Goal: Task Accomplishment & Management: Manage account settings

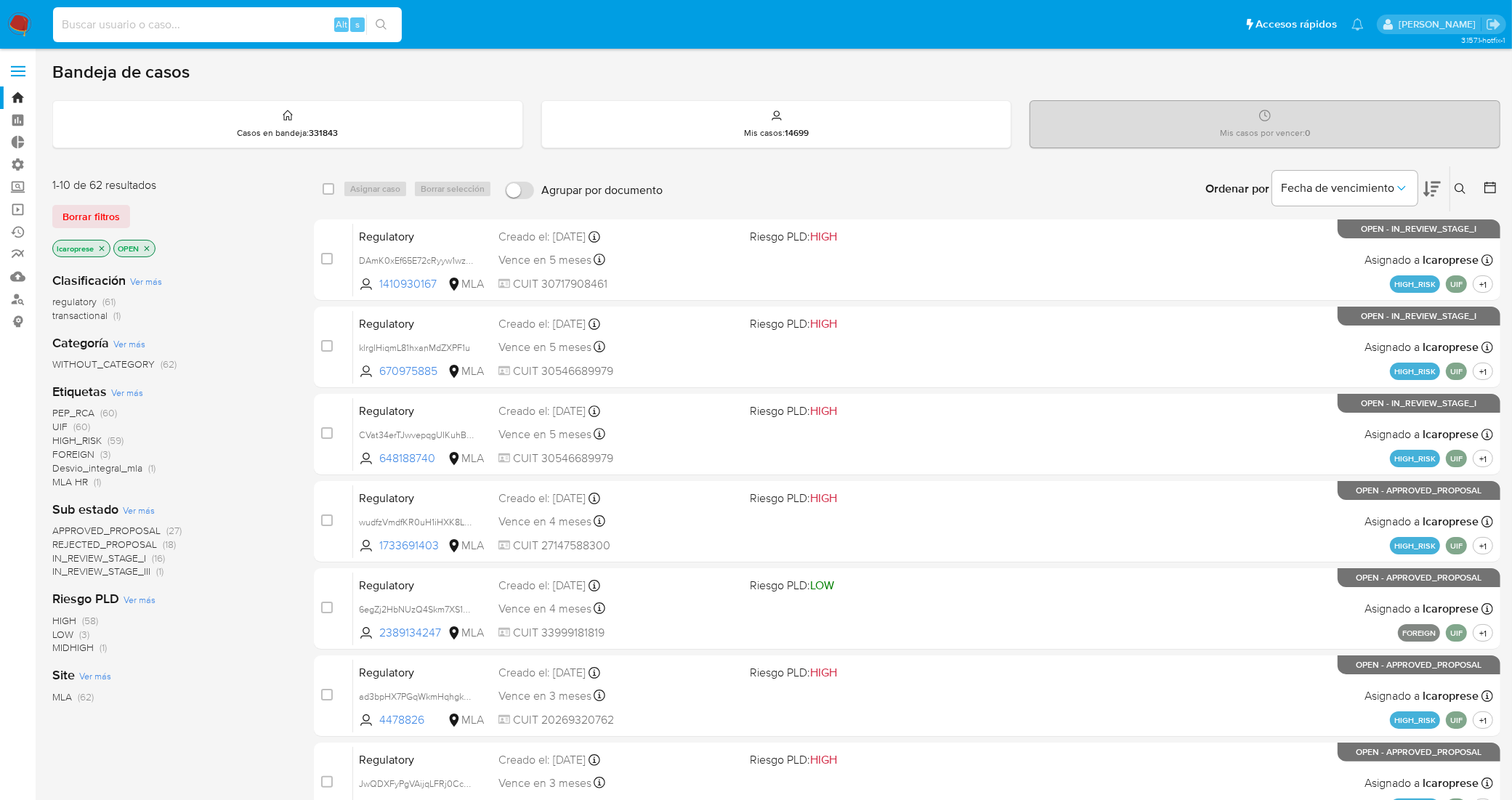
click at [248, 23] on input at bounding box center [227, 24] width 349 height 19
paste input "0vQVJ8gAbwfWlHQdqXecc9XN"
type input "0vQVJ8gAbwfWlHQdqXecc9XN"
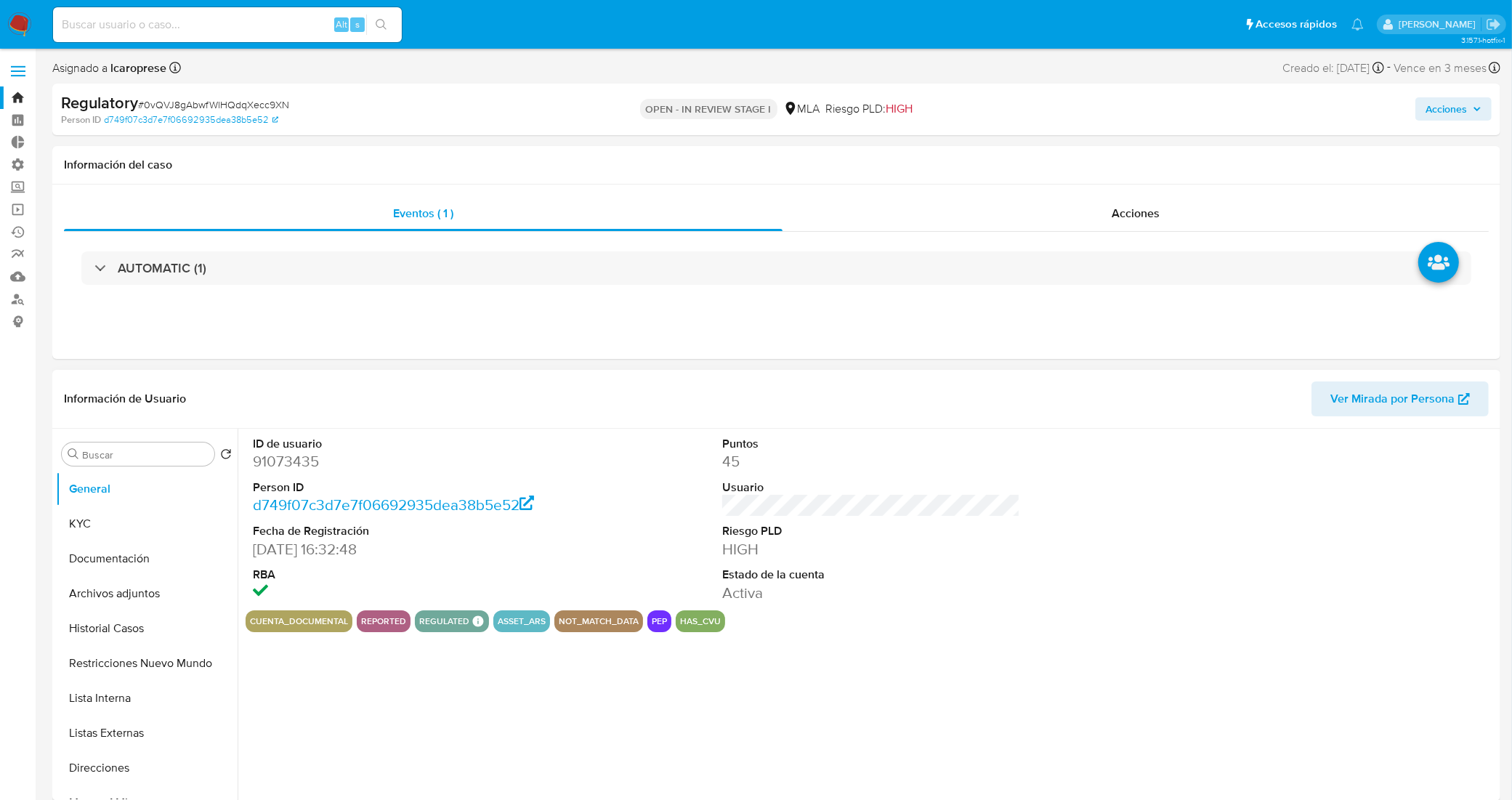
select select "10"
click at [296, 22] on input at bounding box center [227, 24] width 349 height 19
paste input "vc5vDREsxc9WUYTXJthtAgRi"
type input "vc5vDREsxc9WUYTXJthtAgRi"
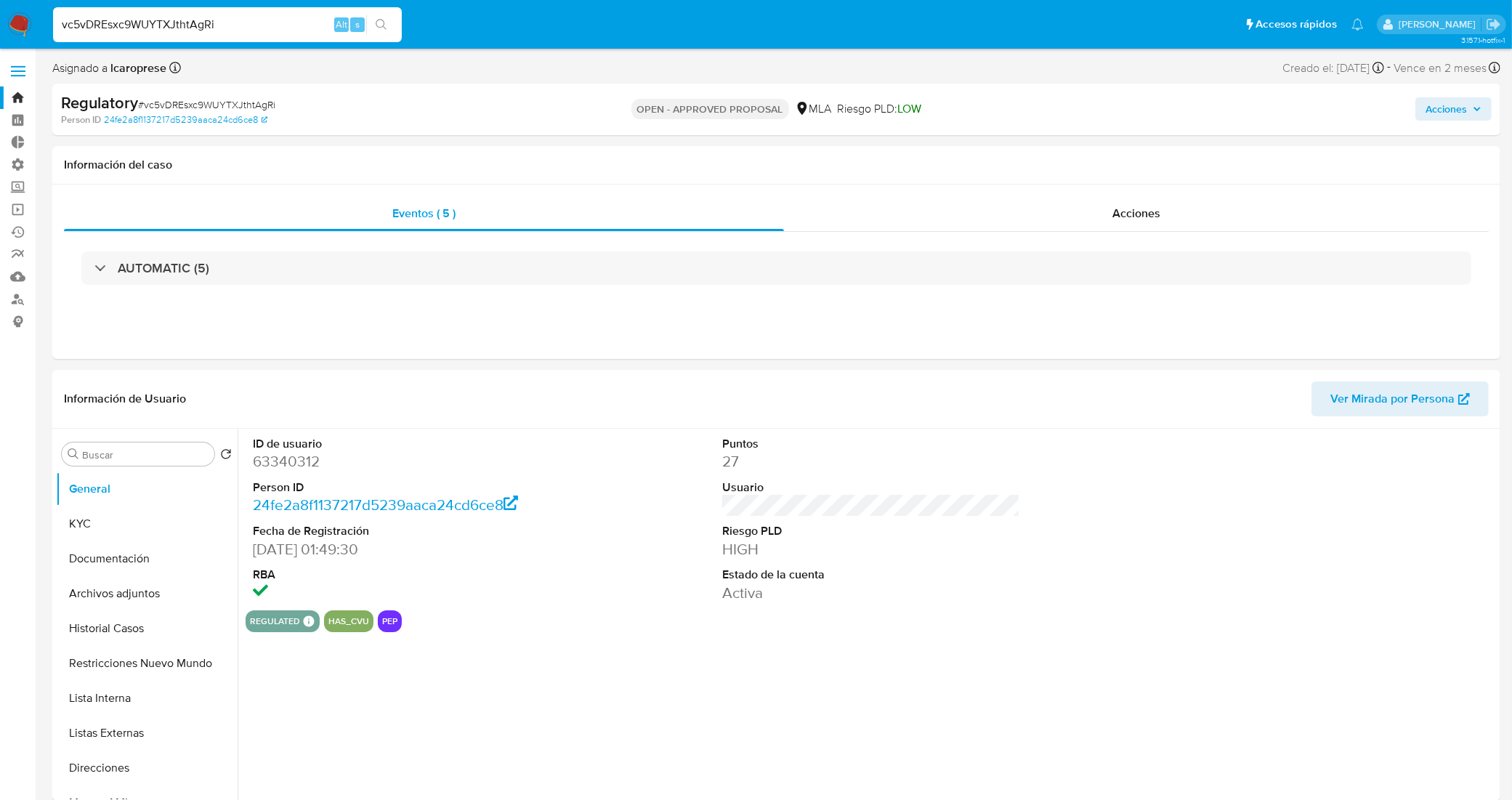
select select "10"
drag, startPoint x: 229, startPoint y: 22, endPoint x: 20, endPoint y: 13, distance: 209.2
click at [20, 13] on nav "Pausado Ver notificaciones vc5vDREsxc9WUYTXJthtAgRi Alt s Accesos rápidos Presi…" at bounding box center [756, 24] width 1512 height 48
paste input "qoBxrcD0ycKL87VayzNVWLNx"
type input "qoBxrcD0ycKL87VayzNVWLNx"
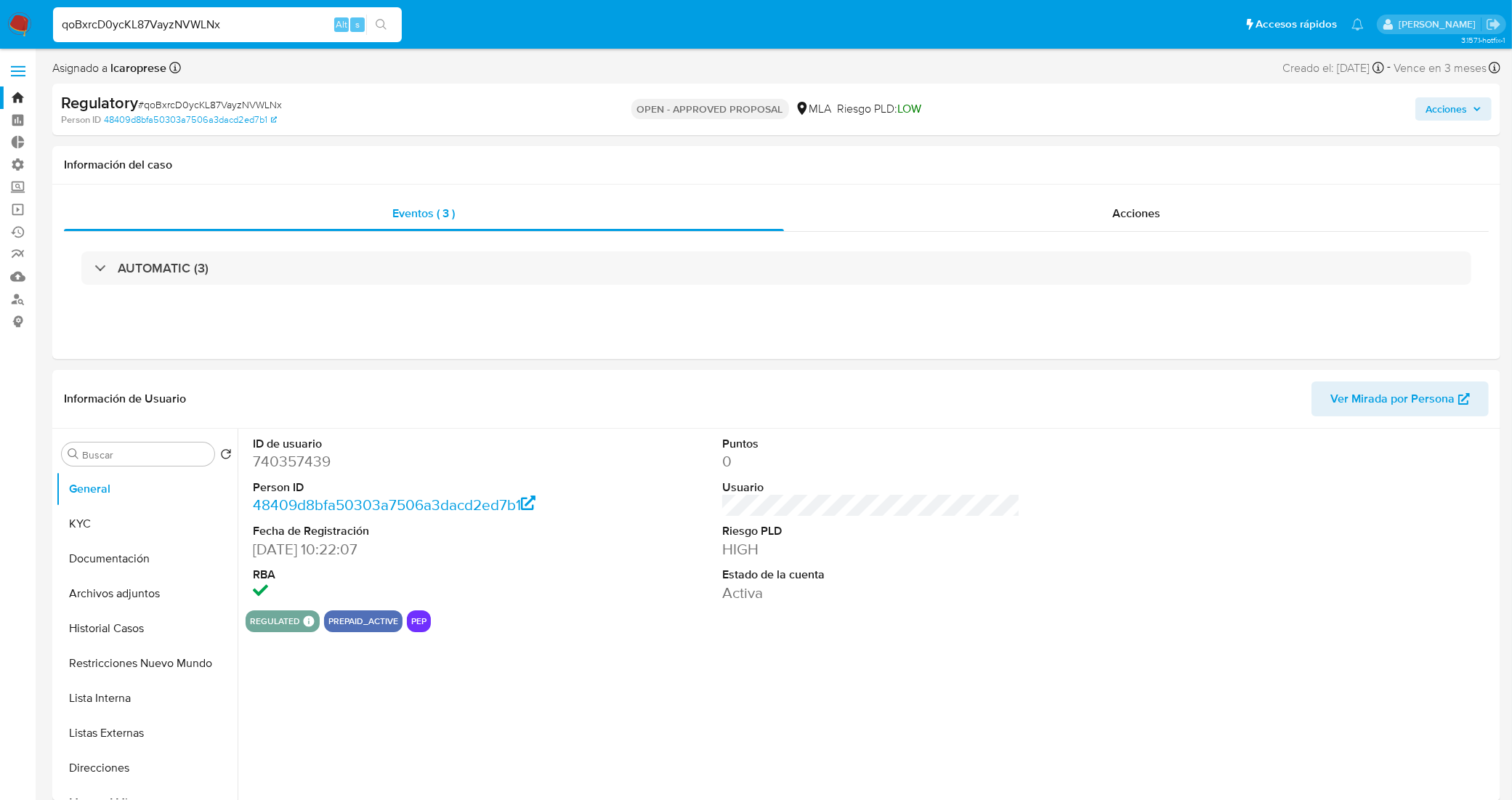
select select "10"
drag, startPoint x: 191, startPoint y: 34, endPoint x: 0, endPoint y: 11, distance: 192.4
click at [0, 11] on nav "Pausado Ver notificaciones qoBxrcD0ycKL87VayzNVWLNx Alt s Accesos rápidos Presi…" at bounding box center [756, 24] width 1512 height 48
paste input "DAmK0xEf65E72cRyyw1wzIP3"
type input "DAmK0xEf65E72cRyyw1wzIP3"
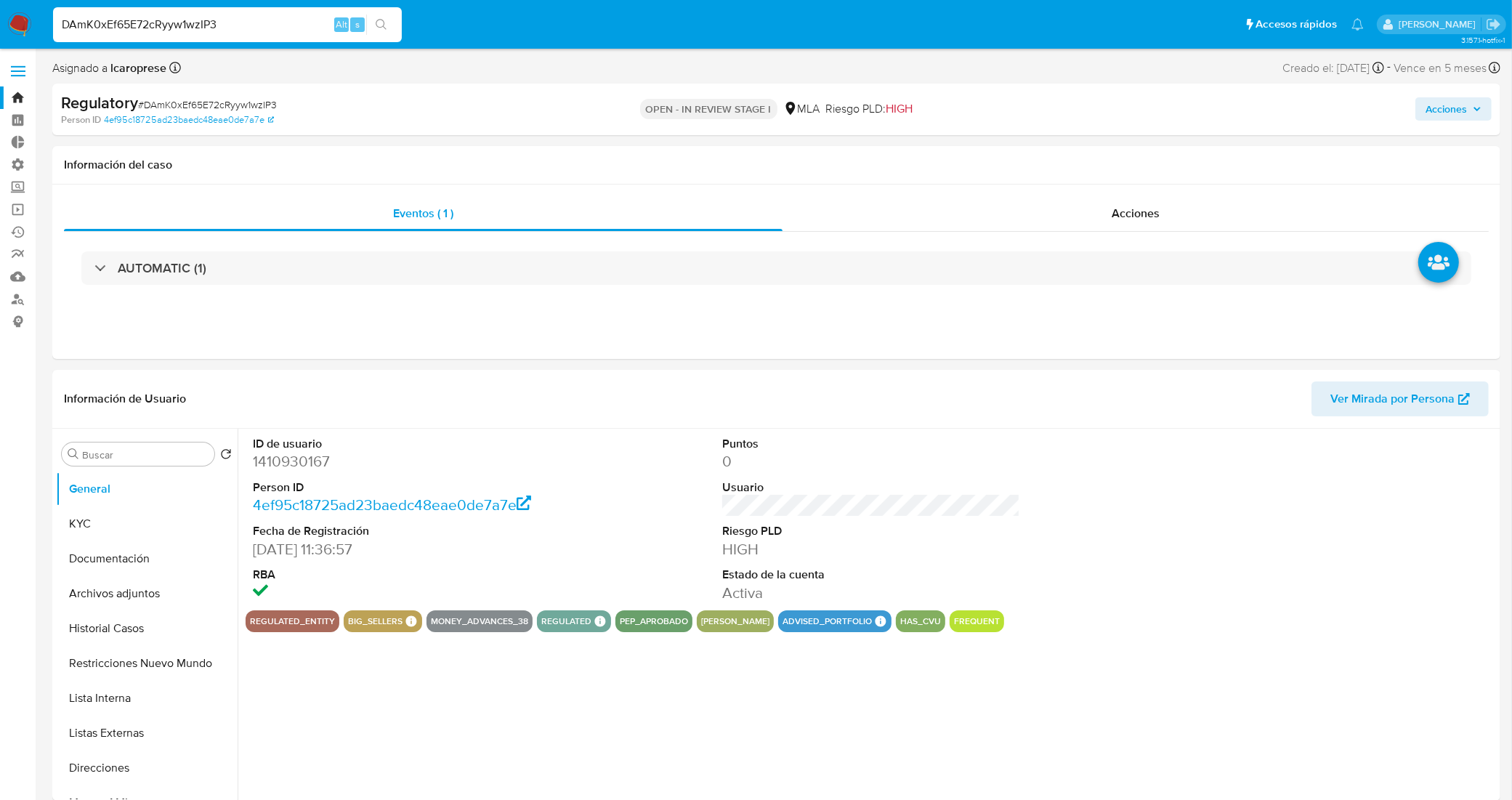
select select "10"
click at [149, 616] on button "Historial Casos" at bounding box center [141, 628] width 170 height 35
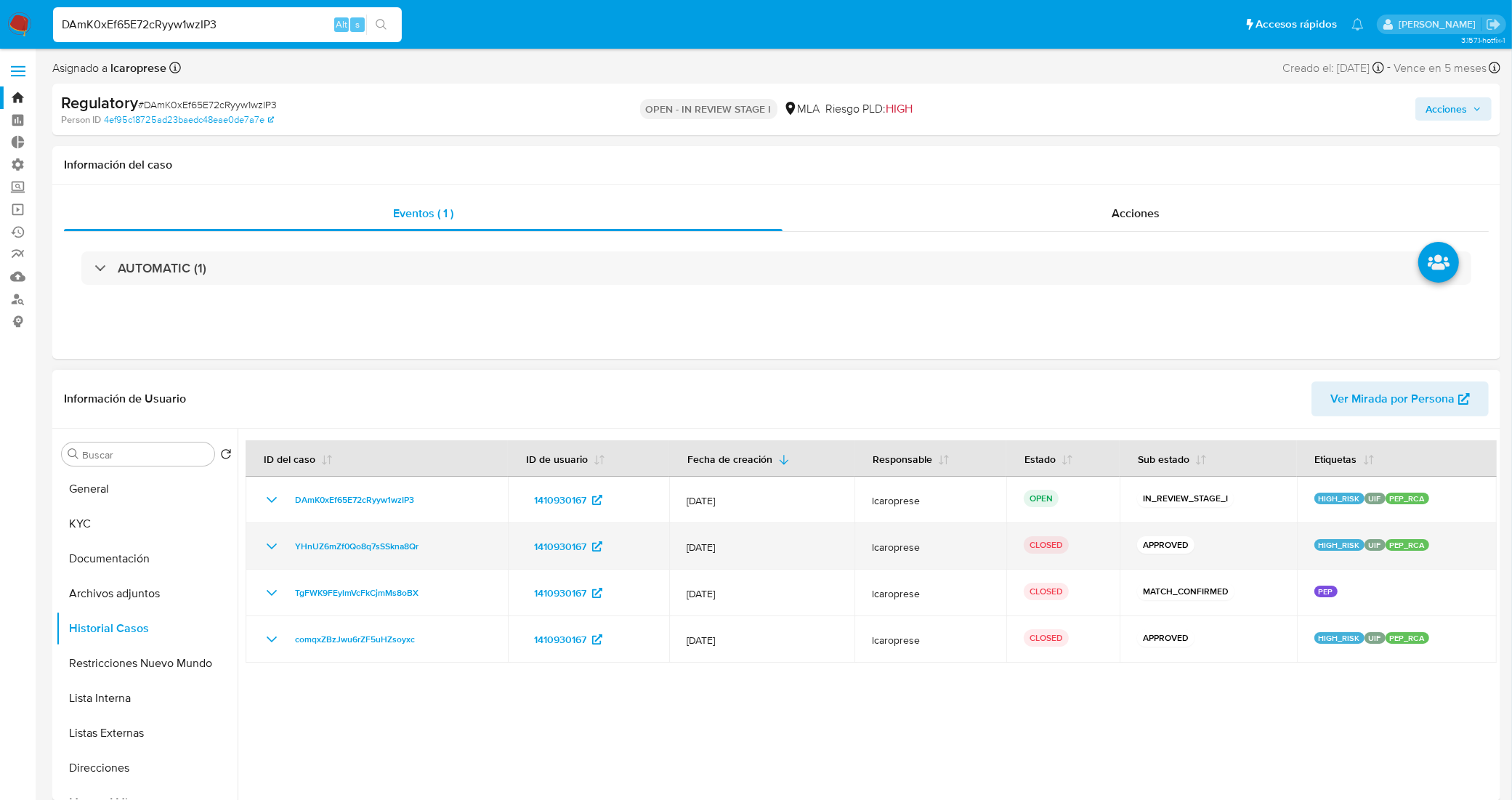
click at [270, 551] on icon "Mostrar/Ocultar" at bounding box center [272, 546] width 17 height 18
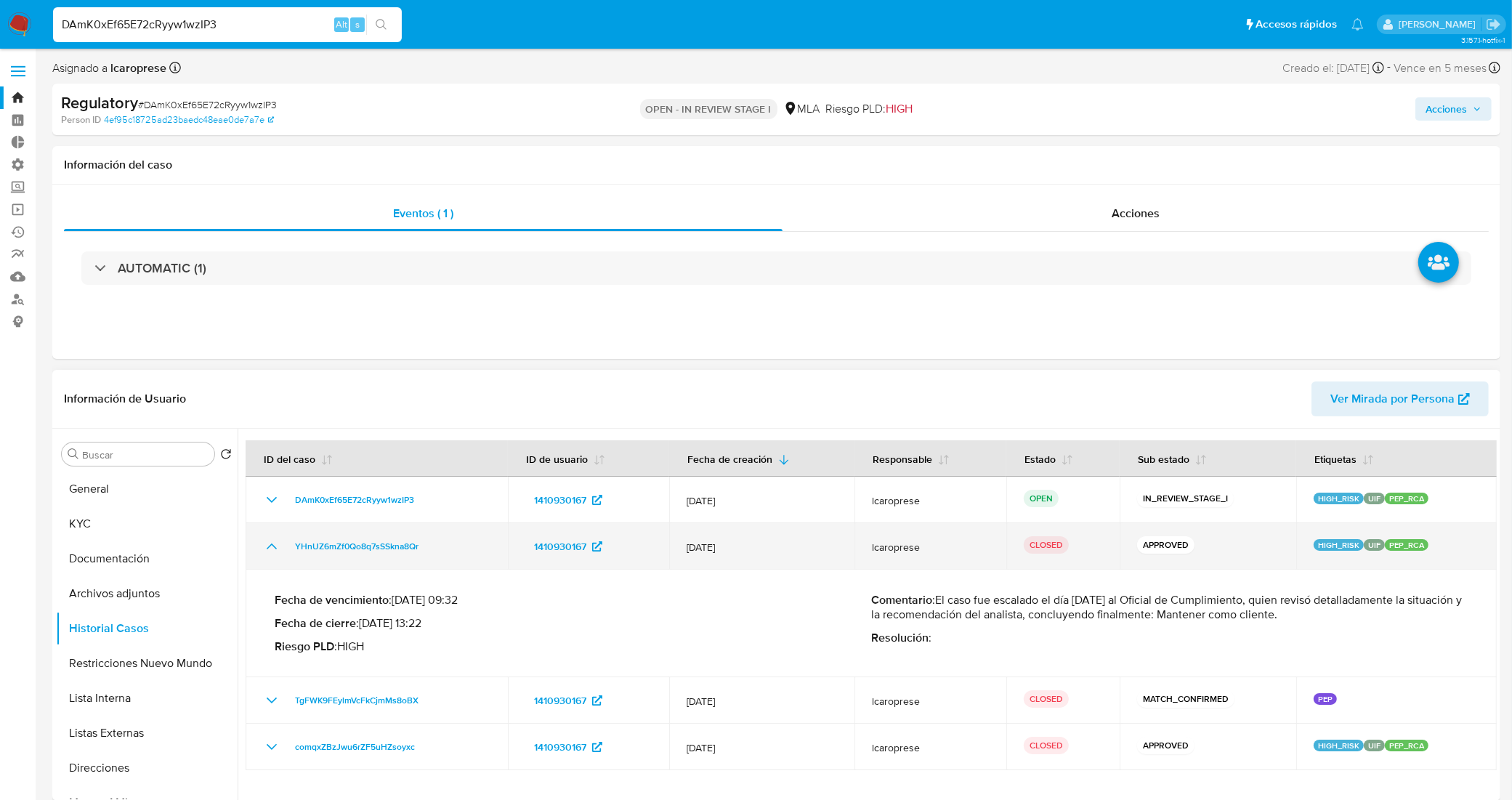
click at [270, 551] on icon "Mostrar/Ocultar" at bounding box center [272, 546] width 17 height 18
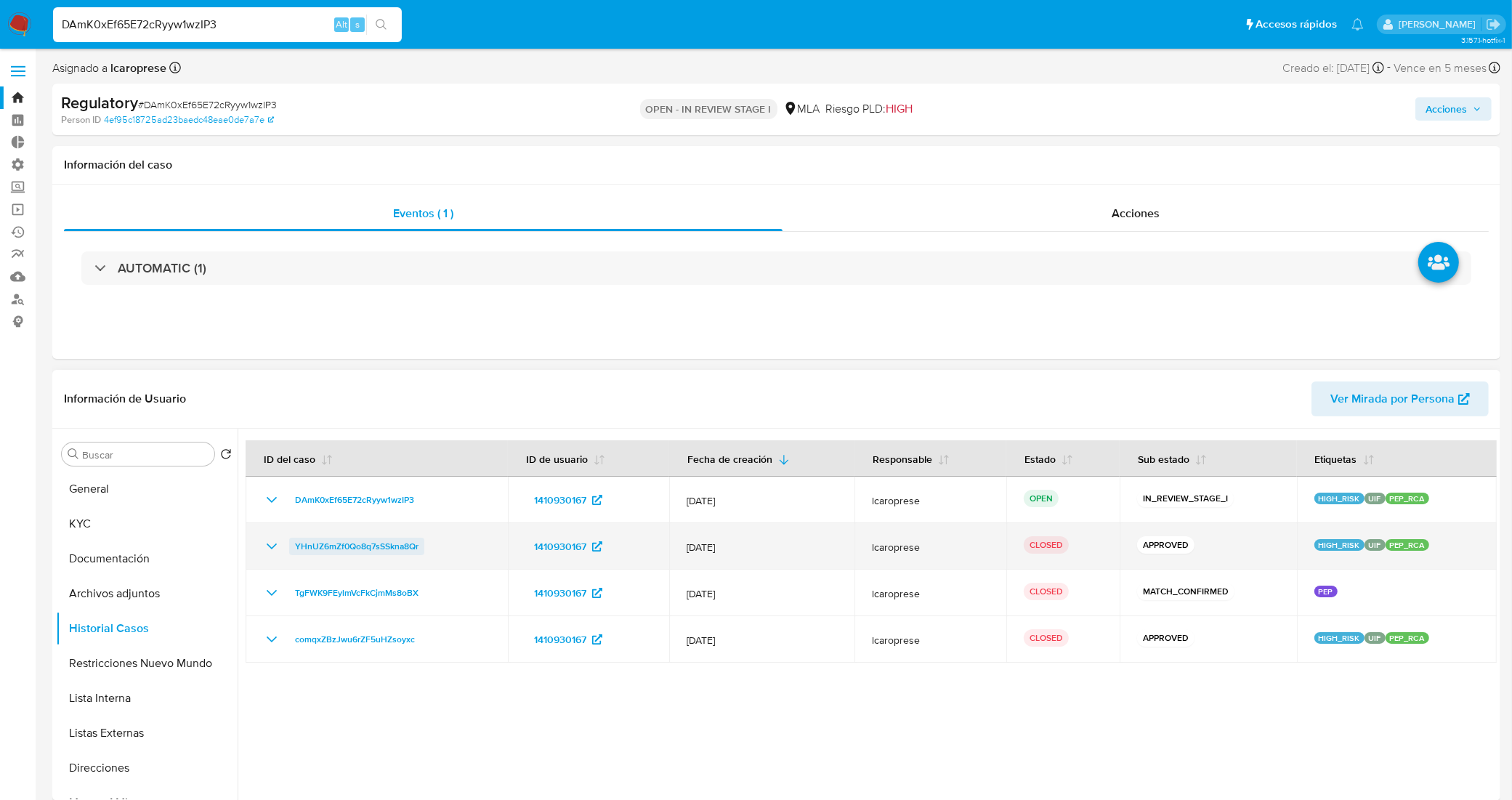
click at [332, 546] on span "YHnUZ6mZf0Qo8q7sSSkna8Qr" at bounding box center [357, 546] width 123 height 18
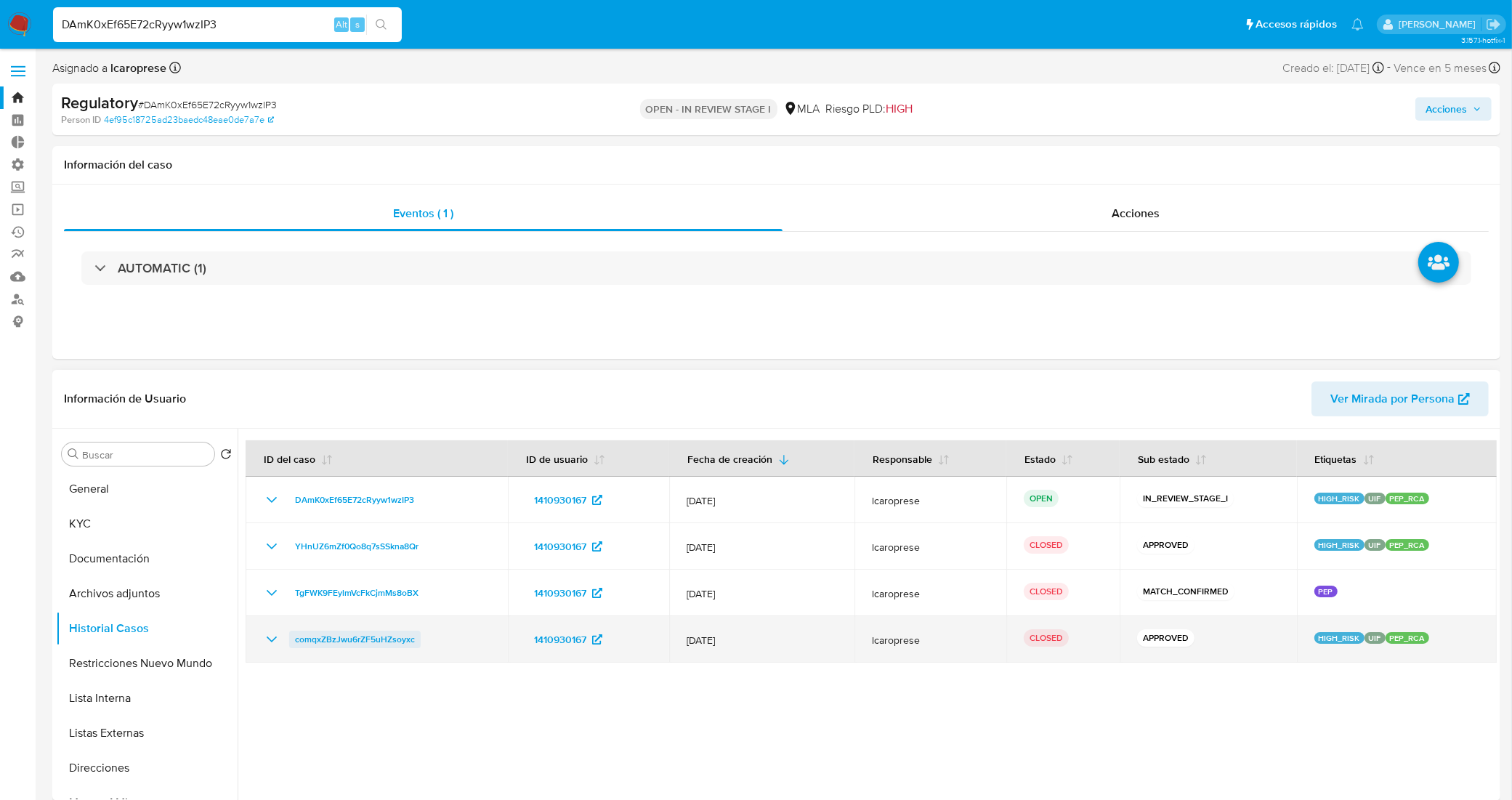
click at [325, 640] on span "comqxZBzJwu6rZF5uHZsoyxc" at bounding box center [355, 639] width 120 height 18
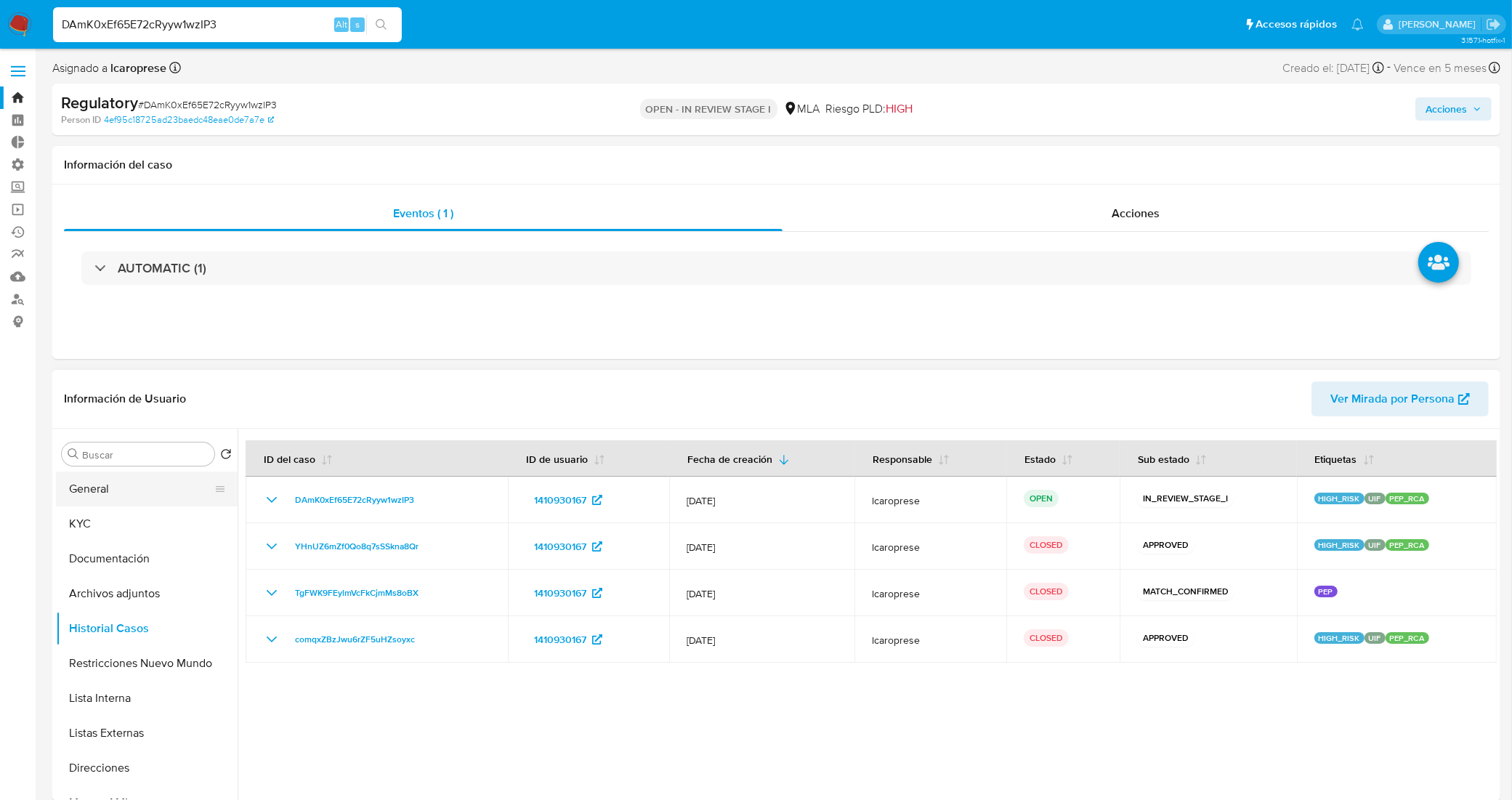
click at [107, 492] on button "General" at bounding box center [141, 489] width 170 height 35
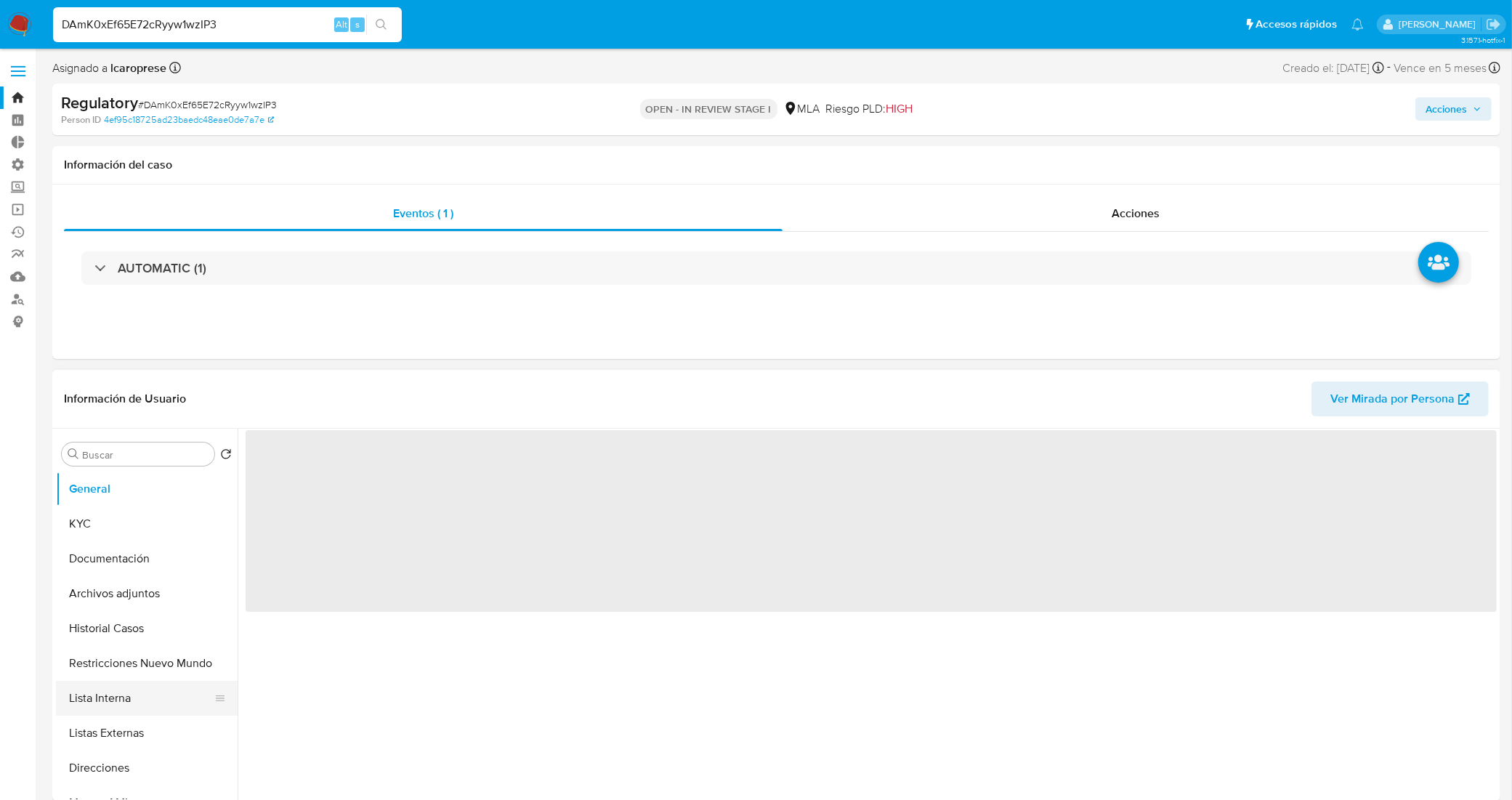
click at [112, 707] on button "Lista Interna" at bounding box center [141, 698] width 170 height 35
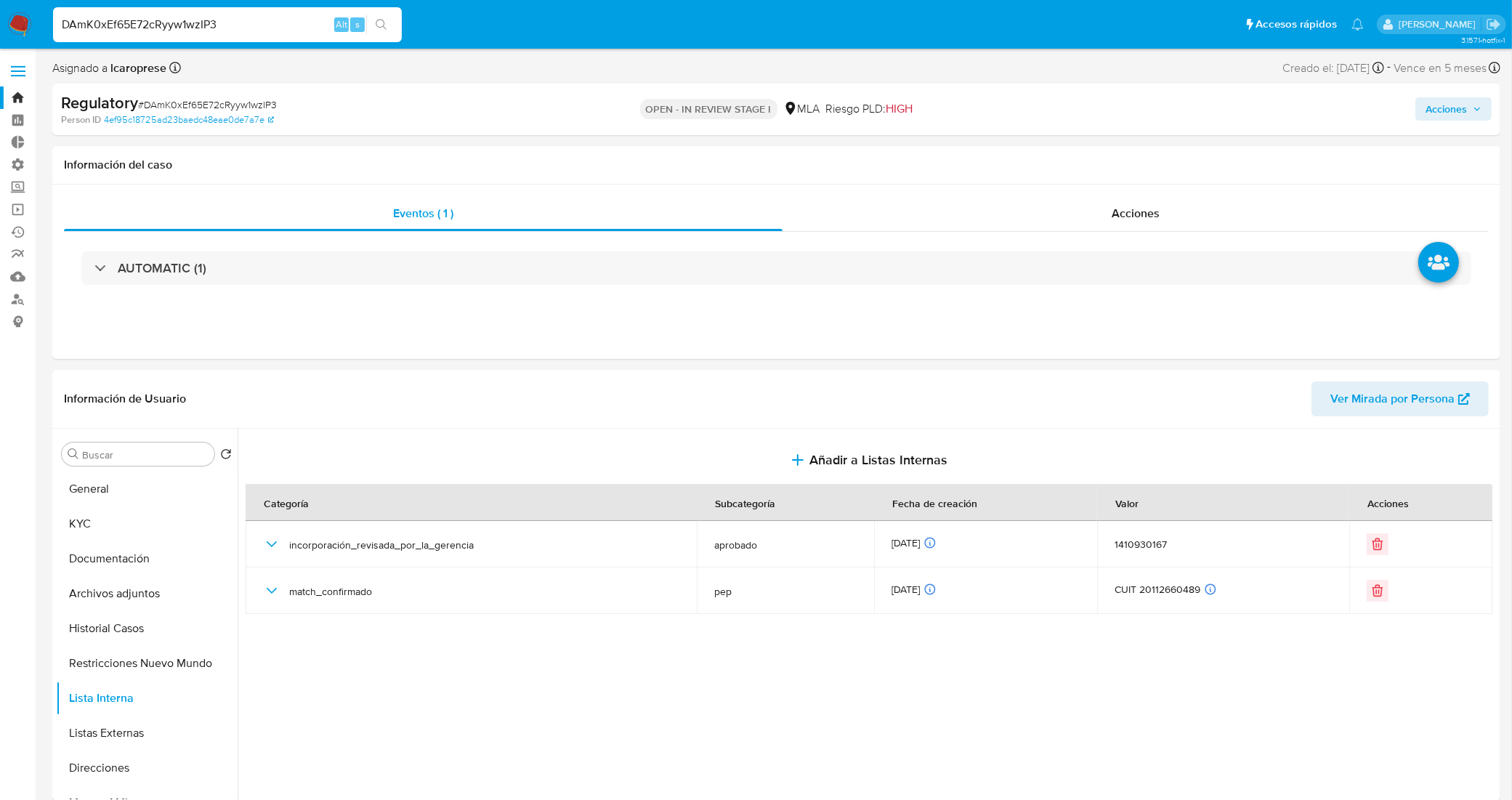
click at [1455, 117] on span "Acciones" at bounding box center [1446, 109] width 42 height 23
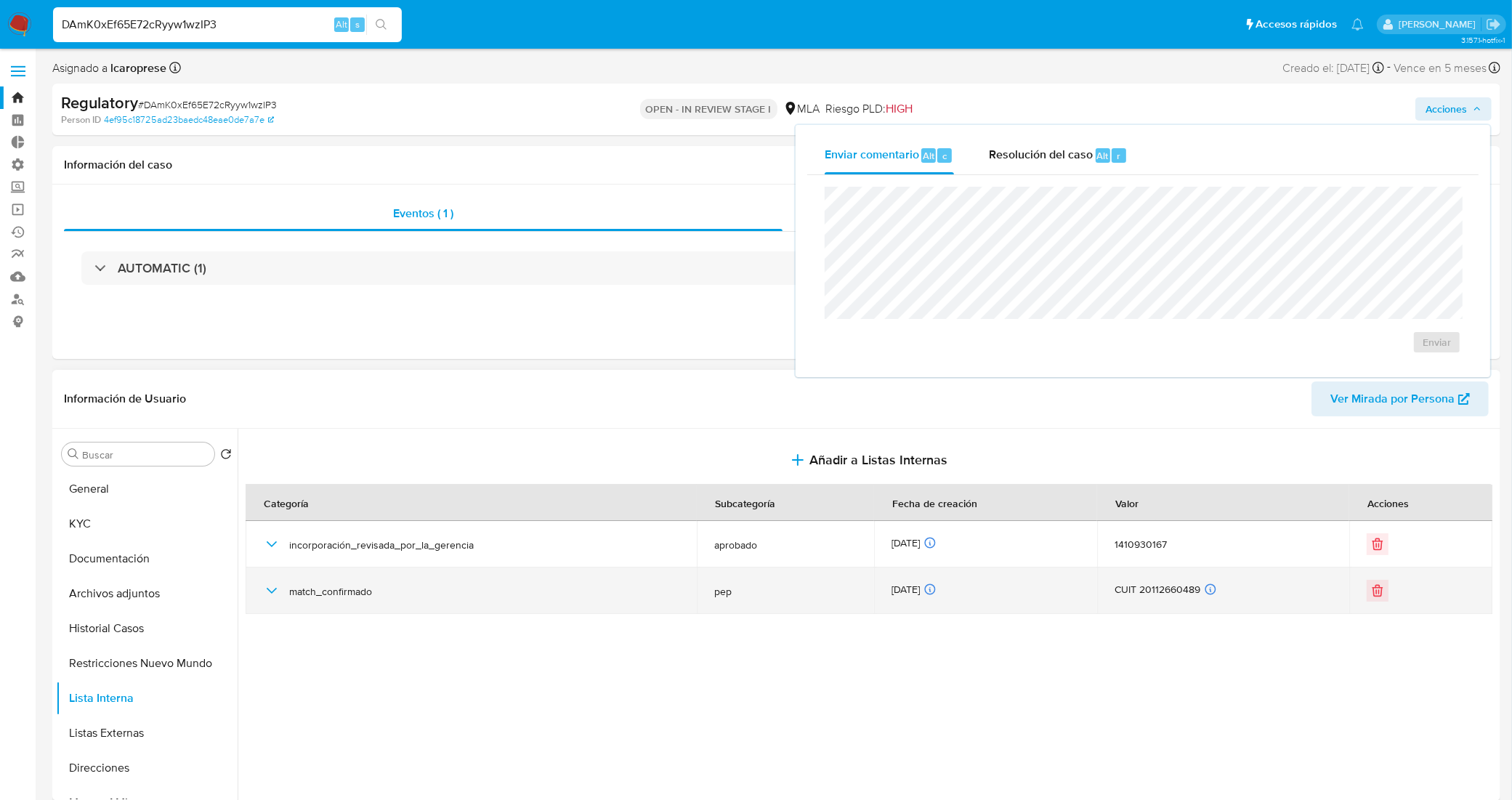
click at [273, 588] on icon "button" at bounding box center [272, 590] width 17 height 18
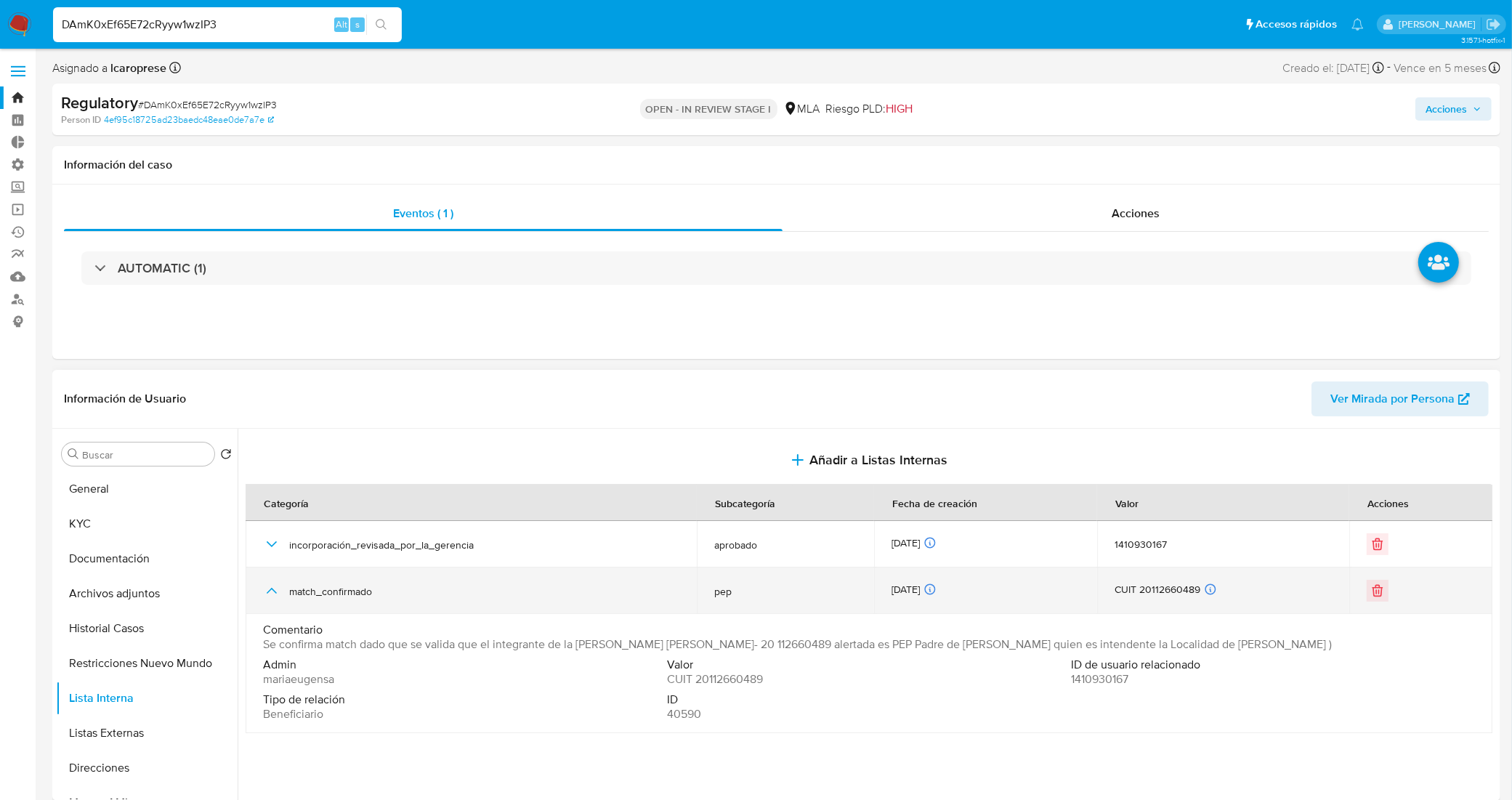
click at [271, 590] on icon "button" at bounding box center [272, 590] width 10 height 6
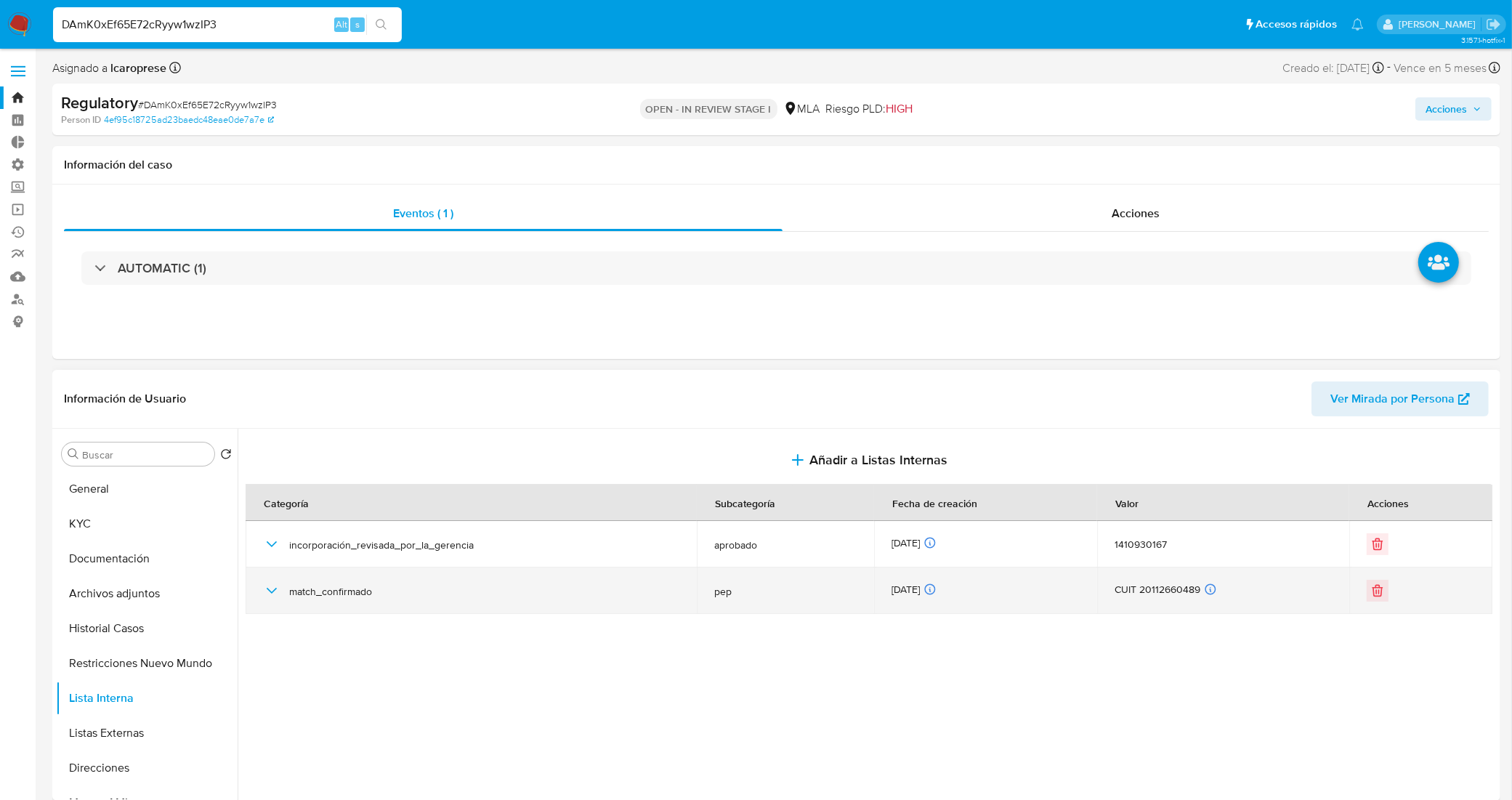
click at [271, 590] on icon "button" at bounding box center [272, 590] width 17 height 18
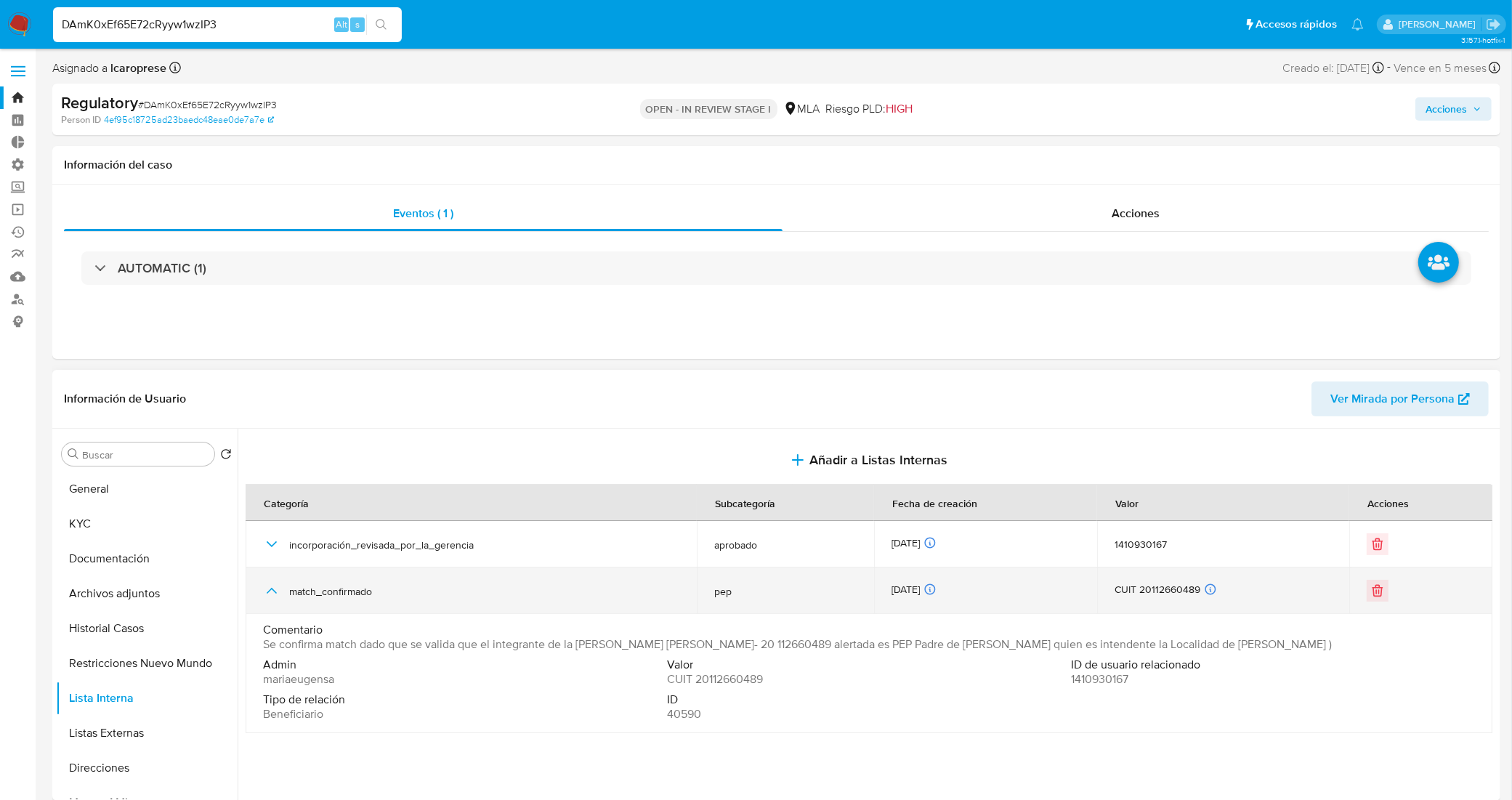
click at [271, 590] on icon "button" at bounding box center [272, 590] width 10 height 6
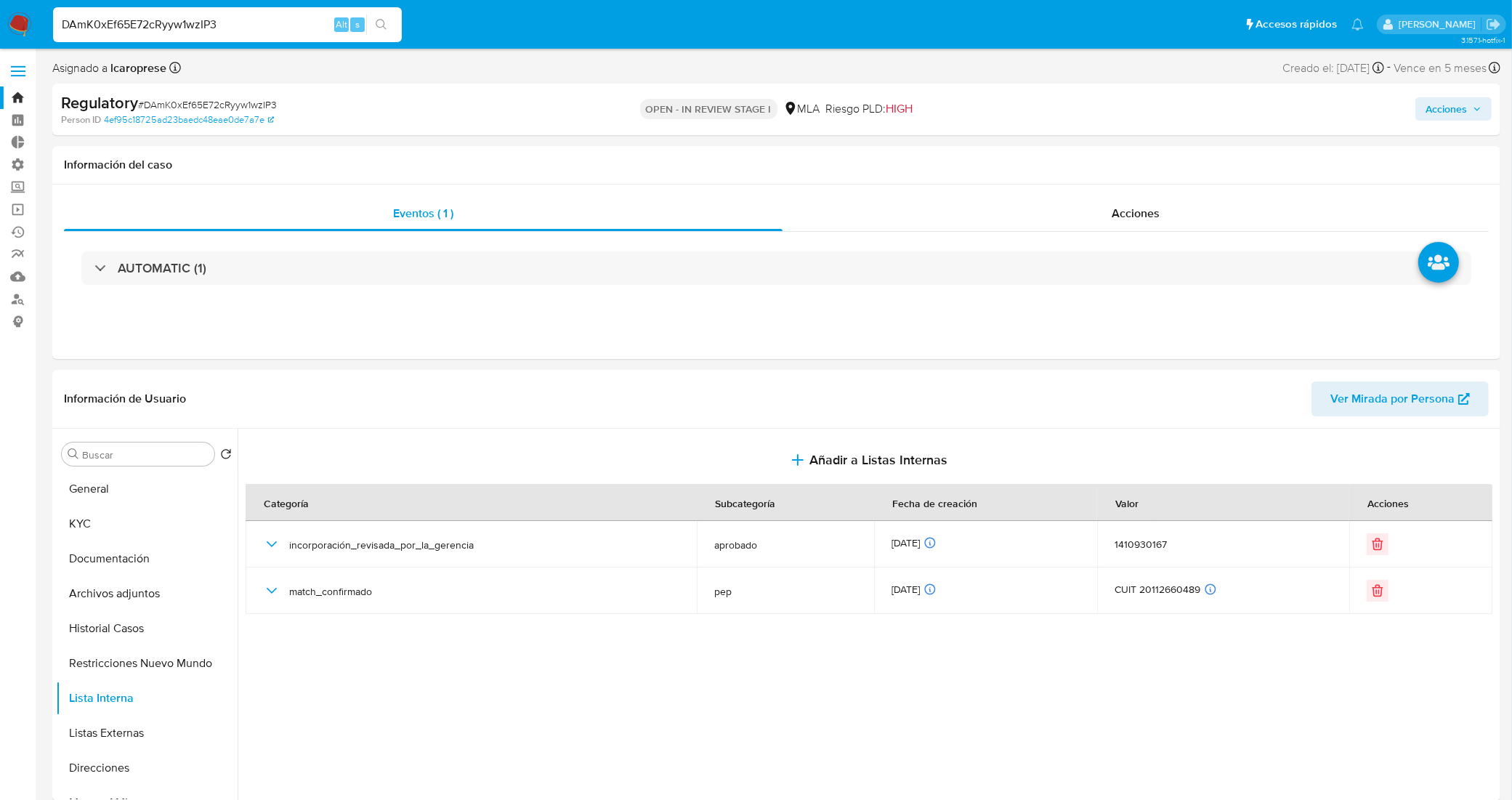
click at [1478, 110] on icon "button" at bounding box center [1476, 109] width 6 height 3
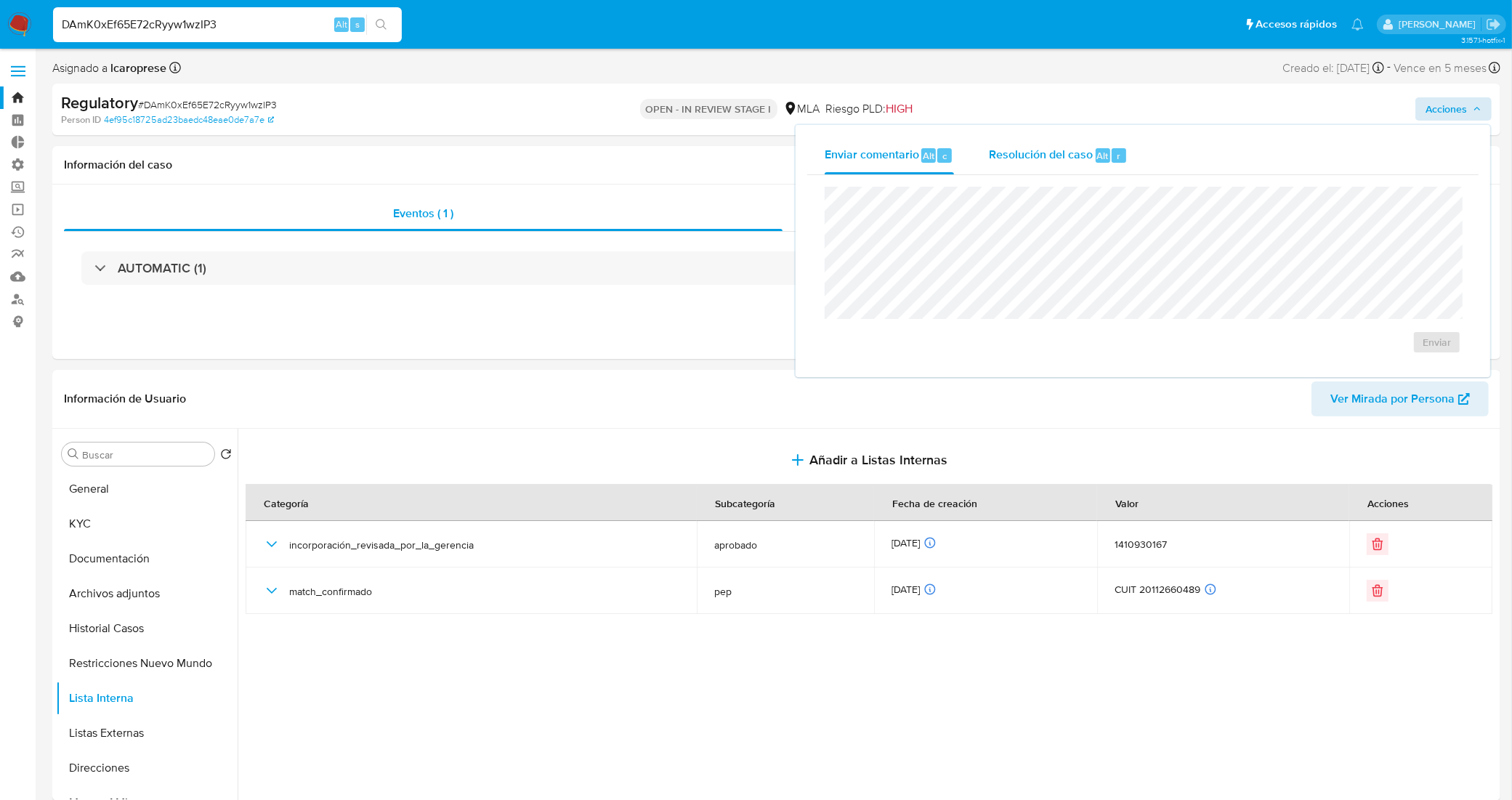
click at [1040, 158] on span "Resolución del caso" at bounding box center [1040, 155] width 104 height 17
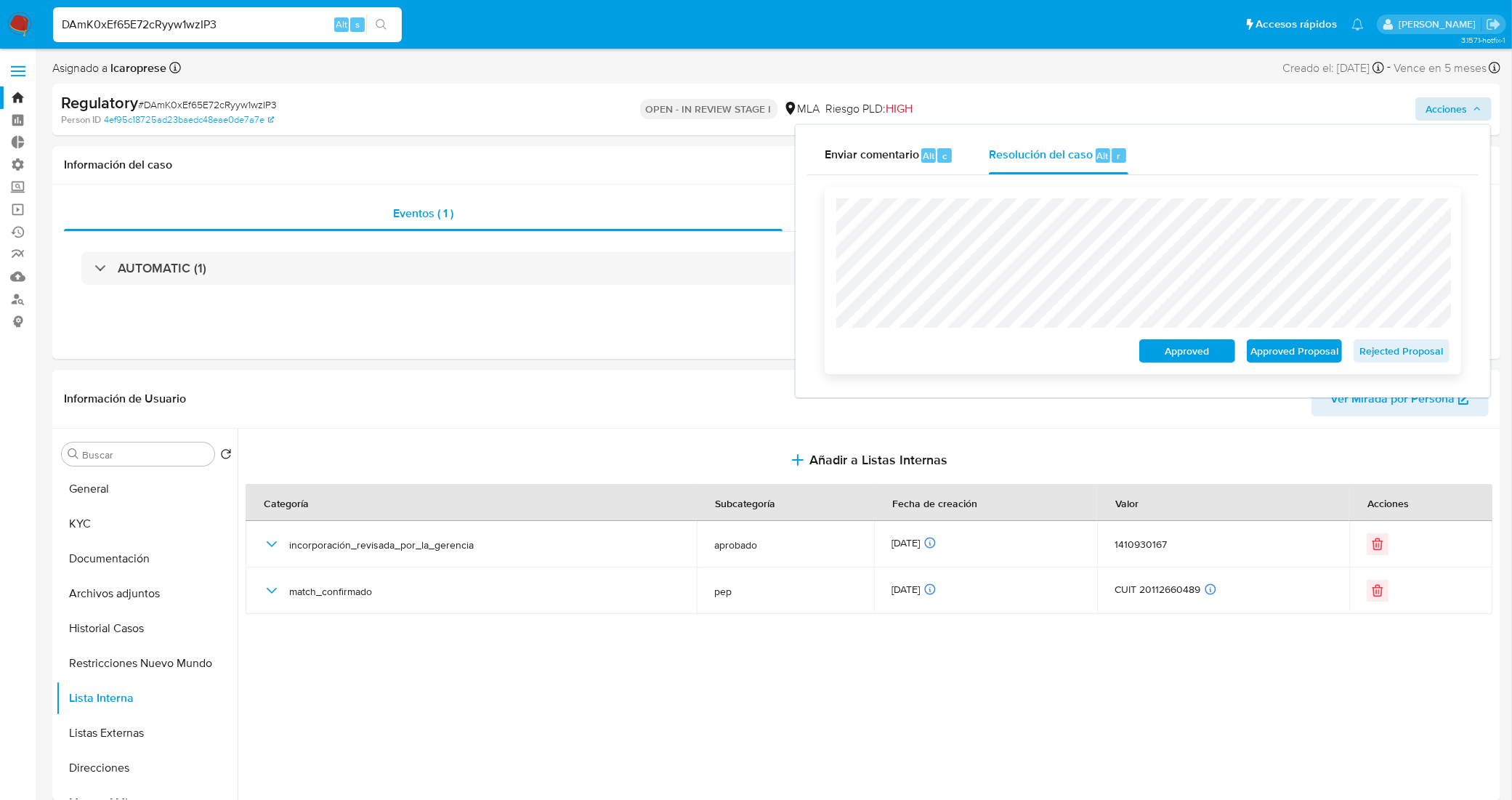
click at [1073, 368] on div "Approved Approved Proposal Rejected Proposal" at bounding box center [1143, 280] width 636 height 188
click at [1294, 354] on span "Approved Proposal" at bounding box center [1294, 351] width 76 height 20
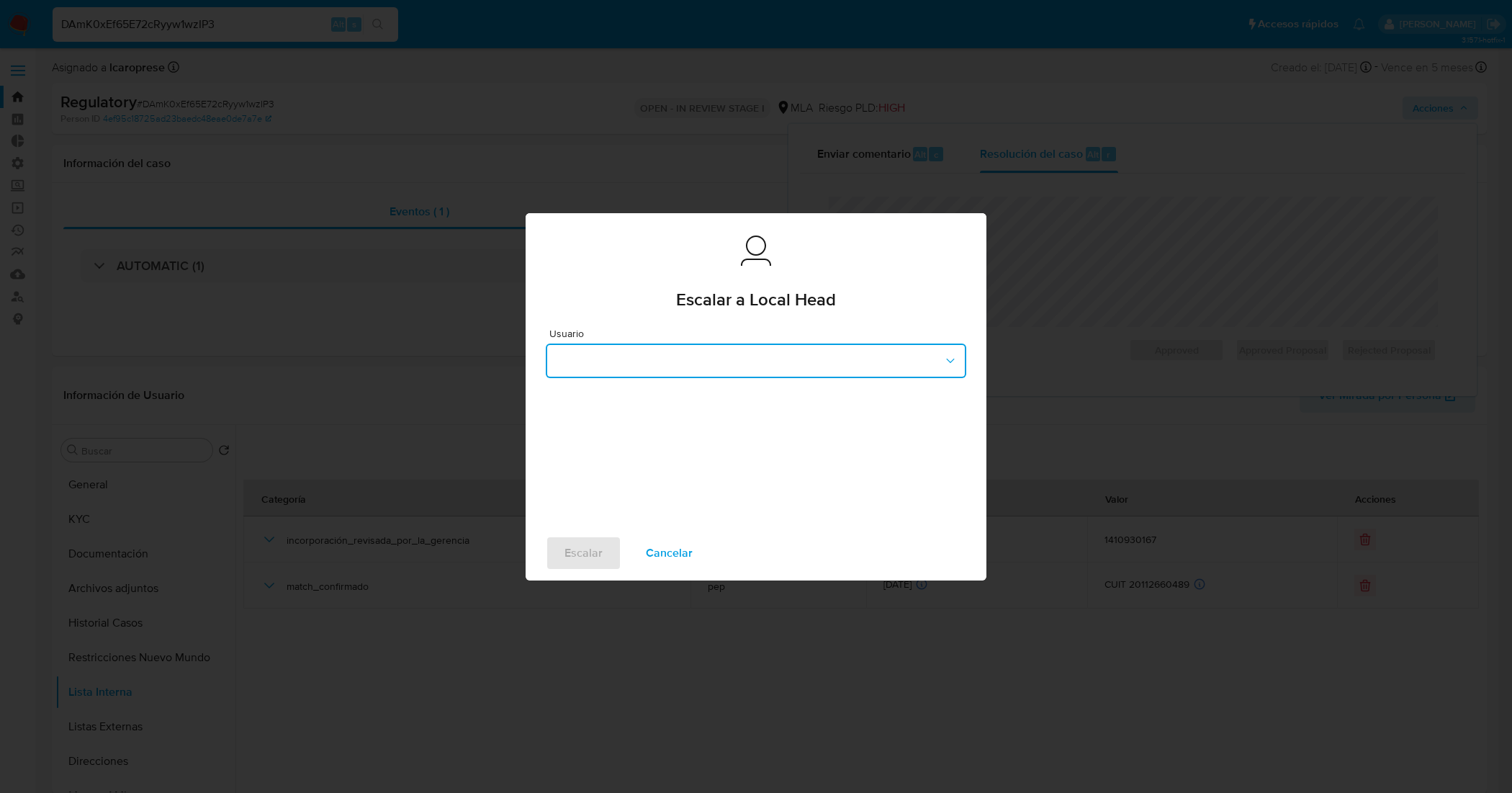
click at [688, 373] on button "button" at bounding box center [756, 361] width 420 height 35
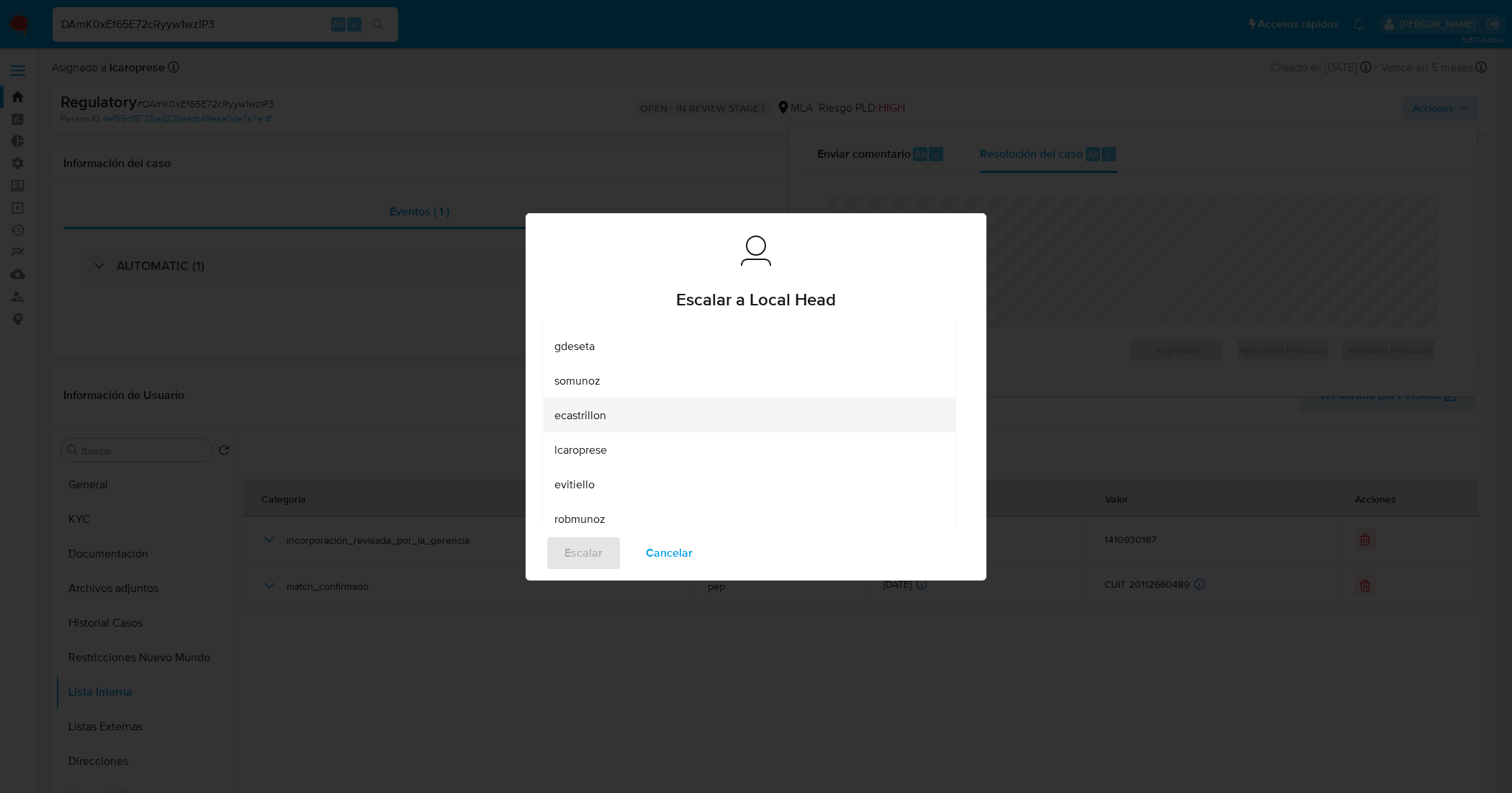
scroll to position [180, 0]
click at [655, 419] on div "lcaroprese" at bounding box center [744, 420] width 381 height 35
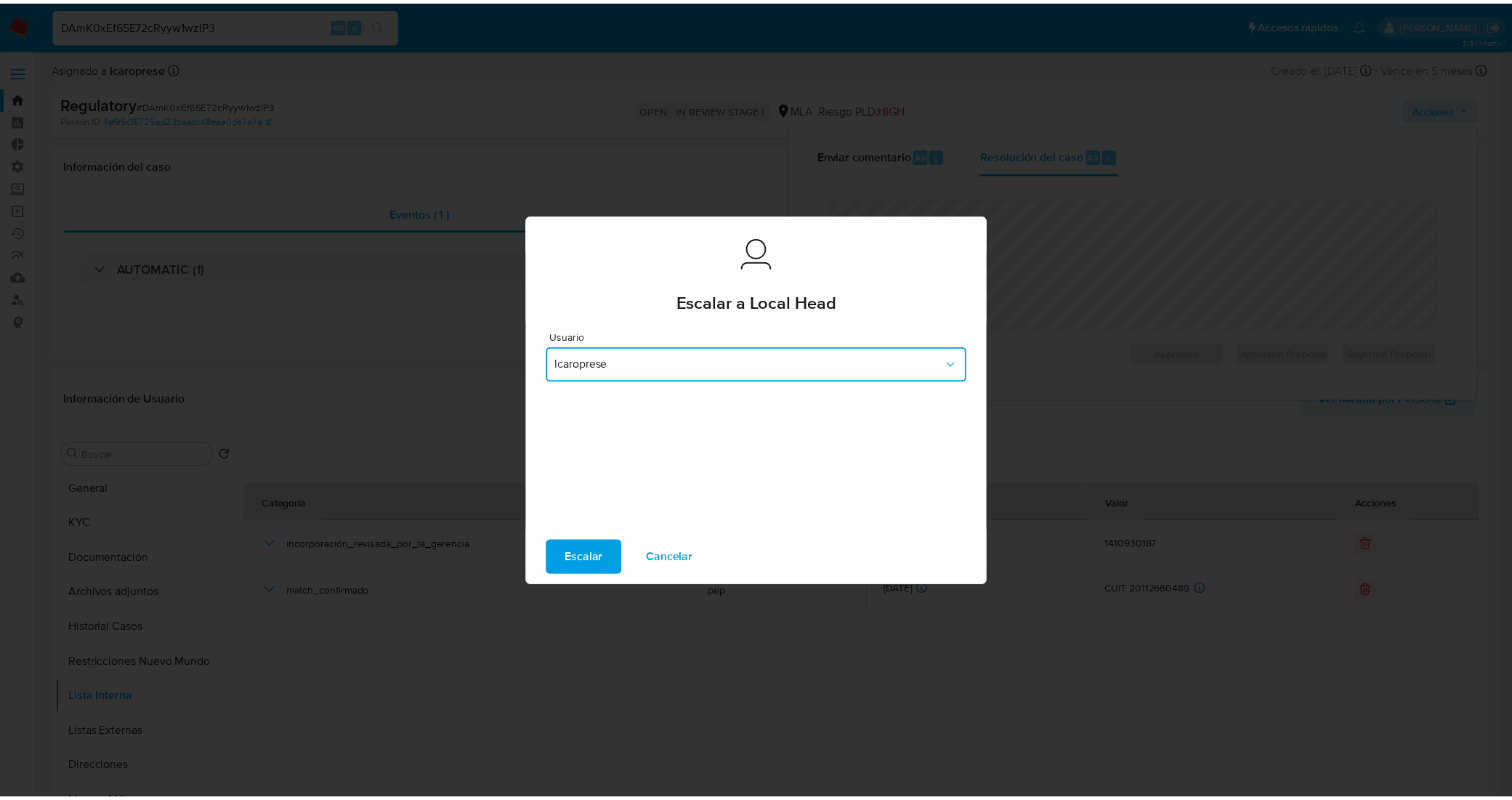
scroll to position [0, 0]
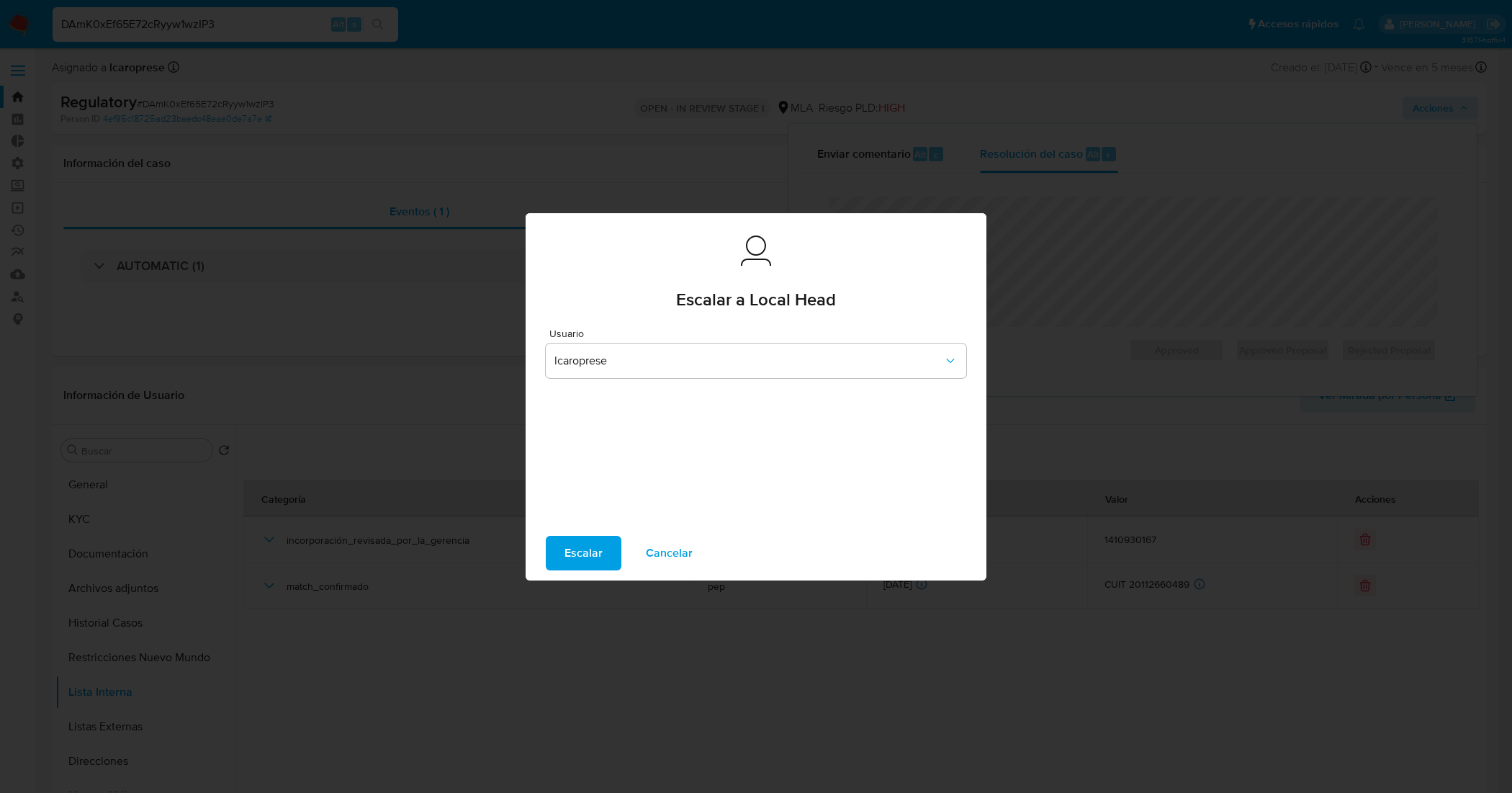
click at [595, 553] on span "Escalar" at bounding box center [584, 553] width 38 height 31
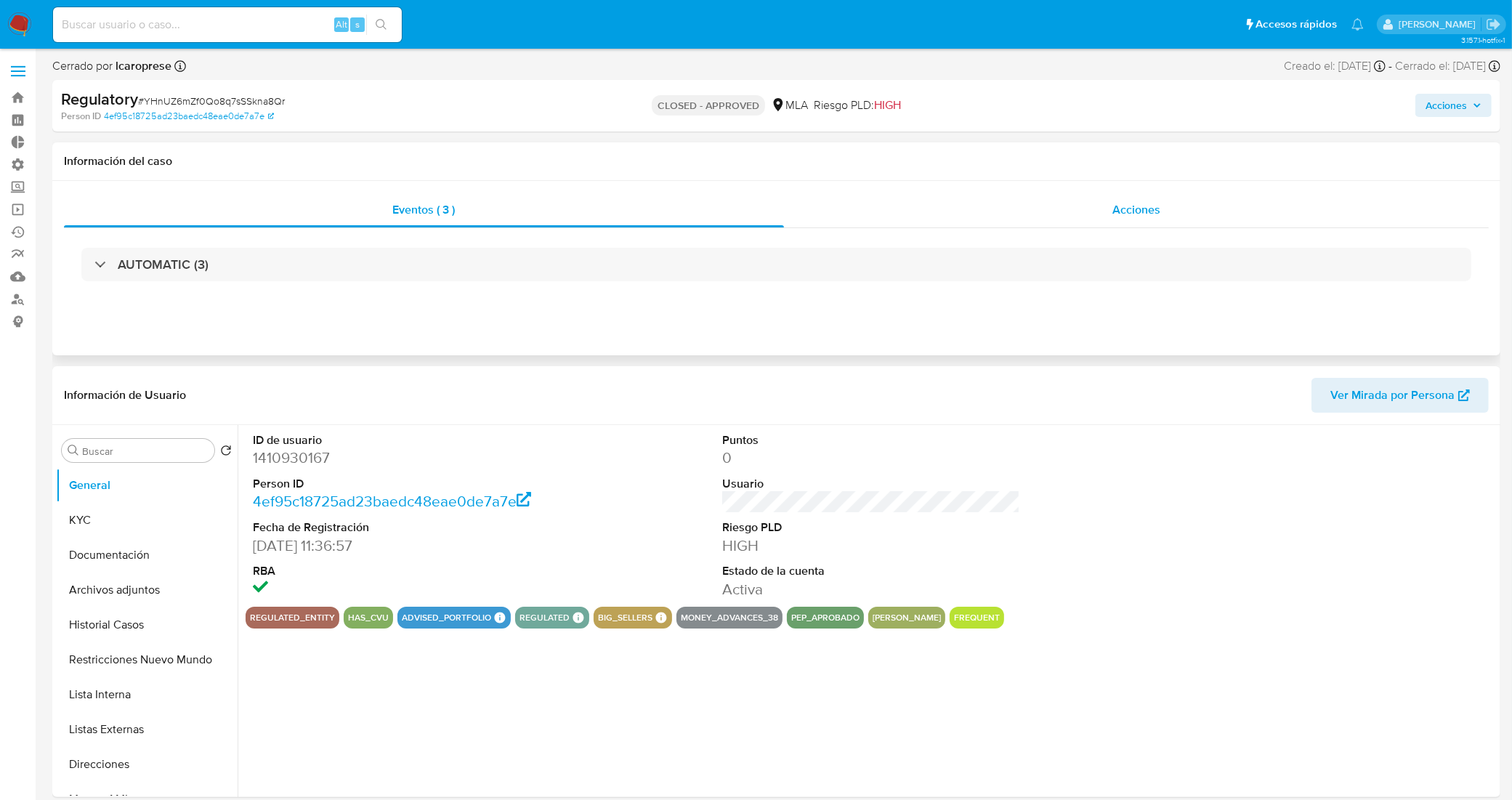
click at [981, 217] on div "Acciones" at bounding box center [1136, 210] width 706 height 35
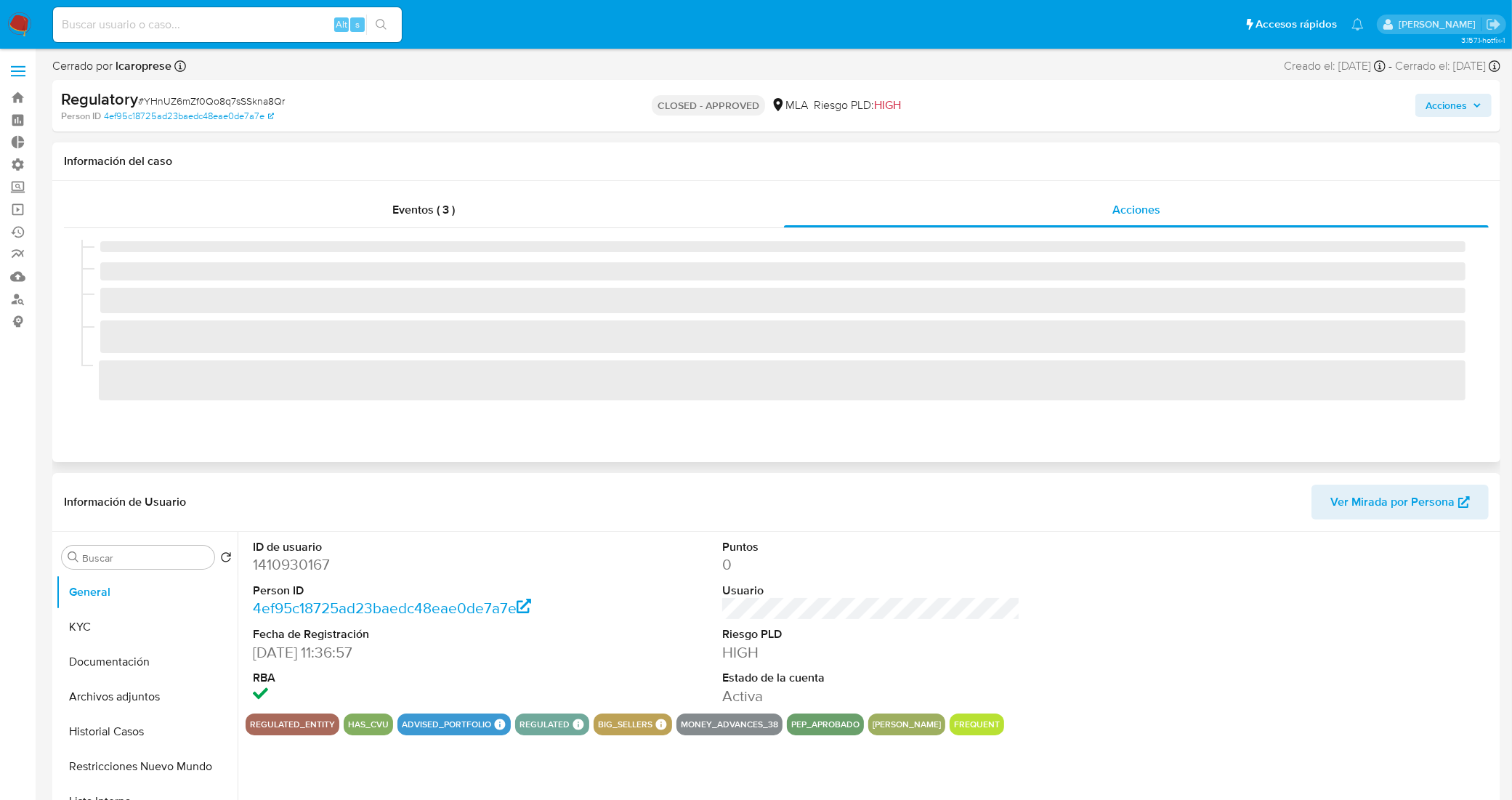
select select "10"
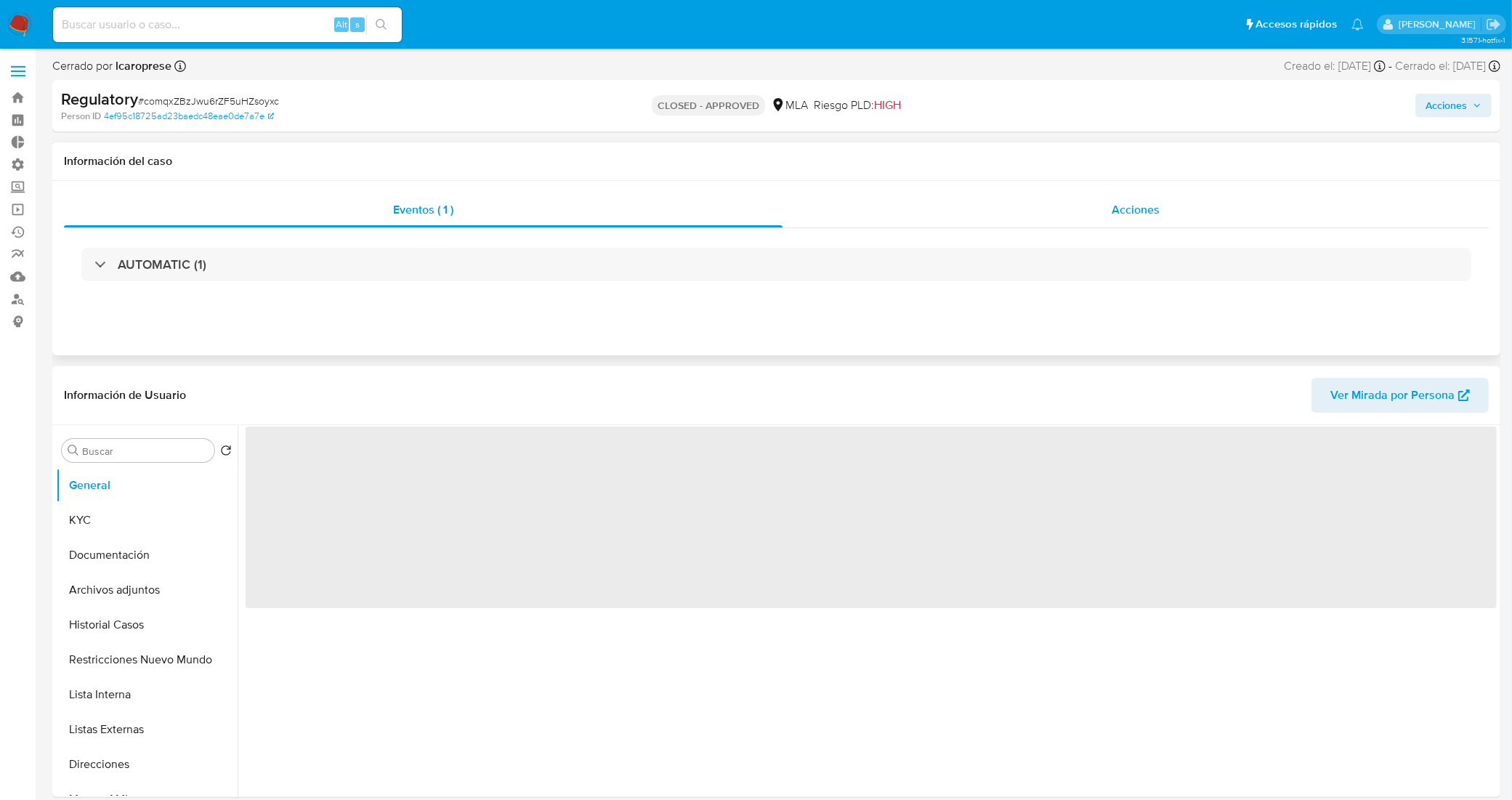
click at [903, 211] on div "Acciones" at bounding box center [1135, 210] width 706 height 35
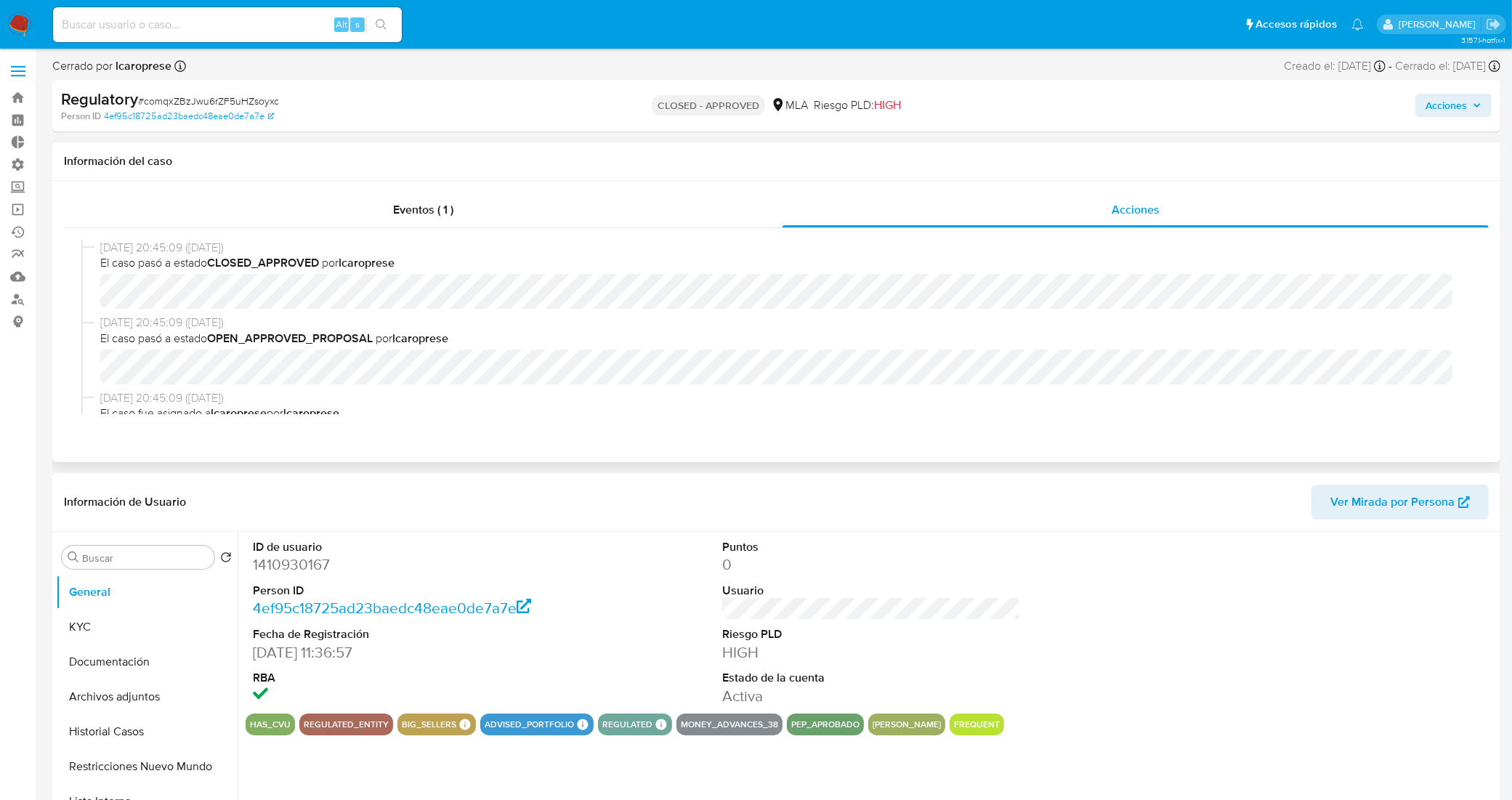
select select "10"
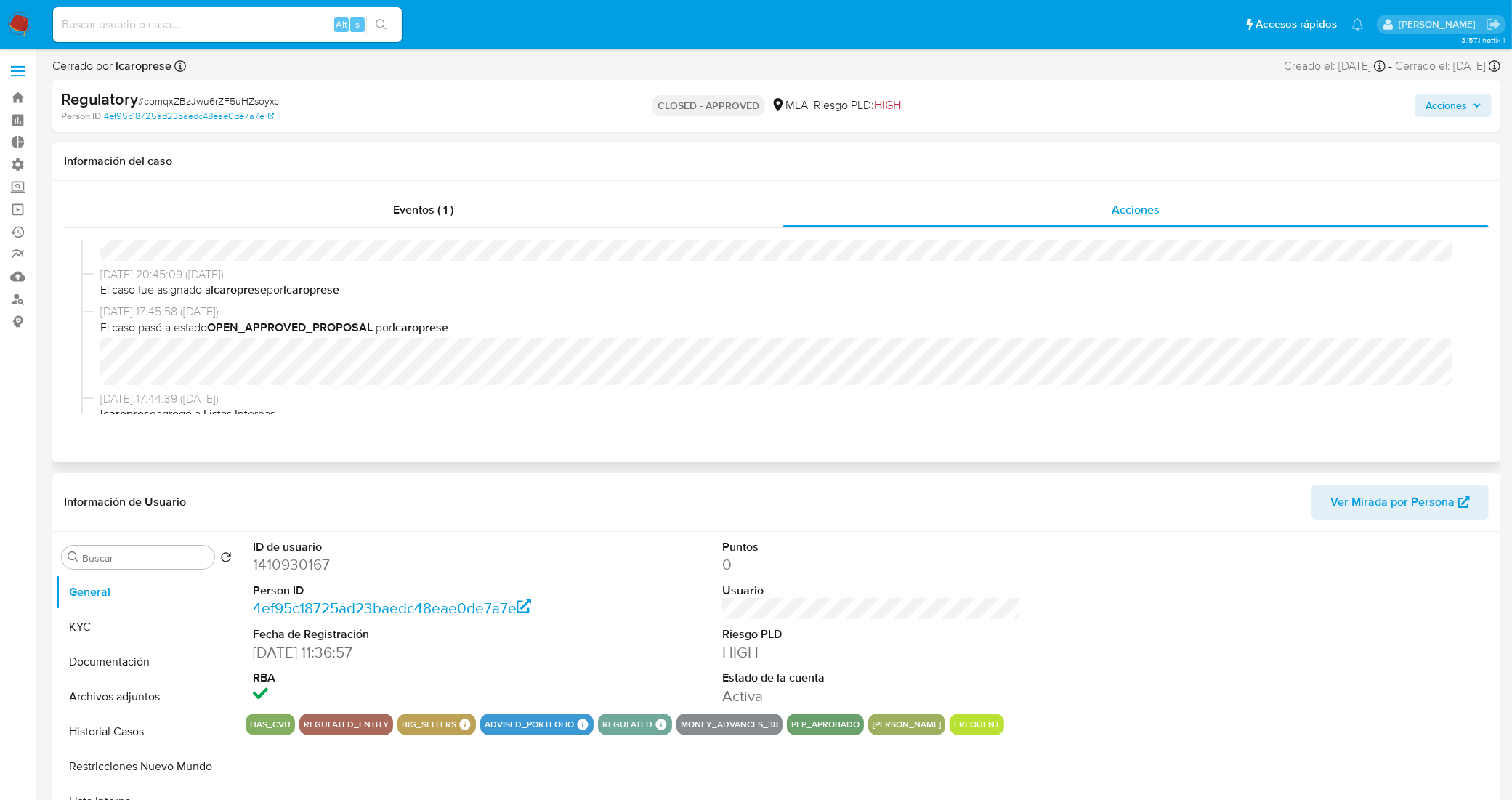
scroll to position [182, 0]
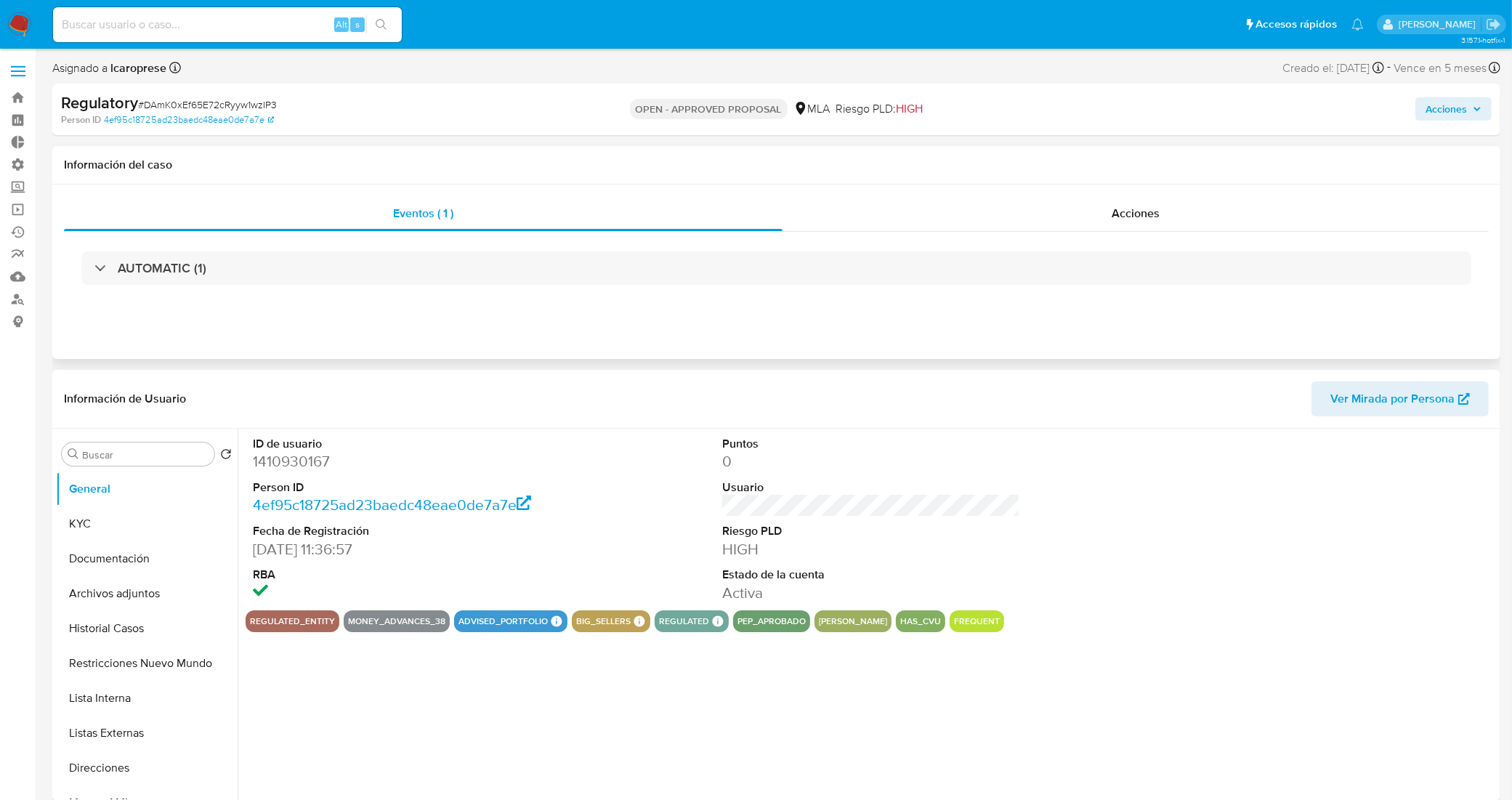
select select "10"
click at [215, 26] on input at bounding box center [227, 24] width 349 height 19
paste input "CVat34erTJwvepqgUIKuhBG4"
type input "CVat34erTJwvepqgUIKuhBG4"
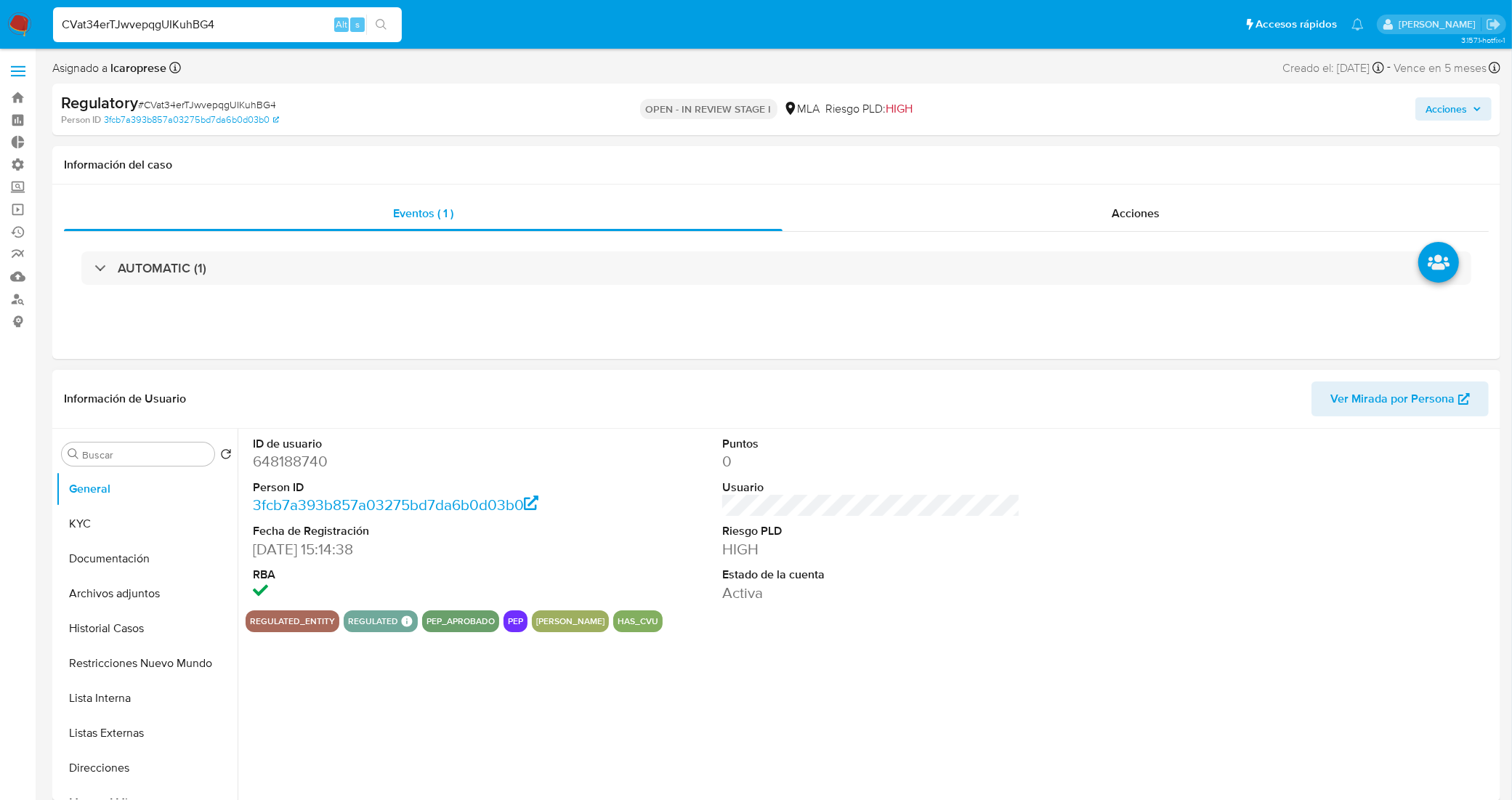
select select "10"
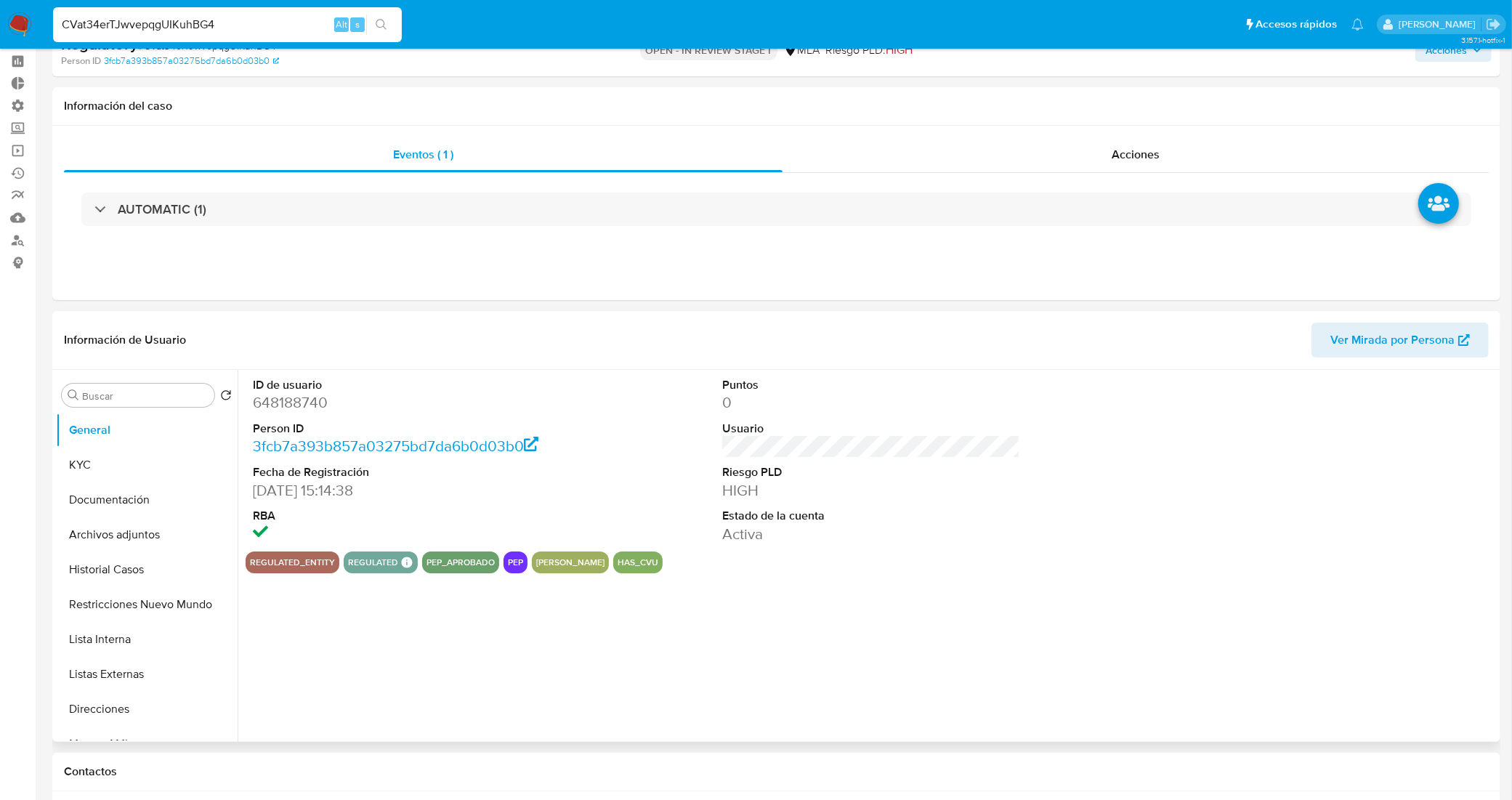
scroll to position [91, 0]
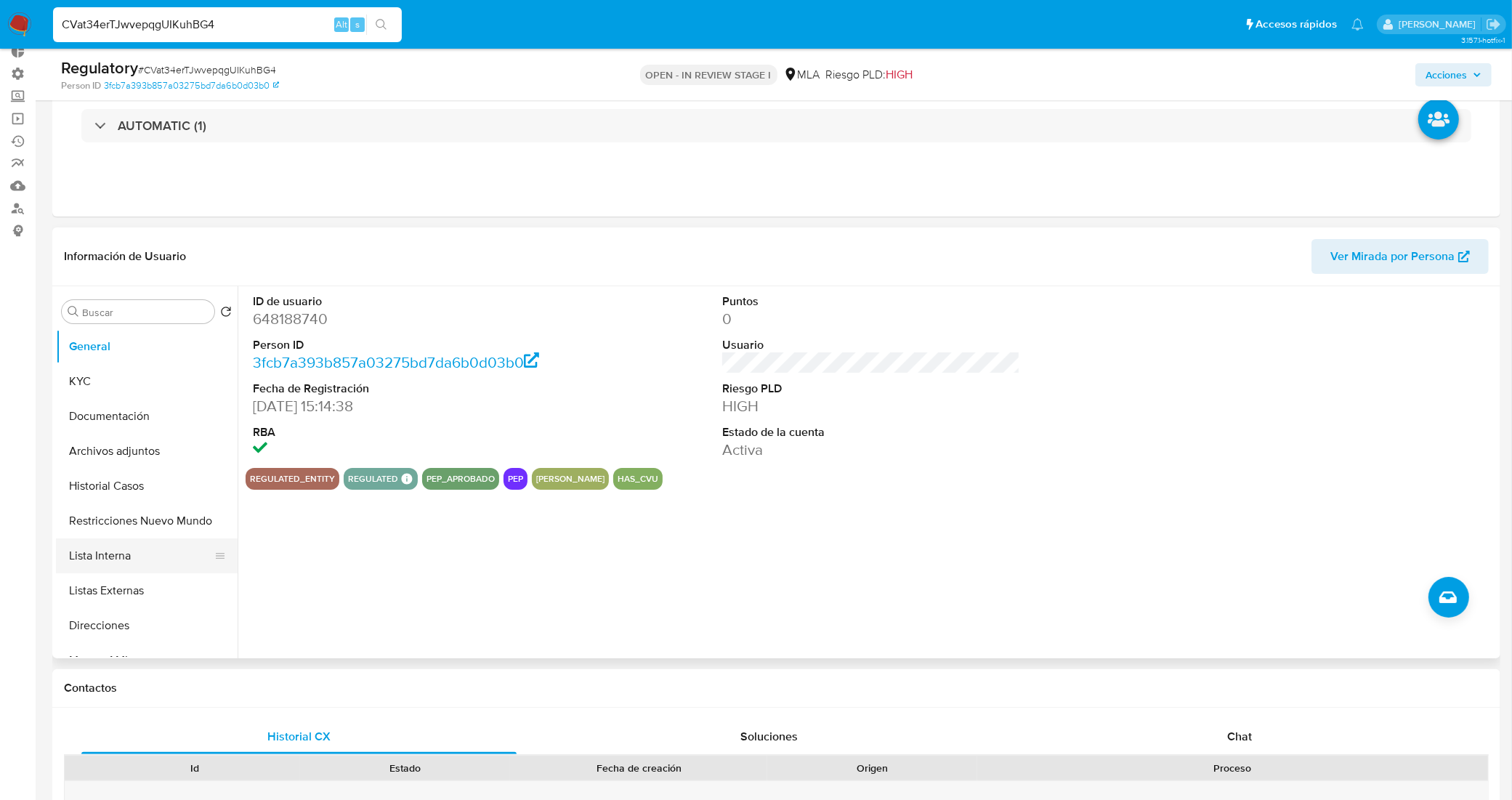
click at [142, 563] on button "Lista Interna" at bounding box center [141, 556] width 170 height 35
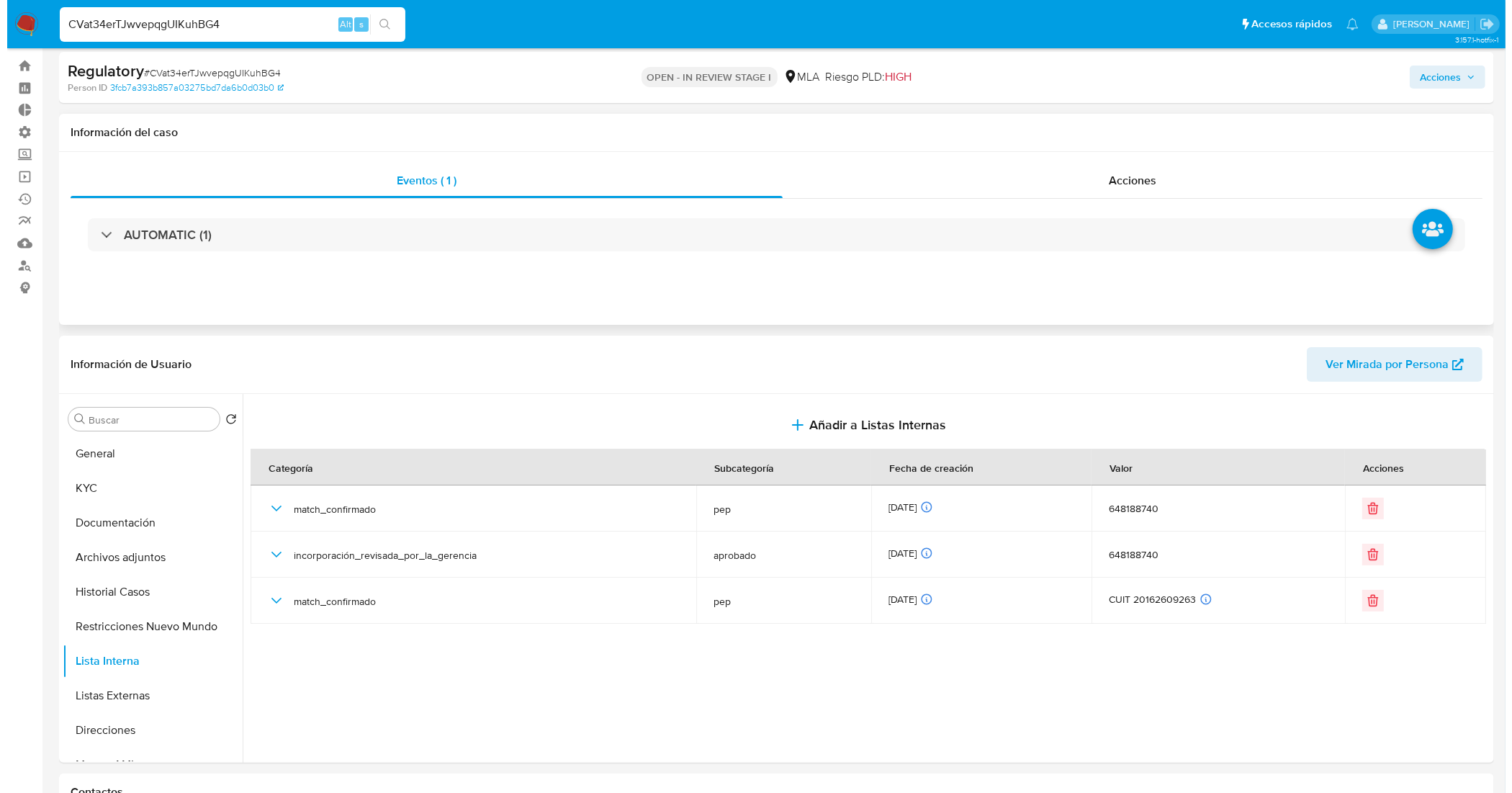
scroll to position [0, 0]
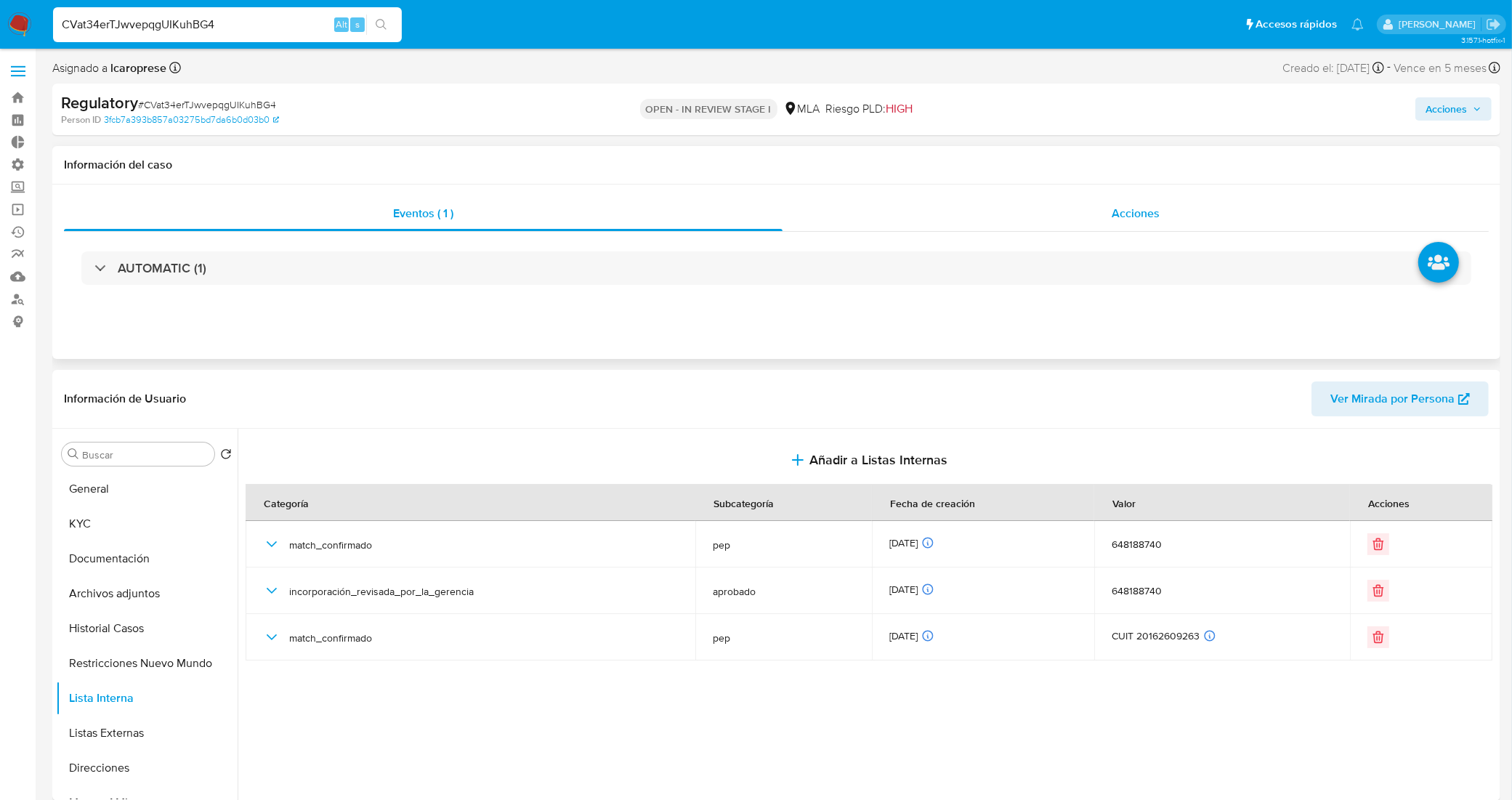
click at [1135, 208] on span "Acciones" at bounding box center [1135, 213] width 48 height 17
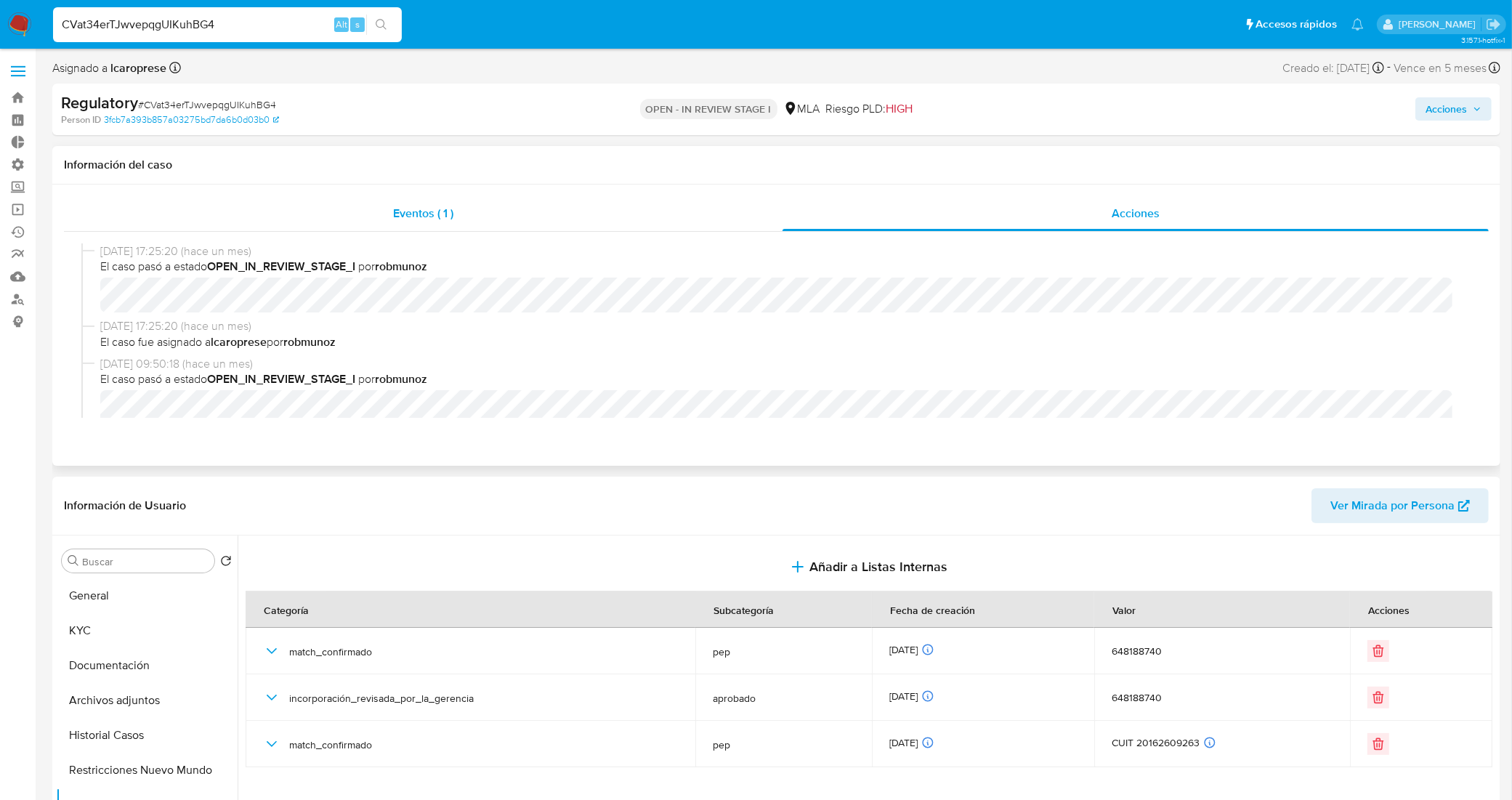
click at [485, 212] on div "Eventos ( 1 )" at bounding box center [423, 213] width 718 height 35
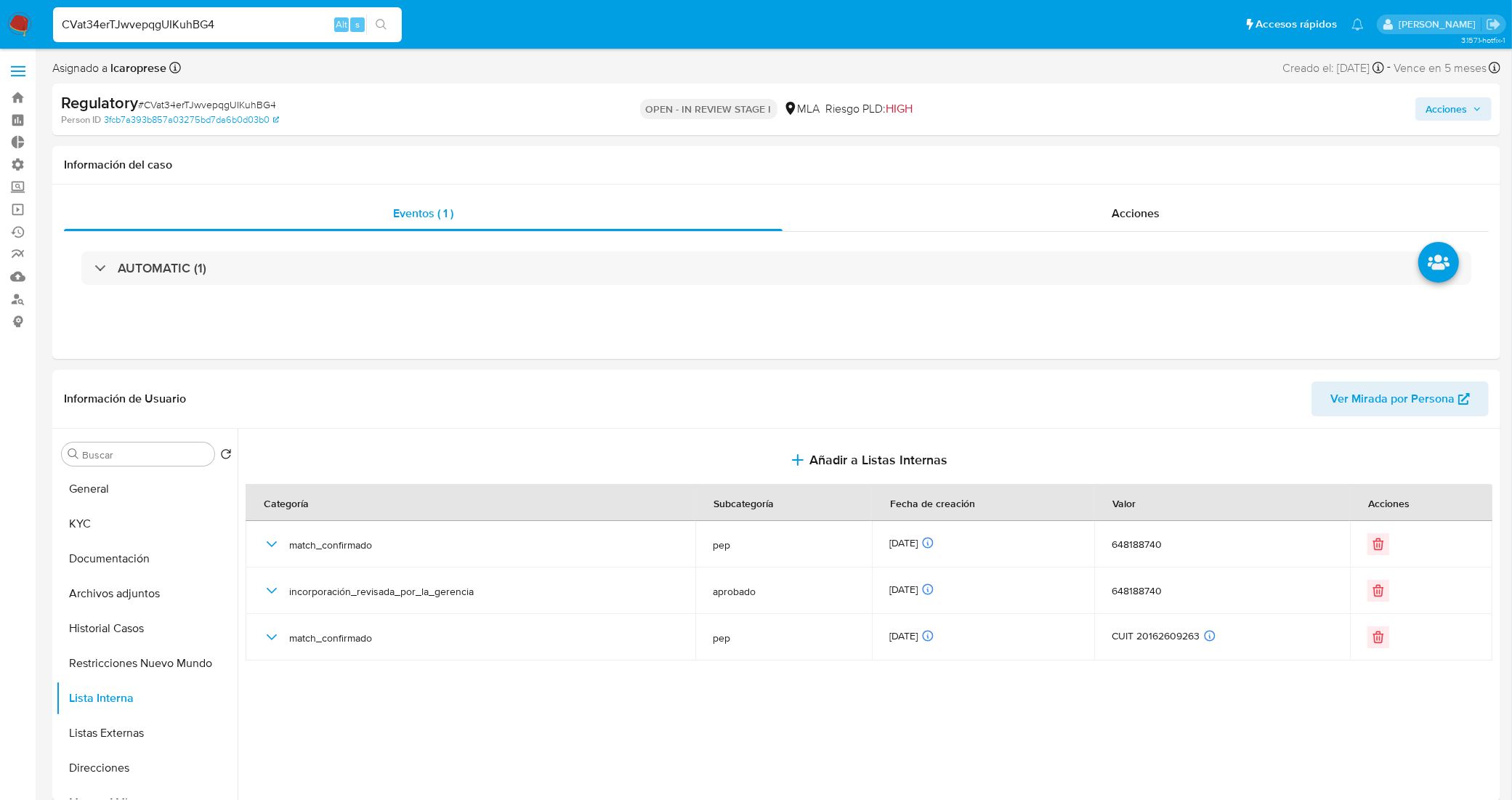
drag, startPoint x: 1446, startPoint y: 106, endPoint x: 1421, endPoint y: 114, distance: 26.2
click at [1445, 106] on span "Acciones" at bounding box center [1446, 109] width 42 height 23
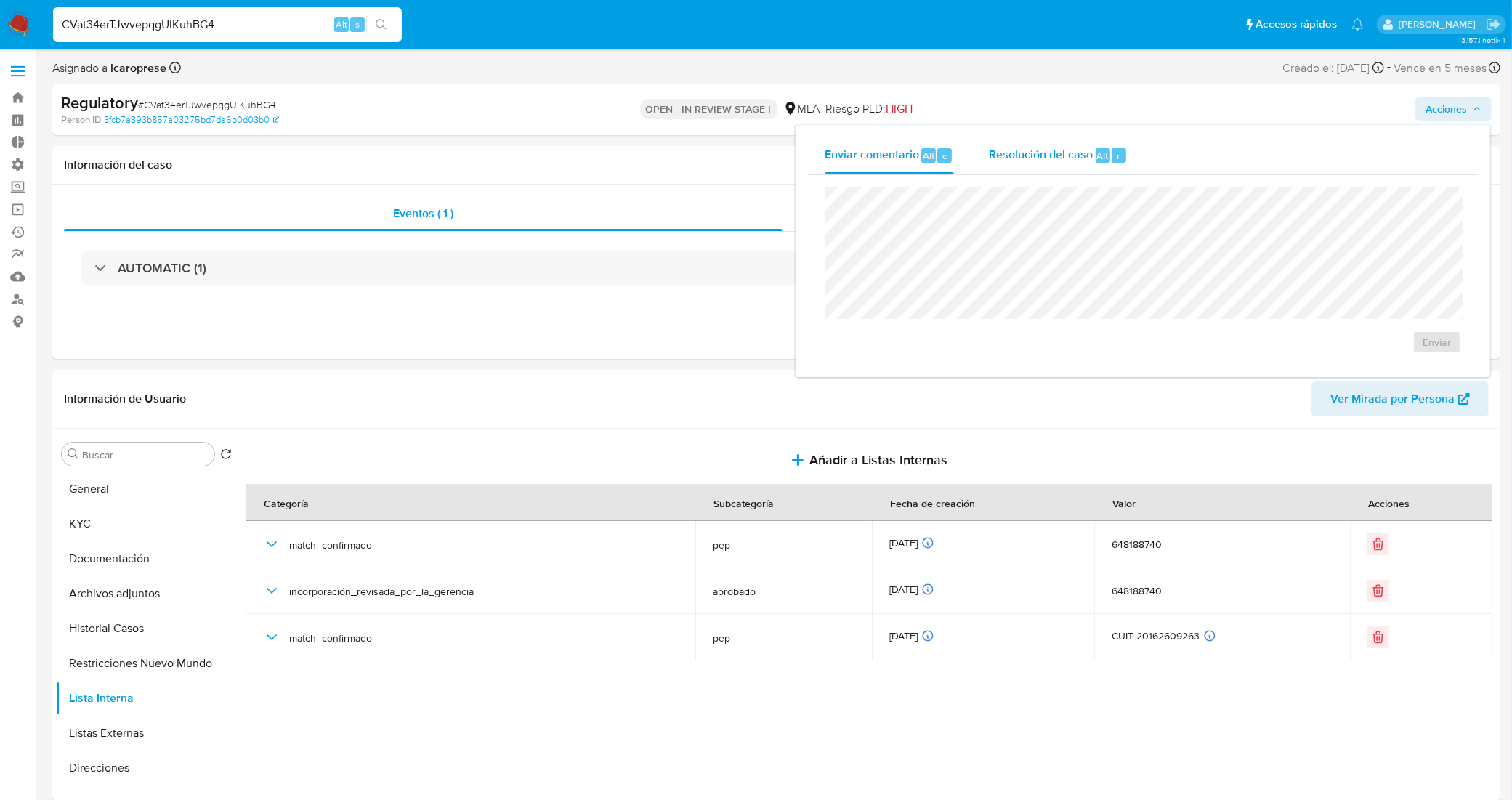
click at [989, 157] on button "Resolución del caso Alt r" at bounding box center [1058, 155] width 173 height 38
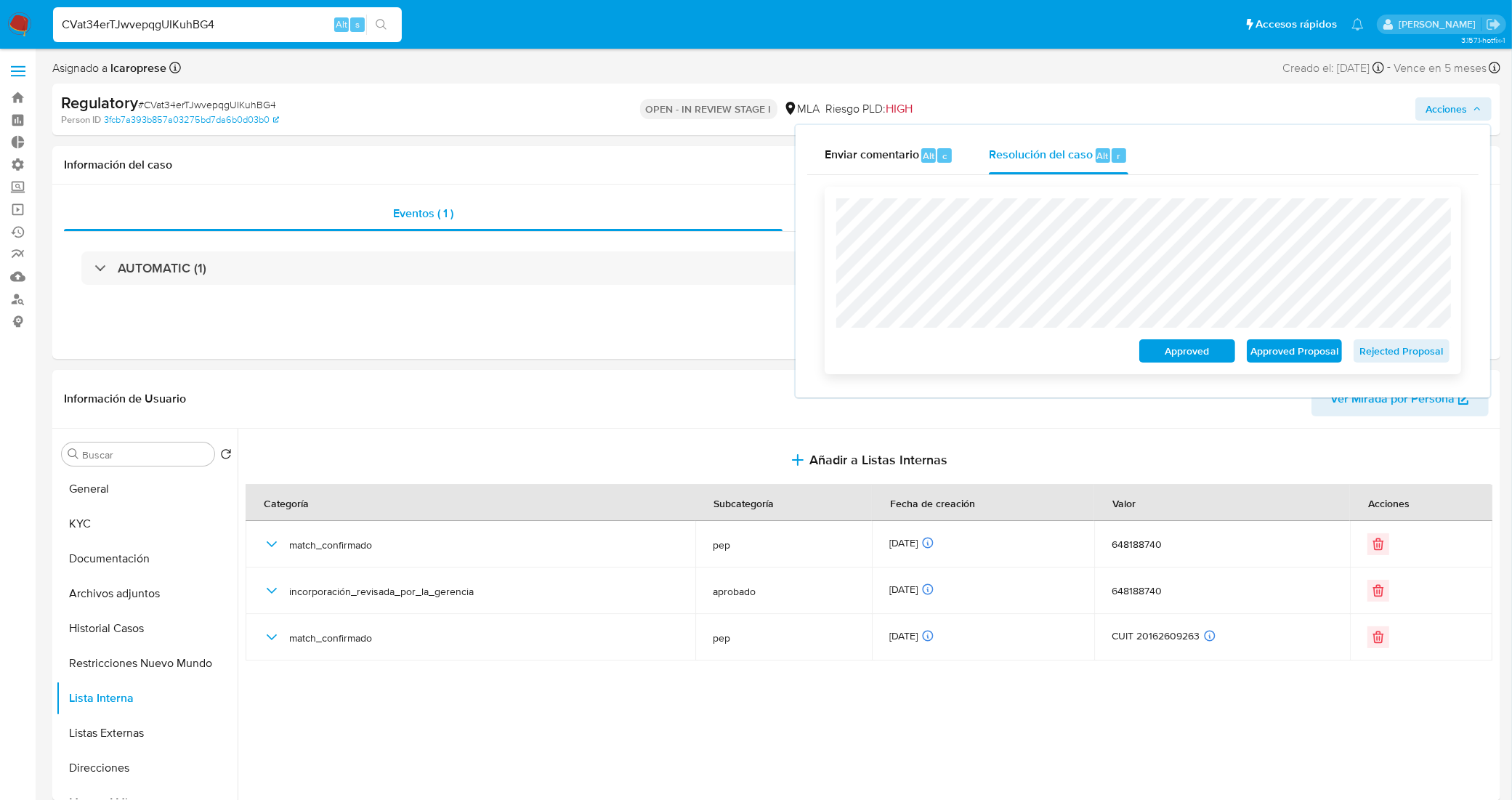
click at [1290, 354] on span "Approved Proposal" at bounding box center [1294, 351] width 76 height 20
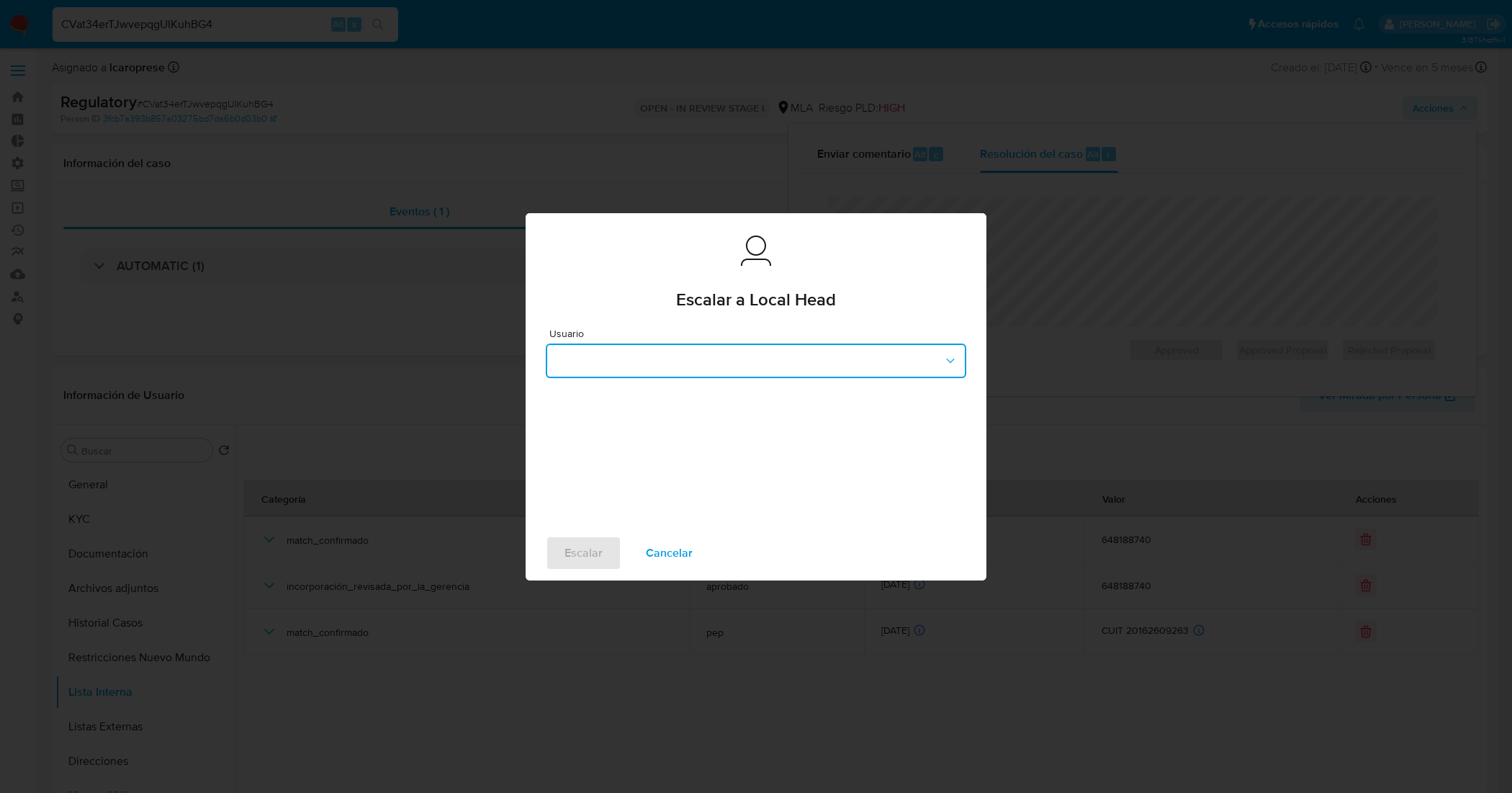
click at [722, 373] on button "button" at bounding box center [756, 361] width 420 height 35
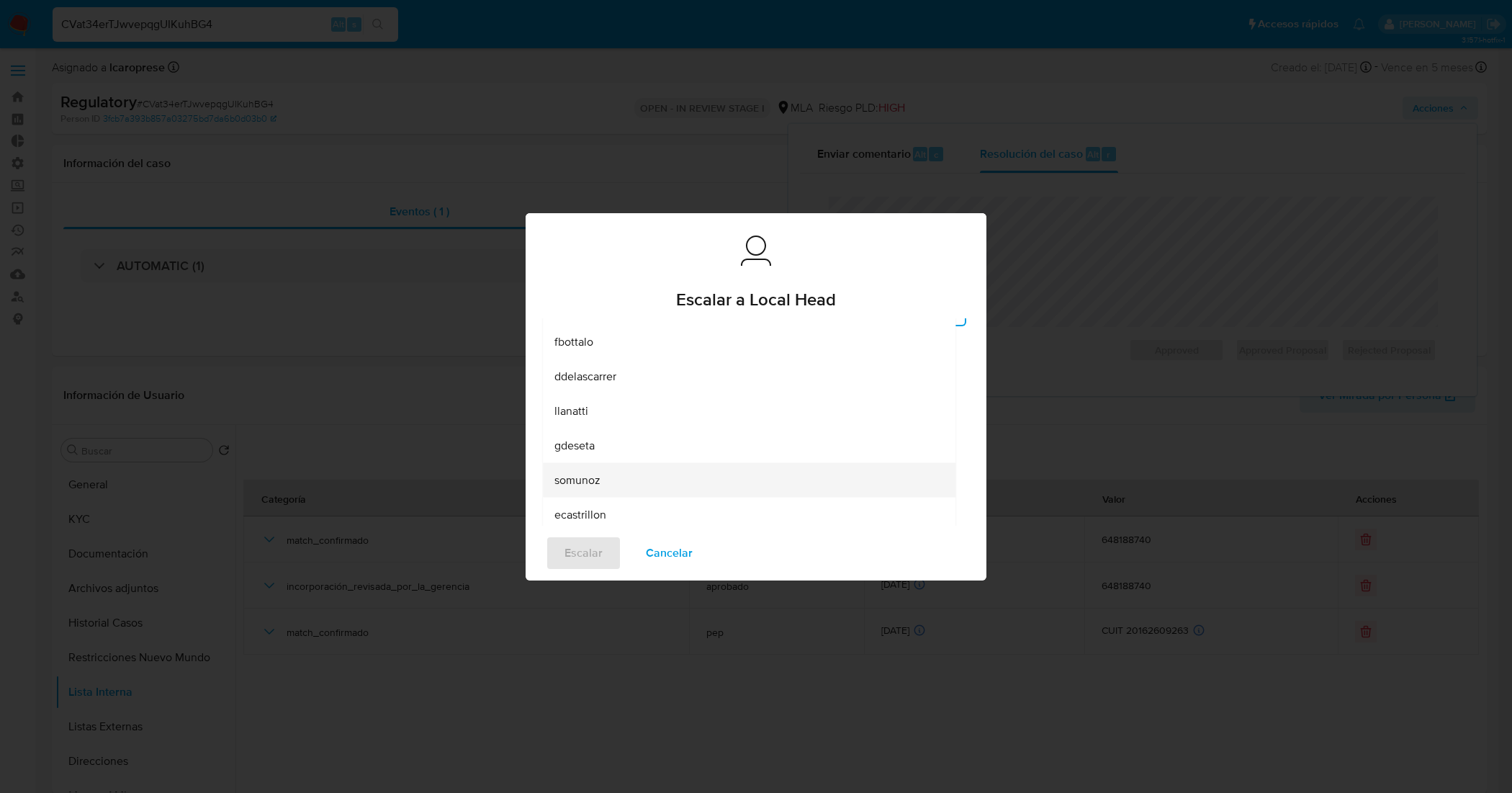
scroll to position [90, 0]
click at [630, 503] on div "lcaroprese" at bounding box center [744, 510] width 381 height 35
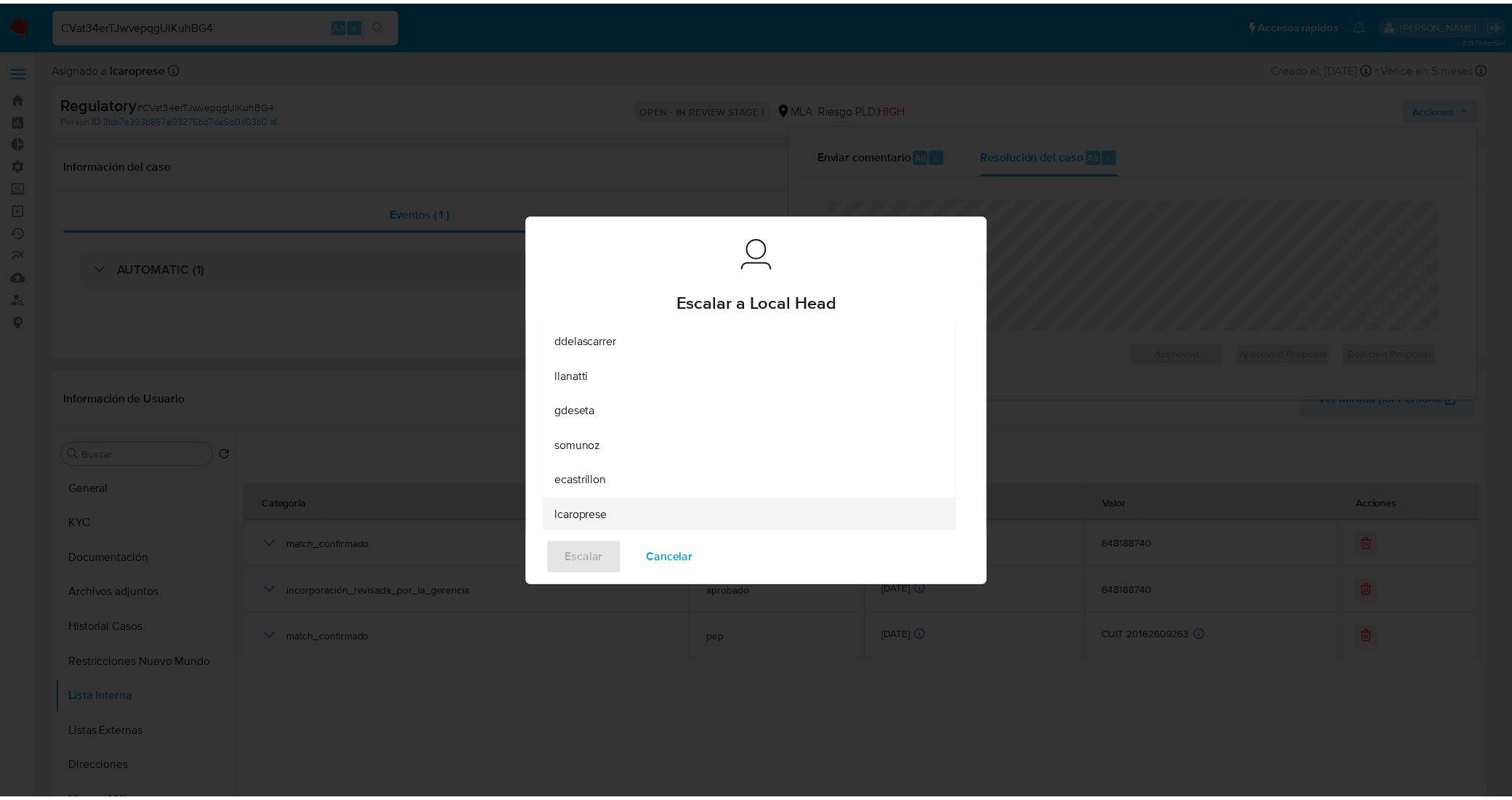
scroll to position [0, 0]
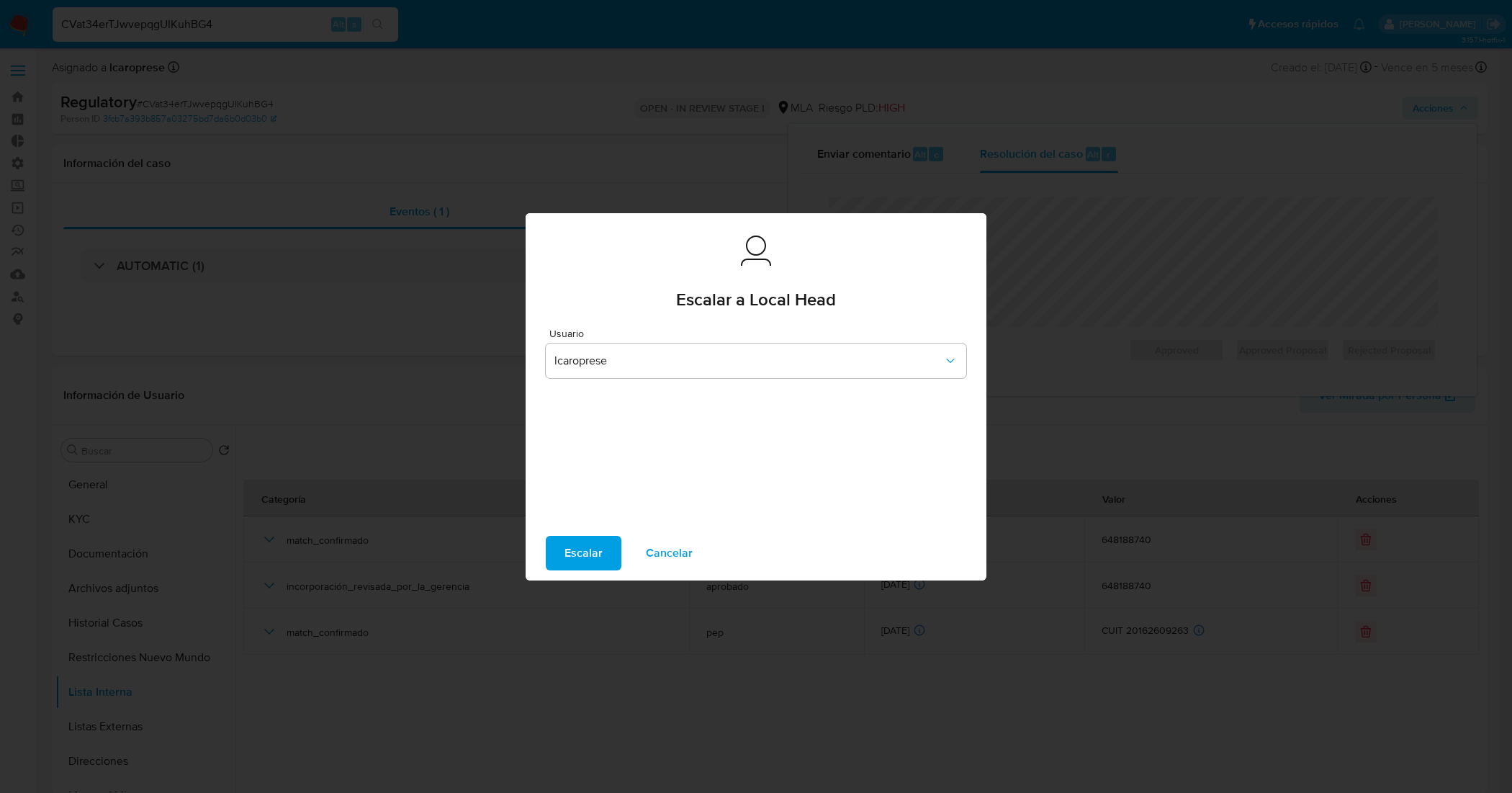
click at [588, 548] on span "Escalar" at bounding box center [584, 553] width 38 height 31
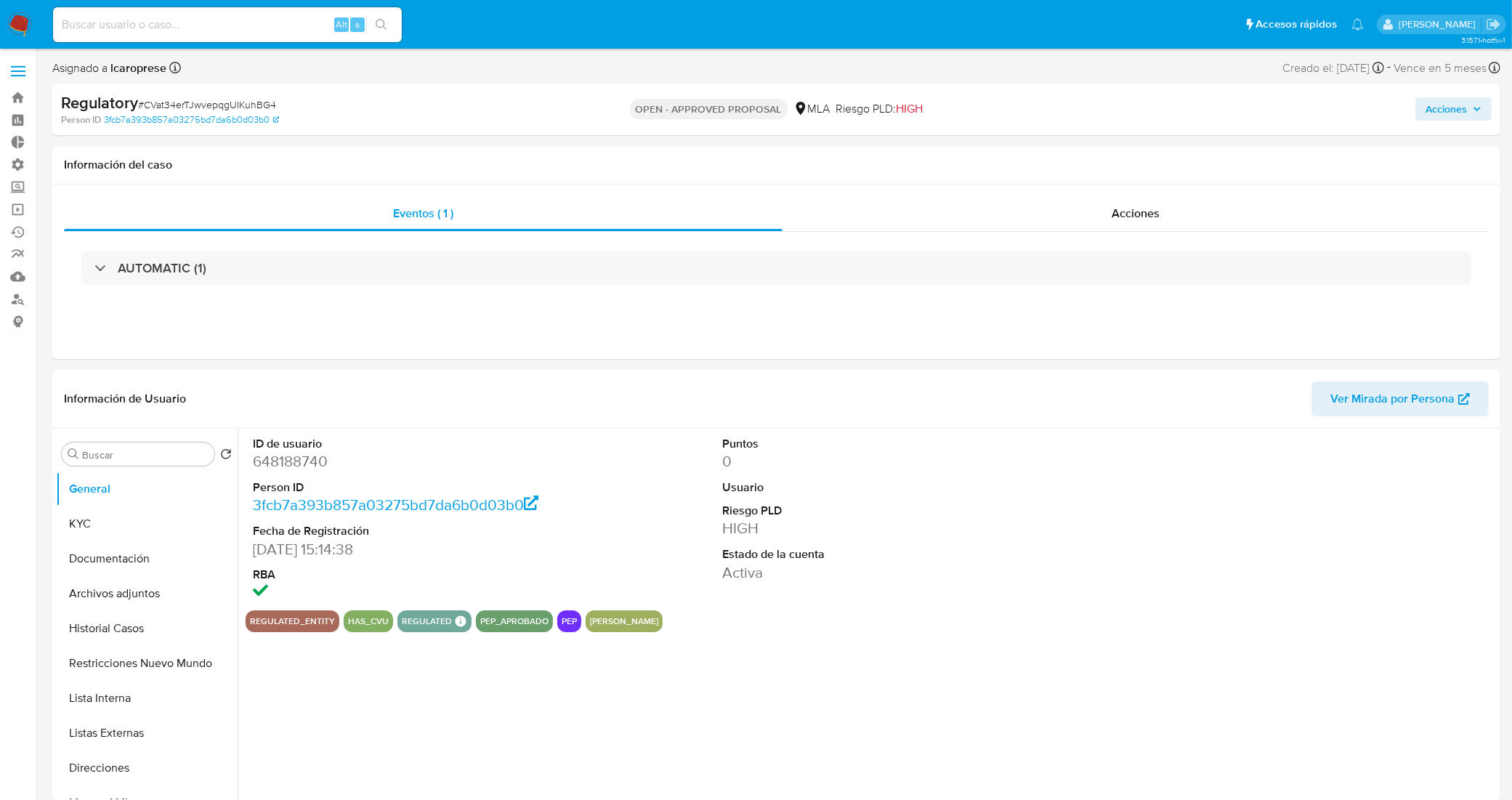
select select "10"
click at [208, 24] on input at bounding box center [227, 24] width 349 height 19
paste input "klrglHiqmL81hxanMdZXPF1u"
type input "klrglHiqmL81hxanMdZXPF1u"
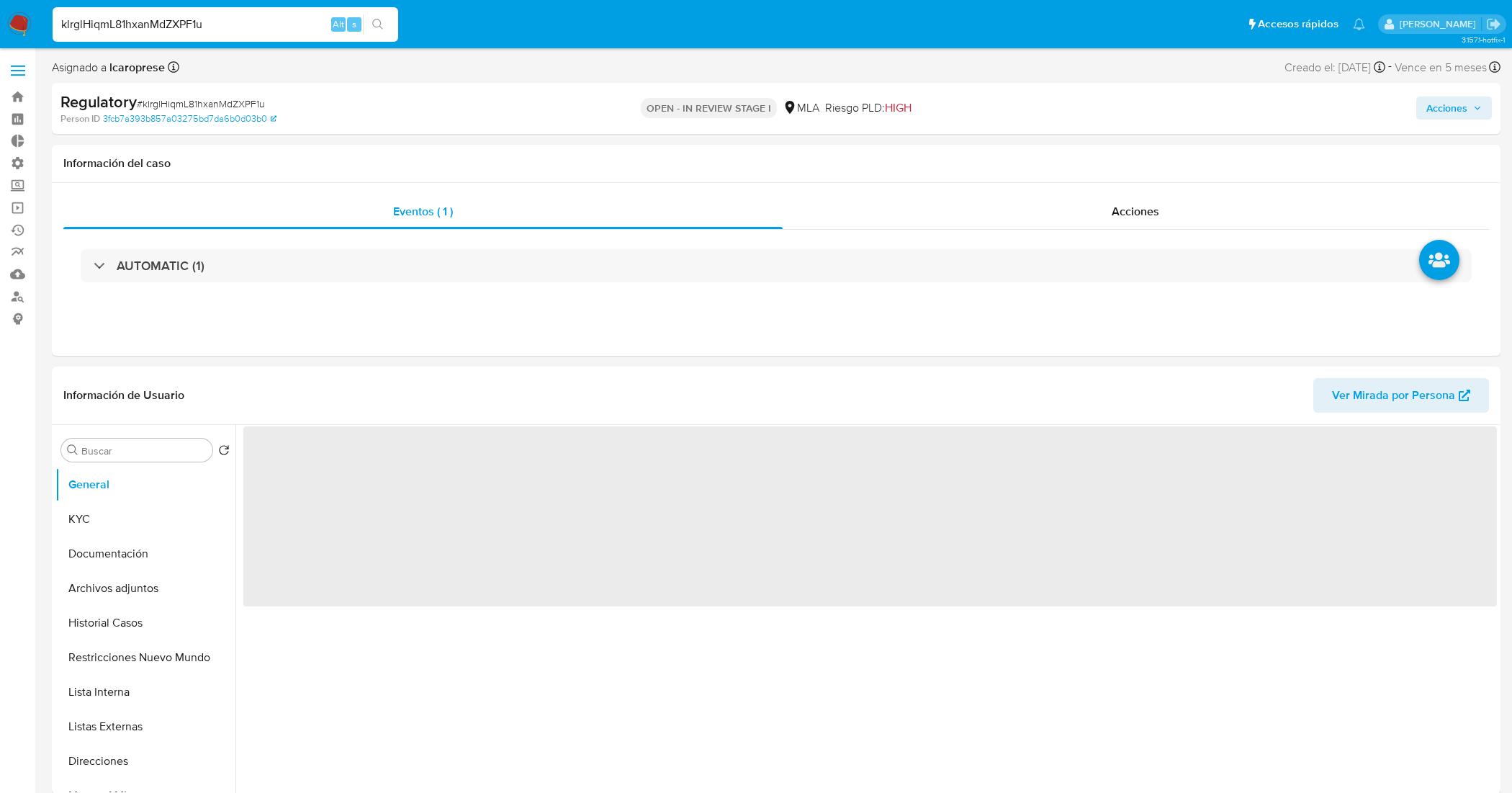
select select "10"
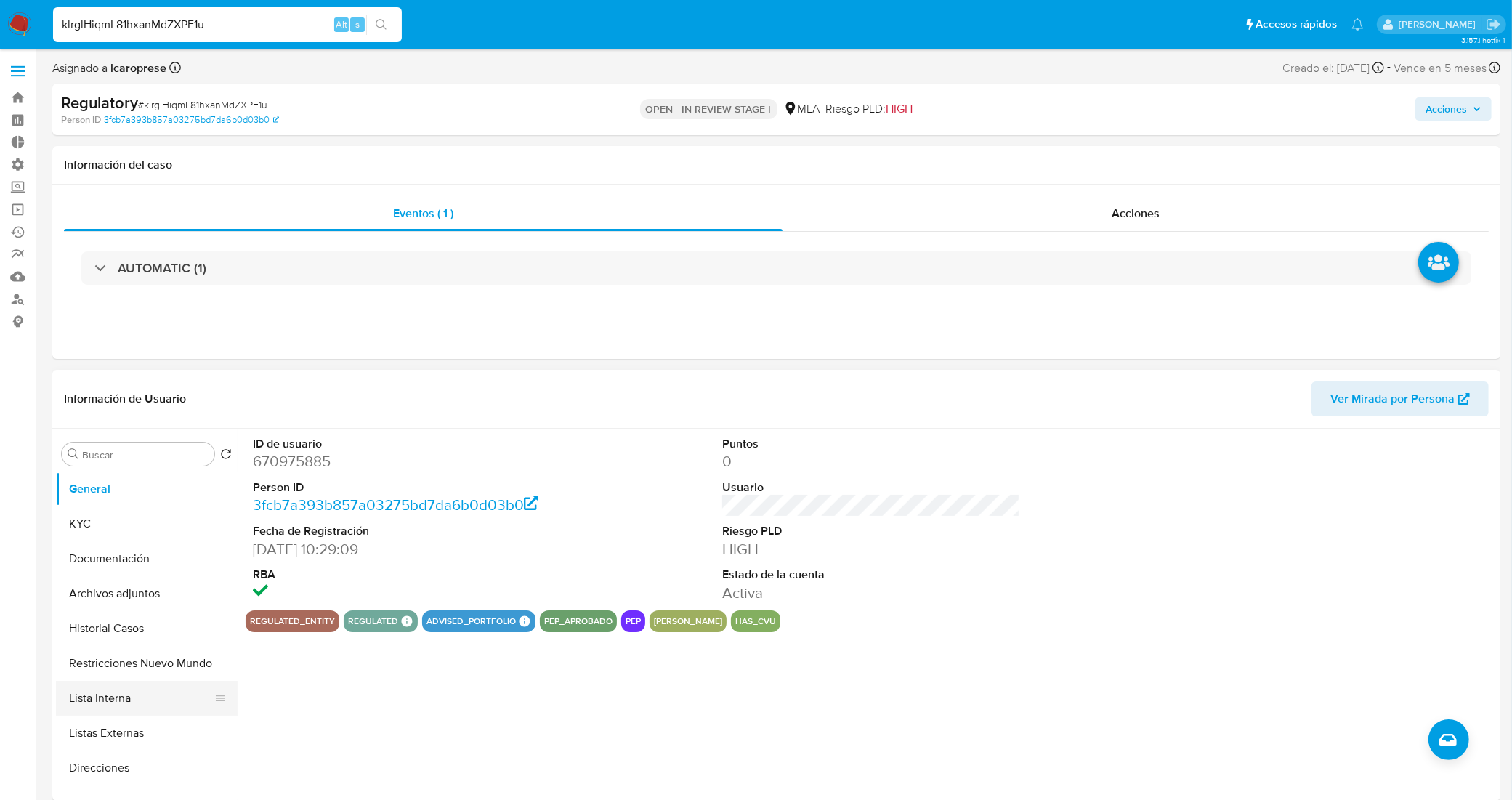
click at [113, 692] on button "Lista Interna" at bounding box center [141, 698] width 170 height 35
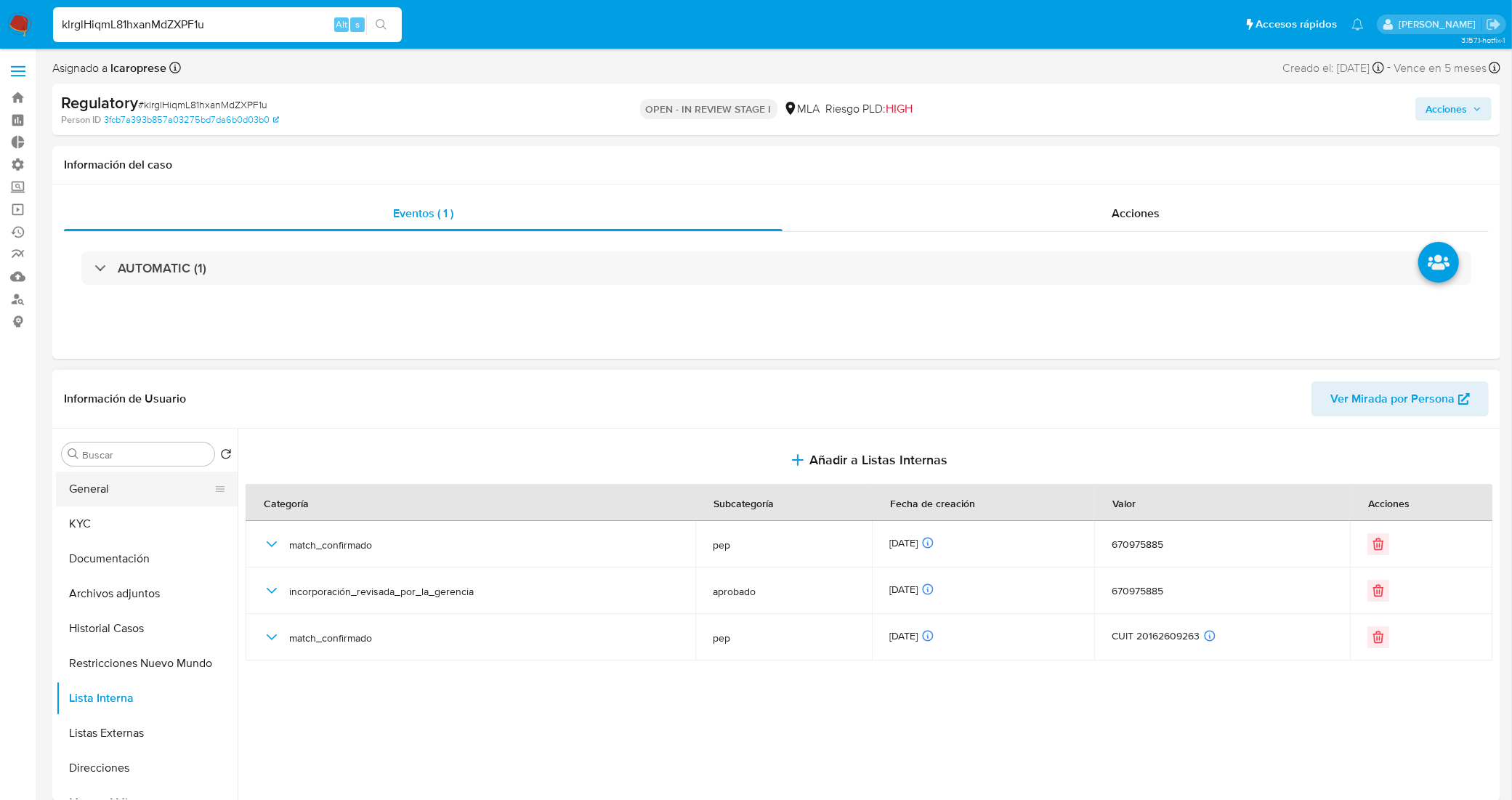
click at [102, 502] on button "General" at bounding box center [141, 489] width 170 height 35
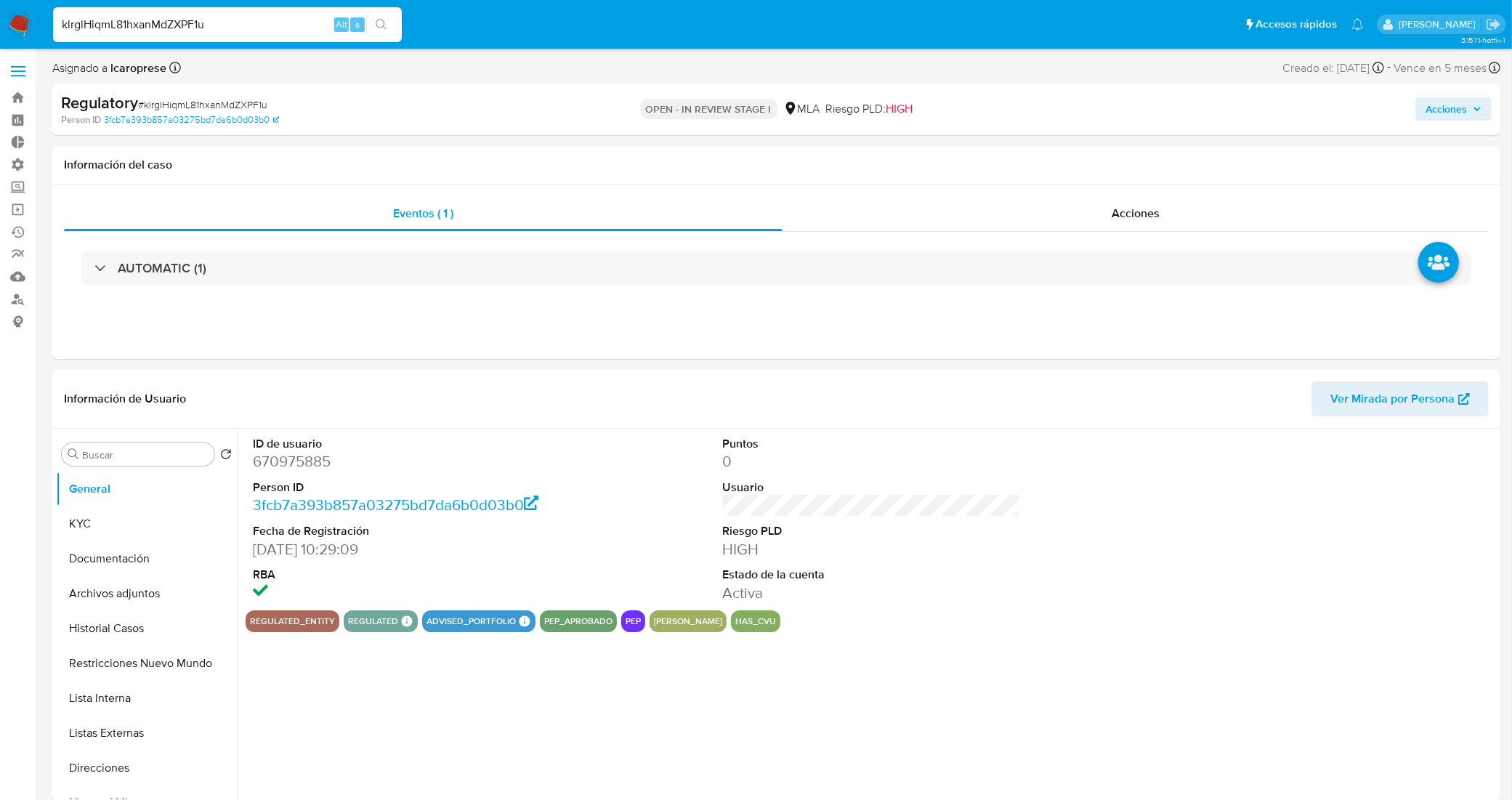
click at [1475, 115] on span "Acciones" at bounding box center [1453, 109] width 56 height 20
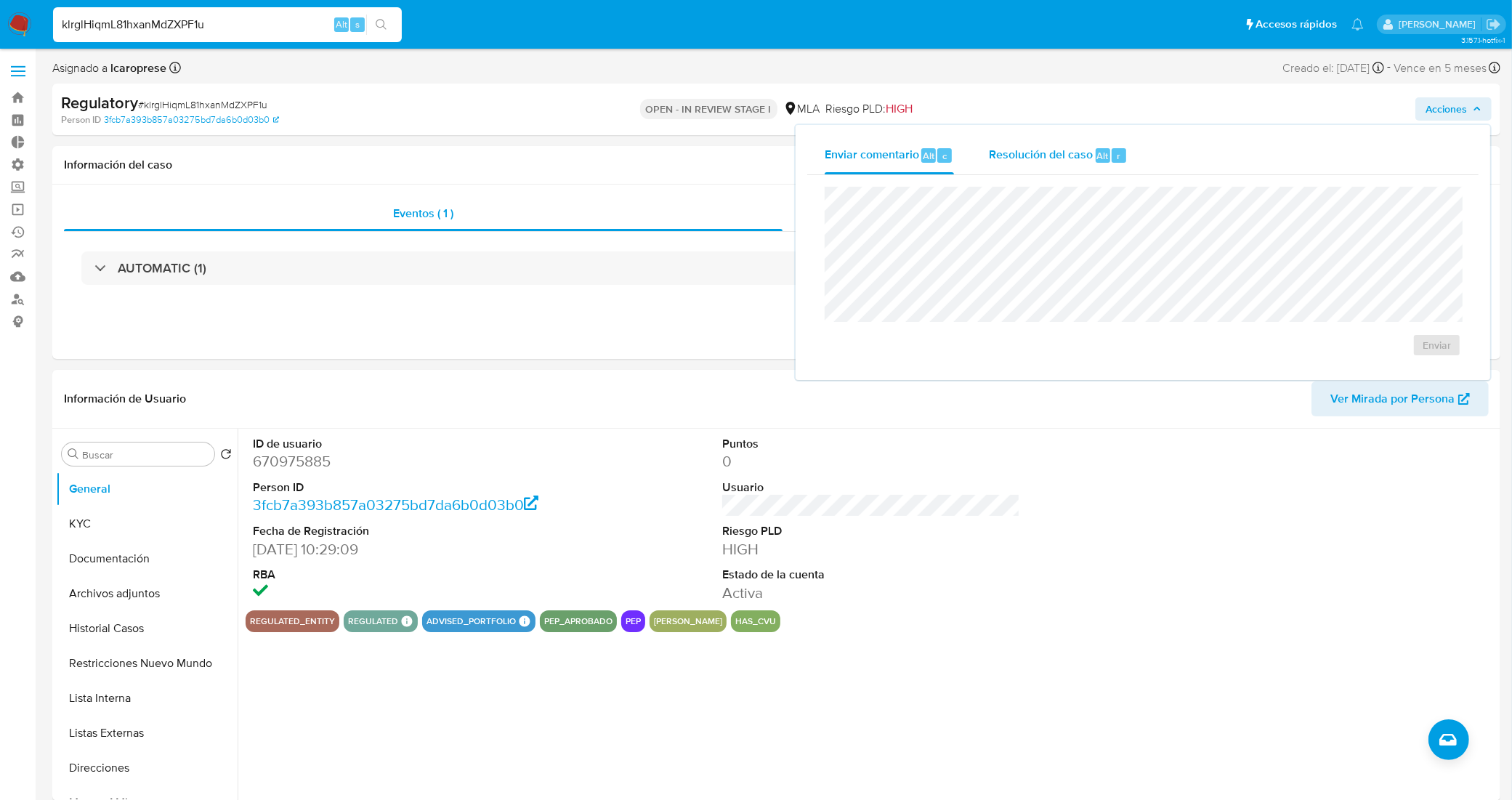
click at [1040, 154] on span "Resolución del caso" at bounding box center [1040, 155] width 104 height 17
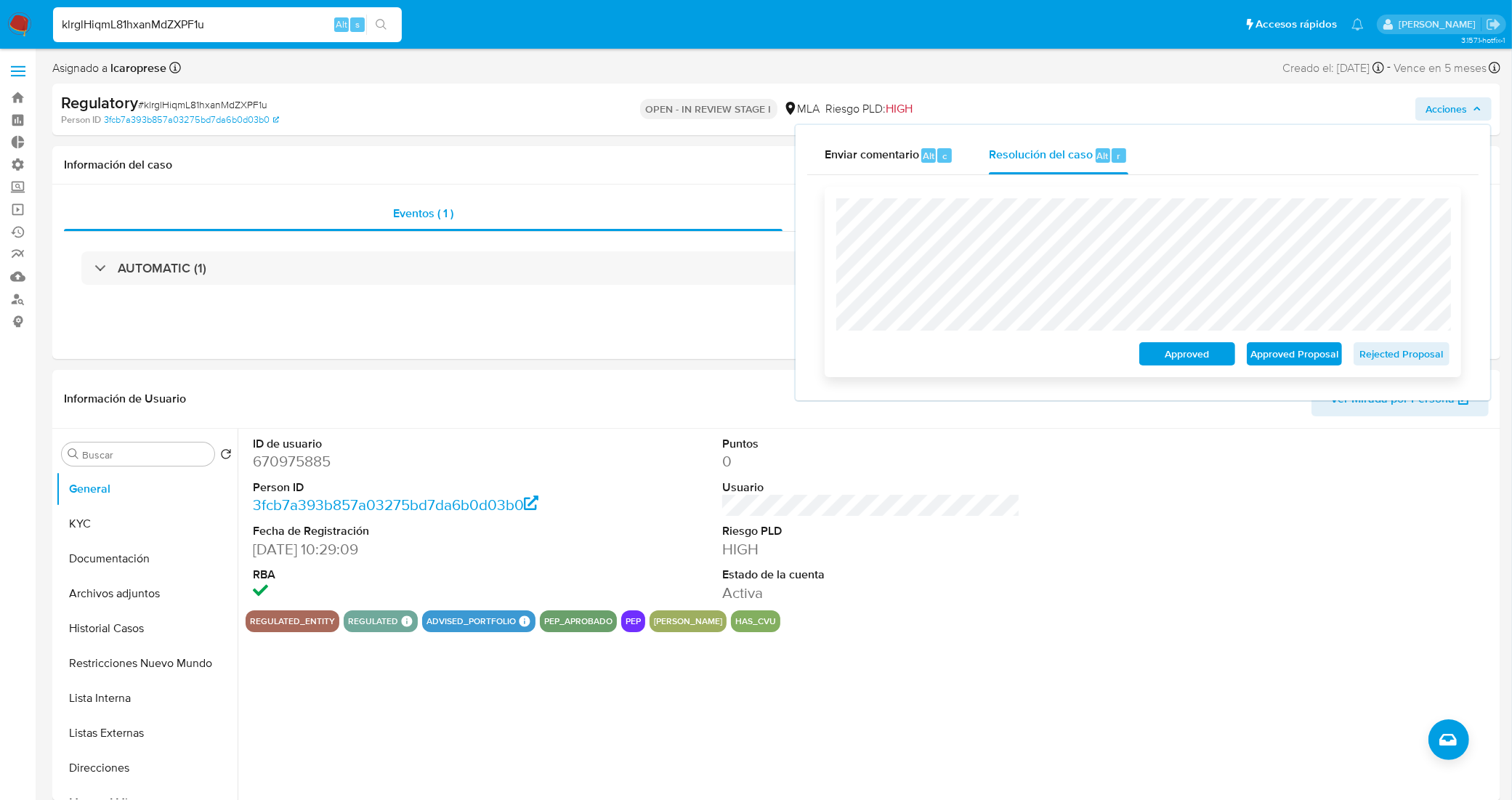
click at [1290, 350] on span "Approved Proposal" at bounding box center [1294, 353] width 76 height 20
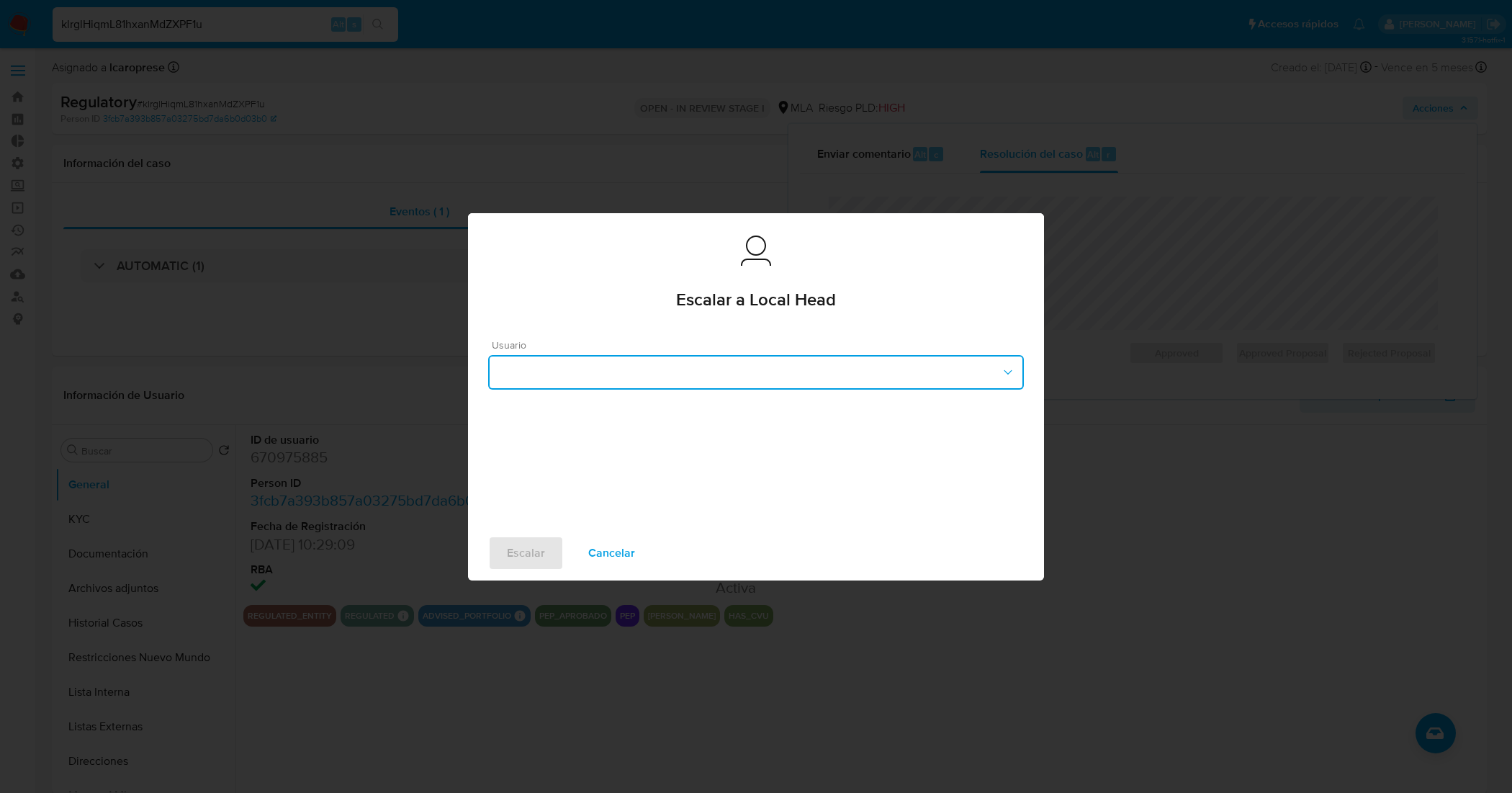
click at [756, 363] on button "button" at bounding box center [756, 373] width 536 height 35
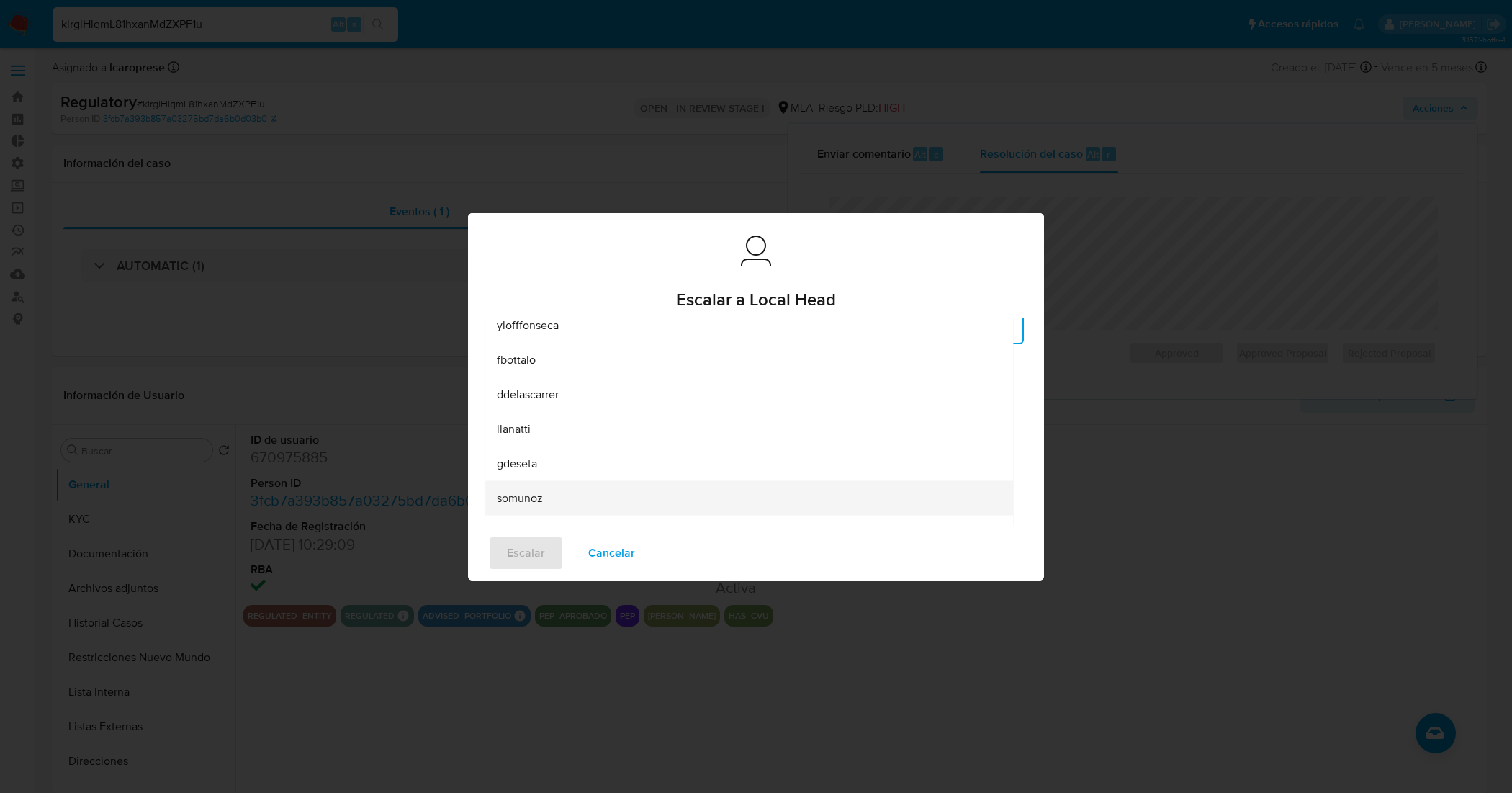
scroll to position [90, 0]
click at [583, 513] on div "lcaroprese" at bounding box center [749, 522] width 505 height 35
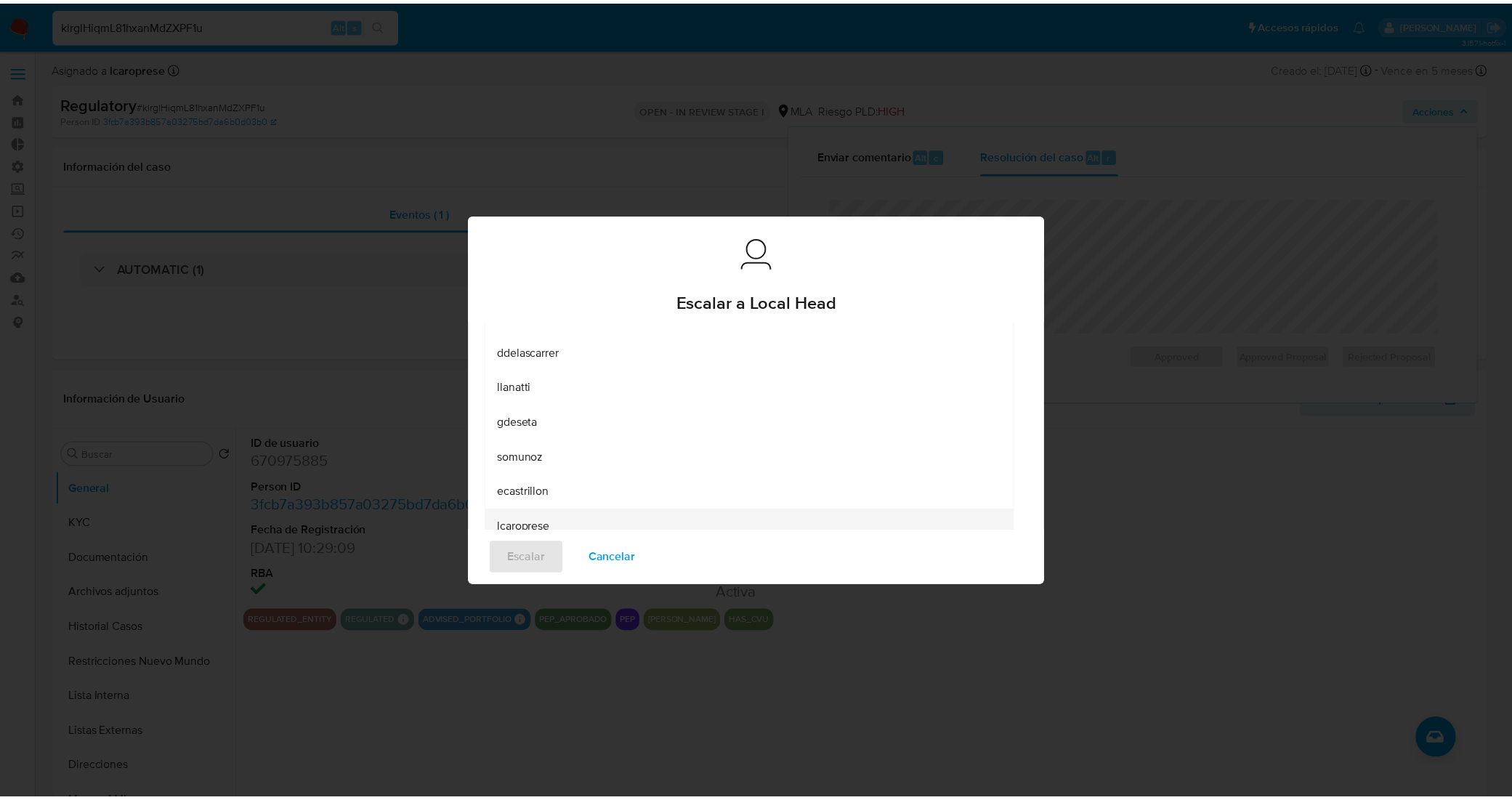
scroll to position [20, 0]
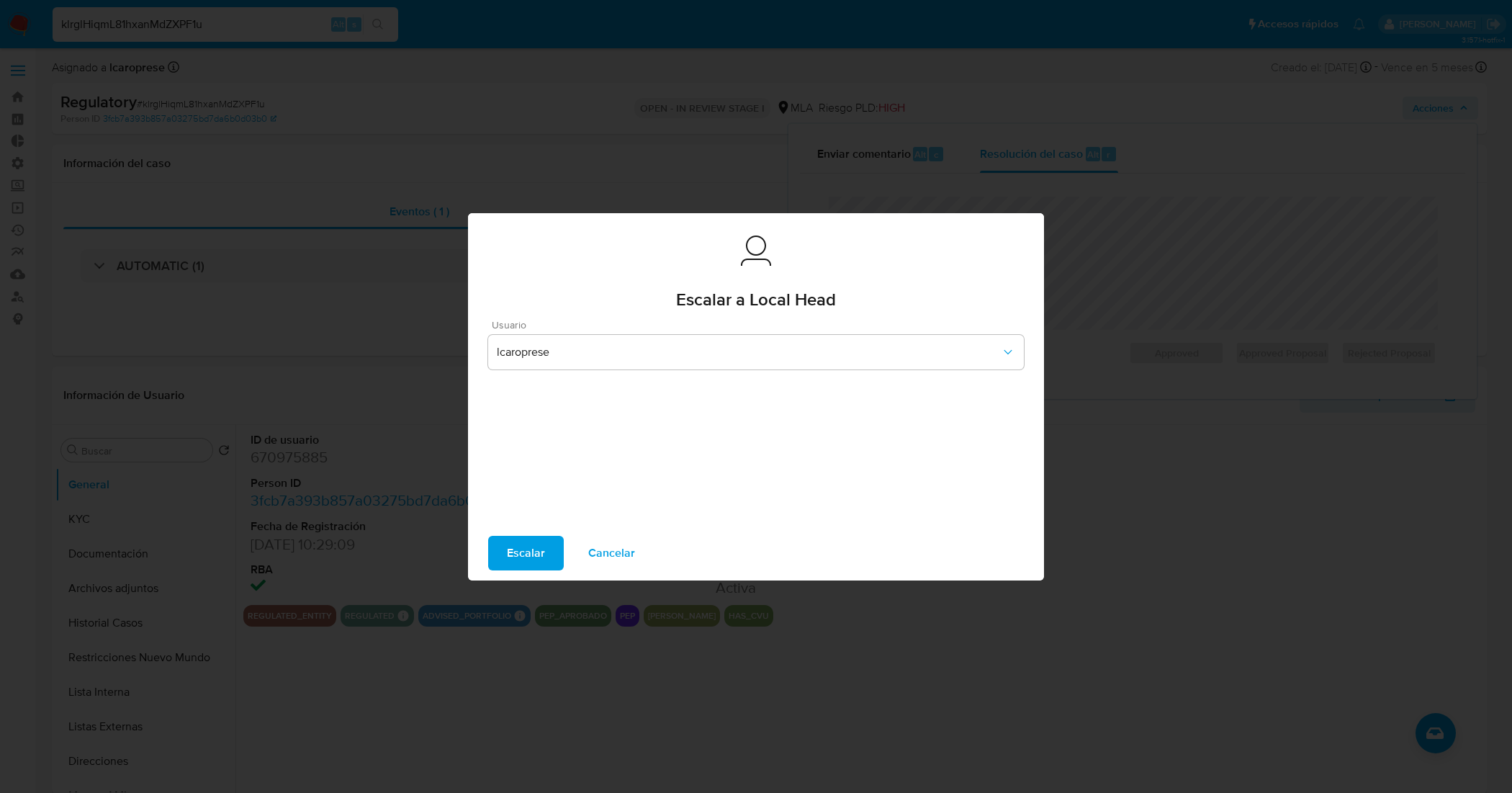
click at [538, 555] on span "Escalar" at bounding box center [526, 553] width 38 height 31
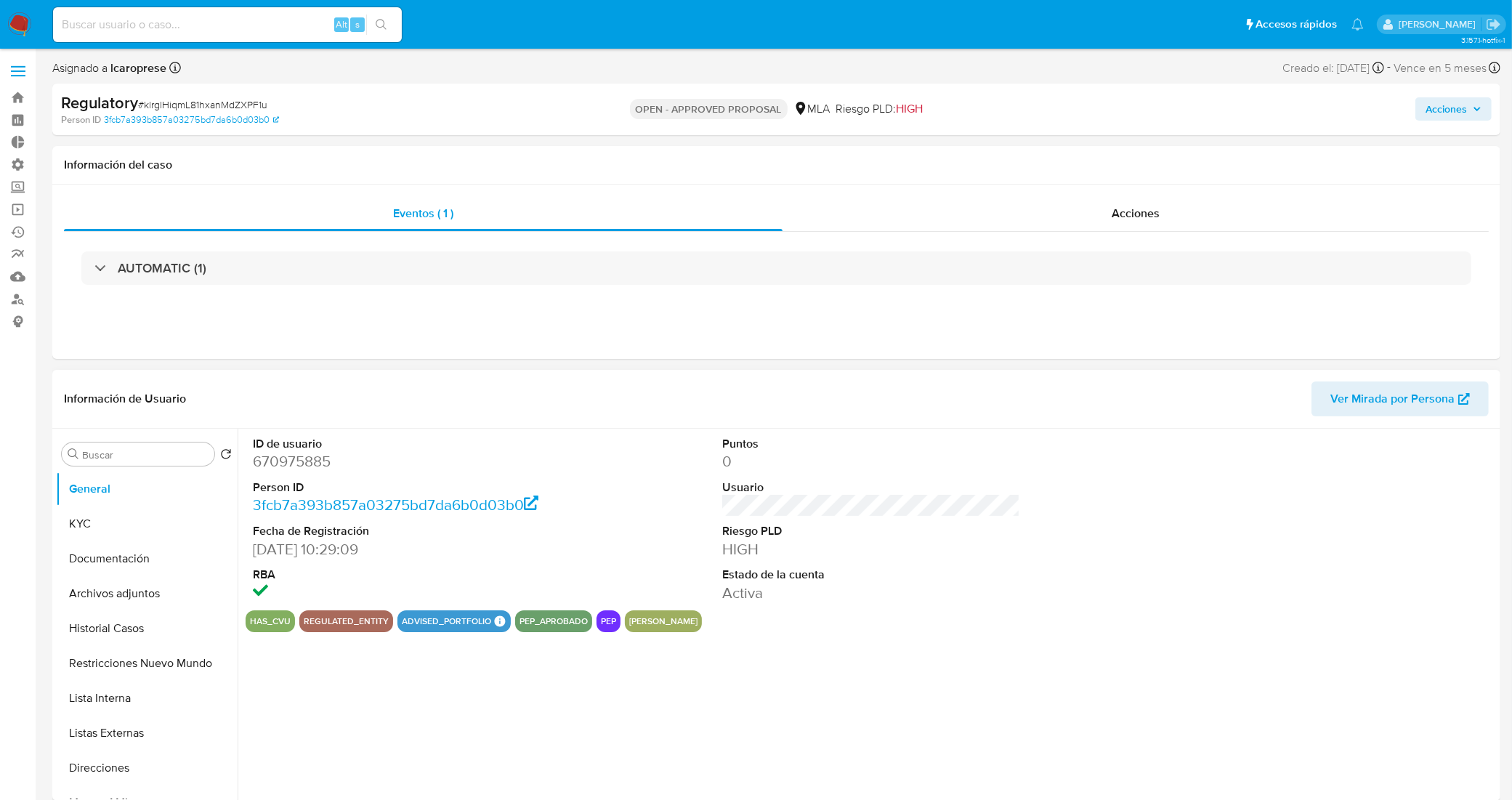
select select "10"
click at [237, 22] on input at bounding box center [227, 24] width 349 height 19
paste input "53OnW4RGGYITXRjtO2t3FFNN"
type input "53OnW4RGGYITXRjtO2t3FFNN"
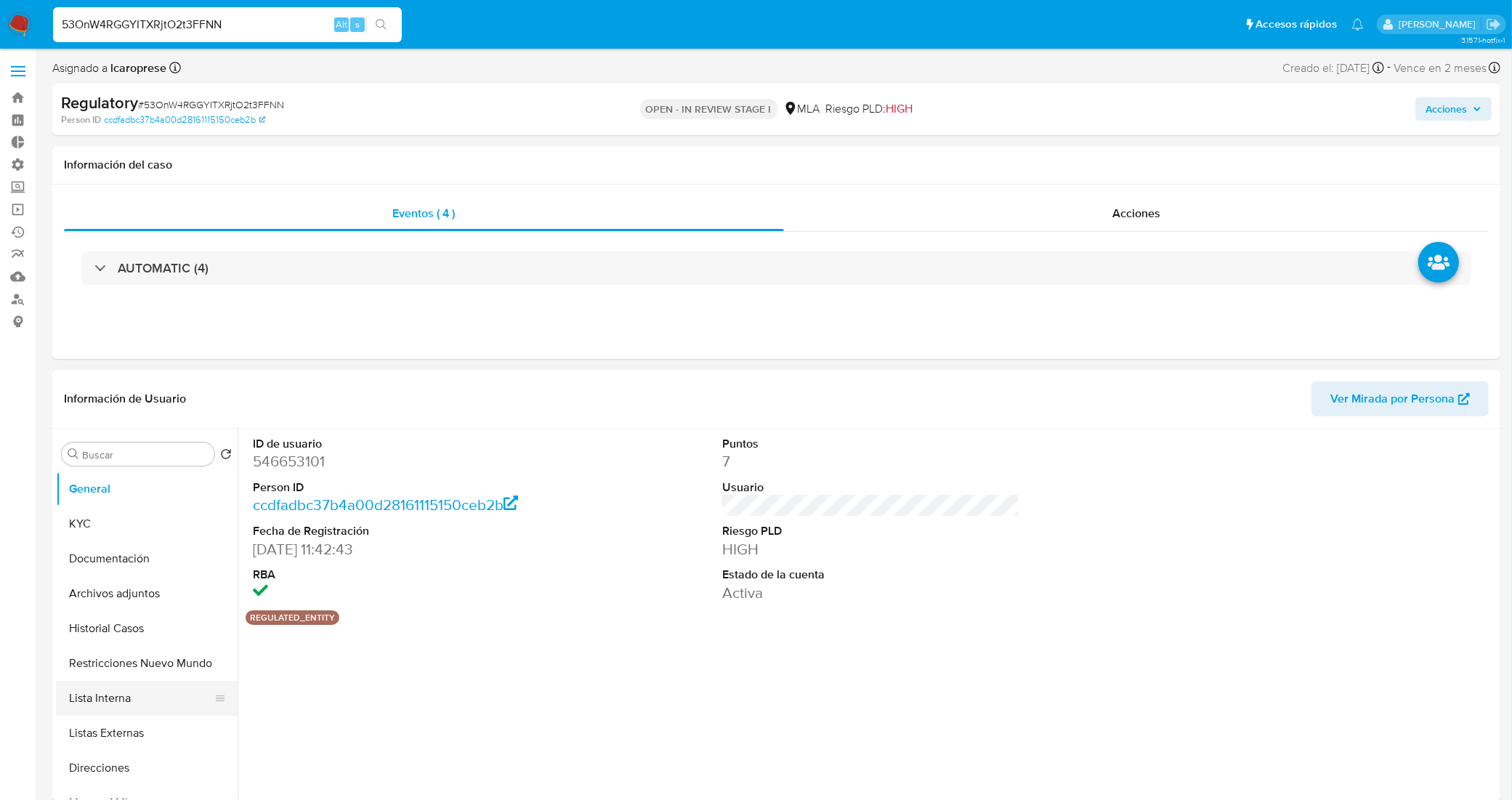
select select "10"
click at [134, 695] on button "Lista Interna" at bounding box center [141, 698] width 170 height 35
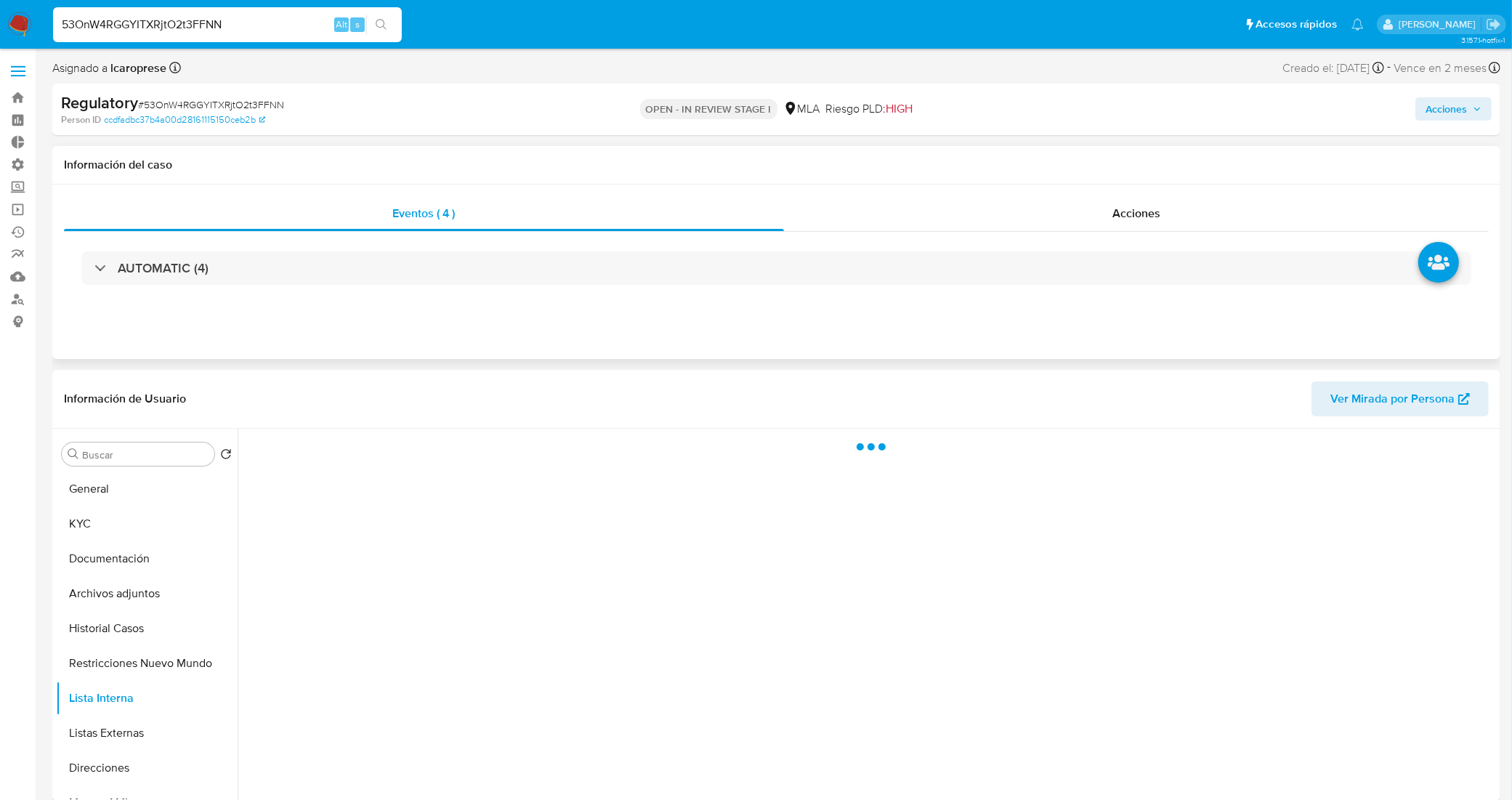
scroll to position [91, 0]
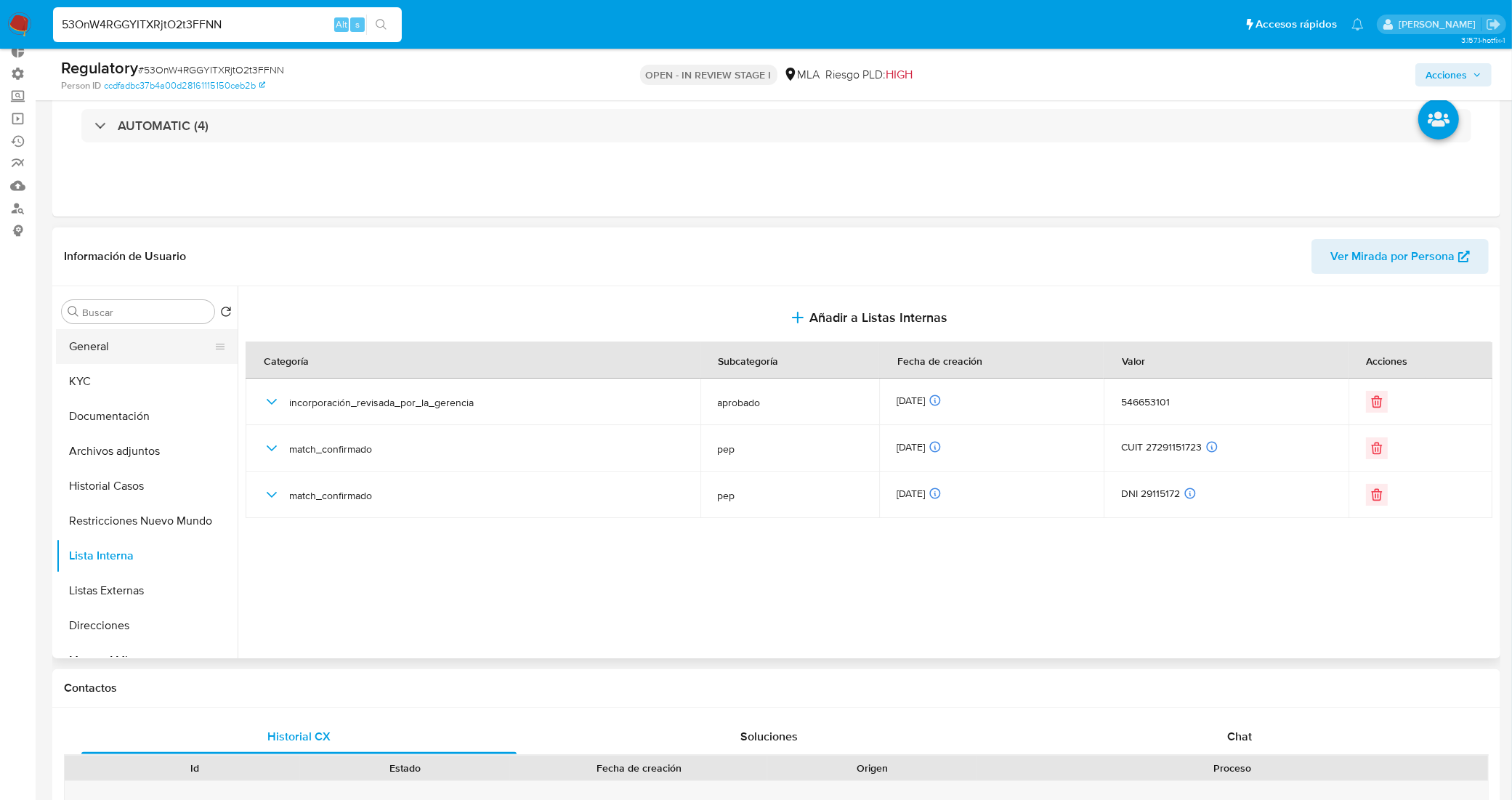
click at [122, 353] on button "General" at bounding box center [141, 347] width 170 height 35
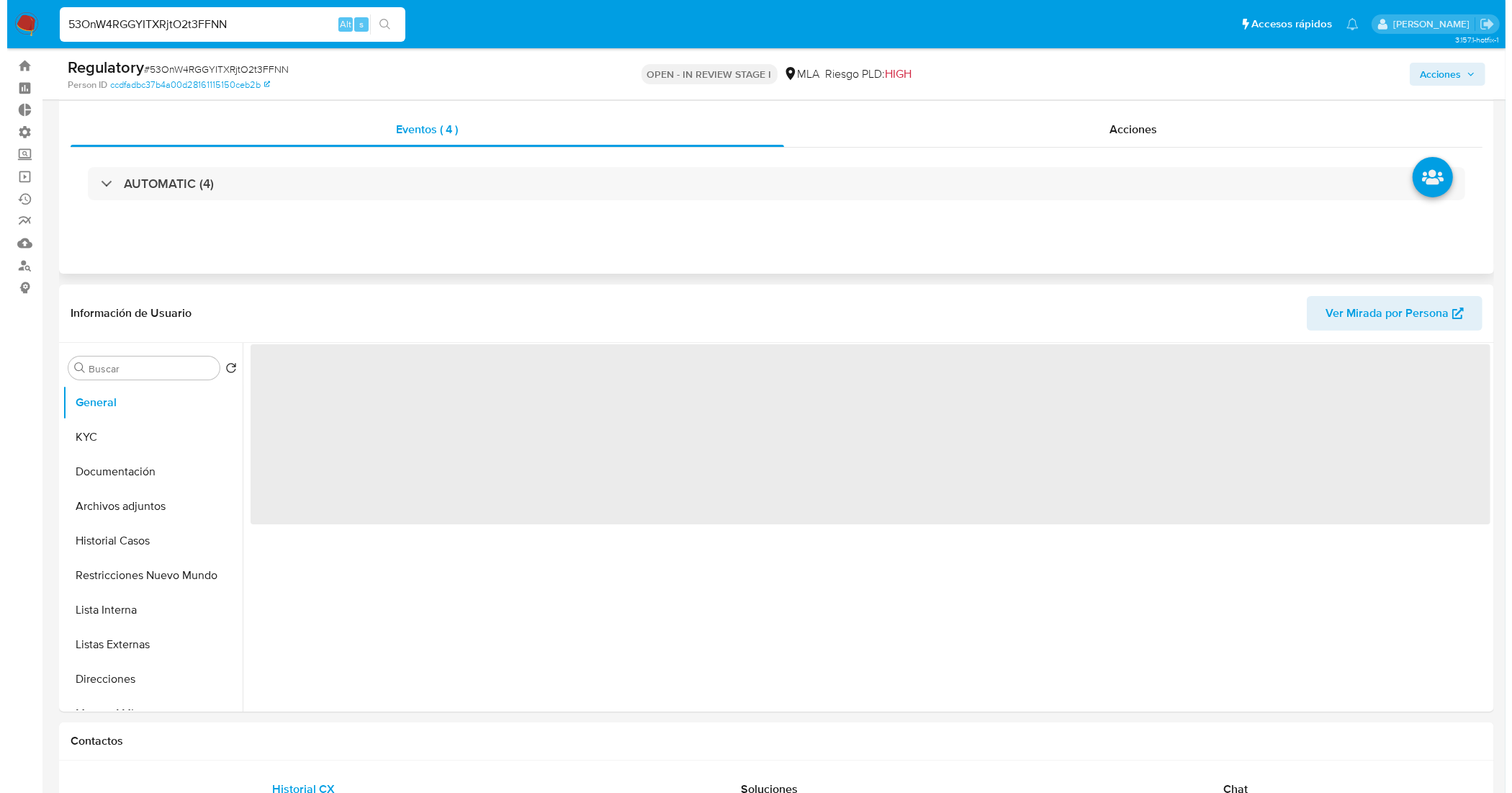
scroll to position [0, 0]
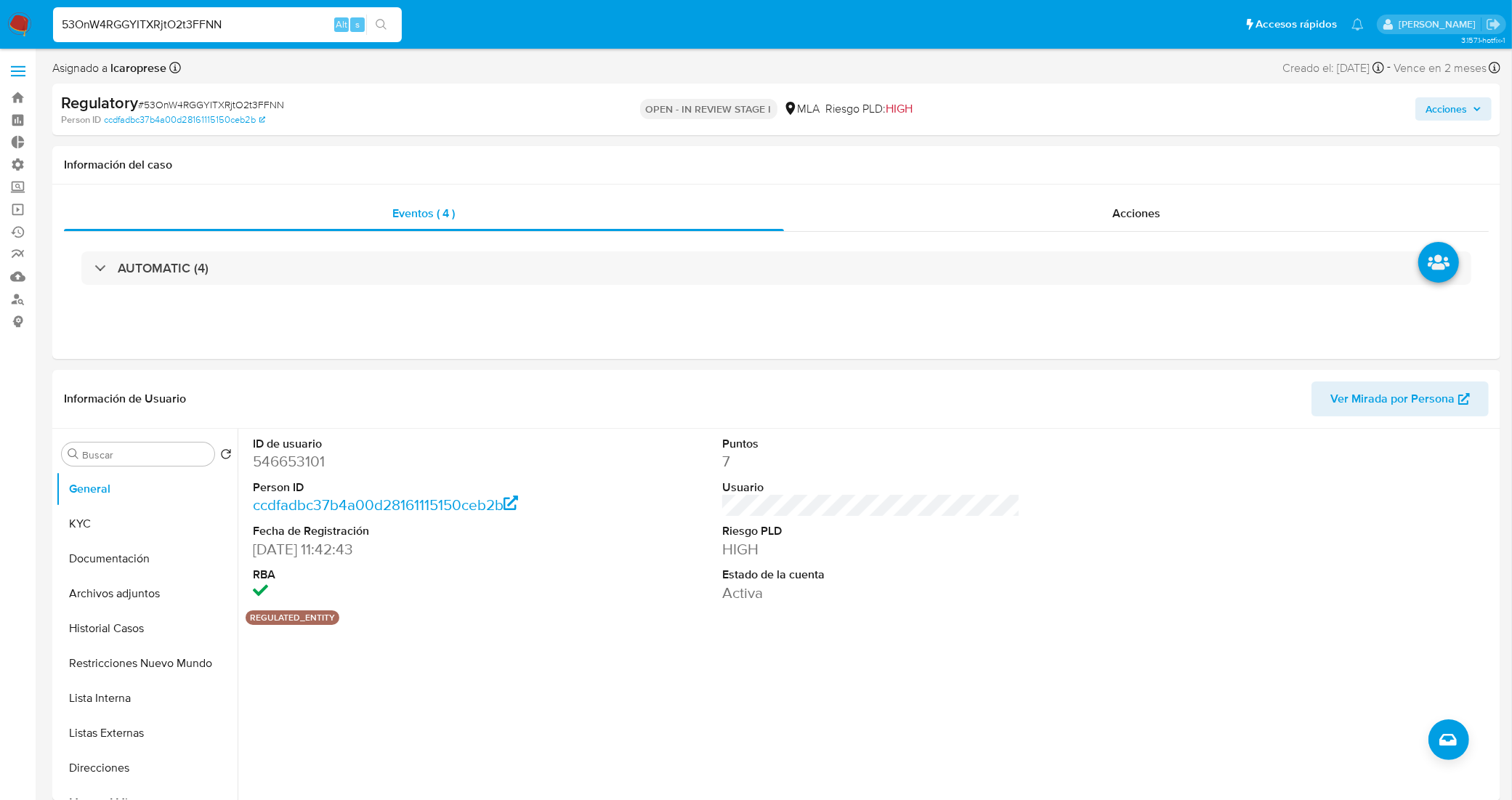
click at [1442, 104] on span "Acciones" at bounding box center [1446, 109] width 42 height 23
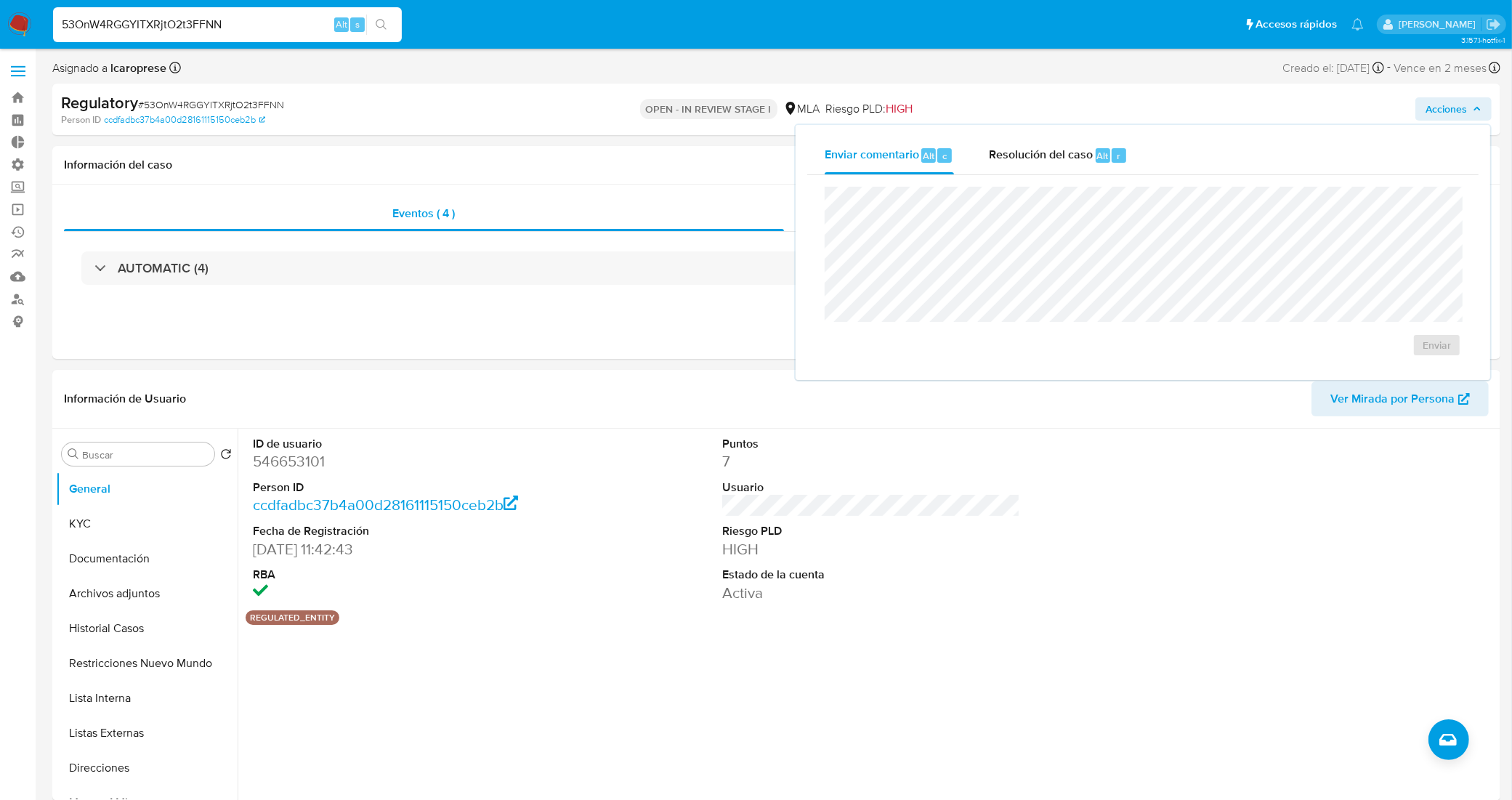
click at [1066, 152] on span "Resolución del caso" at bounding box center [1040, 155] width 104 height 17
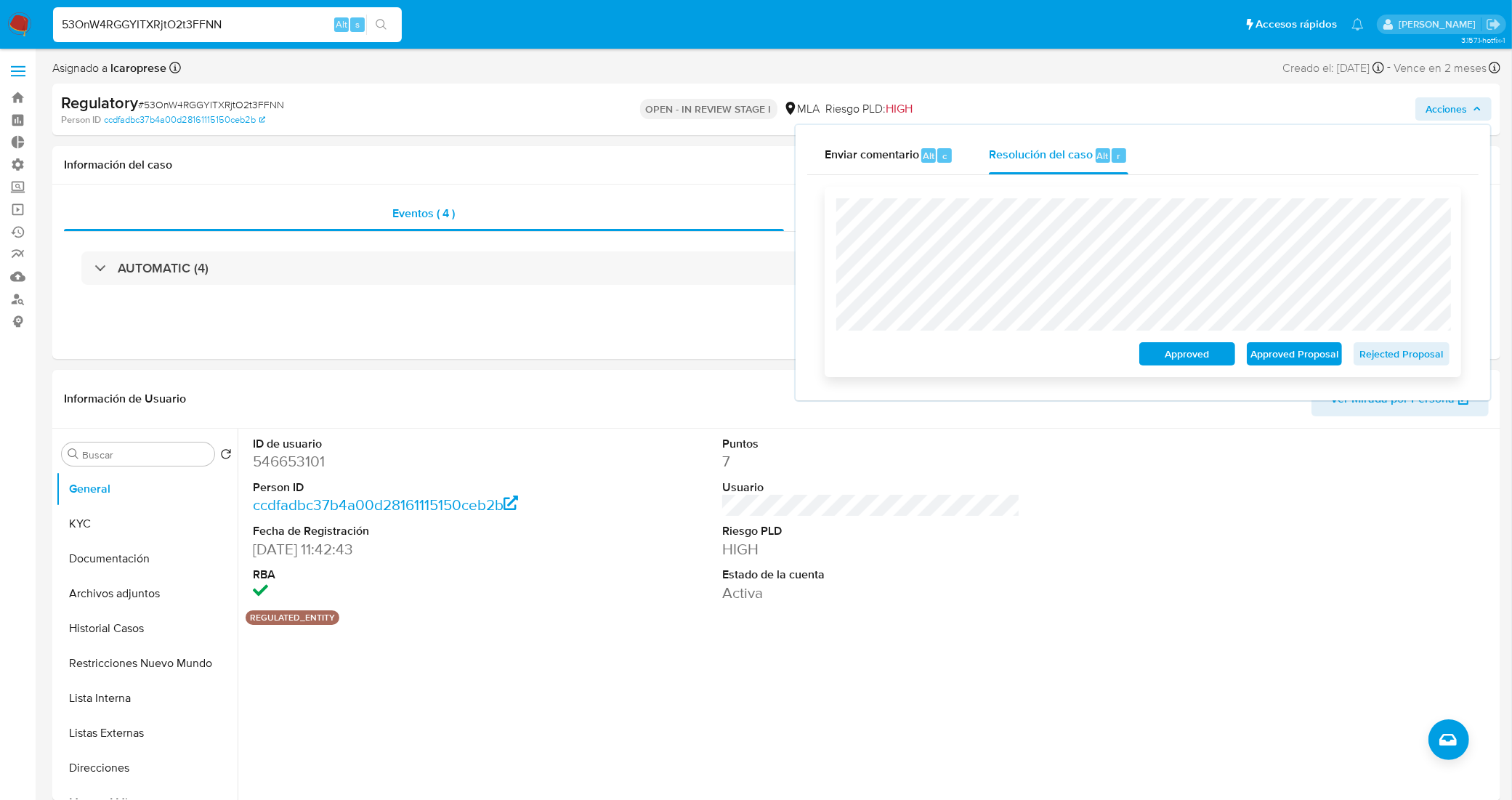
click at [1299, 352] on span "Approved Proposal" at bounding box center [1294, 353] width 76 height 20
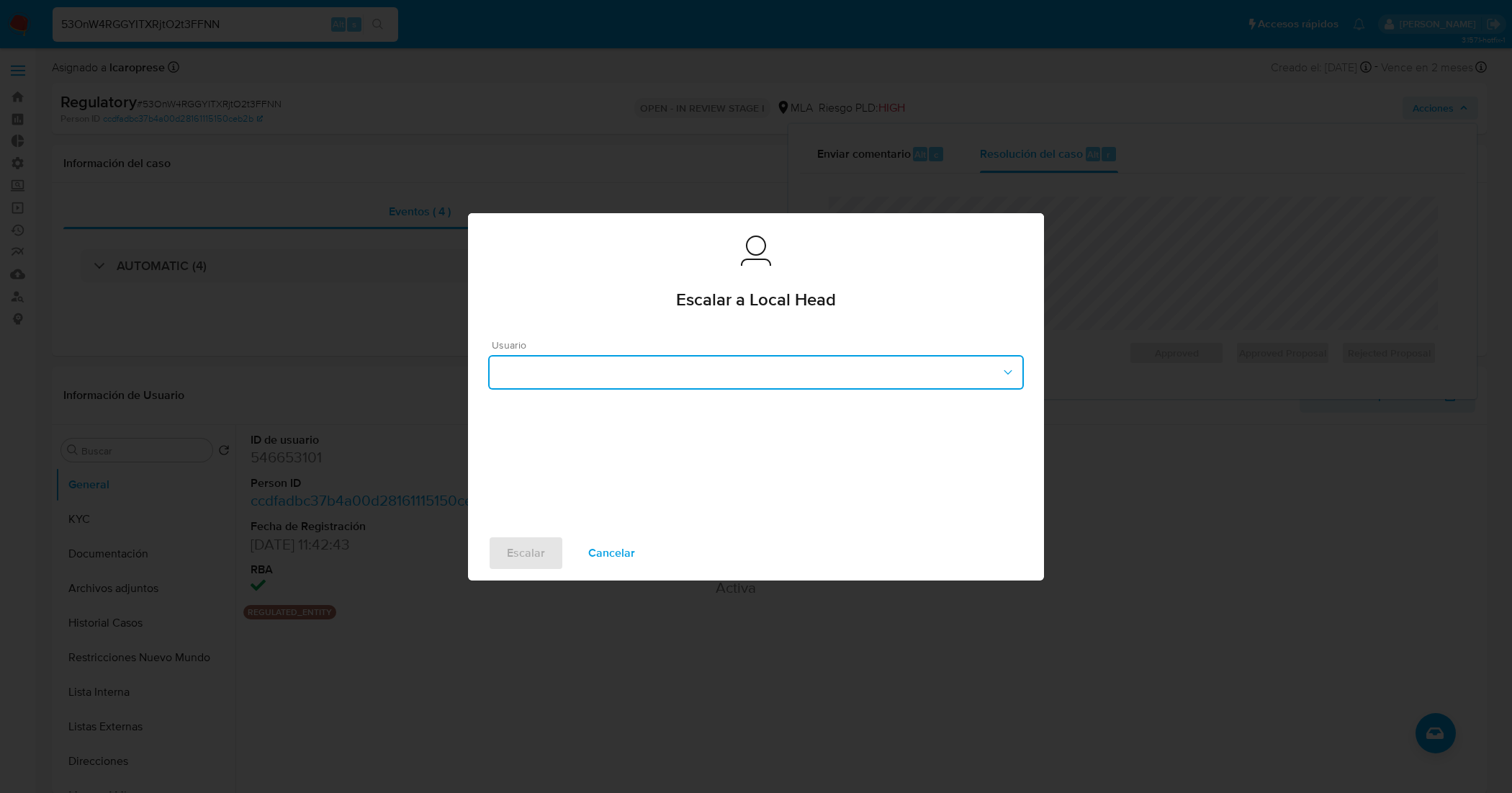
click at [835, 372] on button "button" at bounding box center [756, 373] width 536 height 35
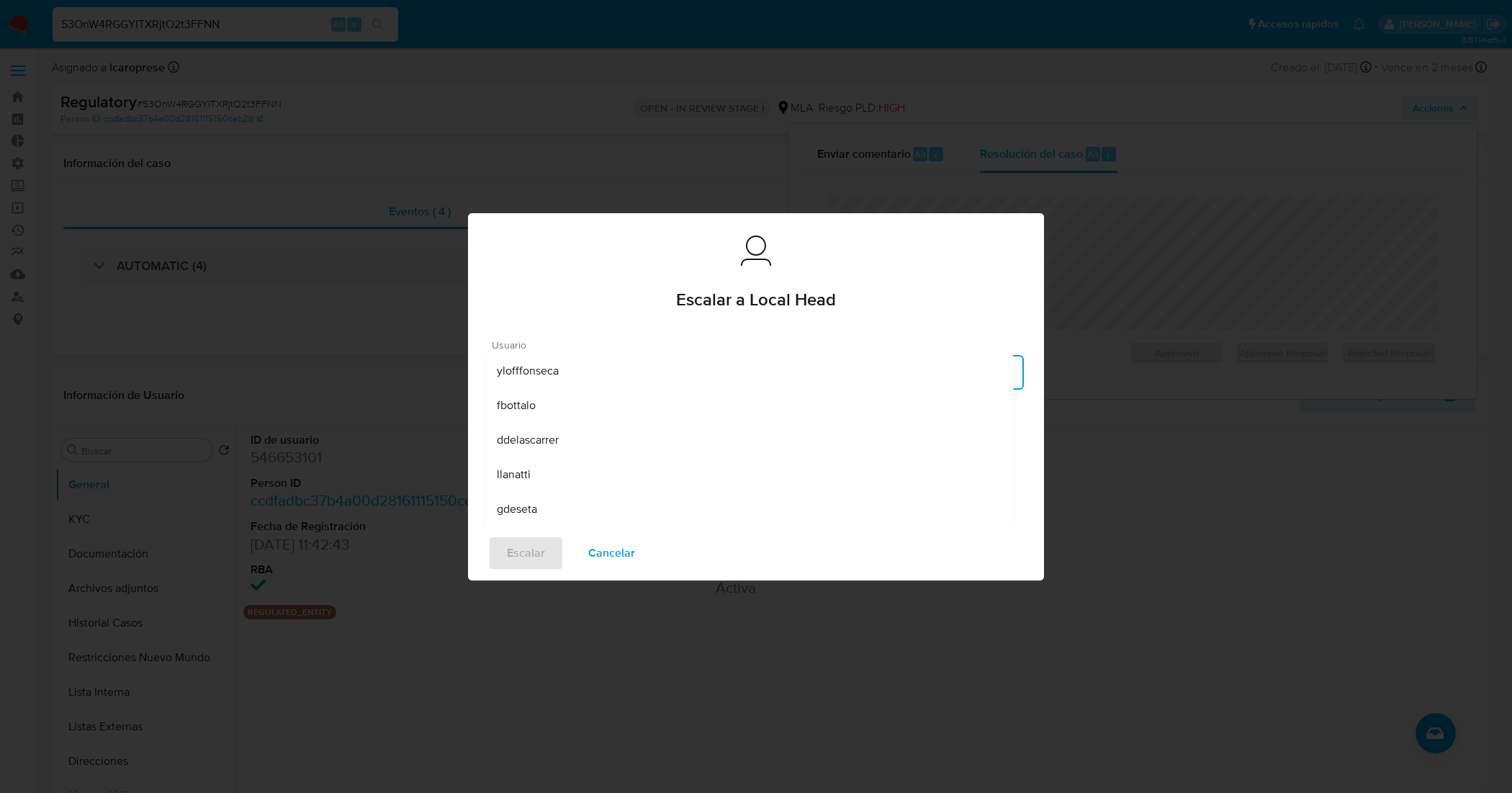
scroll to position [90, 0]
click at [556, 513] on div "lcaroprese" at bounding box center [749, 522] width 505 height 35
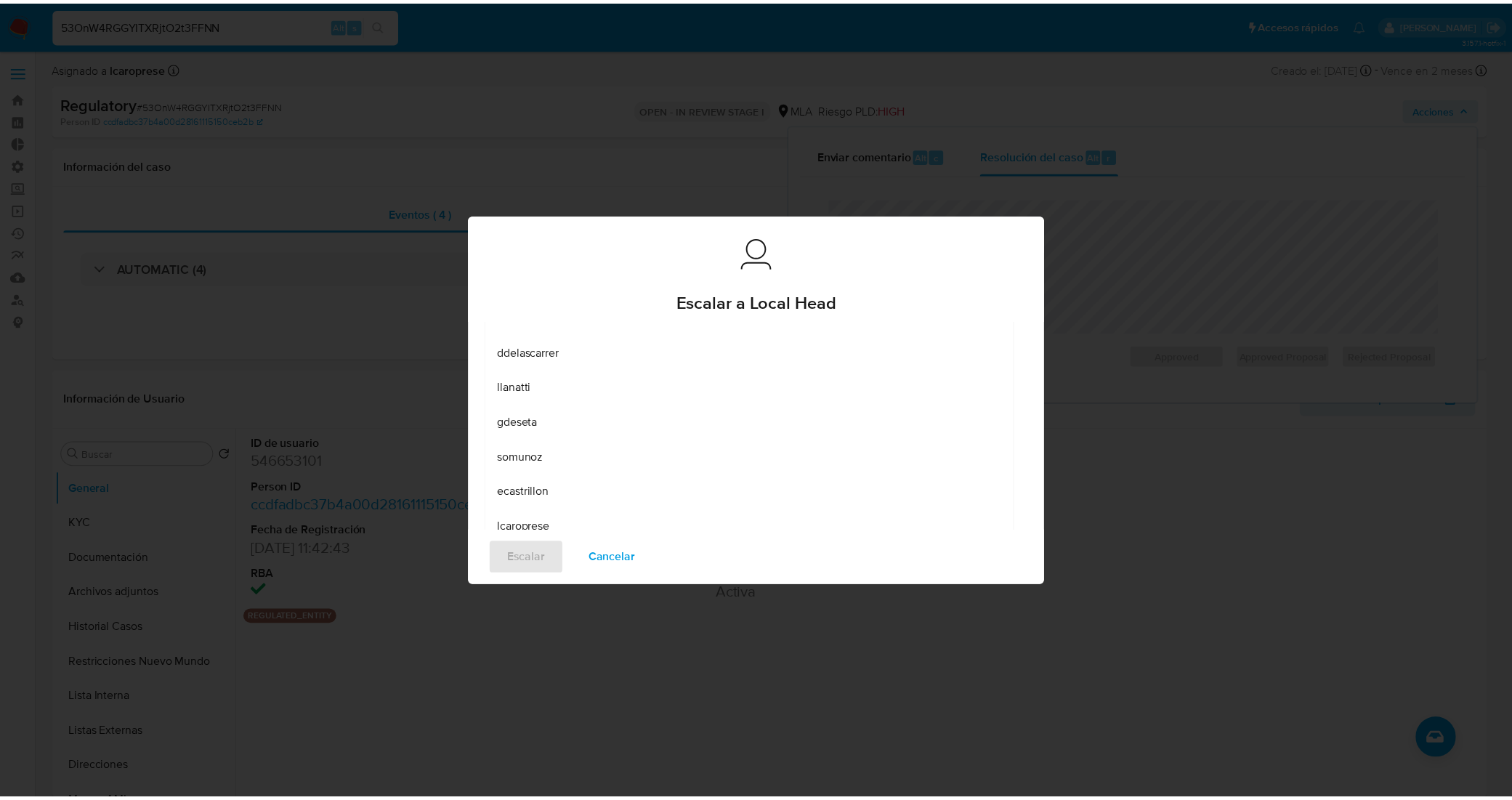
scroll to position [20, 0]
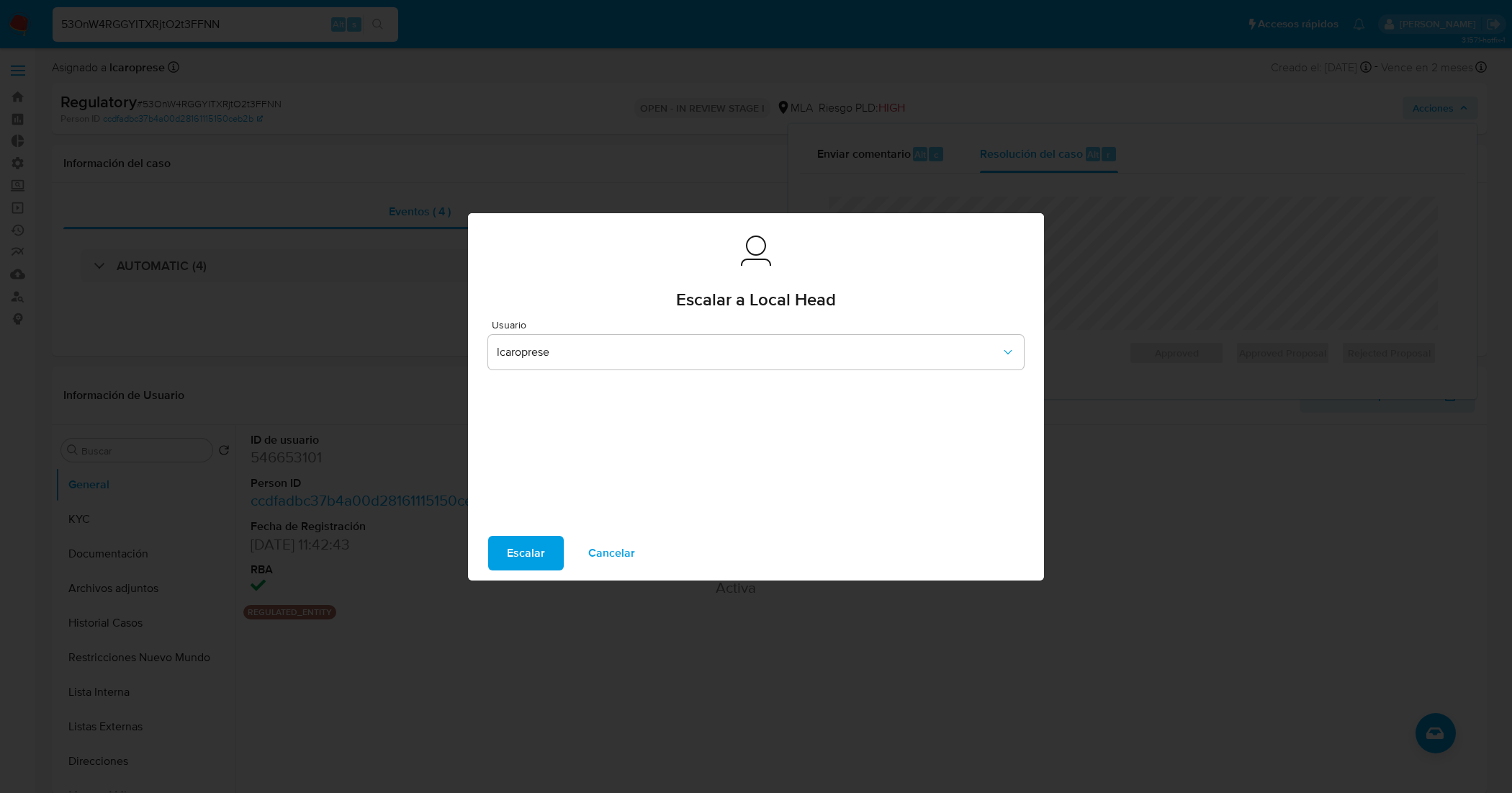
click at [531, 549] on span "Escalar" at bounding box center [526, 553] width 38 height 31
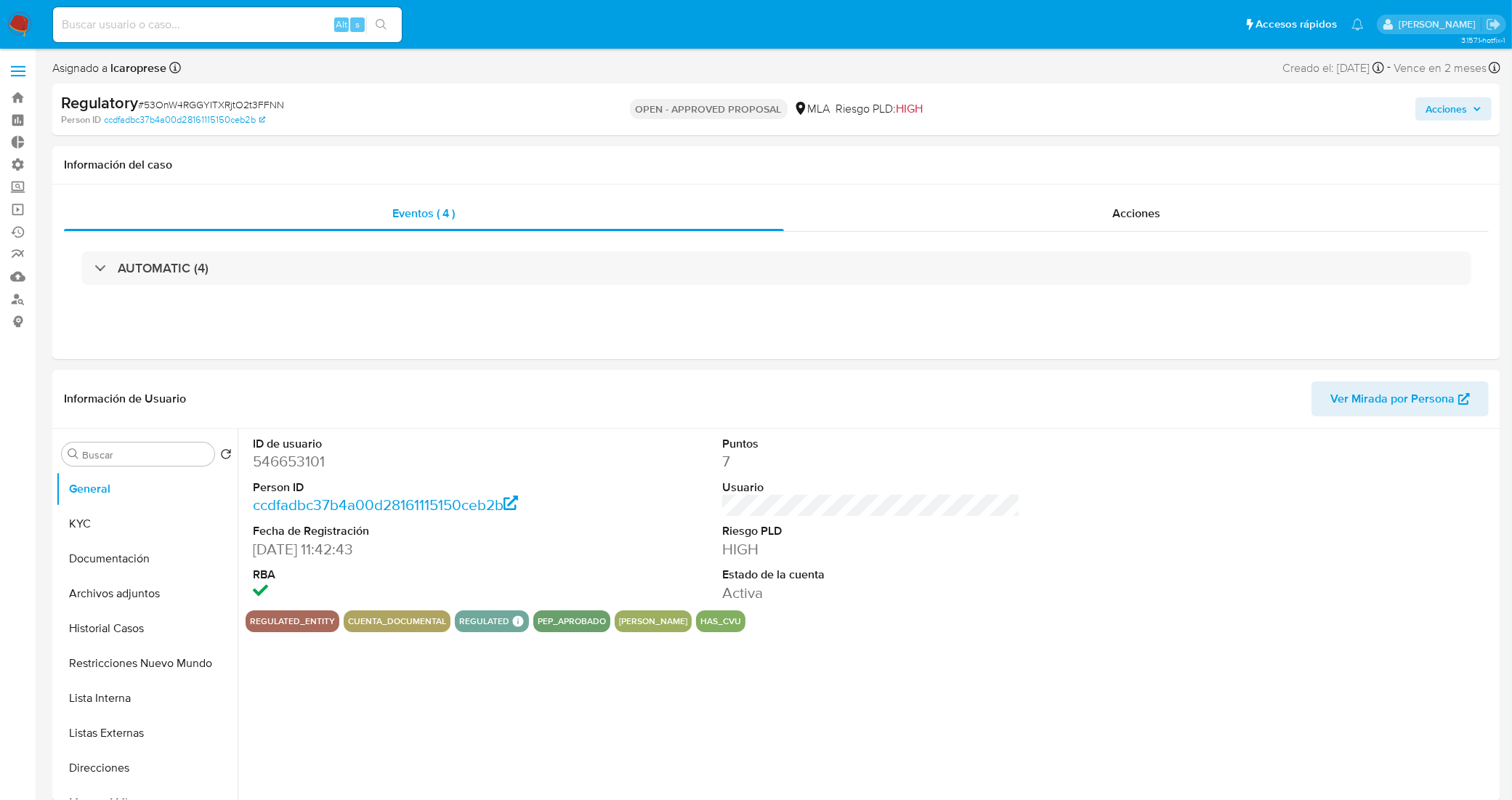
select select "10"
click at [260, 26] on input at bounding box center [227, 24] width 349 height 19
paste input "3t24ZbLNBYBcbPwiM3pMWhRU"
type input "3t24ZbLNBYBcbPwiM3pMWhRU"
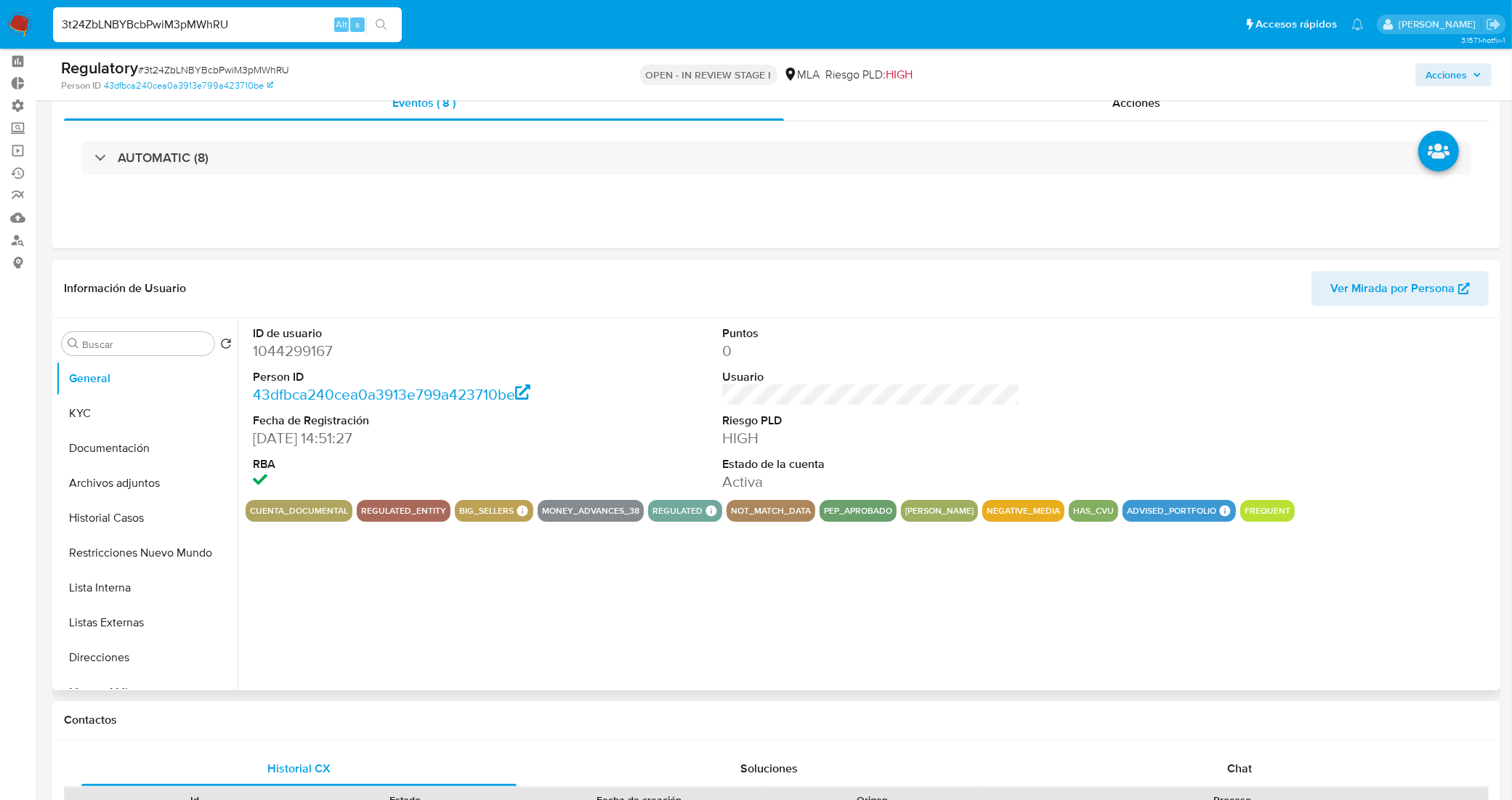
scroll to position [91, 0]
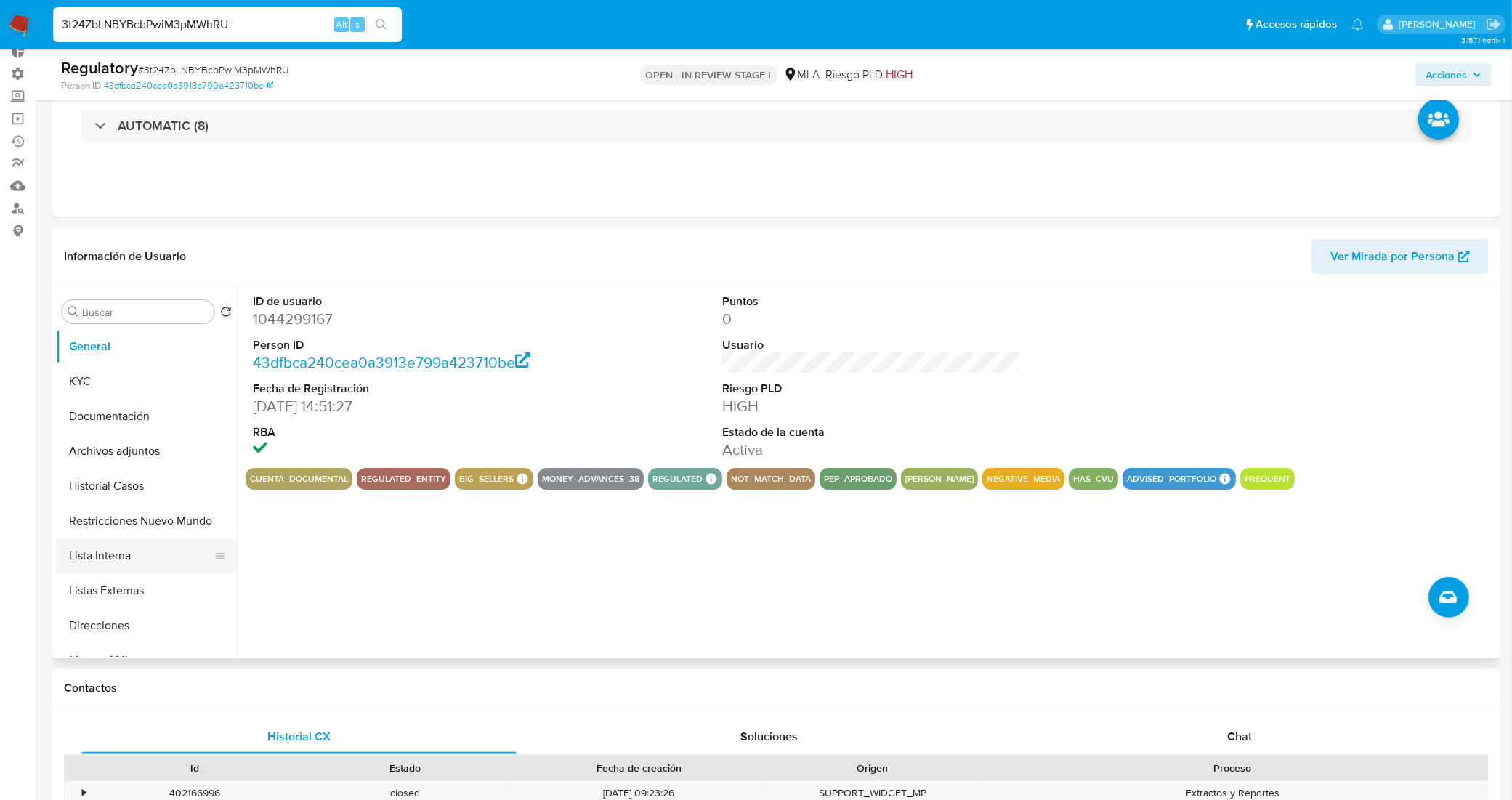
click at [134, 560] on button "Lista Interna" at bounding box center [141, 556] width 170 height 35
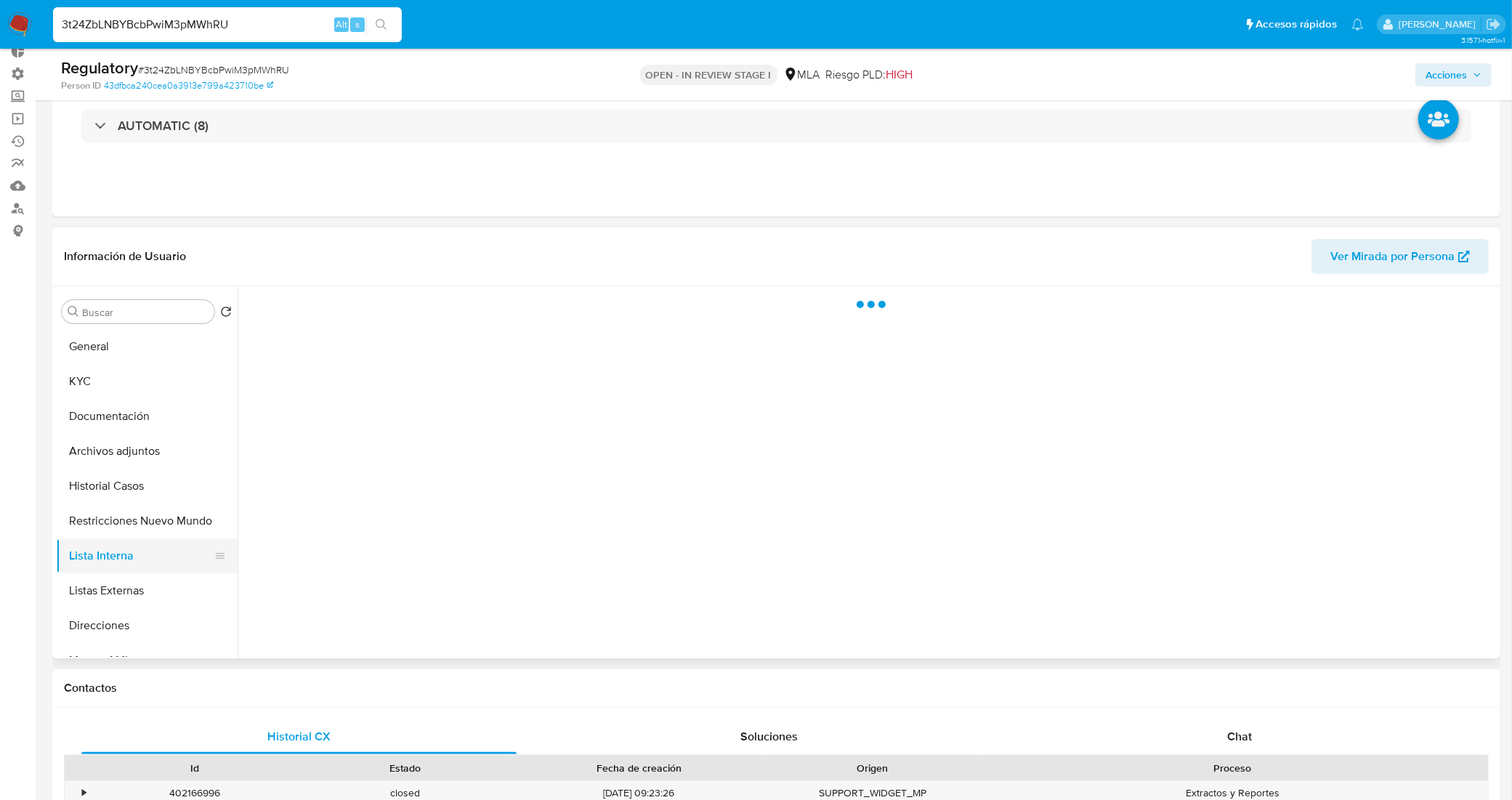
select select "10"
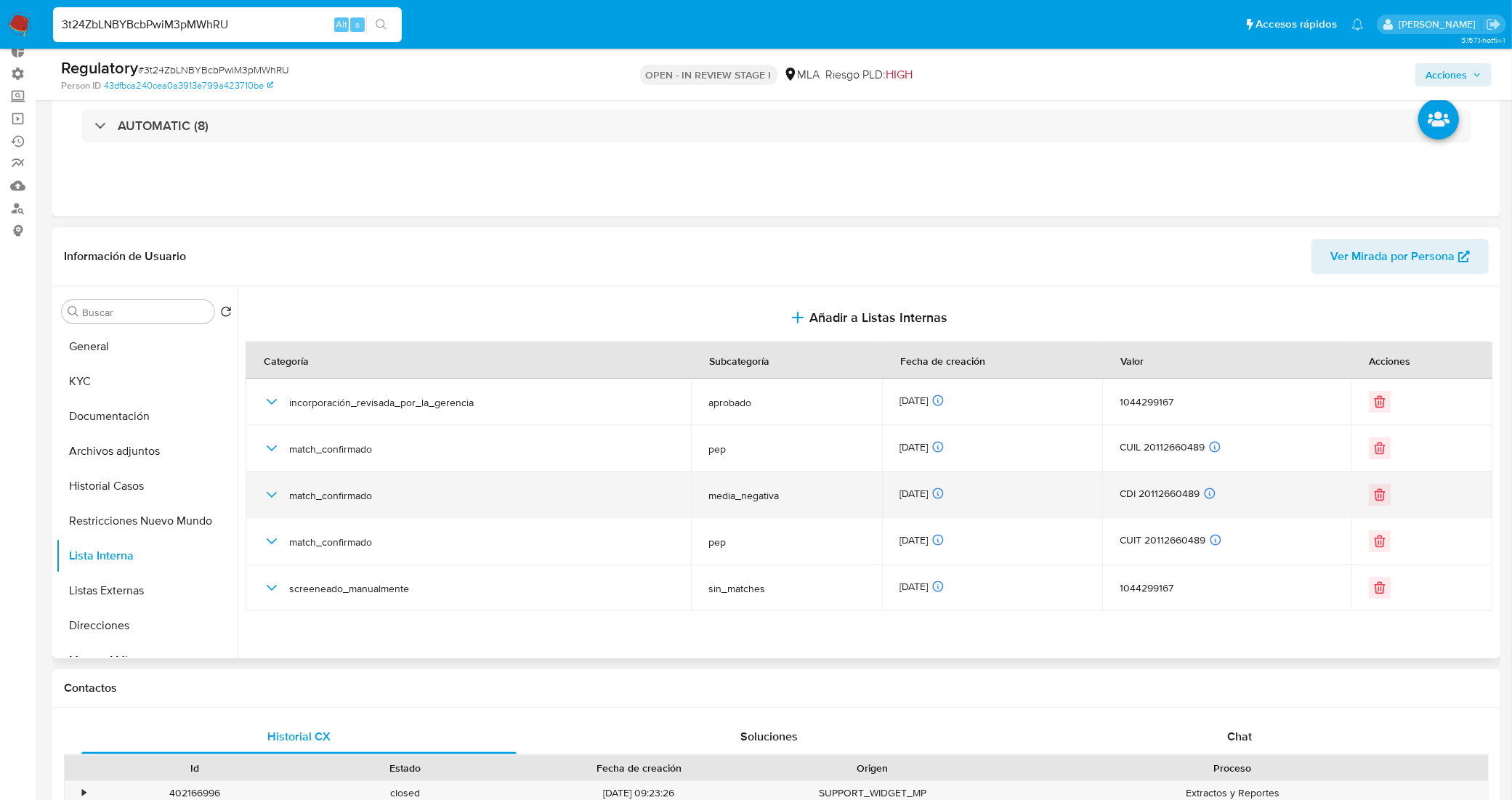
click at [270, 495] on icon "button" at bounding box center [272, 494] width 17 height 18
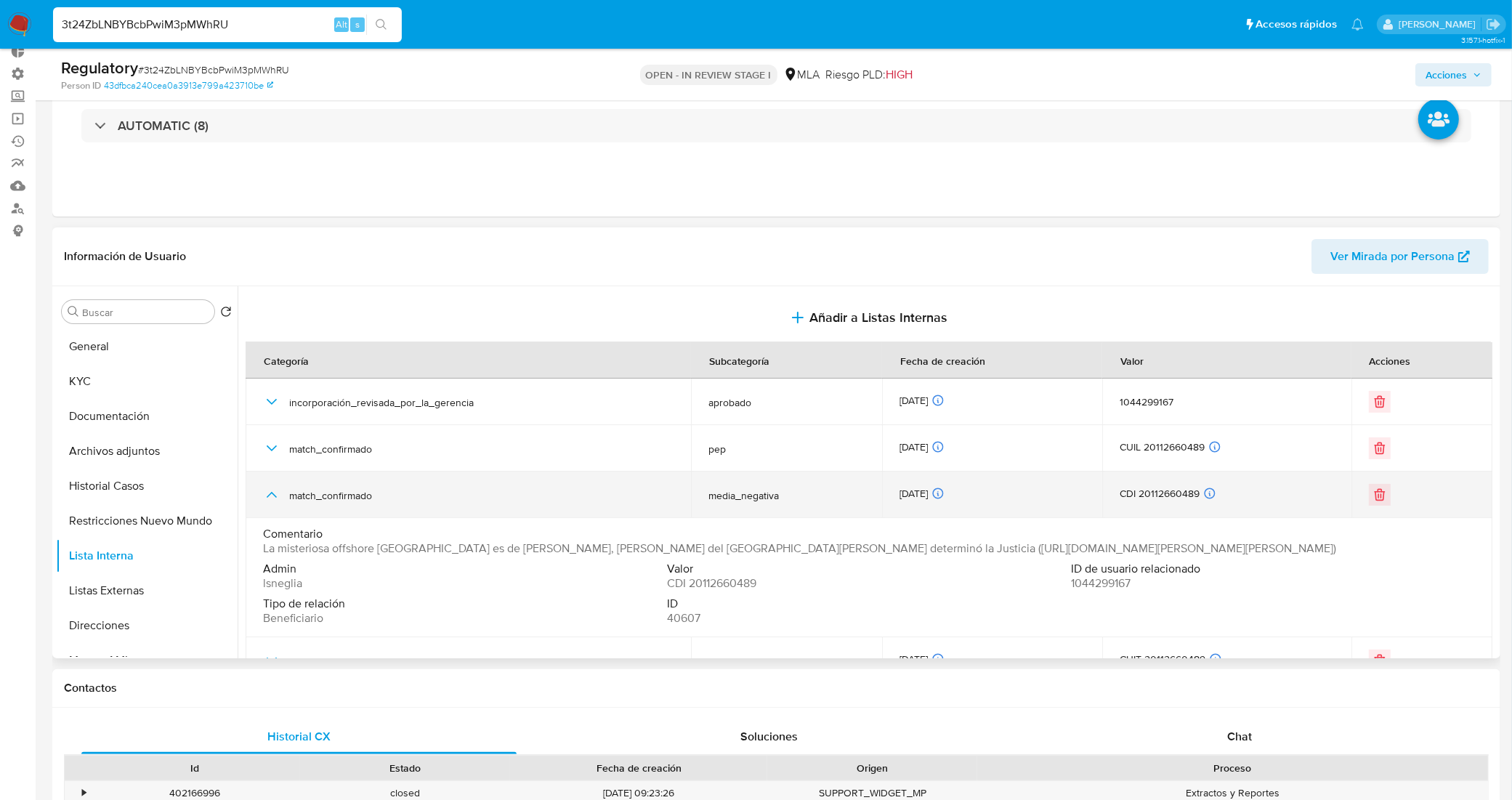
click at [270, 495] on icon "button" at bounding box center [272, 494] width 17 height 18
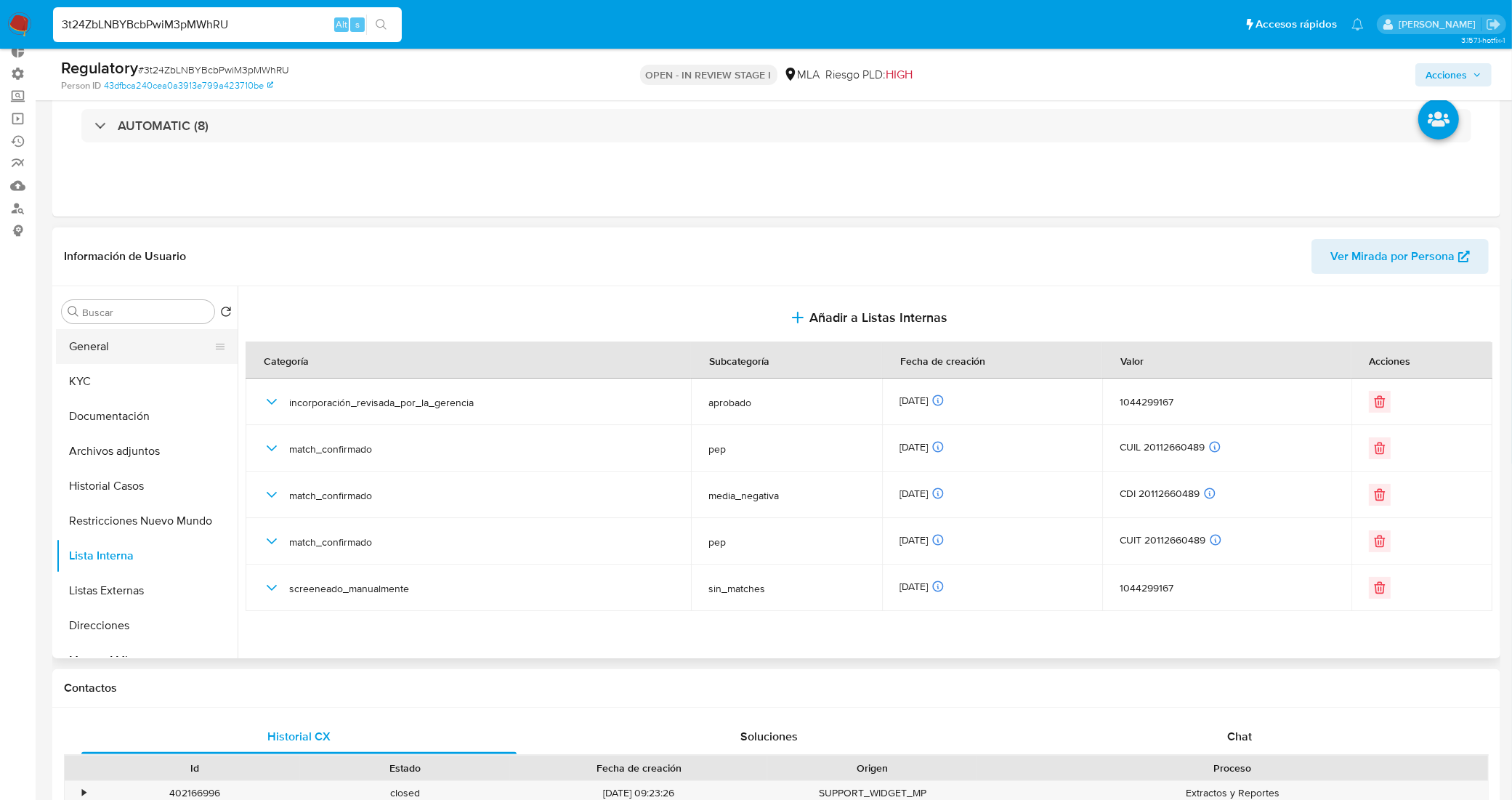
click at [94, 342] on button "General" at bounding box center [141, 347] width 170 height 35
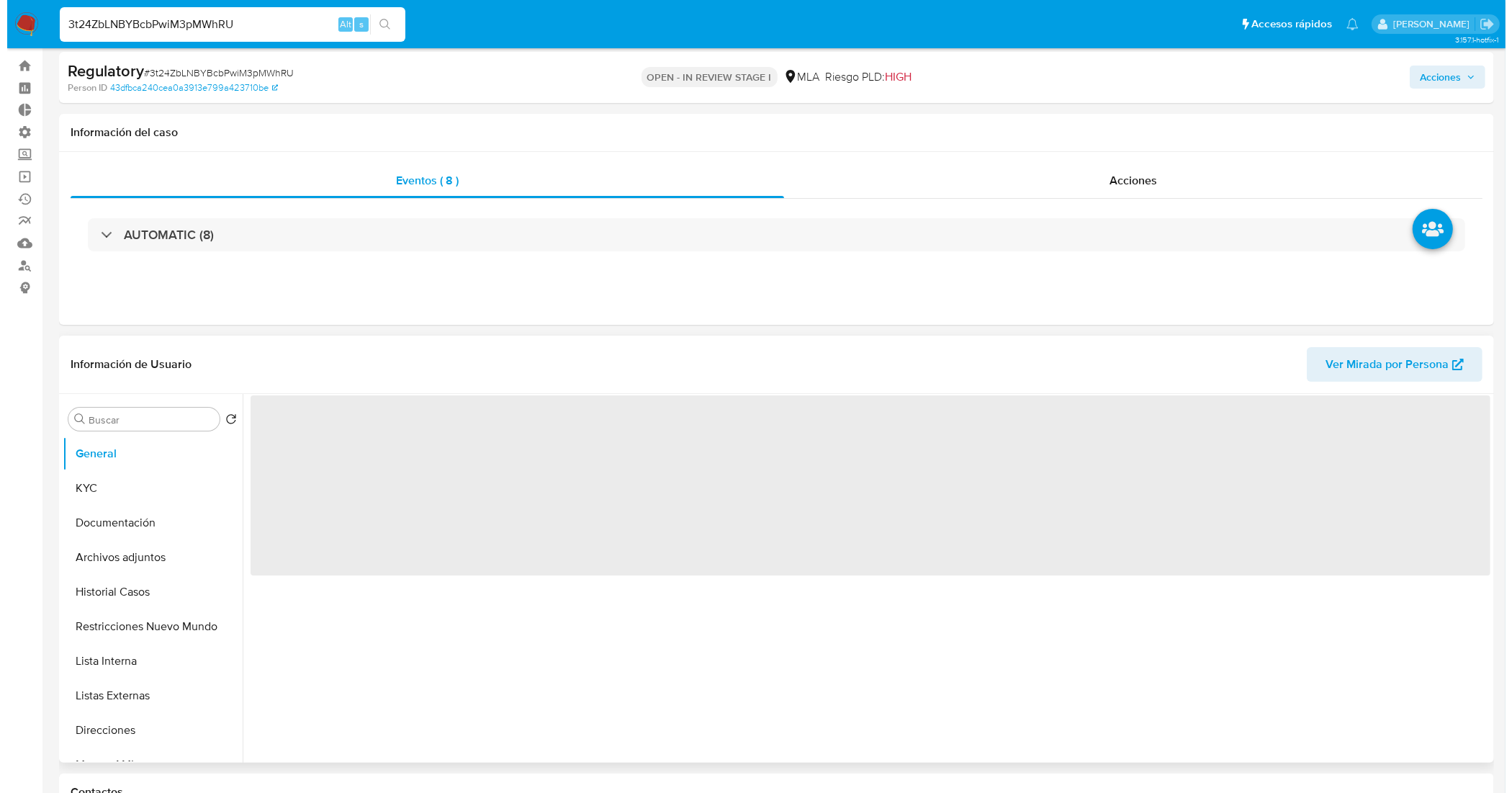
scroll to position [0, 0]
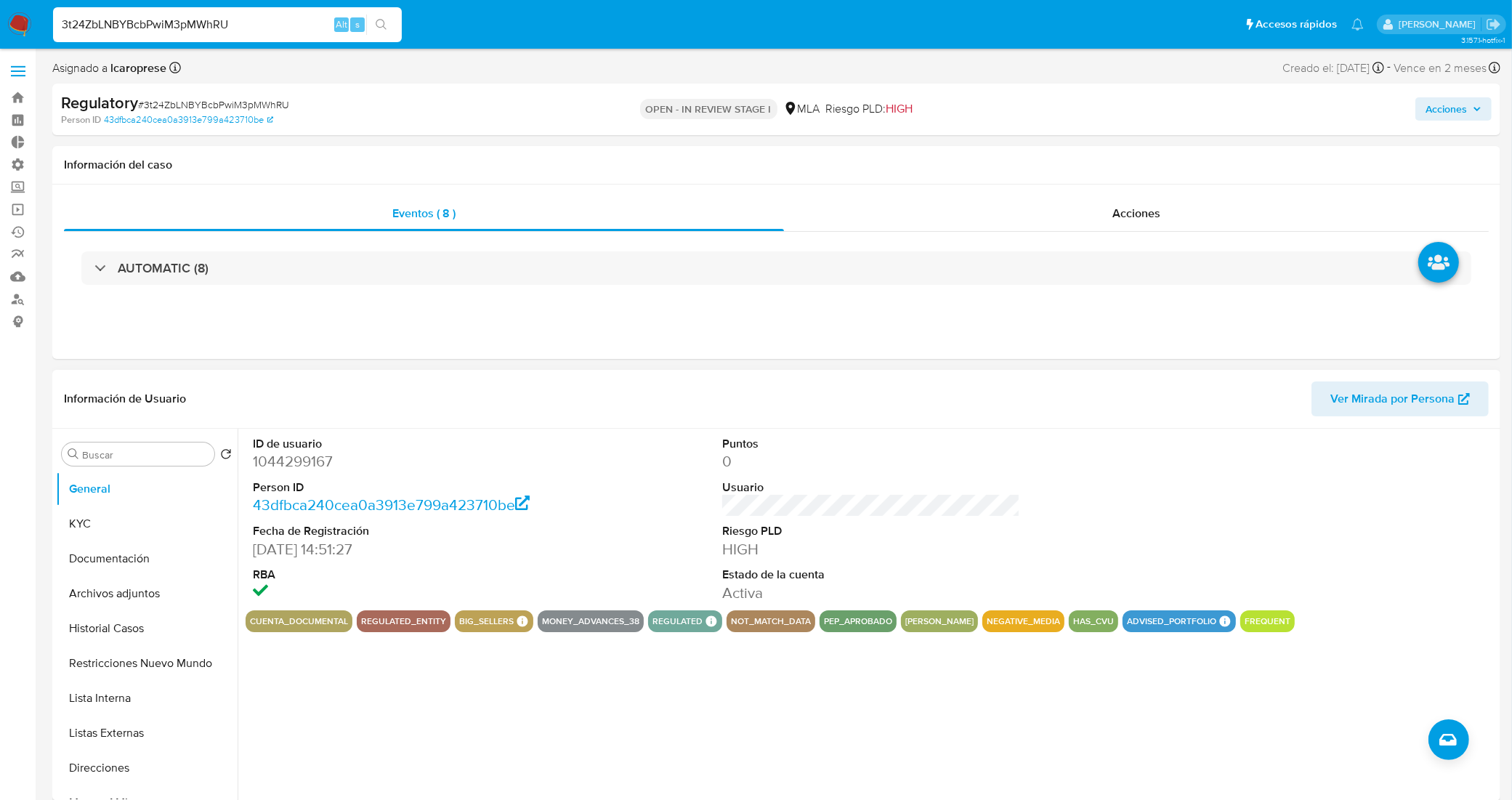
click at [1439, 111] on span "Acciones" at bounding box center [1446, 109] width 42 height 23
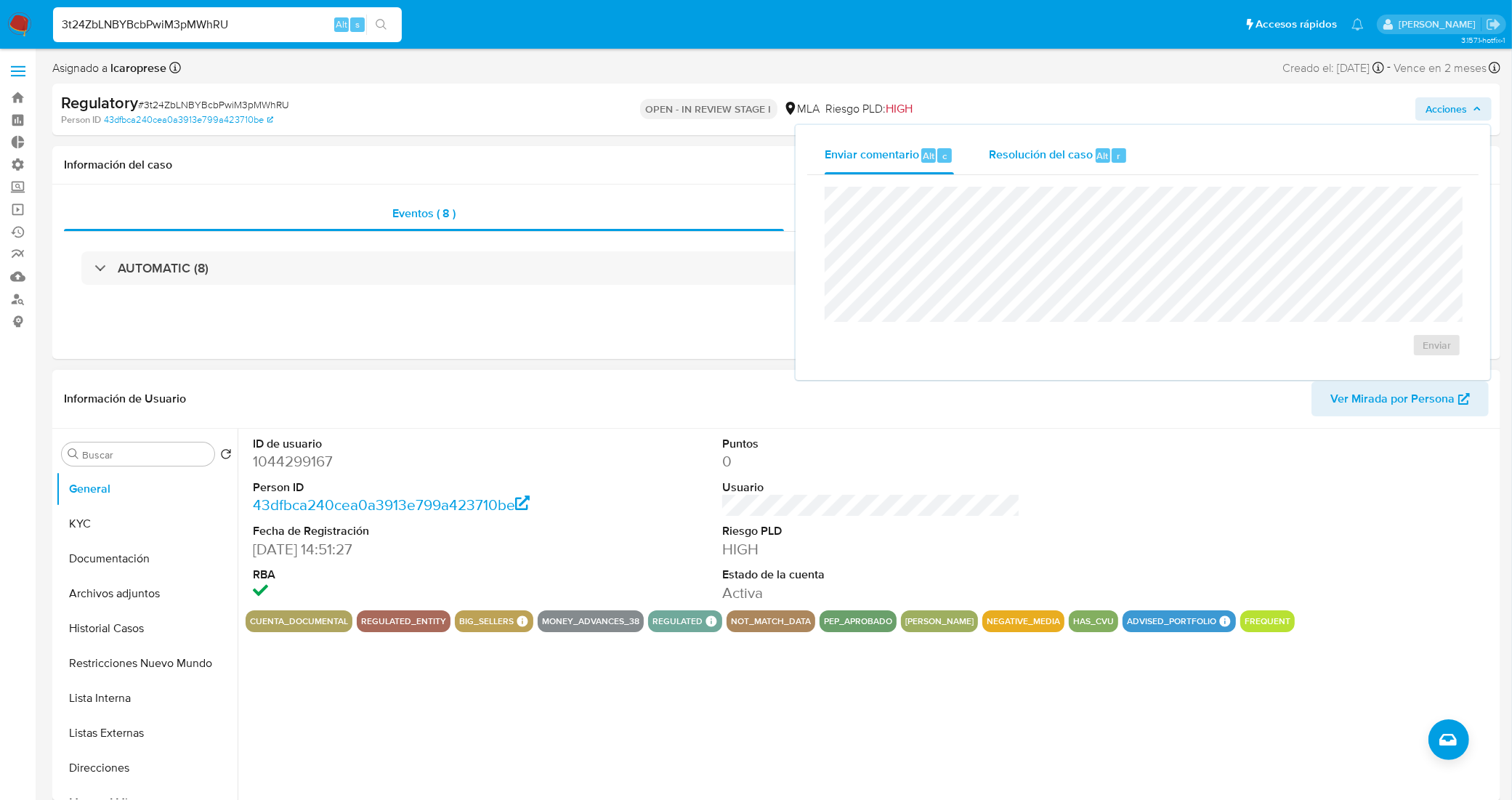
click at [1044, 139] on div "Resolución del caso Alt r" at bounding box center [1058, 155] width 139 height 38
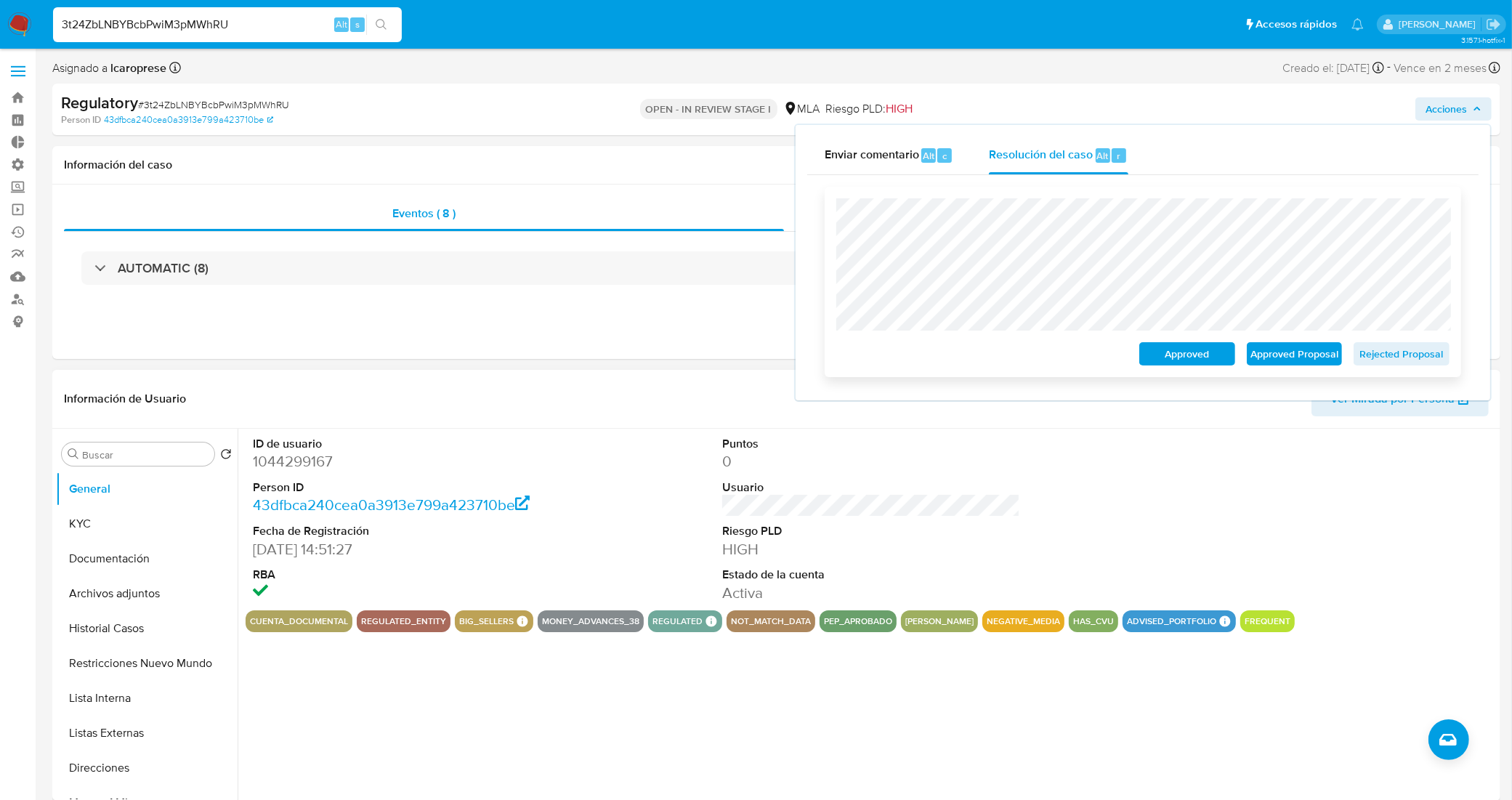
click at [1286, 355] on span "Approved Proposal" at bounding box center [1294, 353] width 76 height 20
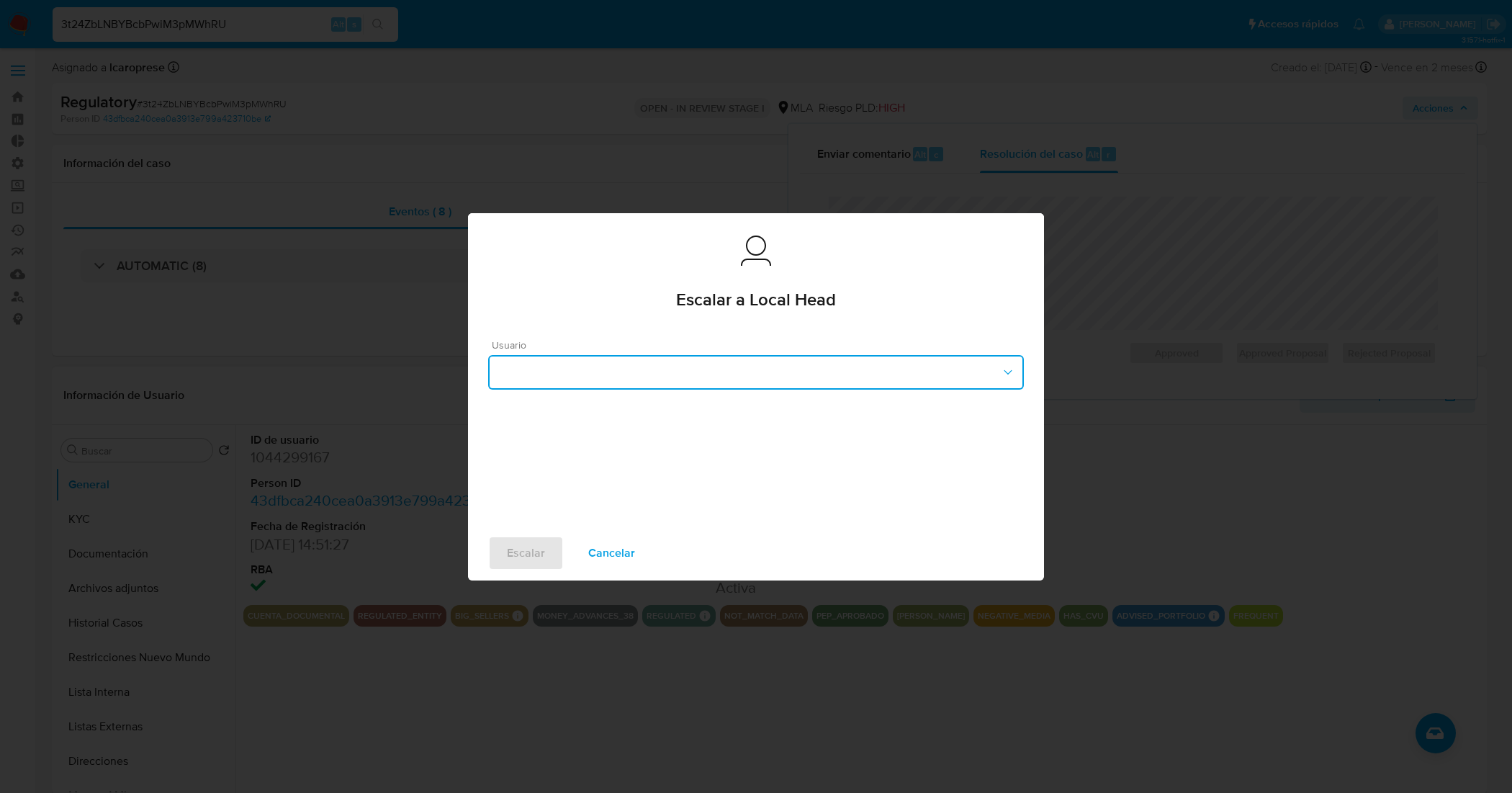
click at [754, 371] on button "button" at bounding box center [756, 373] width 536 height 35
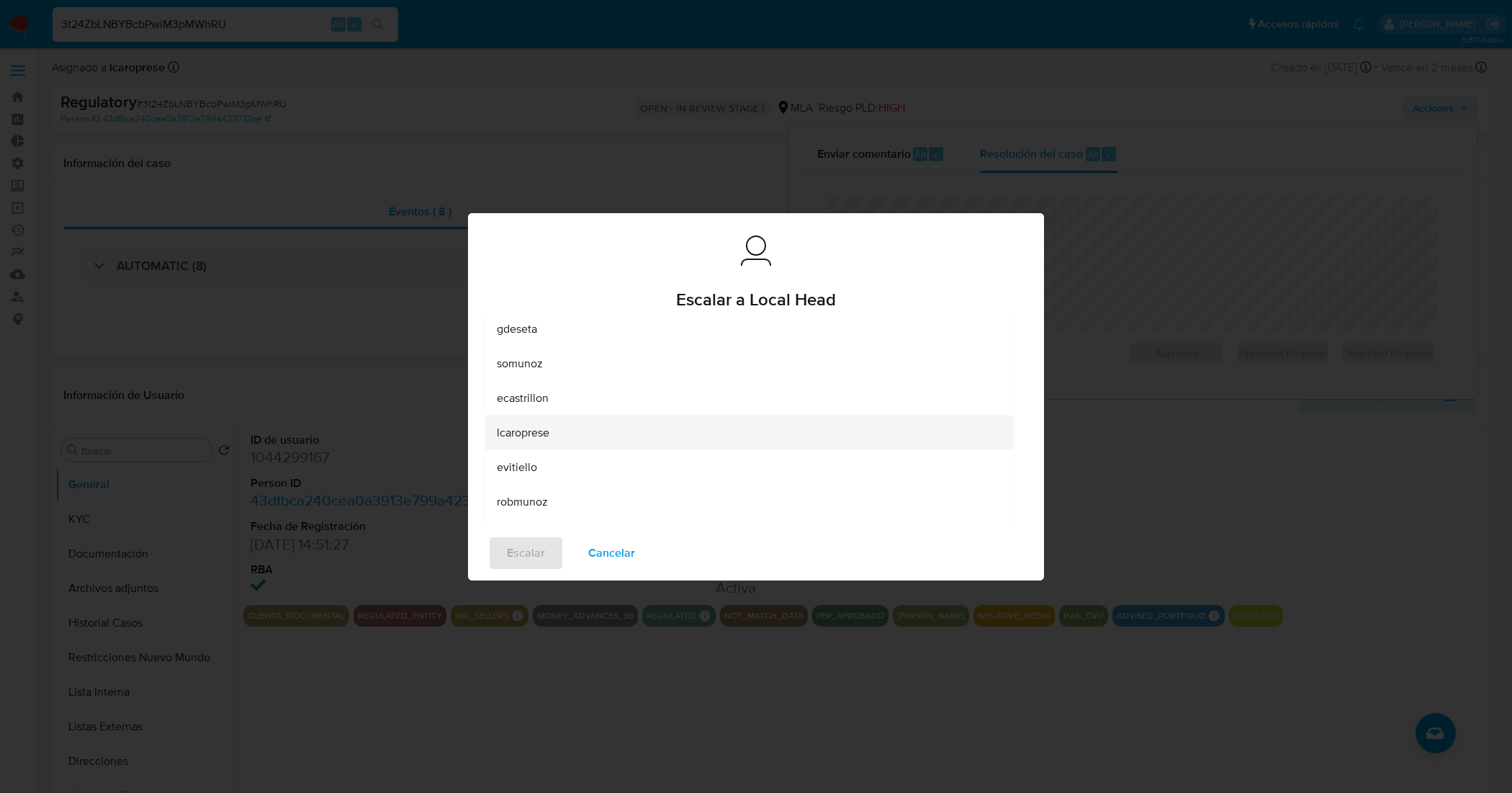
click at [610, 430] on div "lcaroprese" at bounding box center [749, 432] width 505 height 35
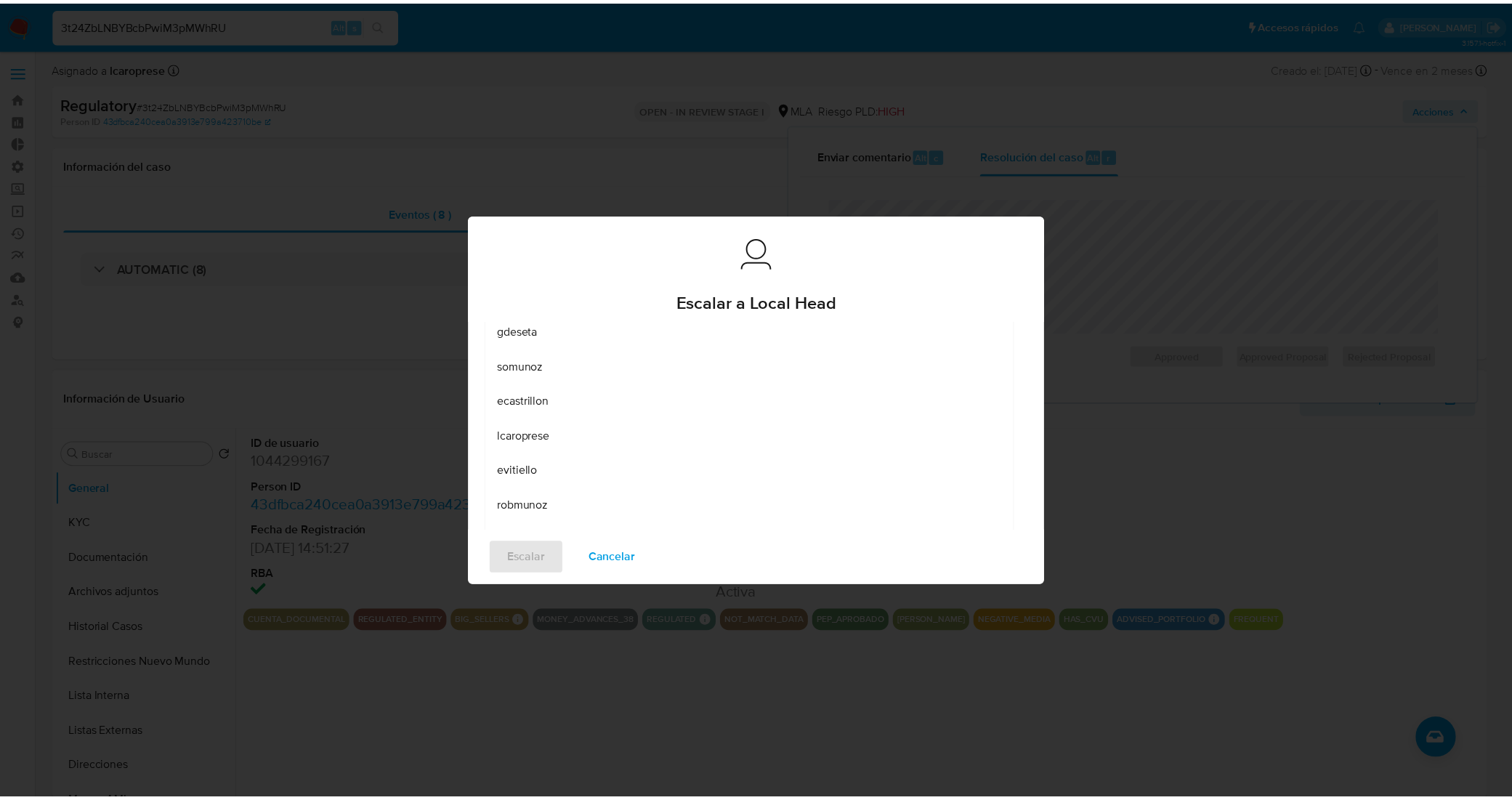
scroll to position [20, 0]
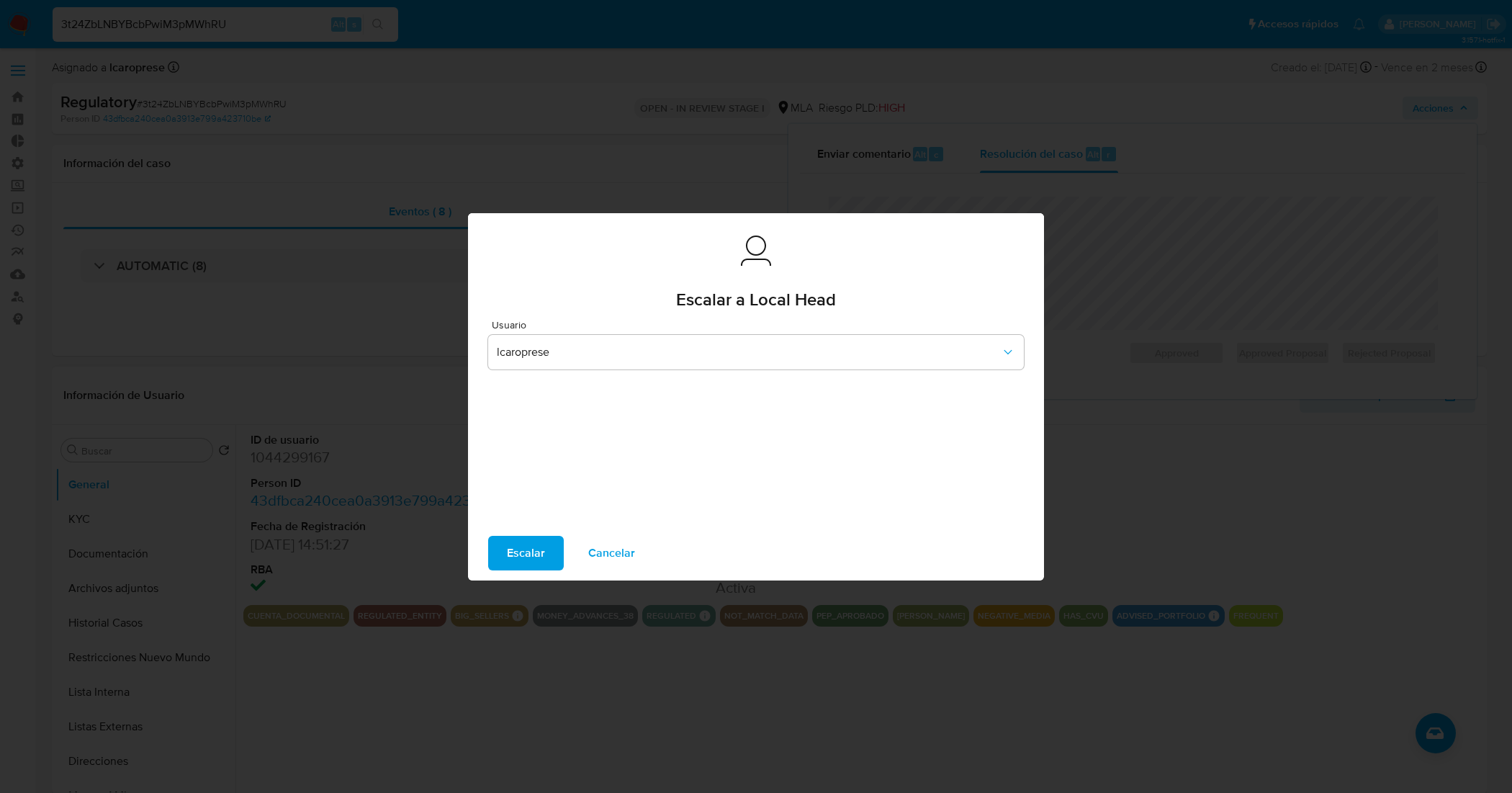
click at [537, 549] on span "Escalar" at bounding box center [526, 553] width 38 height 31
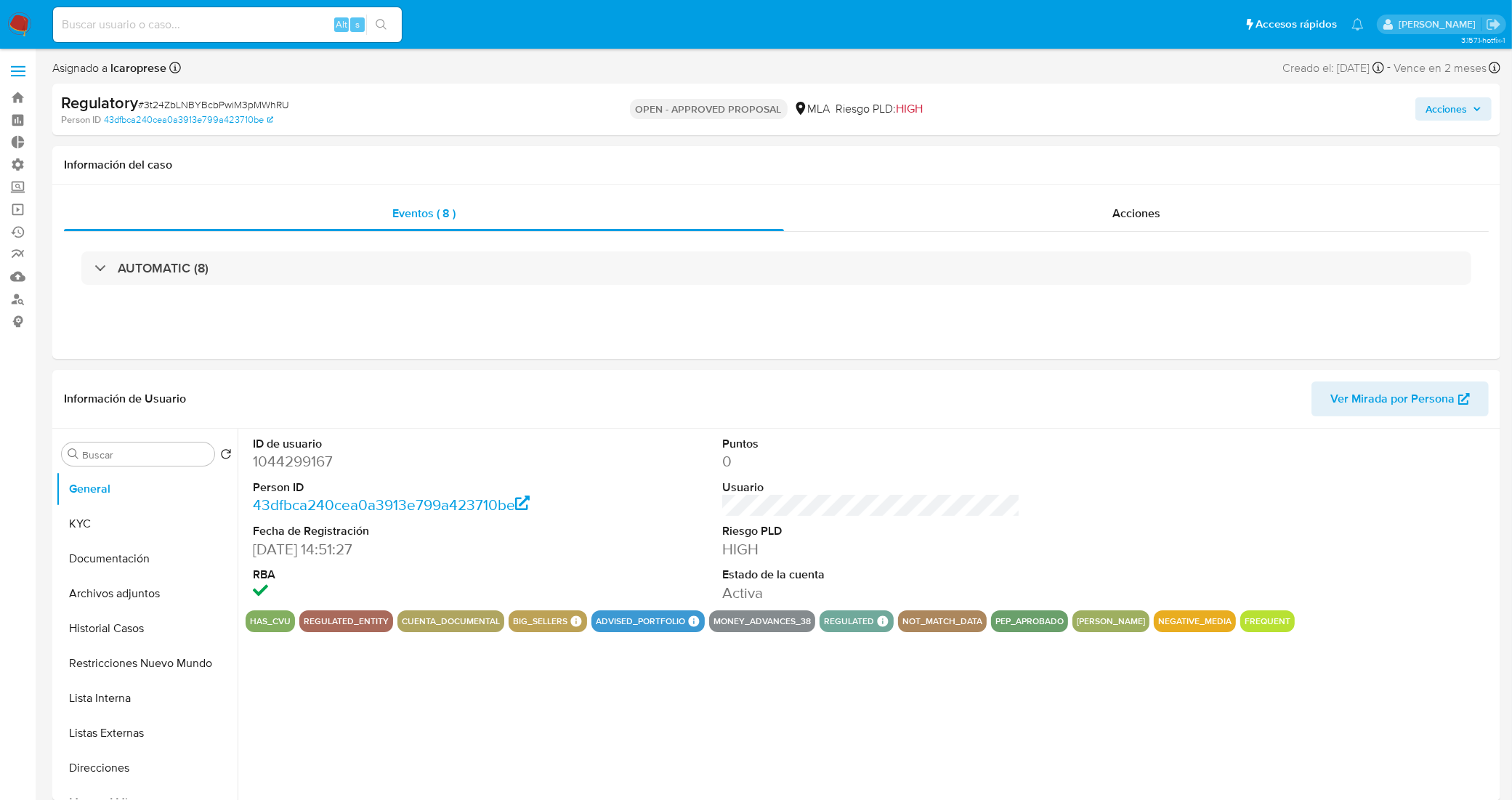
select select "10"
click at [247, 34] on div "Alt s" at bounding box center [227, 25] width 349 height 35
click at [252, 20] on input at bounding box center [227, 24] width 349 height 19
paste input "BVD8o9olq4Xlqr64RCr39CXy"
type input "BVD8o9olq4Xlqr64RCr39CXy"
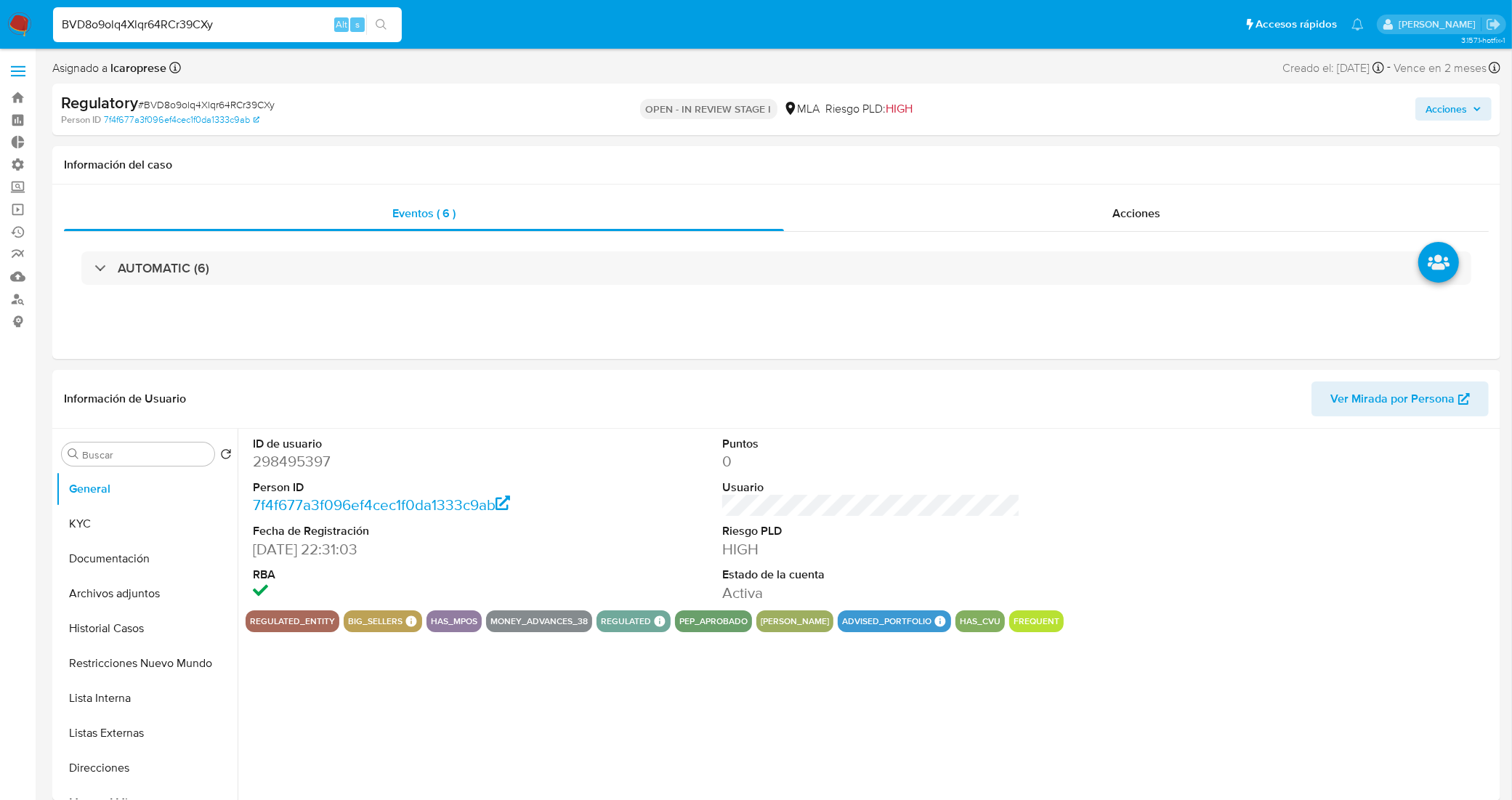
select select "10"
click at [138, 692] on button "Lista Interna" at bounding box center [141, 698] width 170 height 35
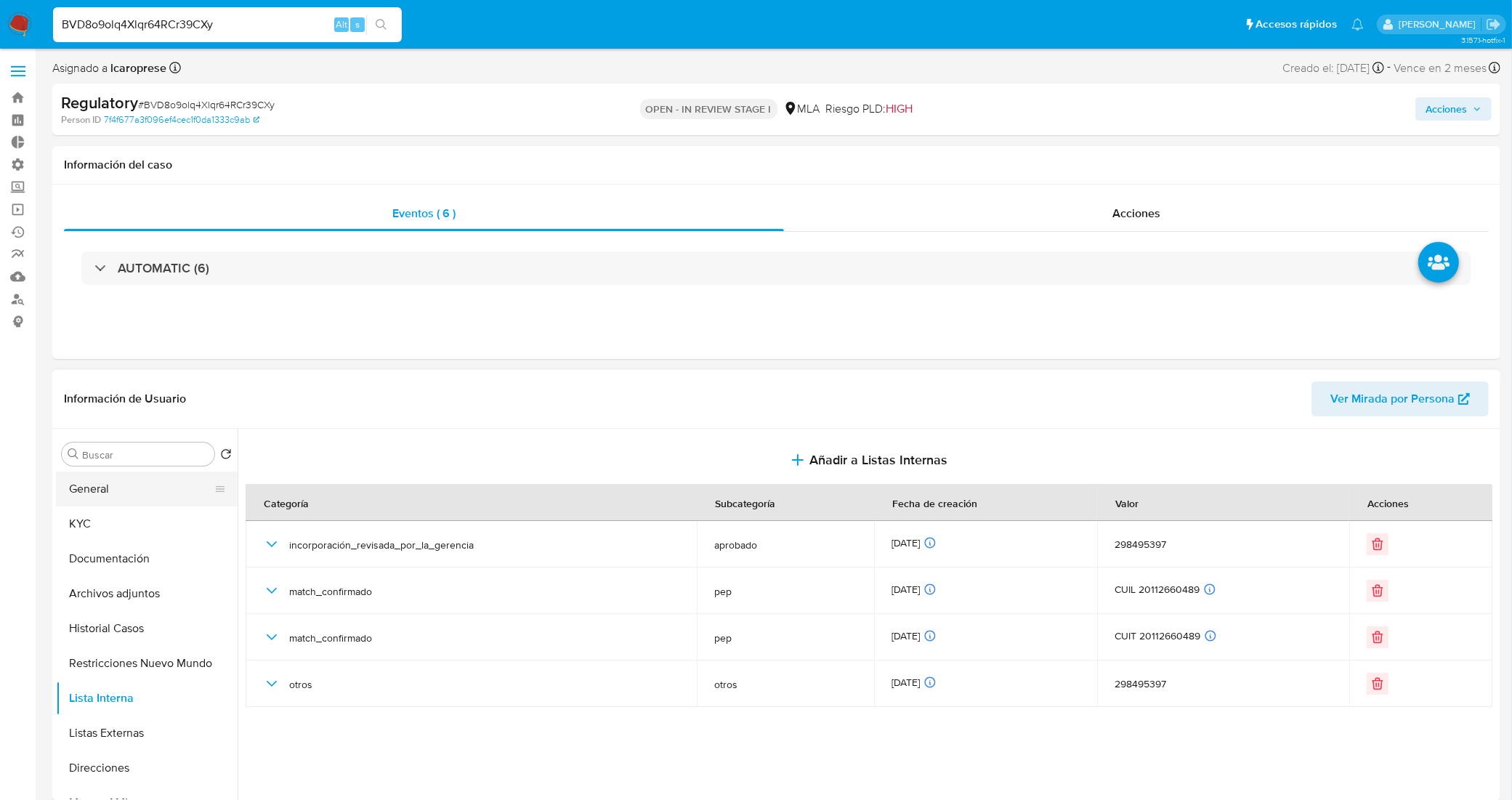
click at [157, 492] on button "General" at bounding box center [141, 489] width 170 height 35
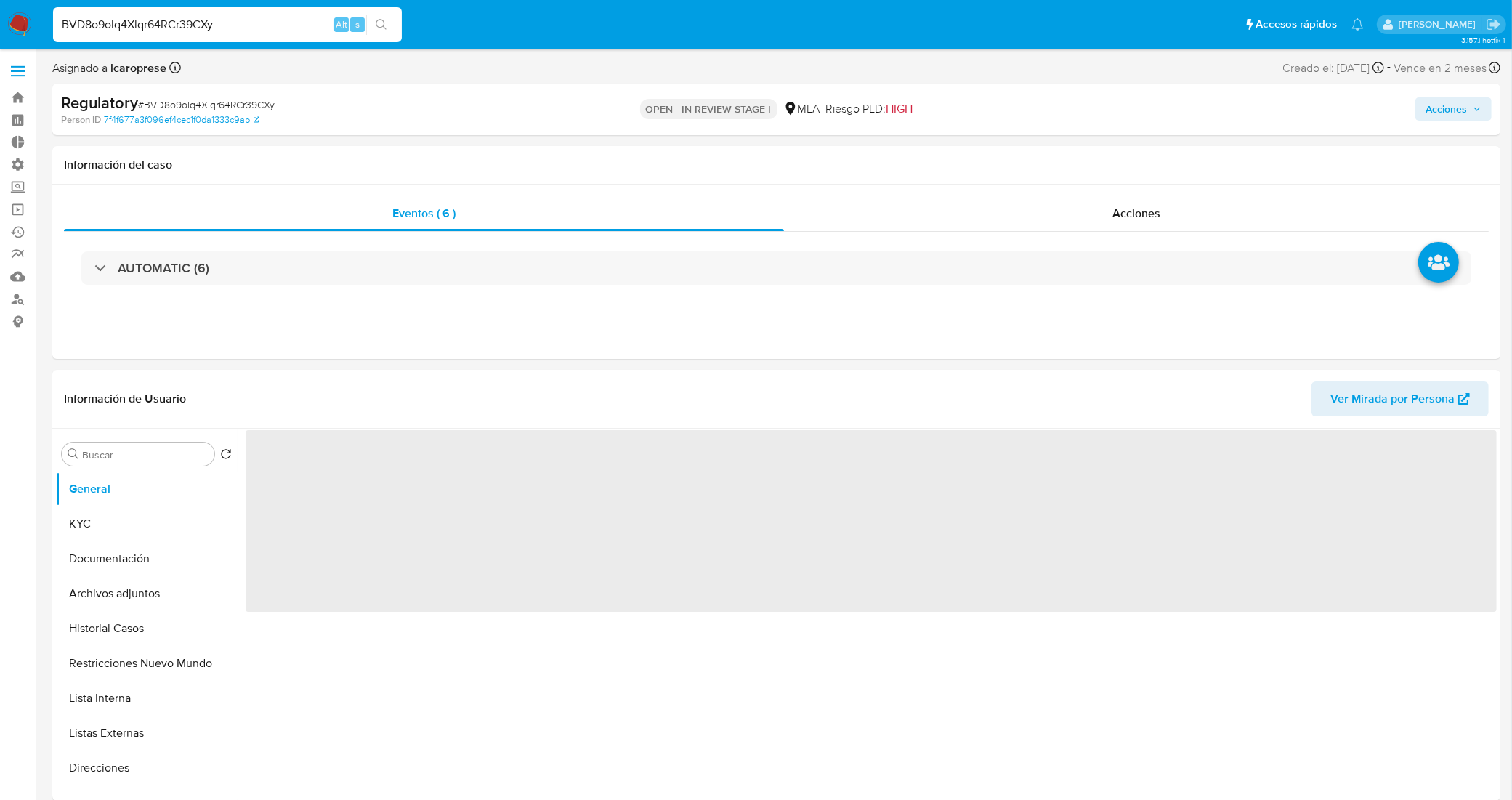
click at [1476, 99] on span "Acciones" at bounding box center [1453, 109] width 56 height 20
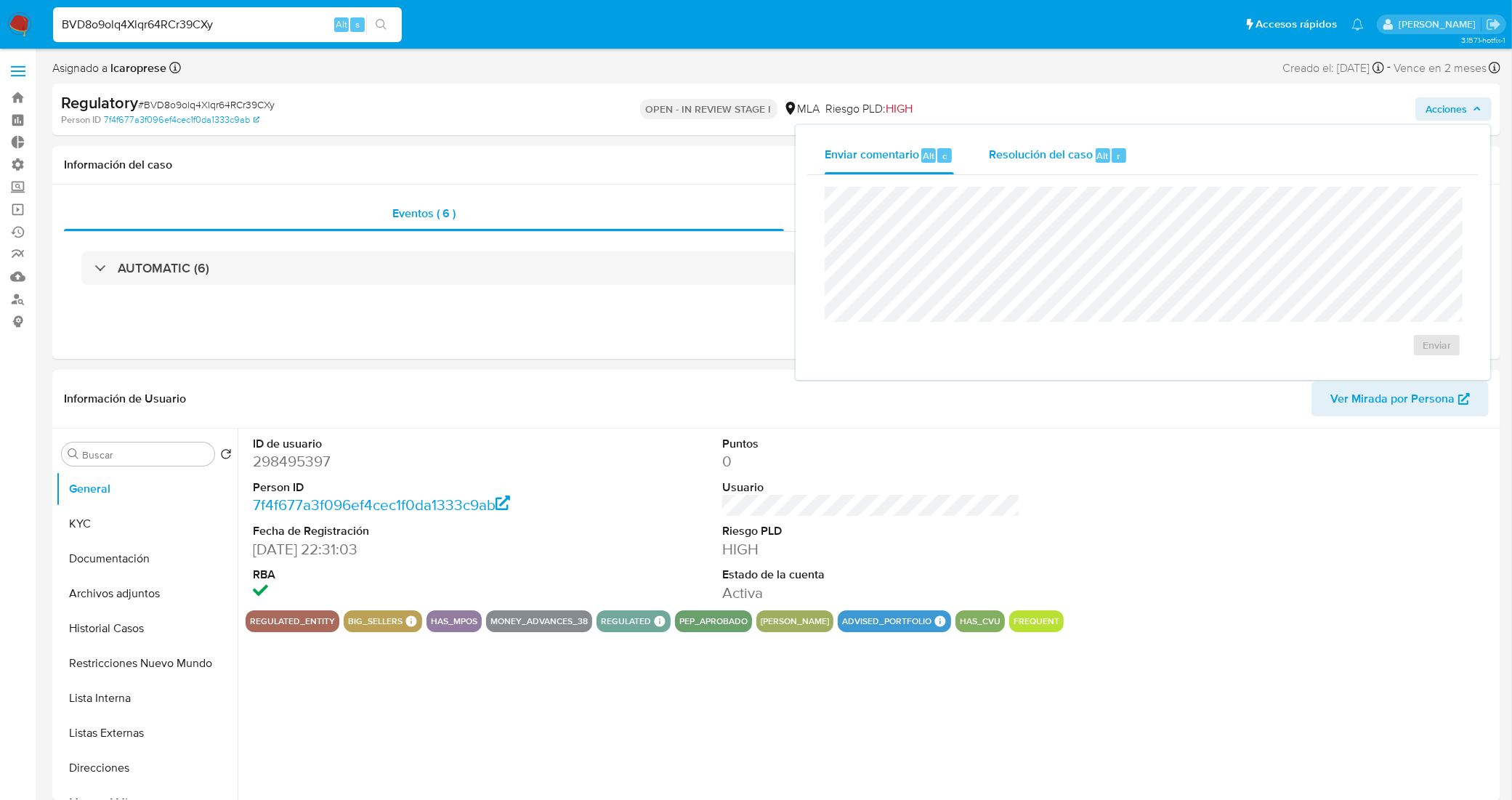
click at [1028, 160] on span "Resolución del caso" at bounding box center [1040, 155] width 104 height 17
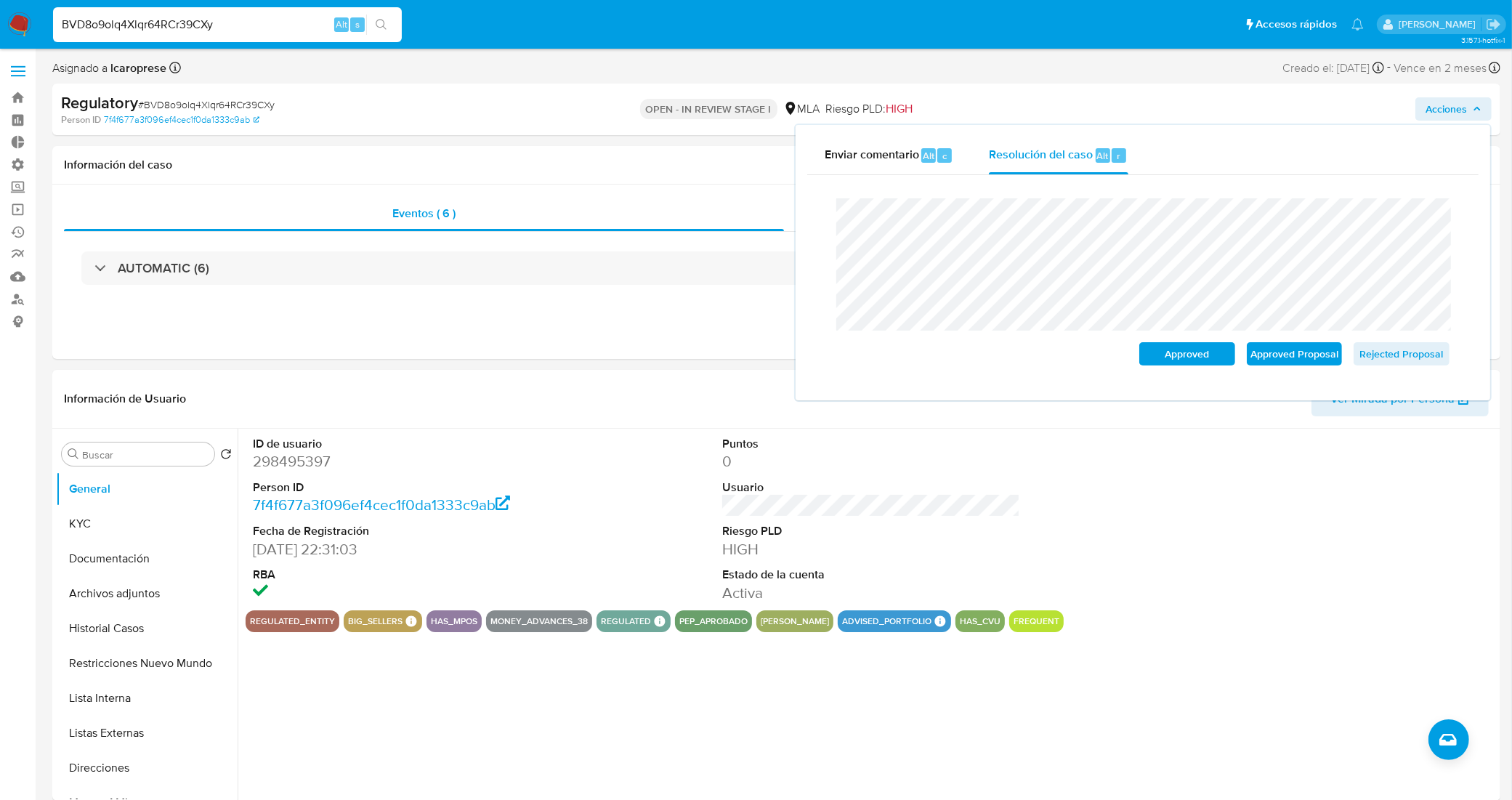
click at [820, 237] on div "Cierre de caso Approved Approved Proposal Rejected Proposal" at bounding box center [1143, 282] width 671 height 213
click at [1284, 353] on span "Approved Proposal" at bounding box center [1294, 353] width 76 height 20
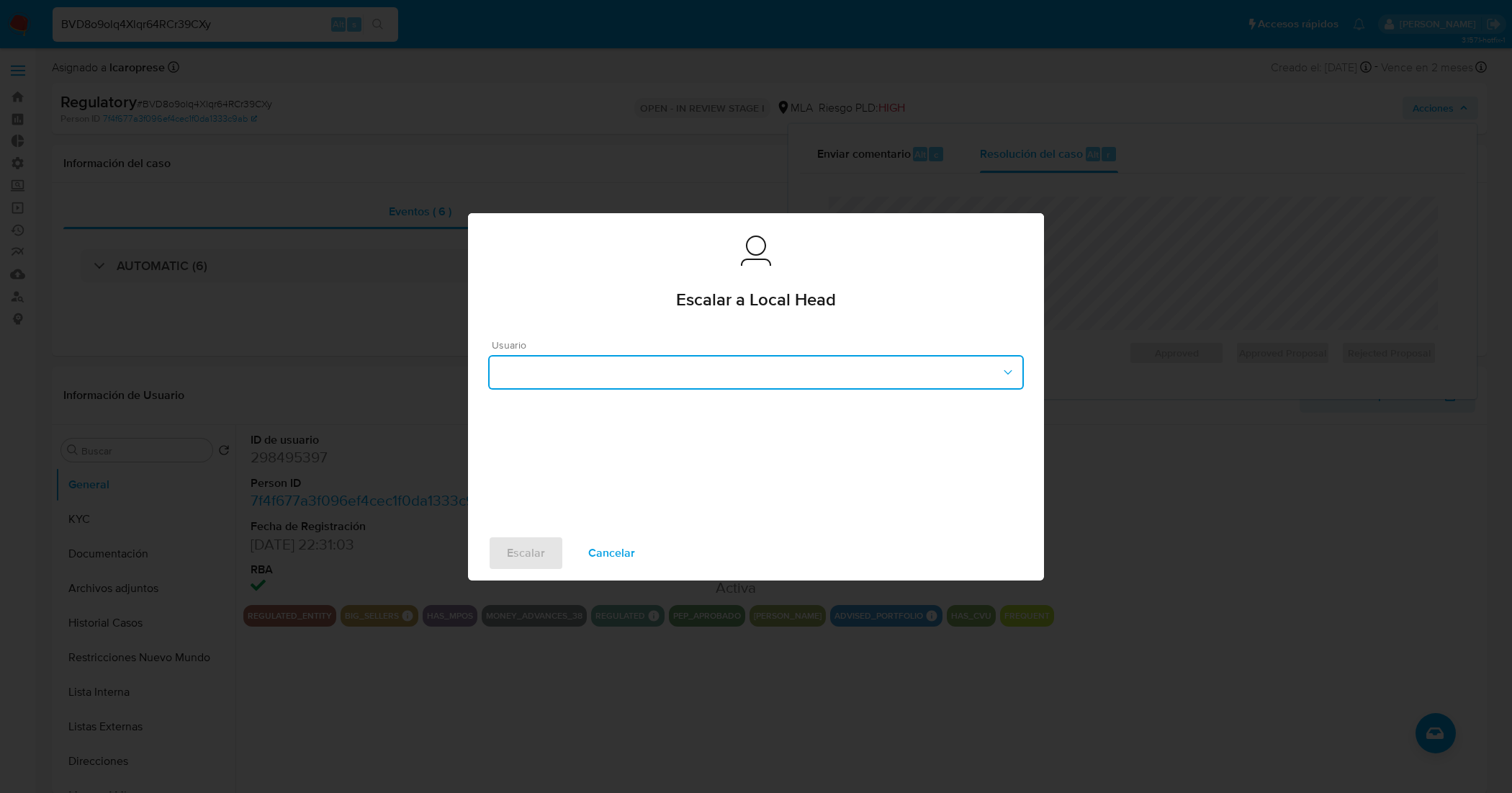
click at [720, 378] on button "button" at bounding box center [756, 373] width 536 height 35
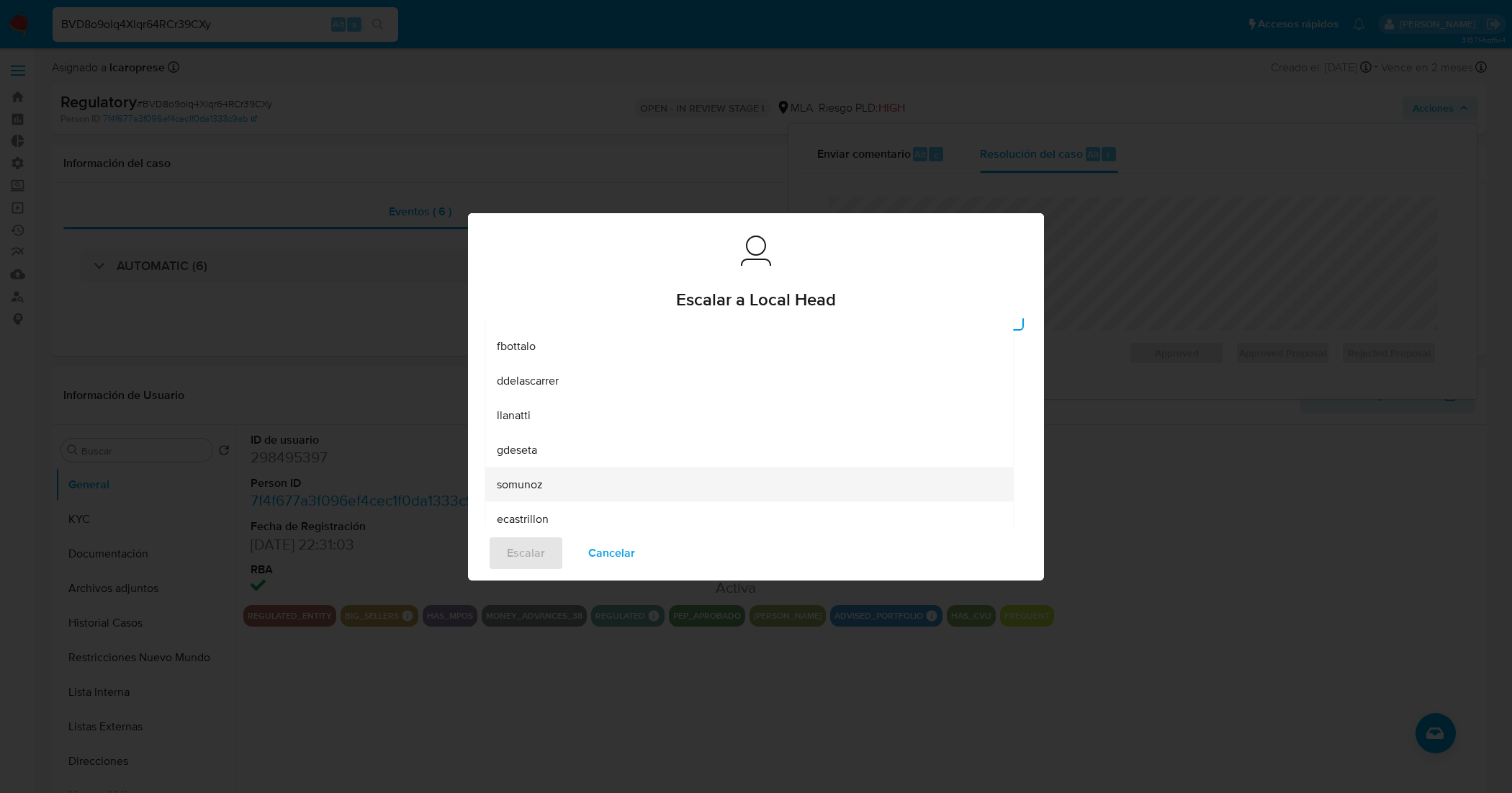
scroll to position [90, 0]
click at [566, 515] on div "lcaroprese" at bounding box center [749, 522] width 505 height 35
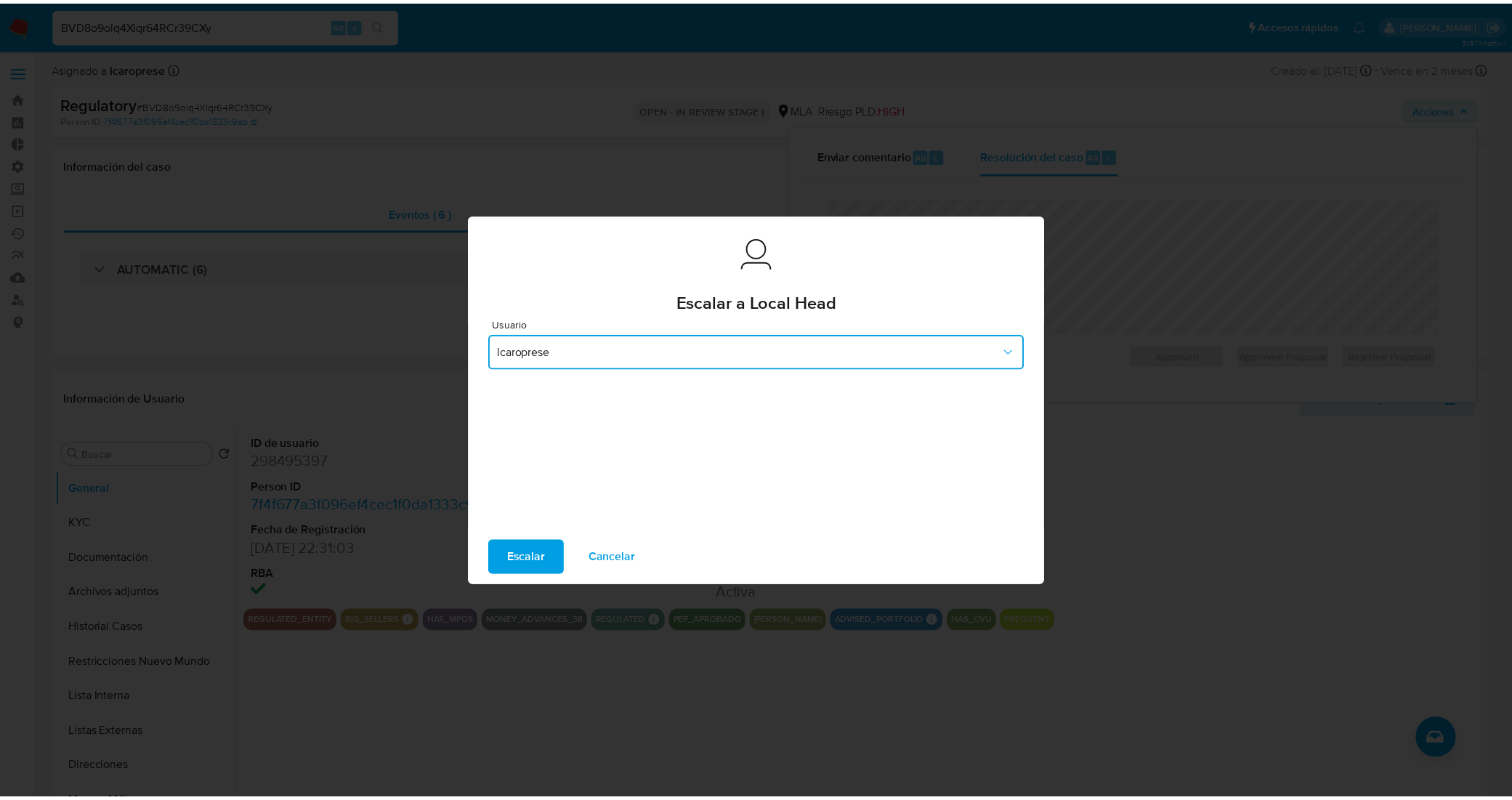
scroll to position [20, 0]
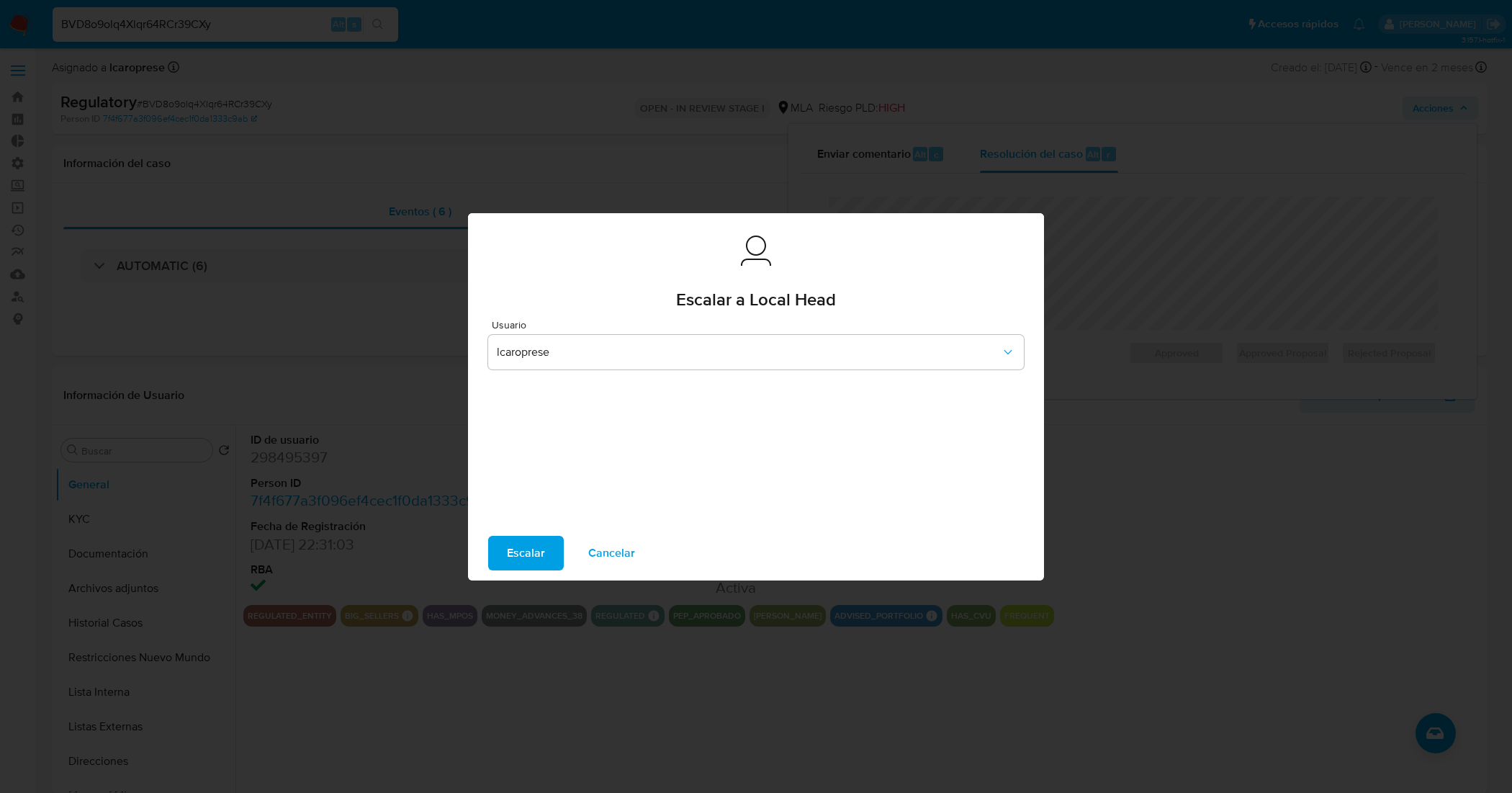
click at [542, 544] on span "Escalar" at bounding box center [526, 553] width 38 height 31
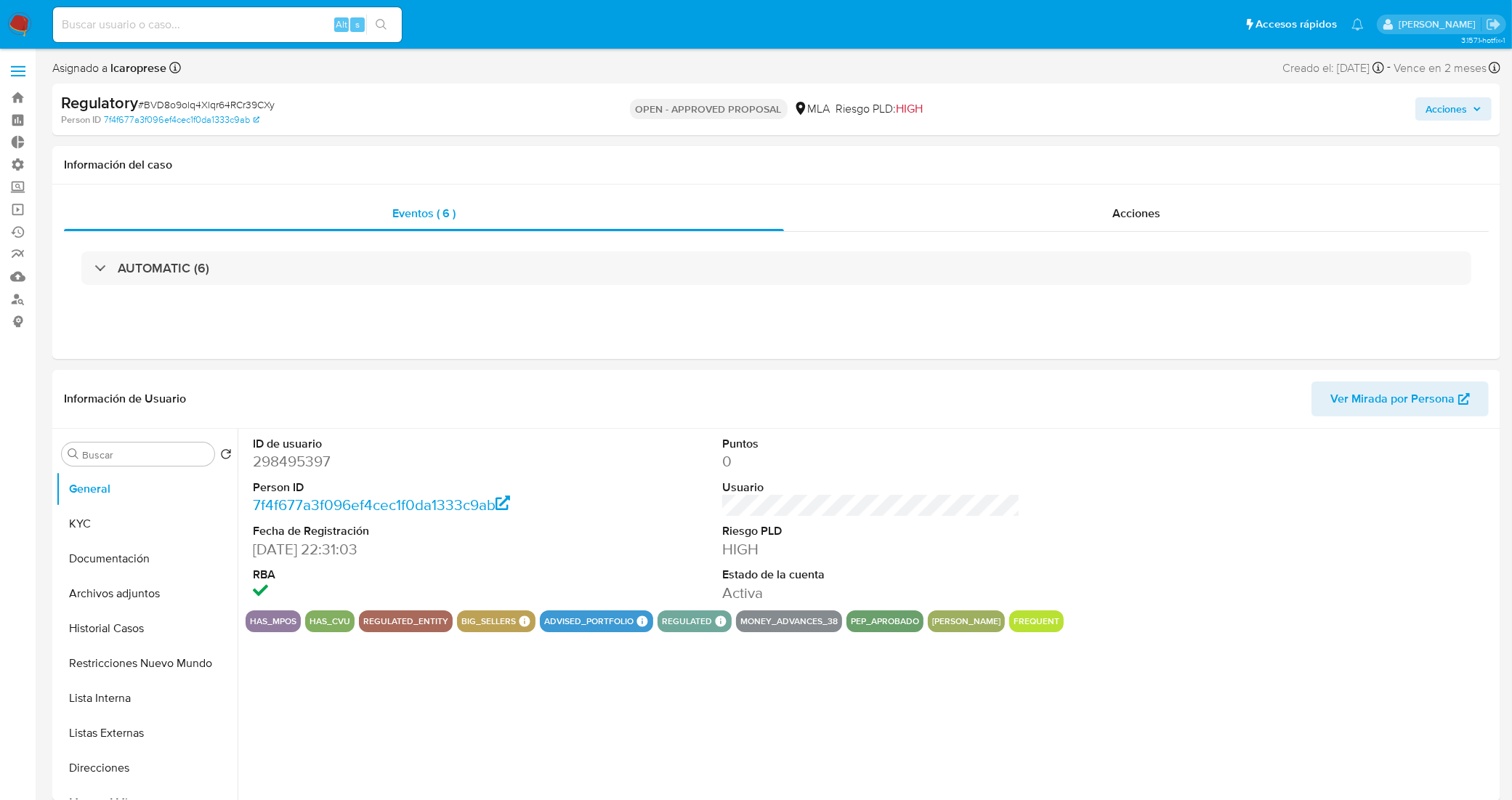
select select "10"
click at [252, 27] on input at bounding box center [227, 24] width 349 height 19
paste input "xKyNLEWUl8Mg7XgYYUOL9BAC"
type input "xKyNLEWUl8Mg7XgYYUOL9BAC"
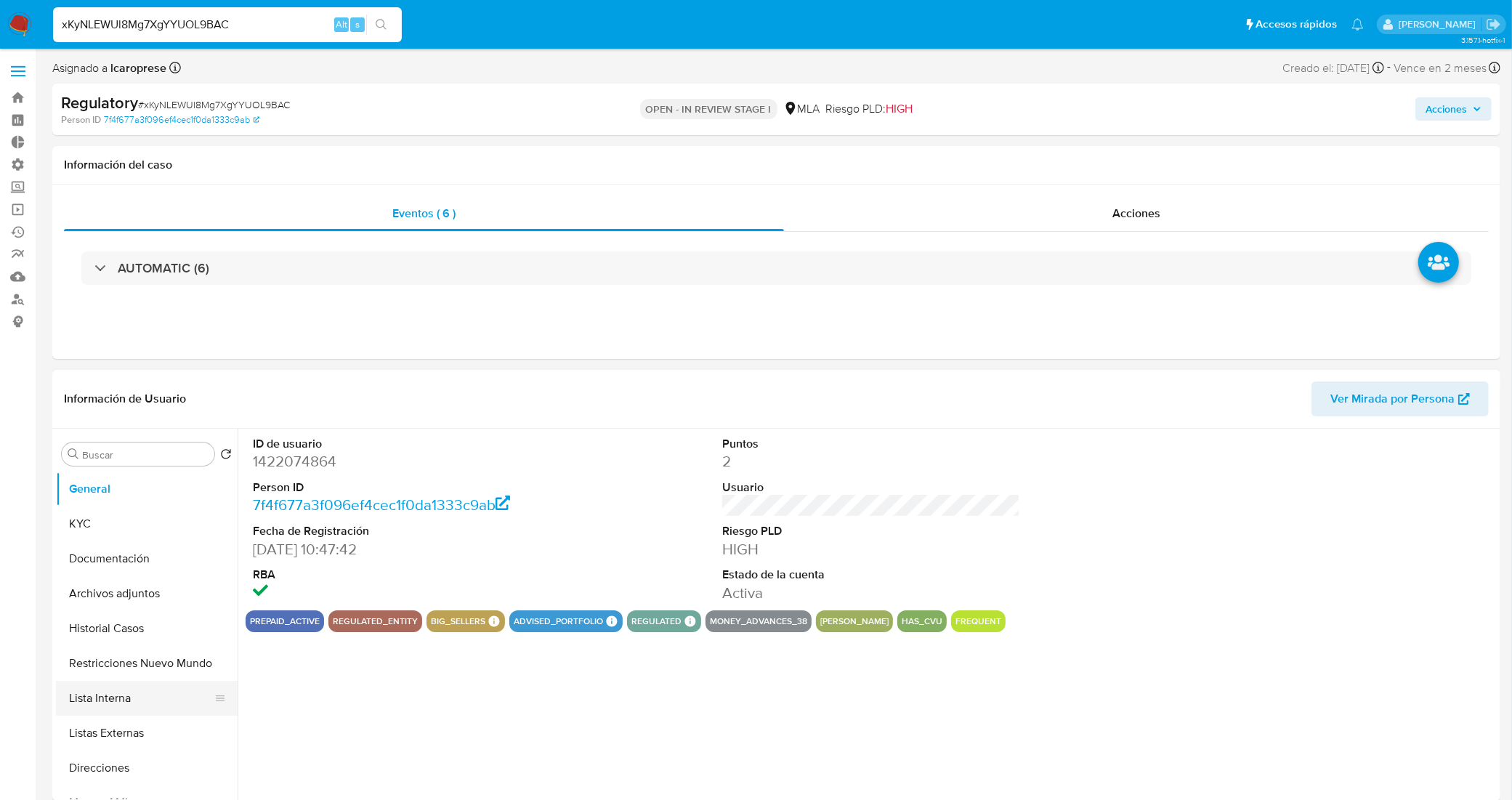
click at [132, 706] on button "Lista Interna" at bounding box center [141, 698] width 170 height 35
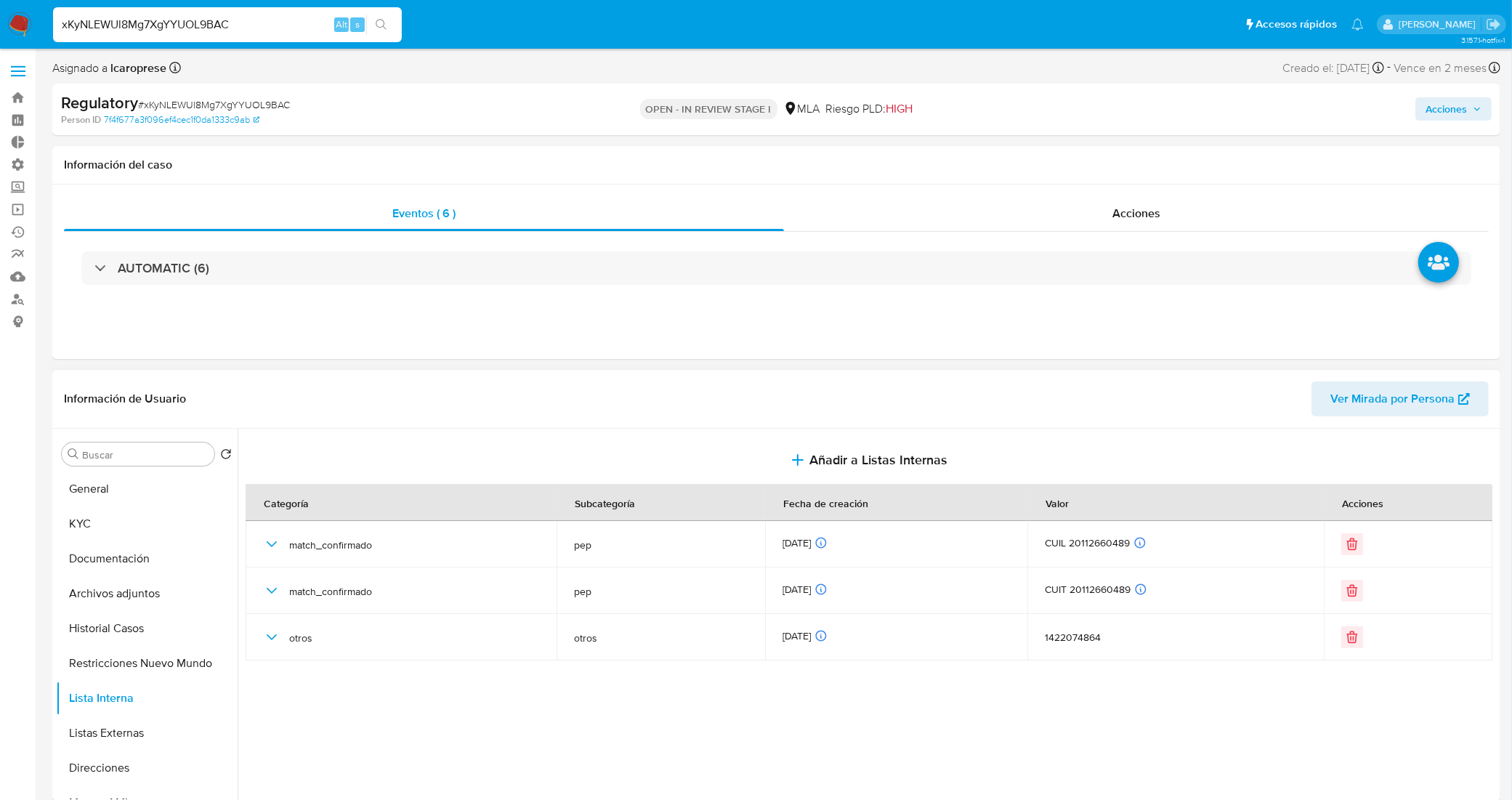
select select "10"
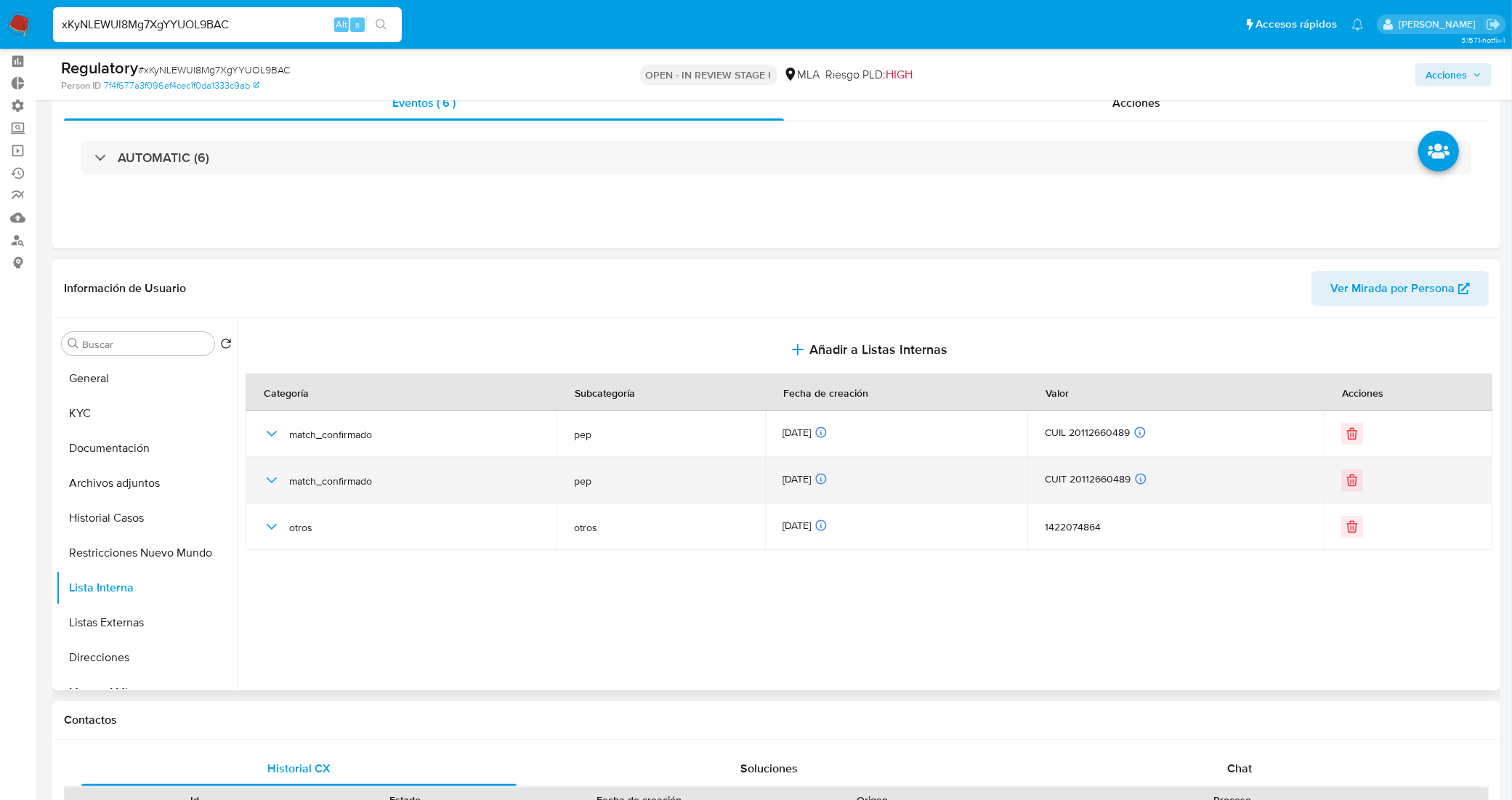
scroll to position [91, 0]
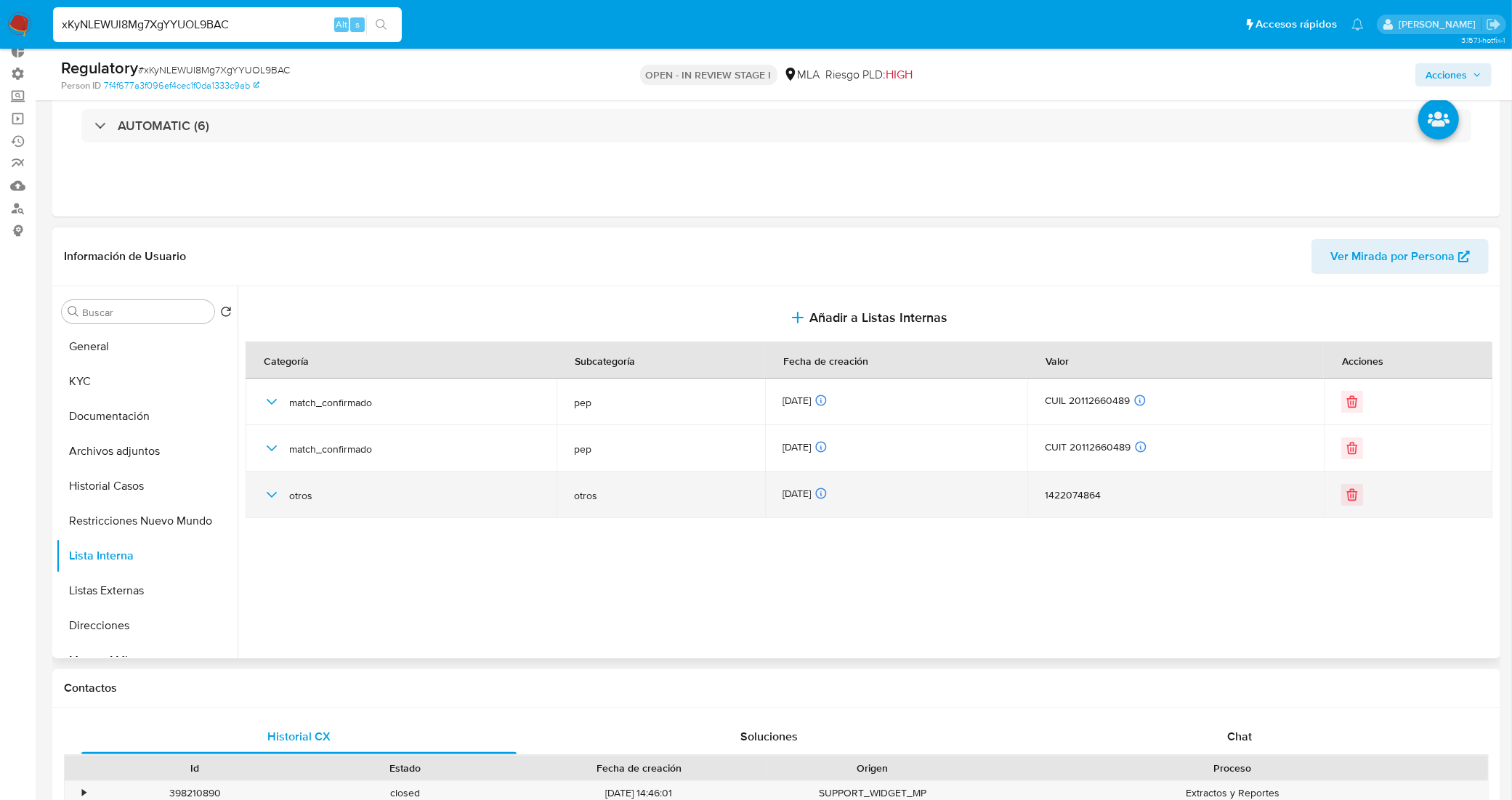
click at [275, 494] on icon "button" at bounding box center [272, 494] width 10 height 6
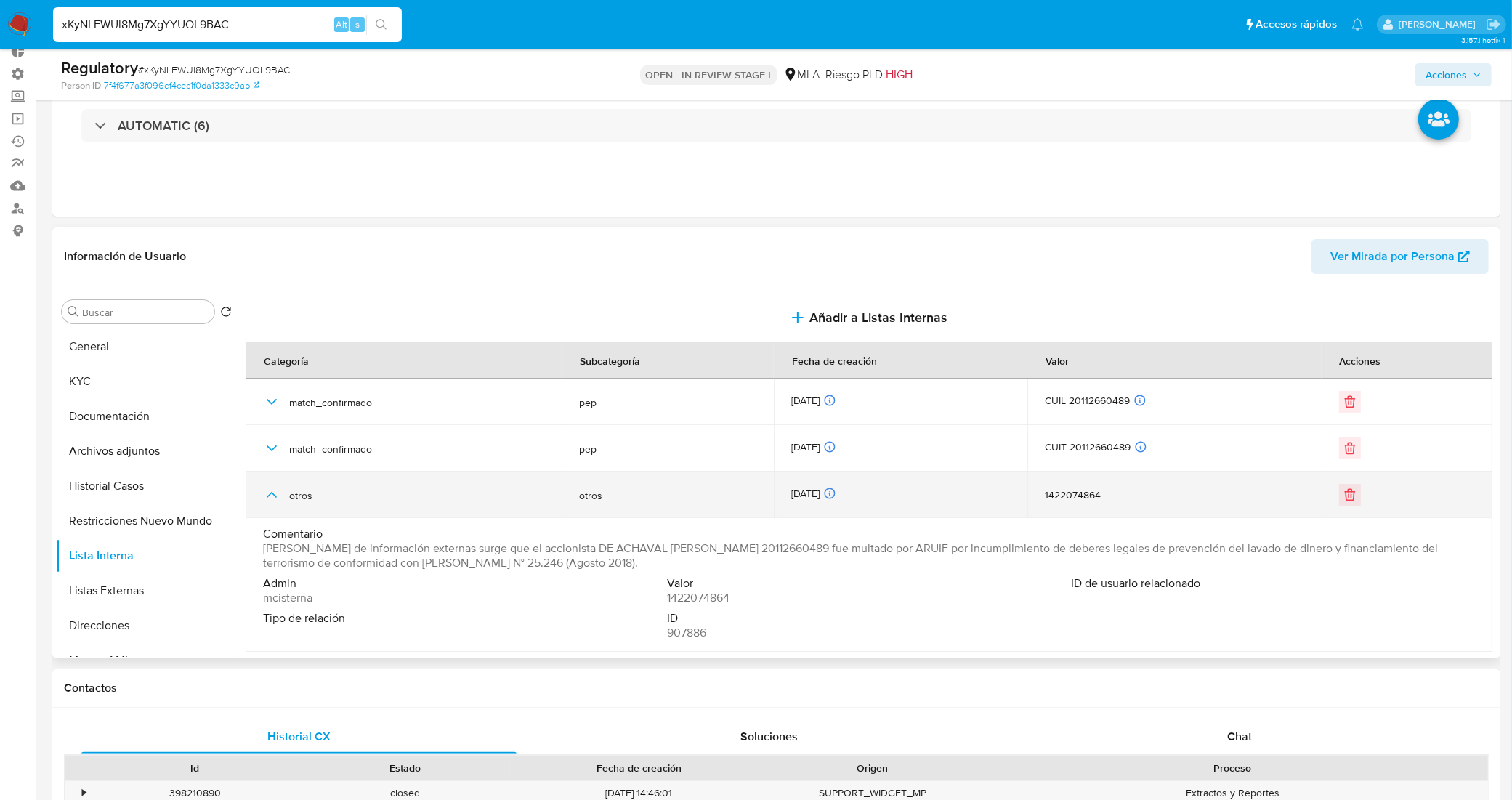
click at [275, 494] on icon "button" at bounding box center [272, 494] width 17 height 18
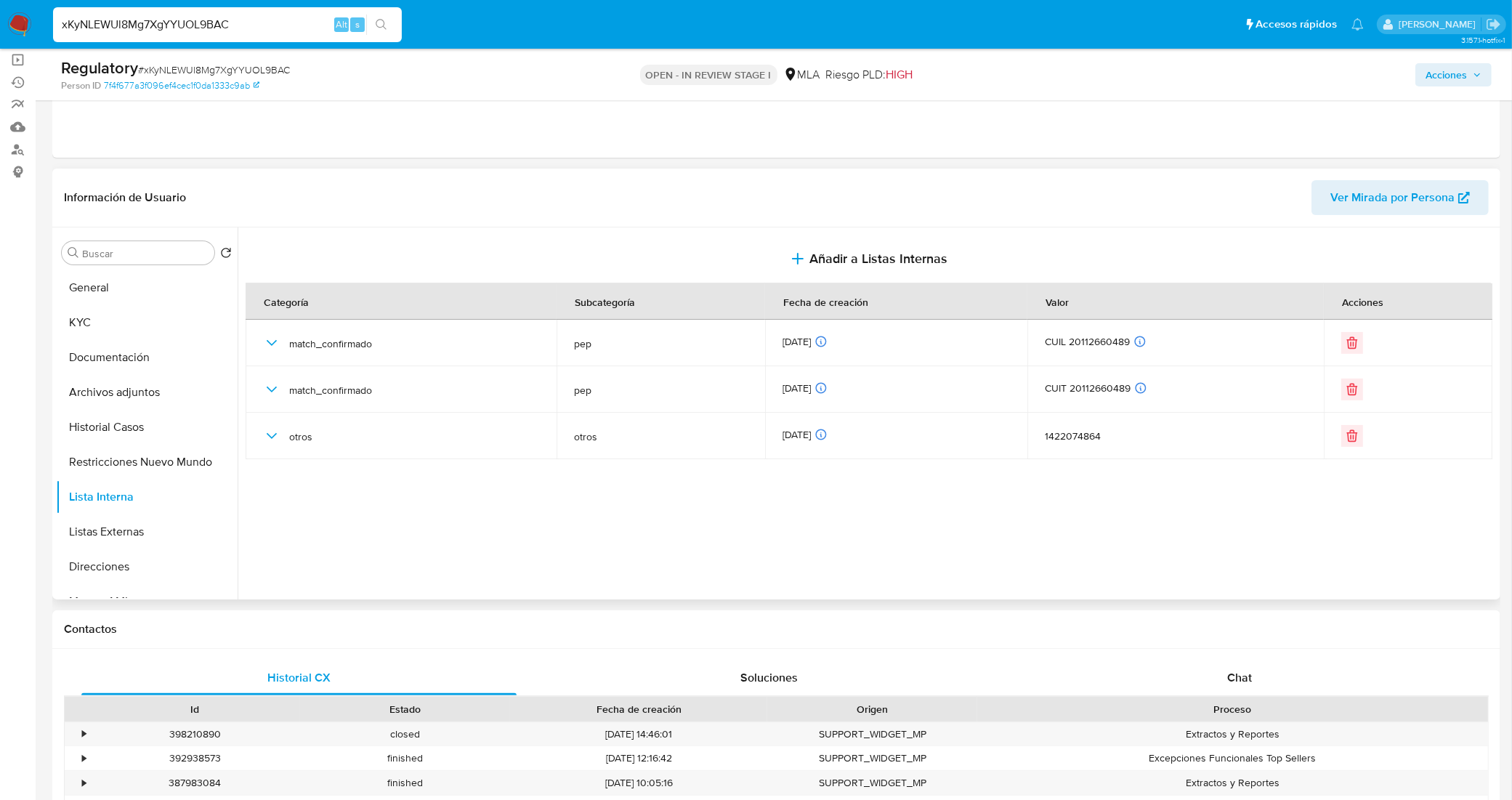
scroll to position [182, 0]
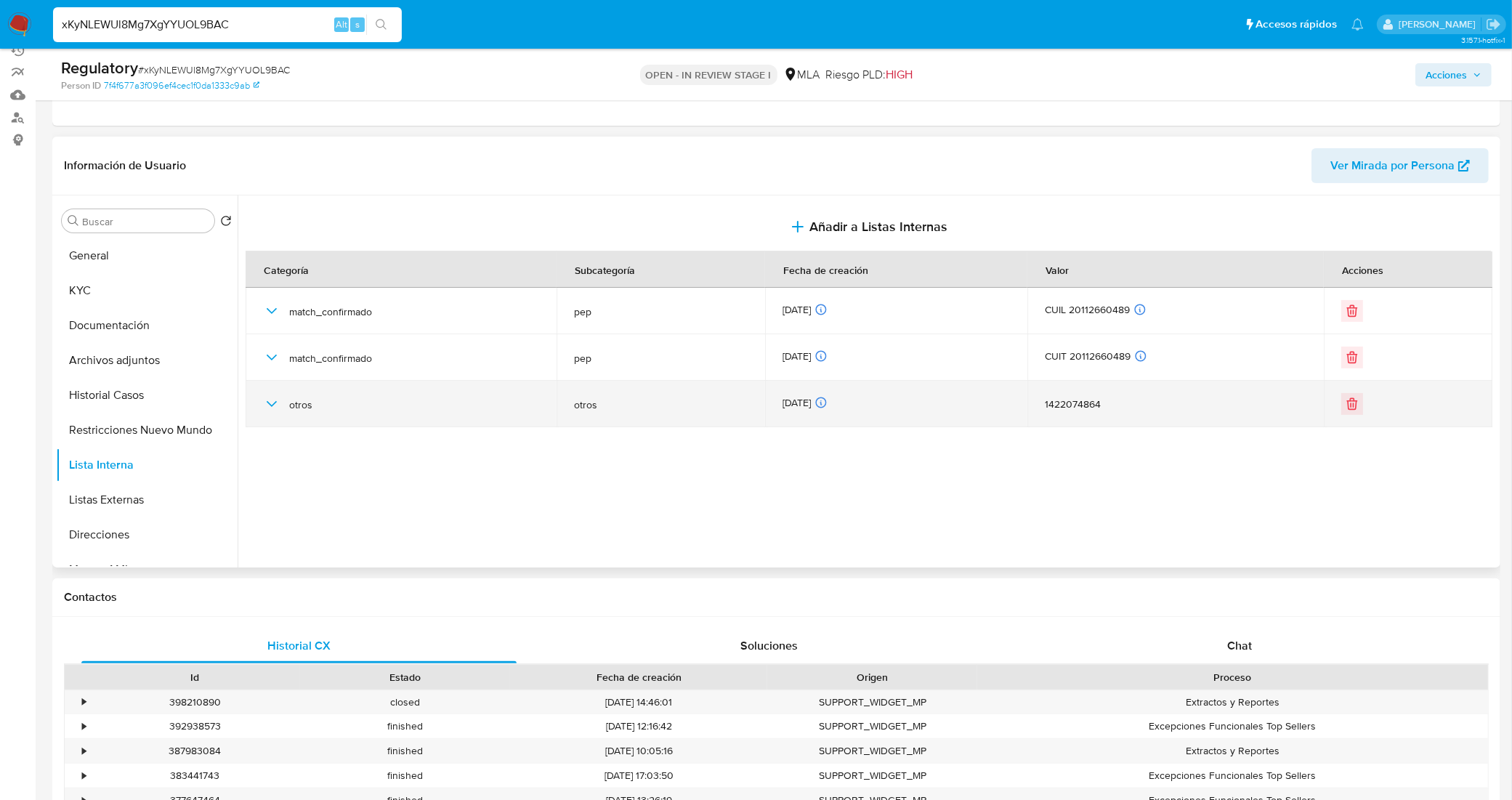
click at [281, 402] on div "otros" at bounding box center [401, 404] width 276 height 47
click at [275, 400] on icon "button" at bounding box center [272, 403] width 17 height 18
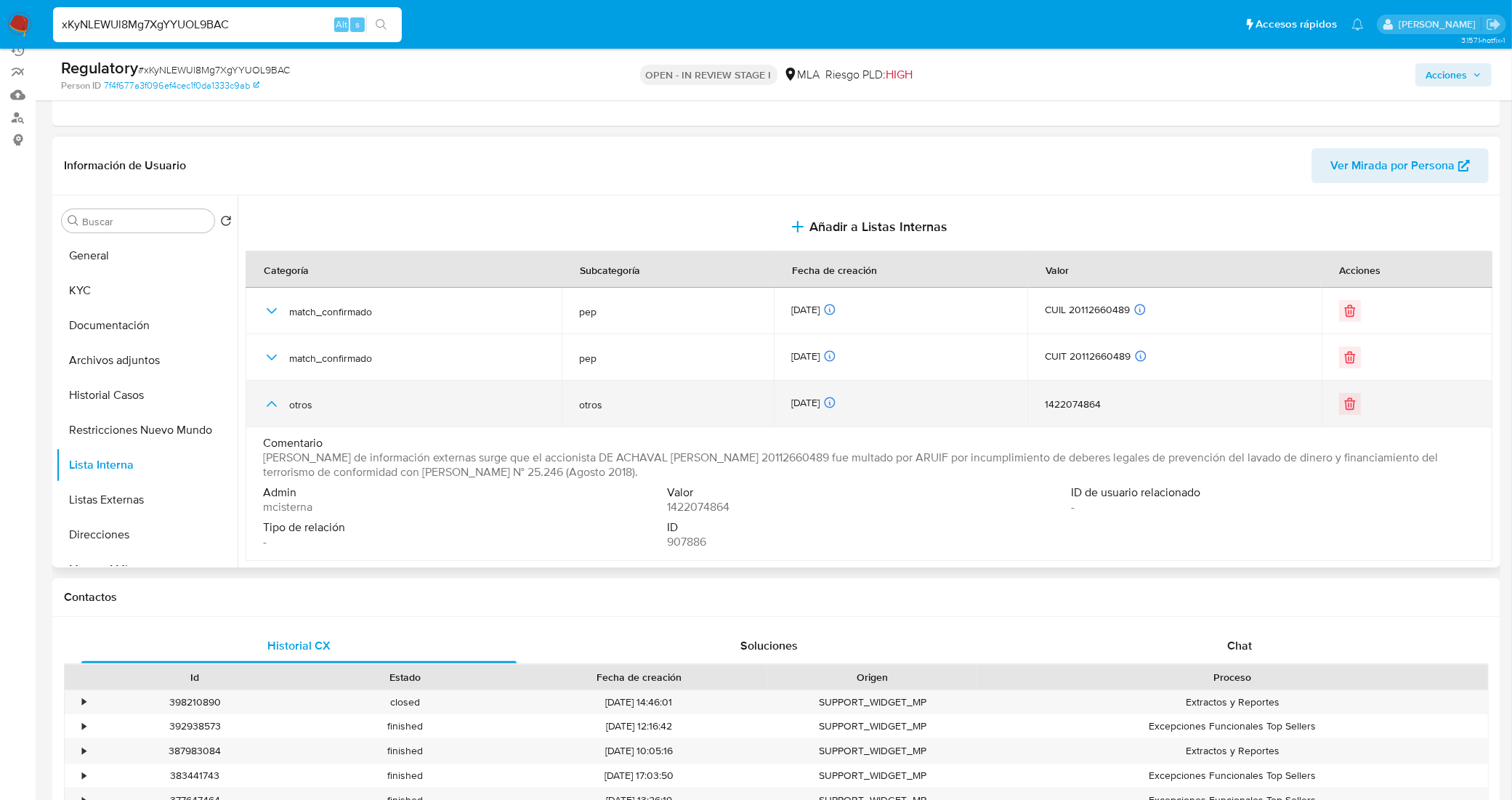
click at [275, 400] on icon "button" at bounding box center [272, 403] width 17 height 18
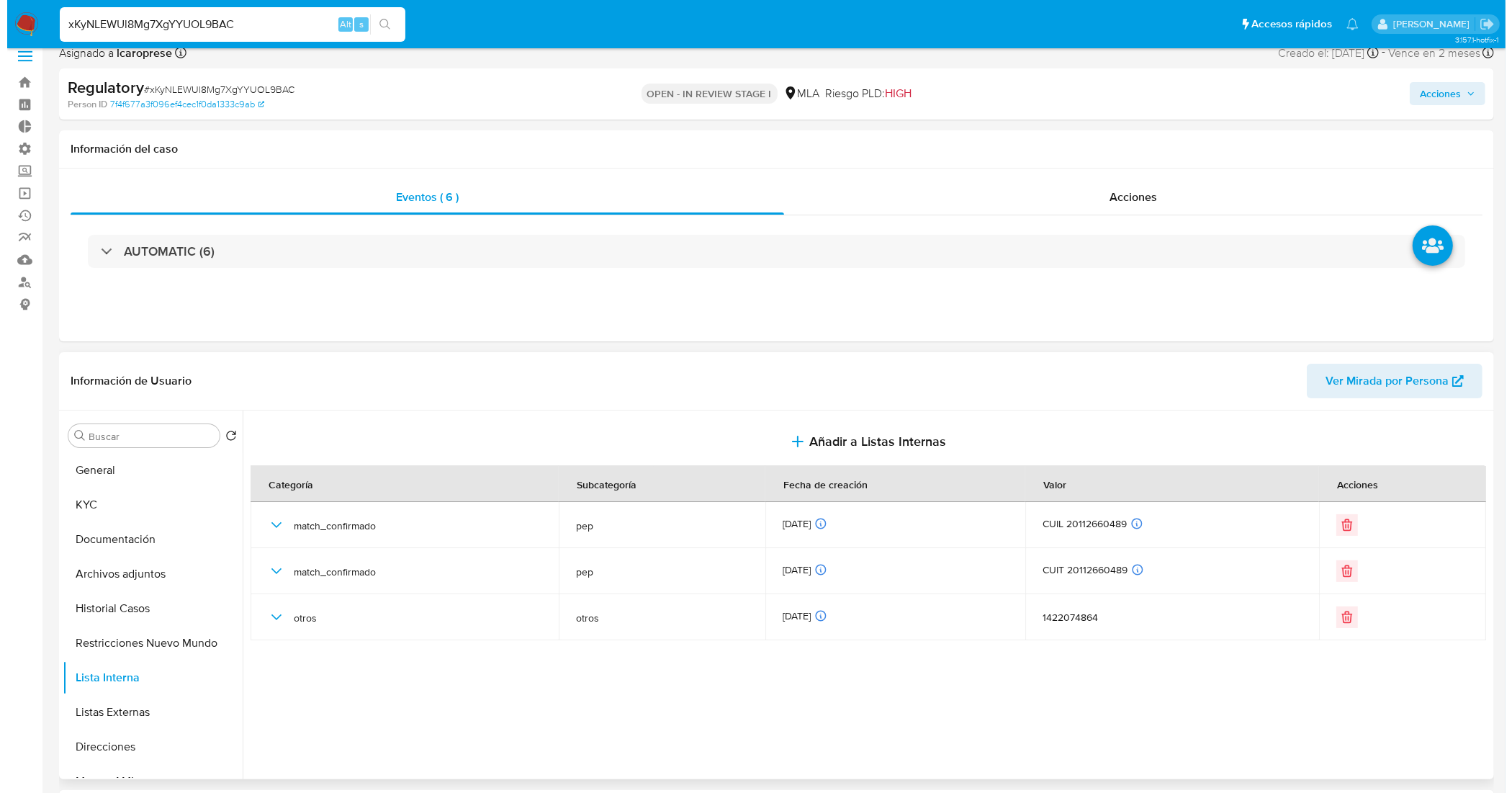
scroll to position [0, 0]
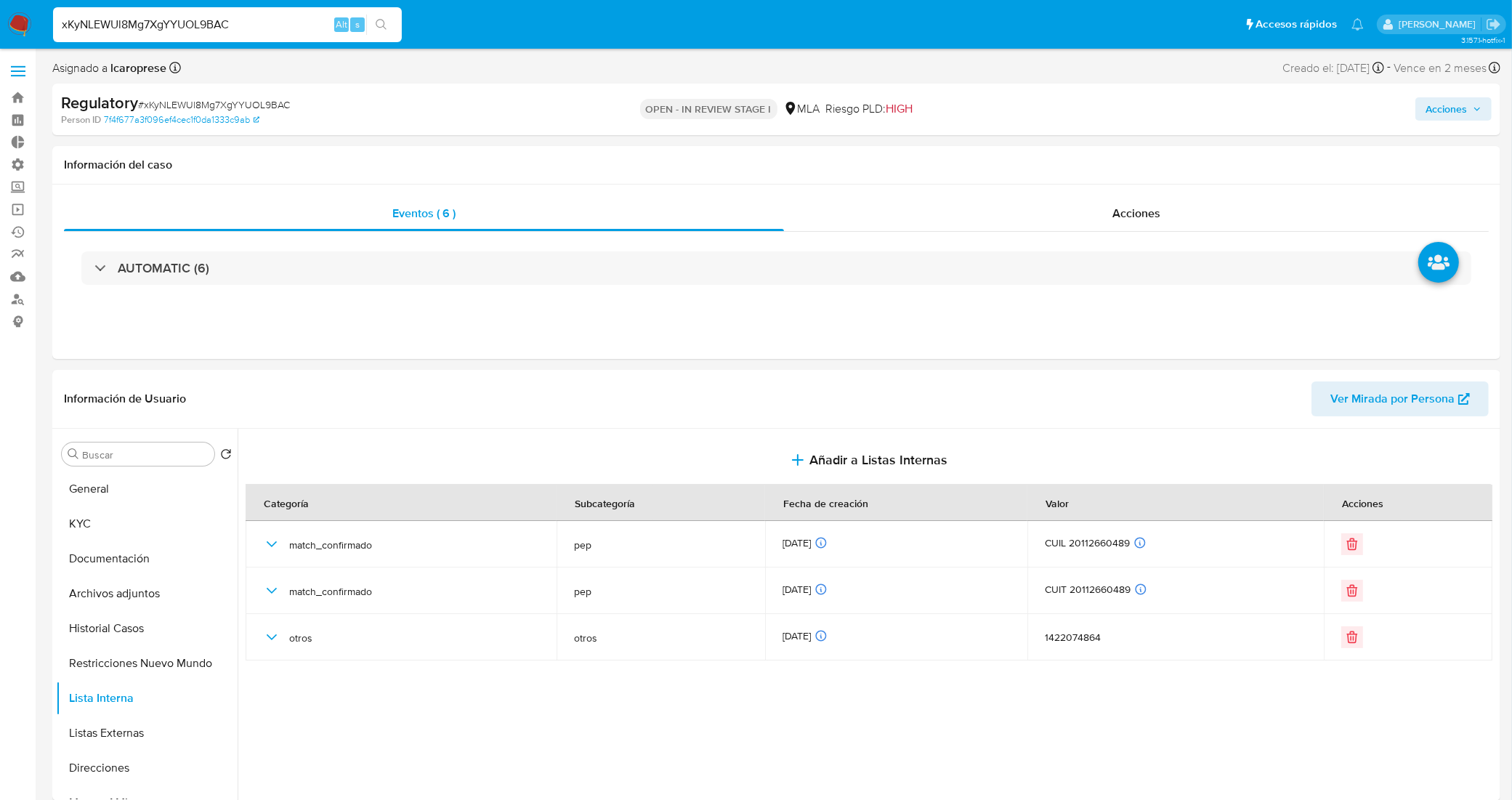
drag, startPoint x: 1445, startPoint y: 106, endPoint x: 1408, endPoint y: 113, distance: 37.7
click at [1444, 106] on span "Acciones" at bounding box center [1446, 109] width 42 height 23
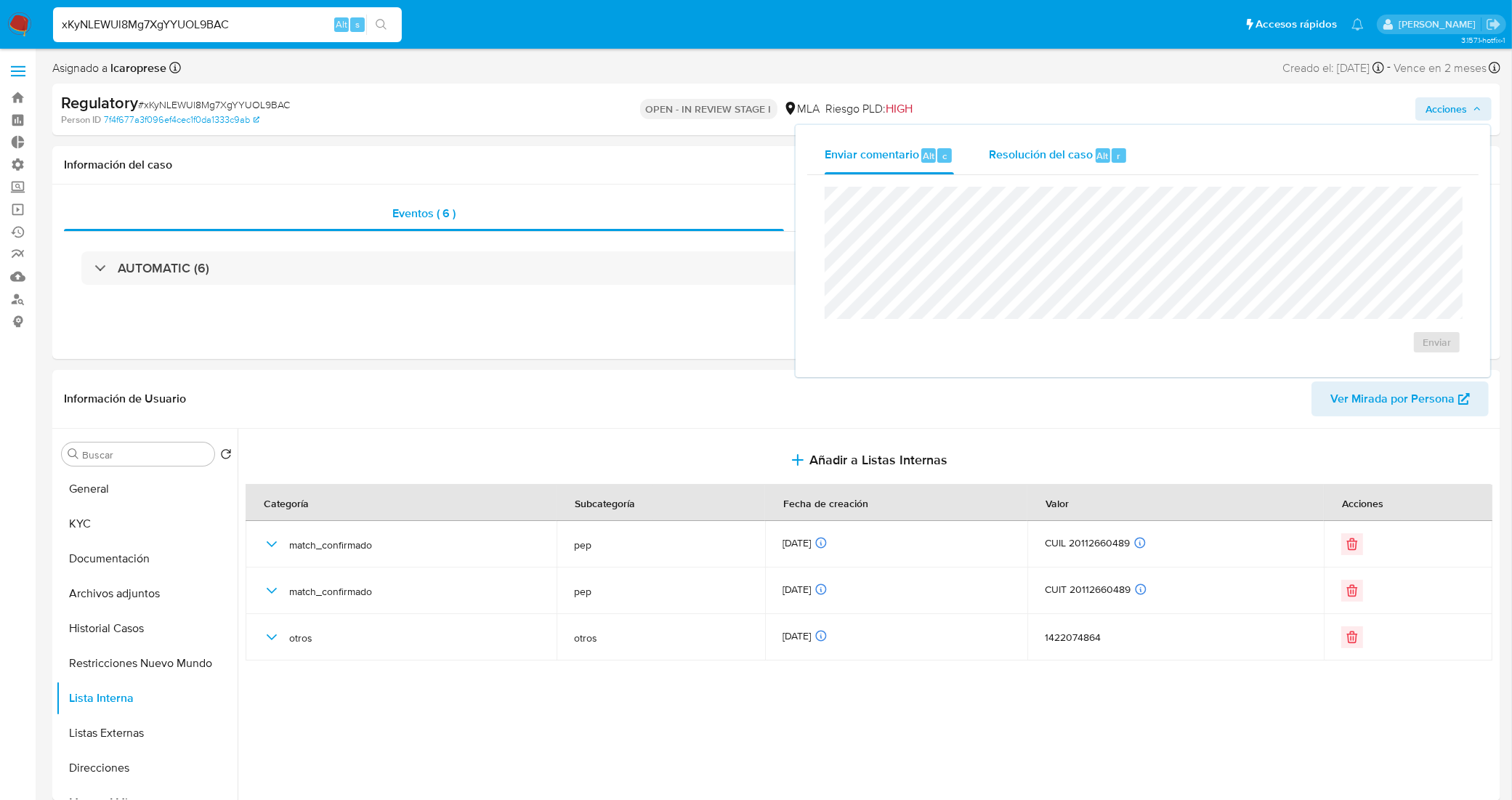
click at [1046, 160] on span "Resolución del caso" at bounding box center [1040, 155] width 104 height 17
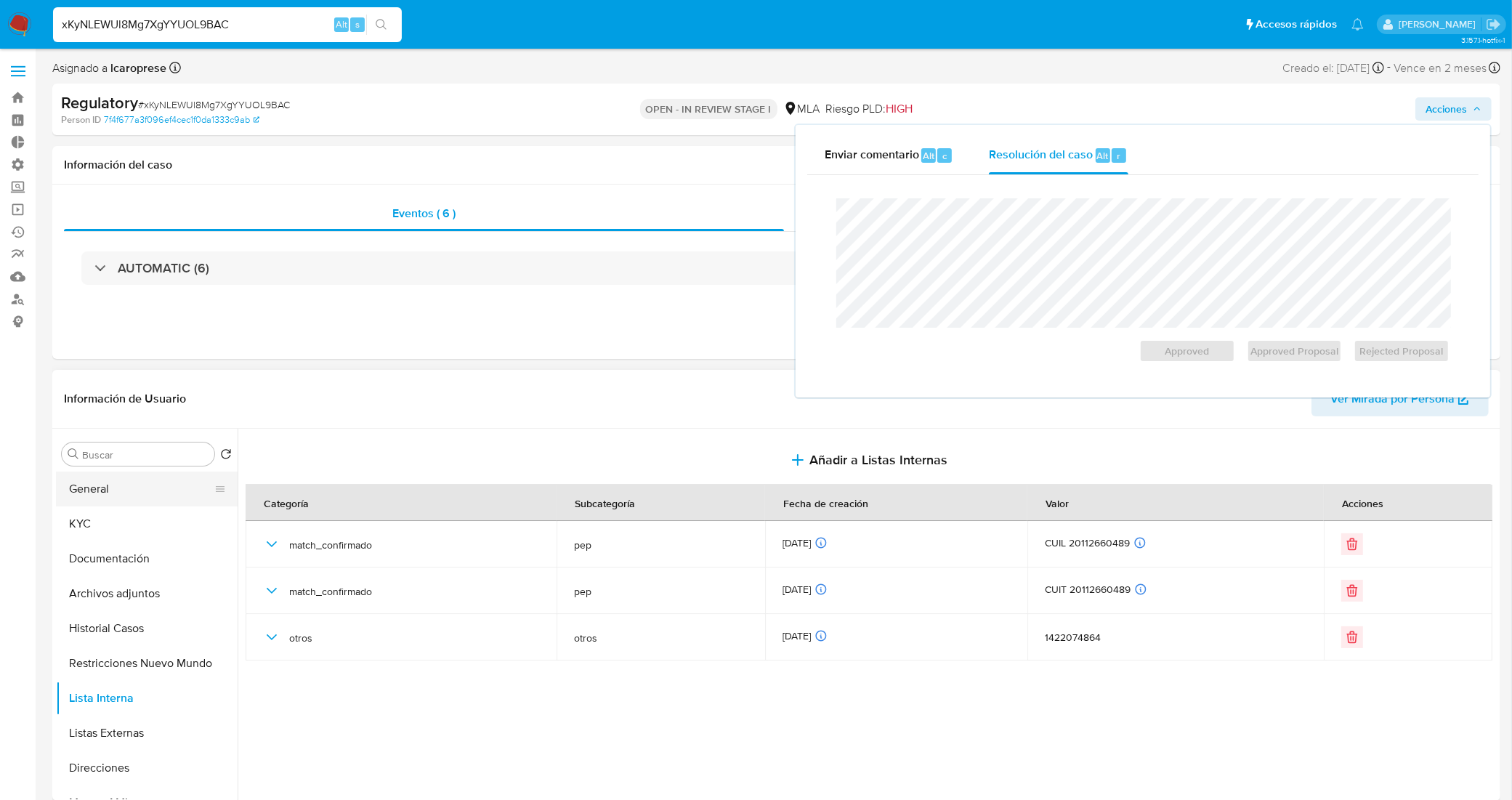
click at [151, 491] on button "General" at bounding box center [141, 489] width 170 height 35
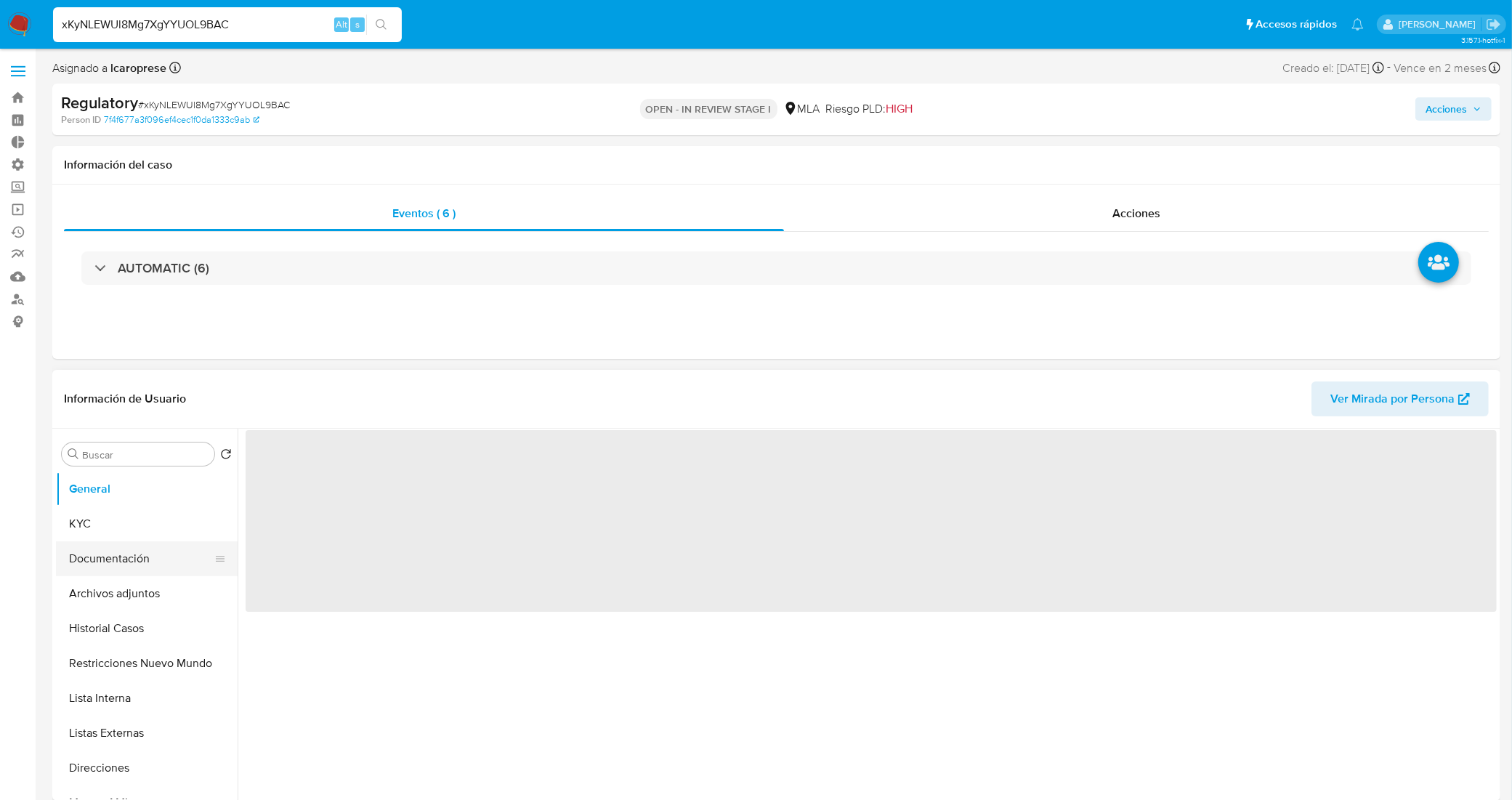
click at [102, 542] on button "Documentación" at bounding box center [141, 559] width 170 height 35
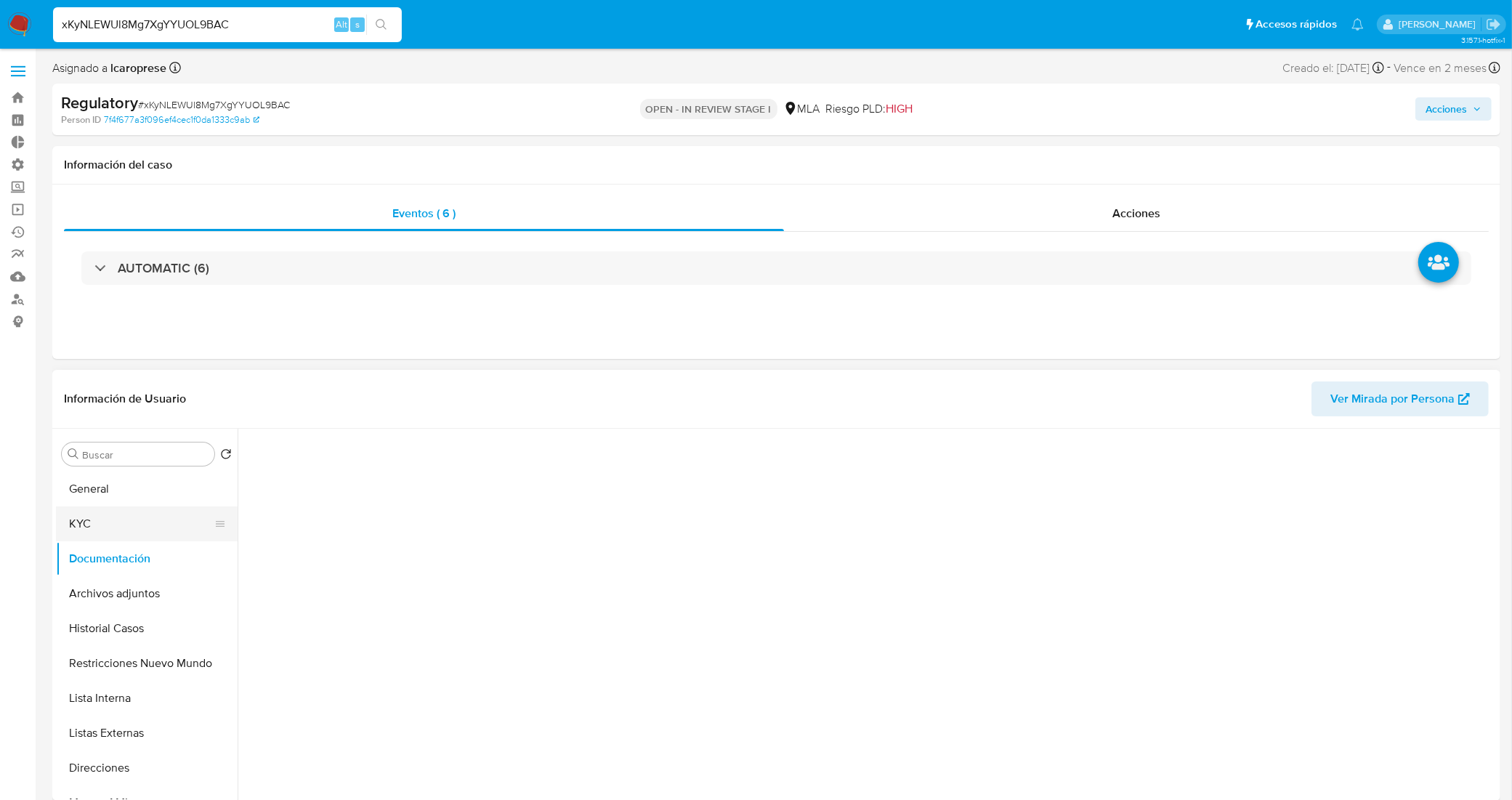
click at [107, 534] on button "KYC" at bounding box center [141, 524] width 170 height 35
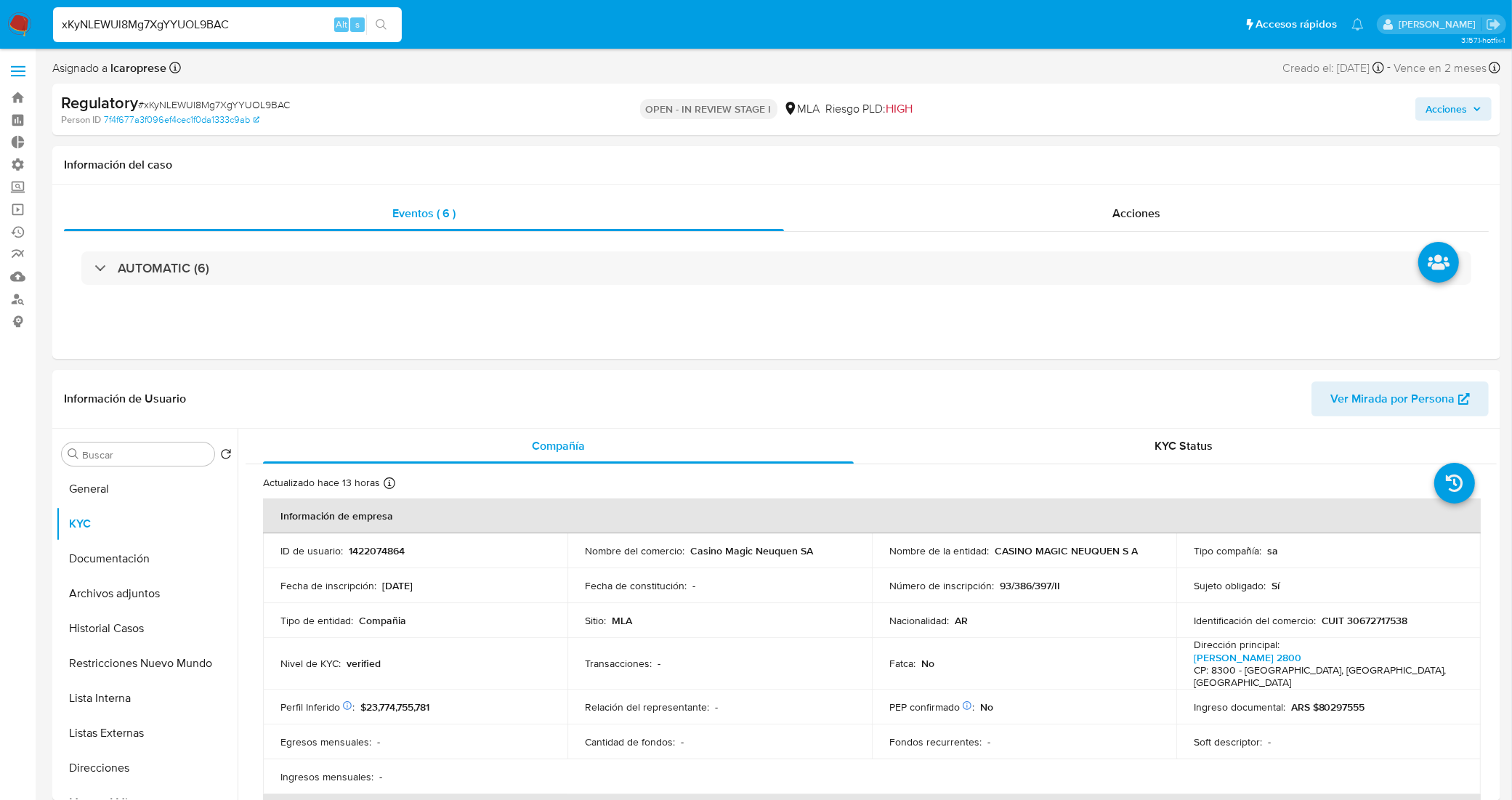
drag, startPoint x: 1476, startPoint y: 110, endPoint x: 1445, endPoint y: 122, distance: 33.2
click at [1475, 111] on icon "button" at bounding box center [1476, 109] width 8 height 8
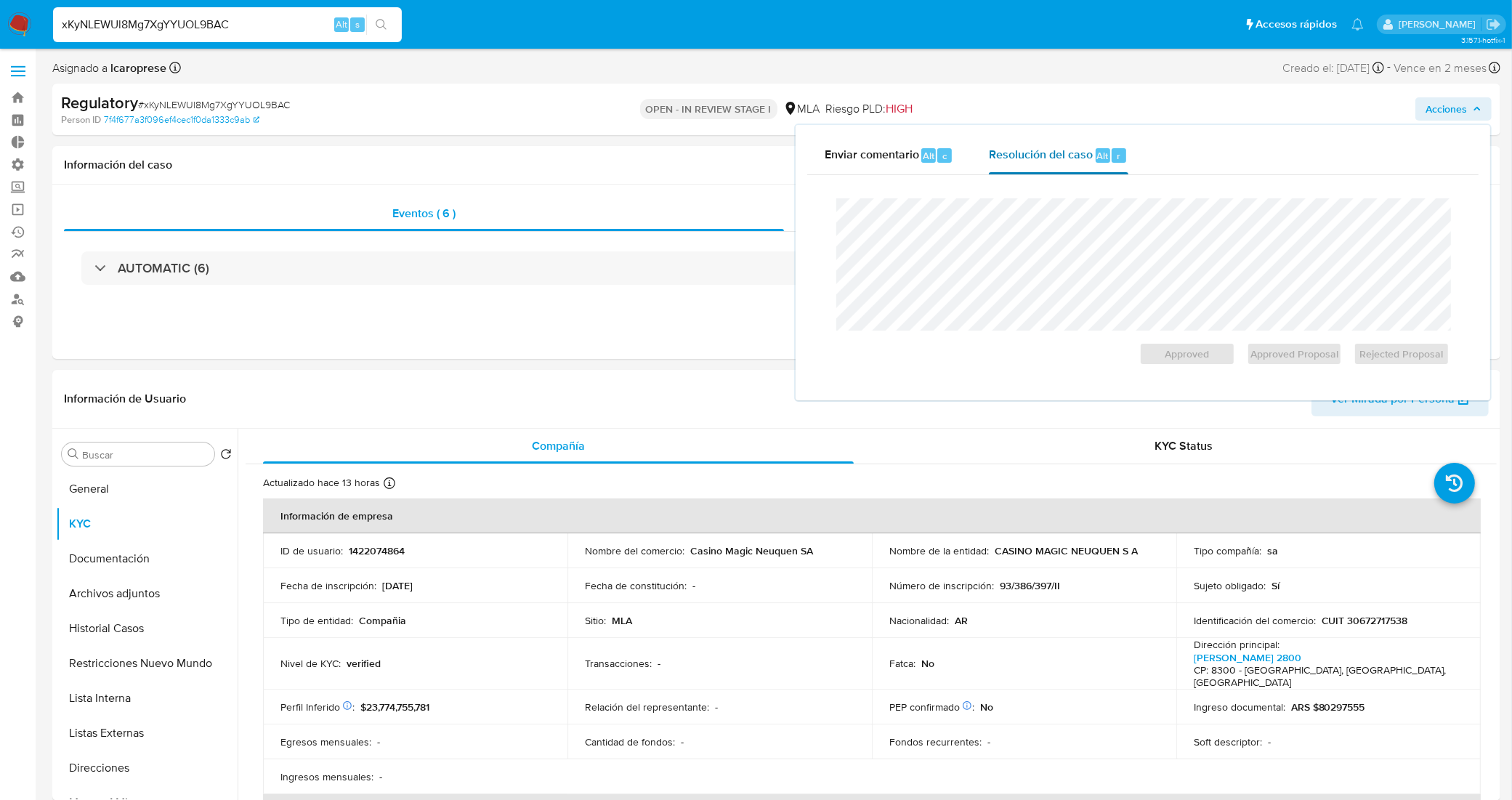
click at [1020, 148] on span "Resolución del caso" at bounding box center [1040, 155] width 104 height 17
click at [1284, 349] on span "Approved Proposal" at bounding box center [1294, 353] width 76 height 20
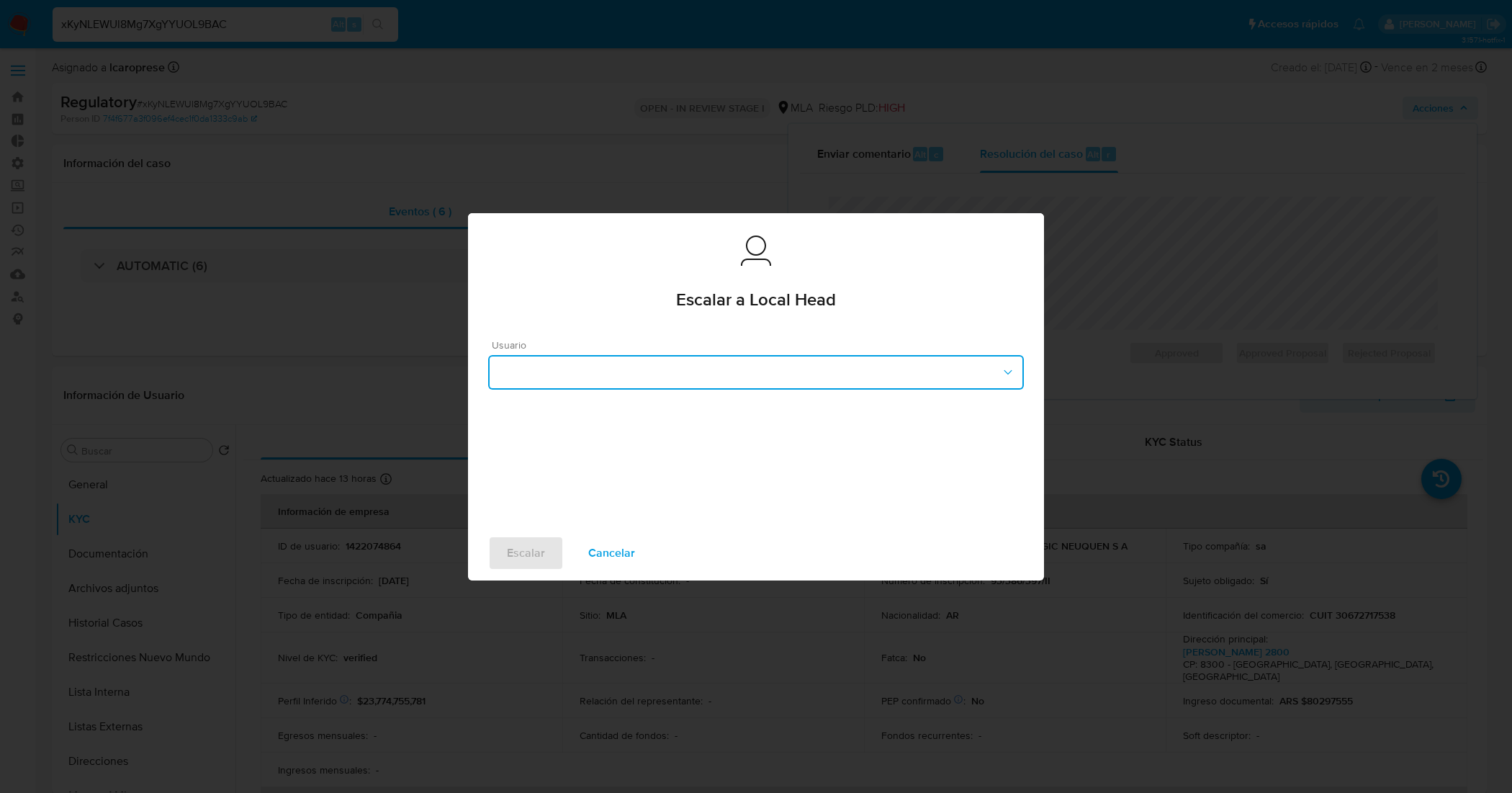
click at [801, 386] on button "button" at bounding box center [756, 373] width 536 height 35
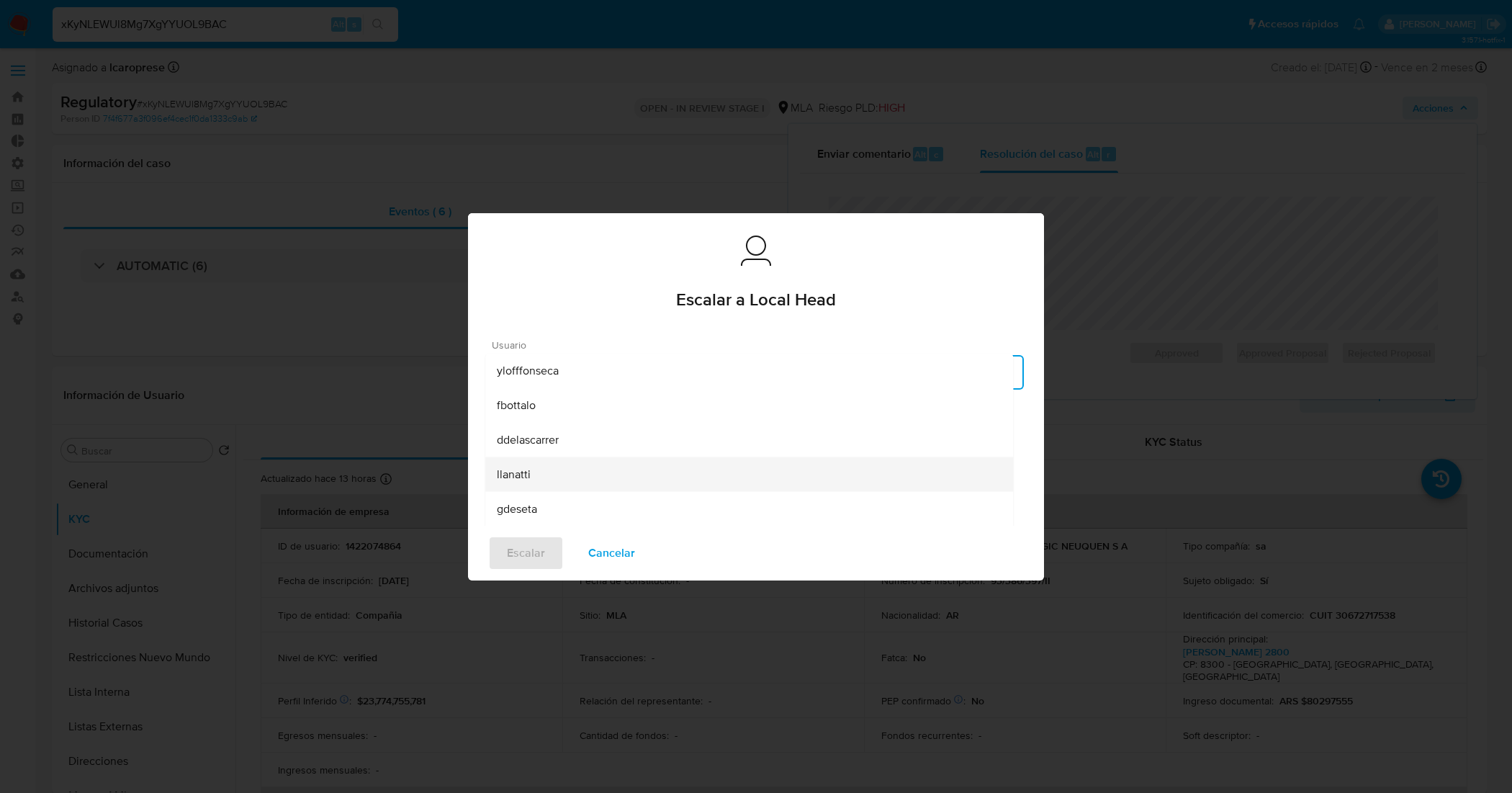
scroll to position [90, 0]
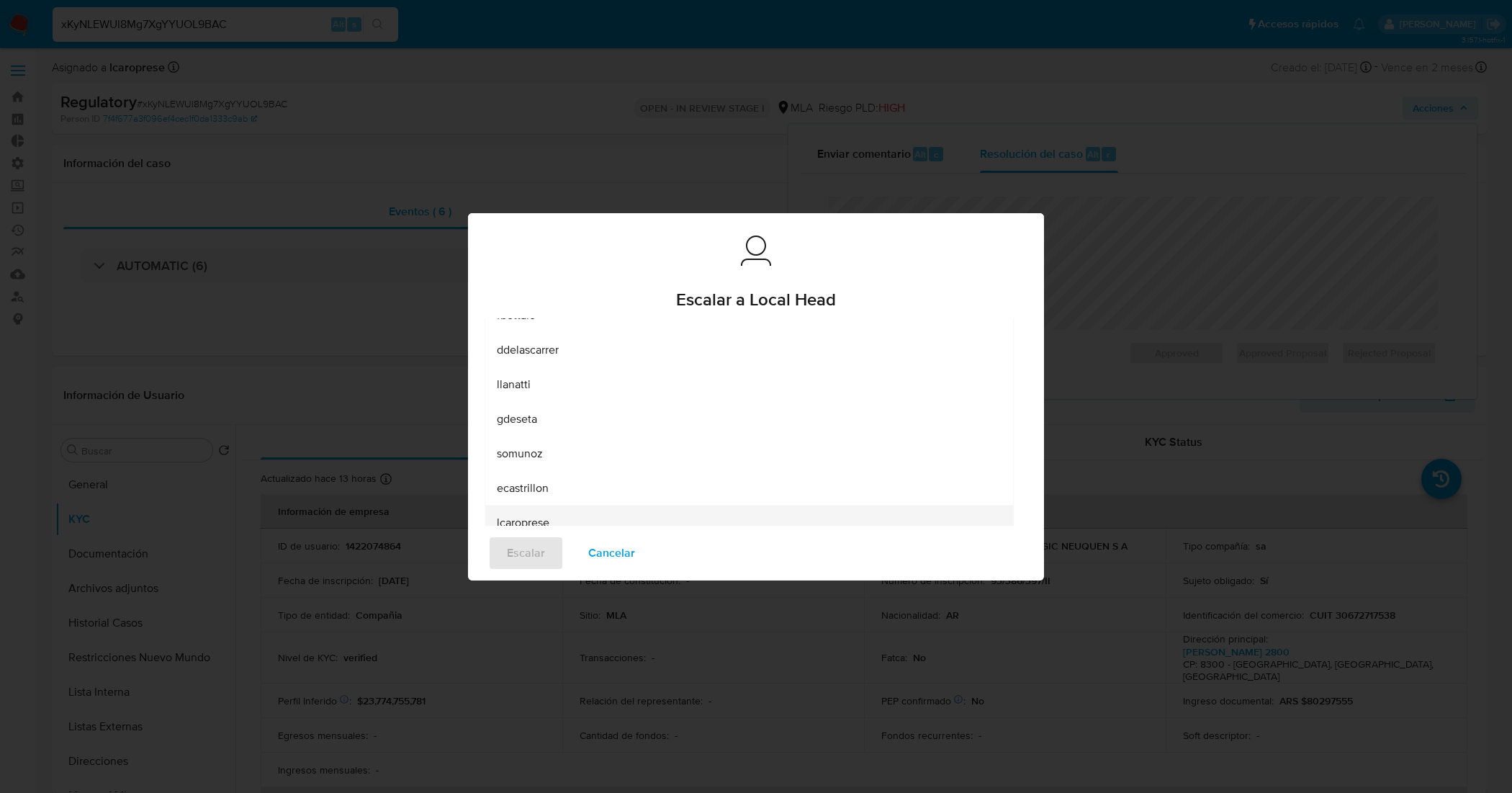
click at [556, 515] on div "lcaroprese" at bounding box center [749, 522] width 505 height 35
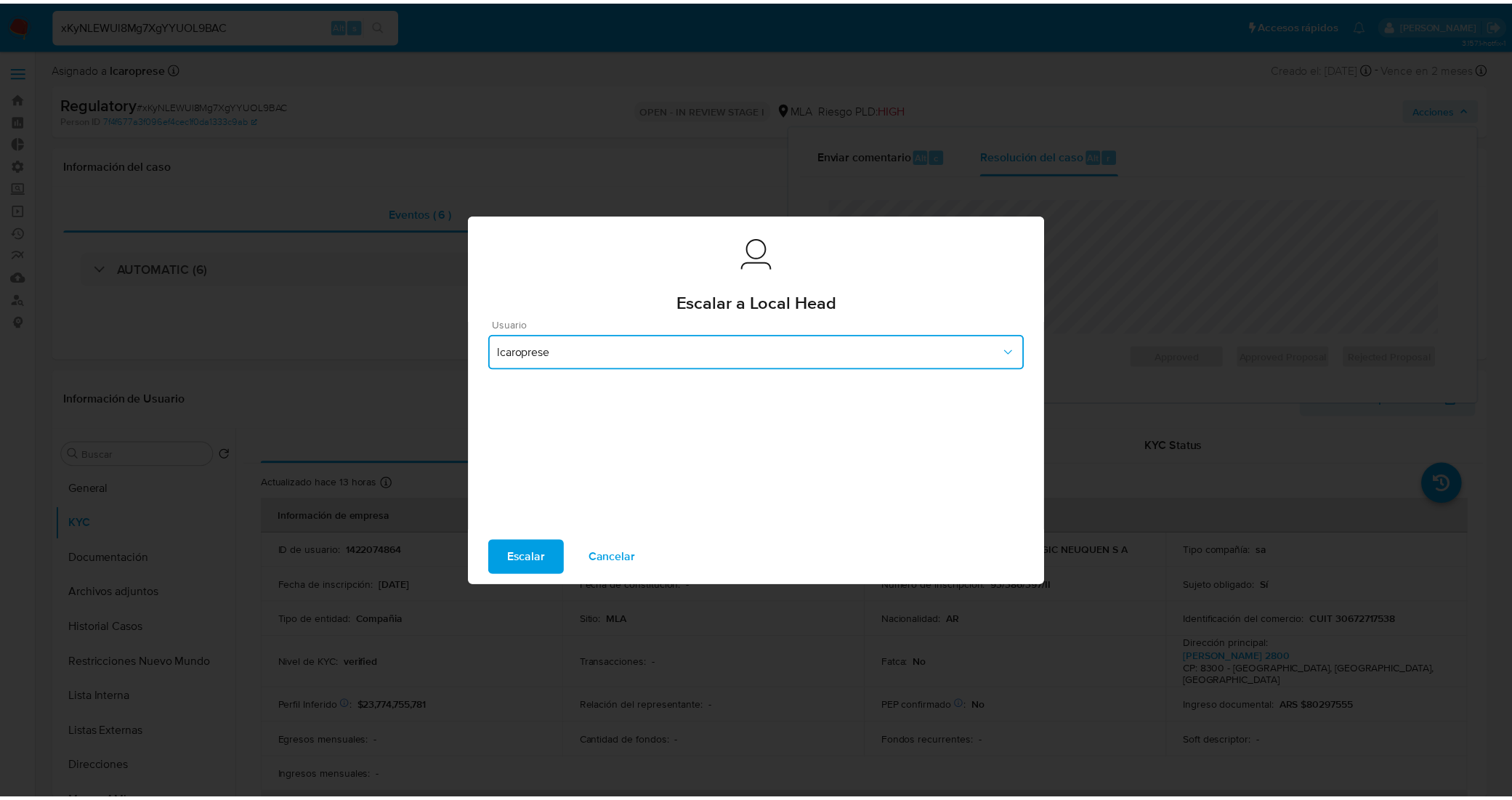
scroll to position [20, 0]
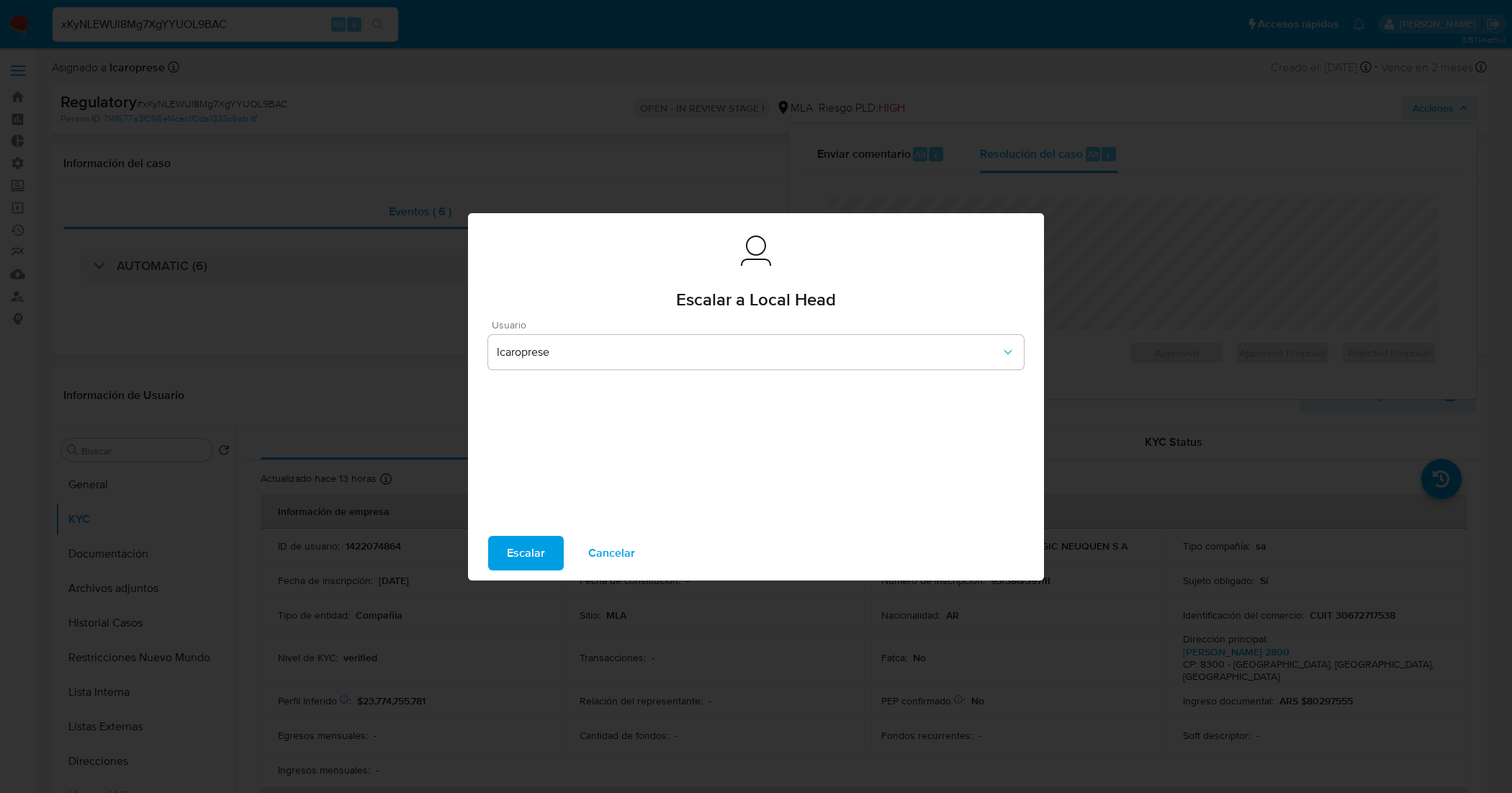
click at [543, 549] on span "Escalar" at bounding box center [526, 553] width 38 height 31
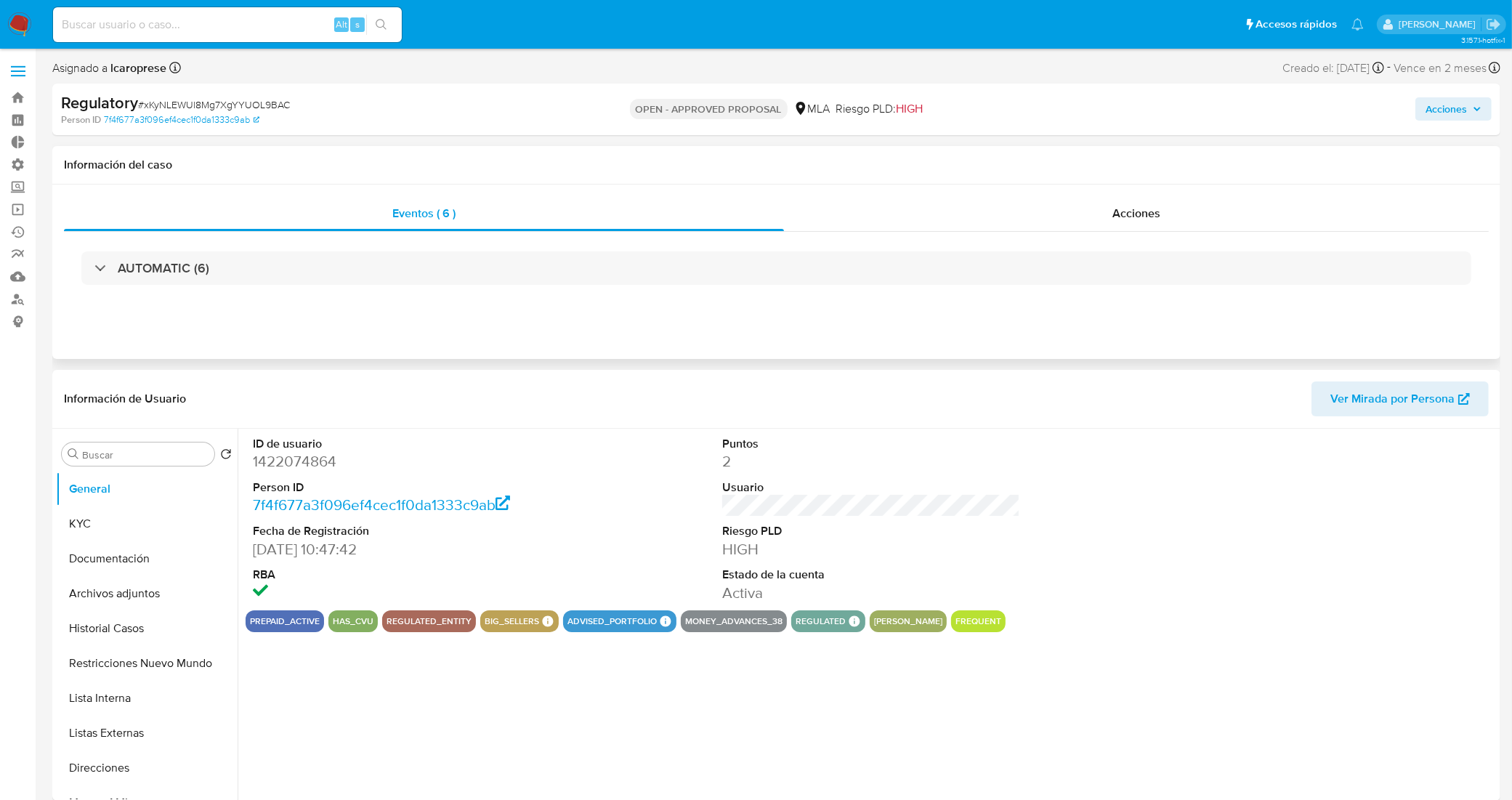
select select "10"
click at [223, 27] on input at bounding box center [227, 24] width 349 height 19
paste input "XYzUN7vdWXZSZXzbSaBAB5fy"
type input "XYzUN7vdWXZSZXzbSaBAB5fy"
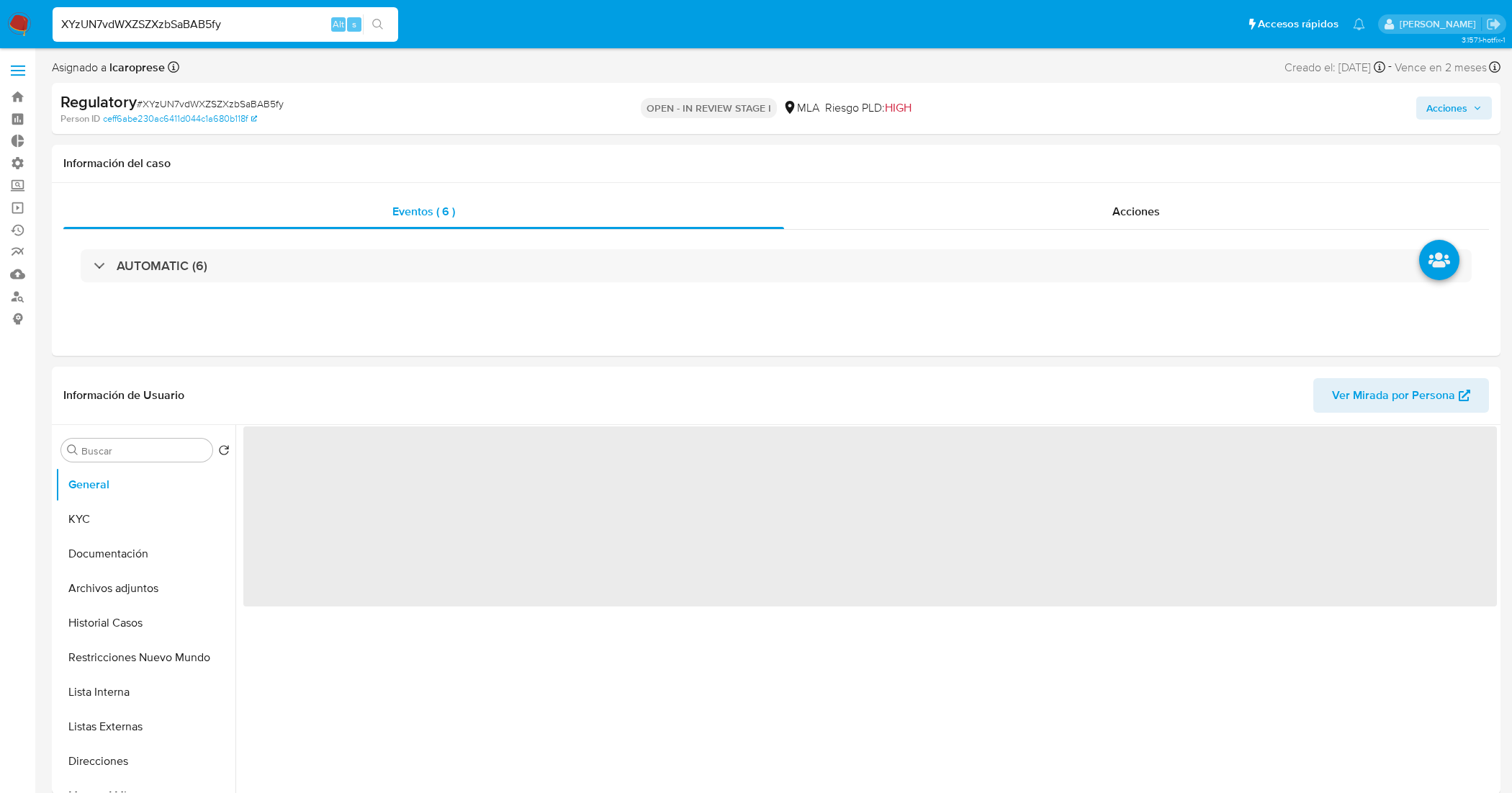
select select "10"
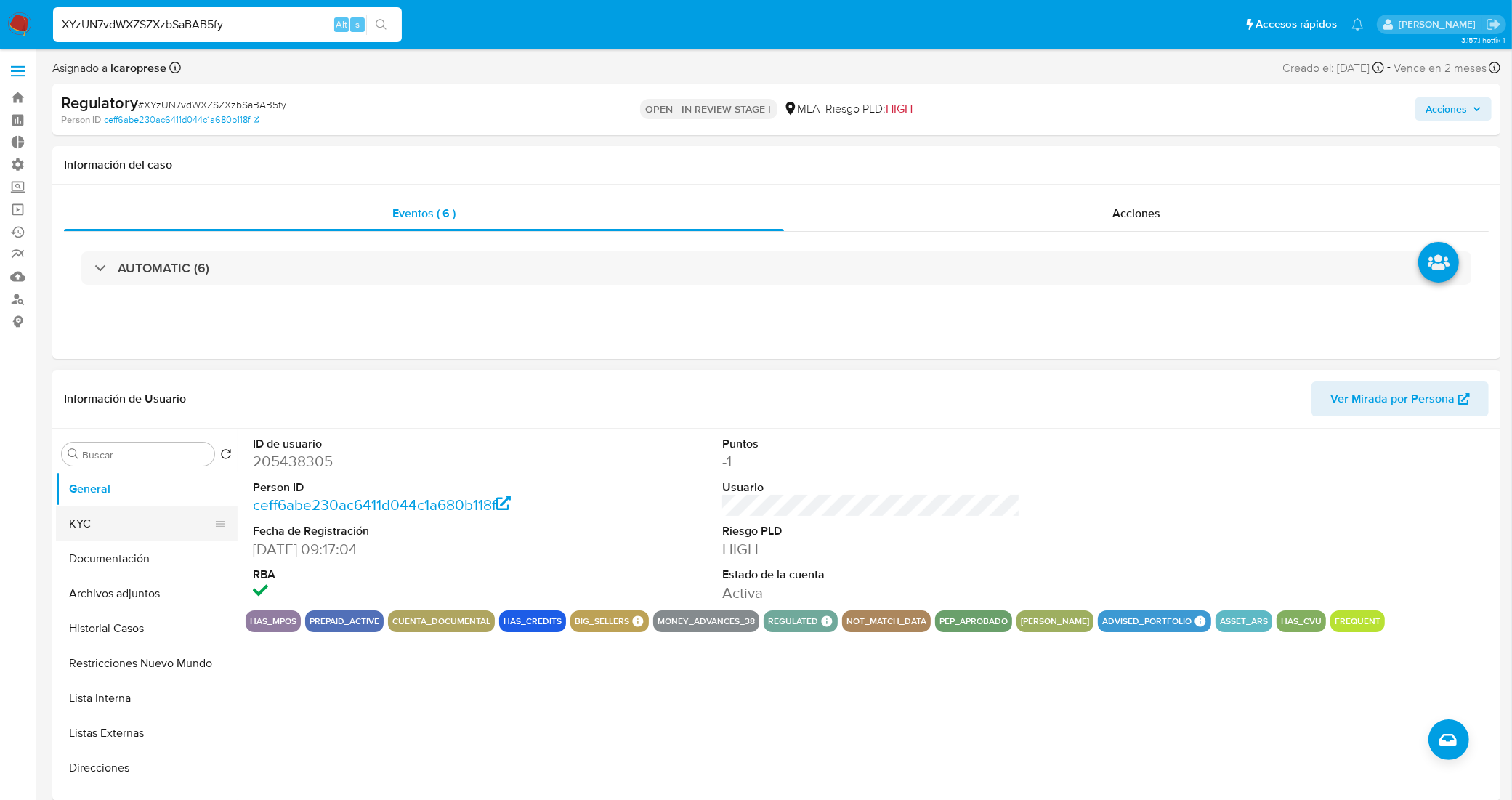
click at [102, 513] on button "KYC" at bounding box center [141, 524] width 170 height 35
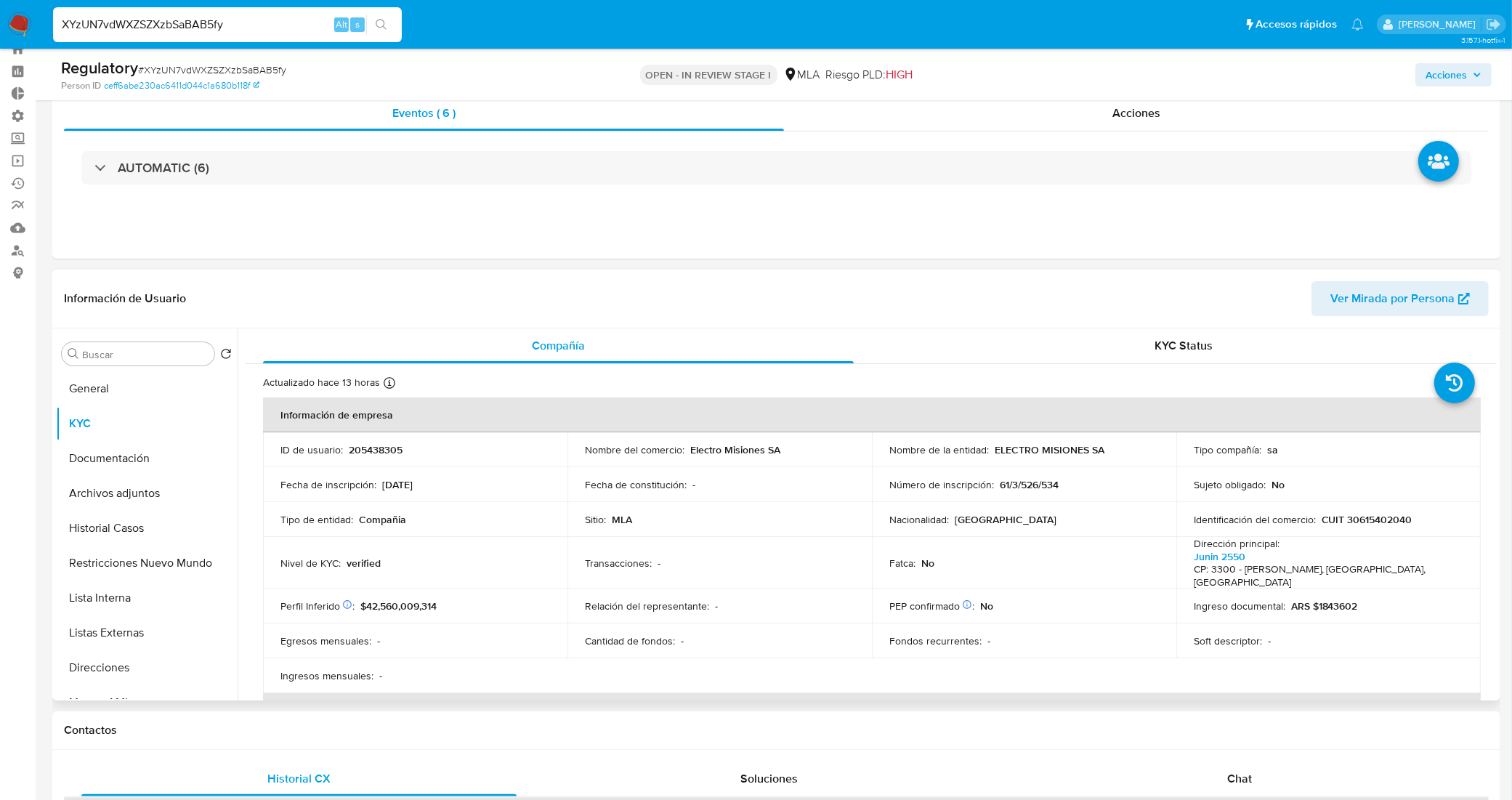
scroll to position [91, 0]
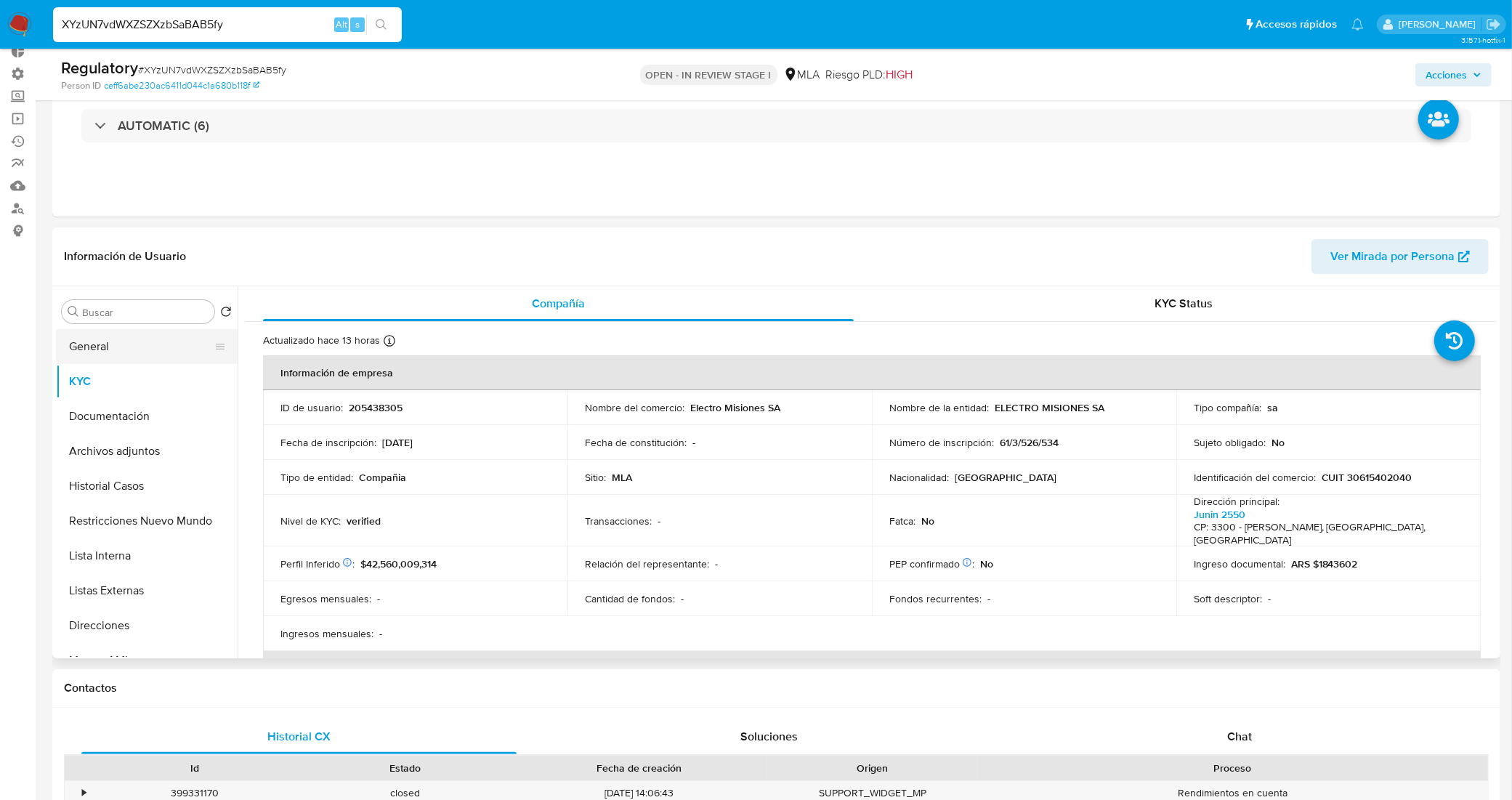
click at [126, 340] on button "General" at bounding box center [141, 347] width 170 height 35
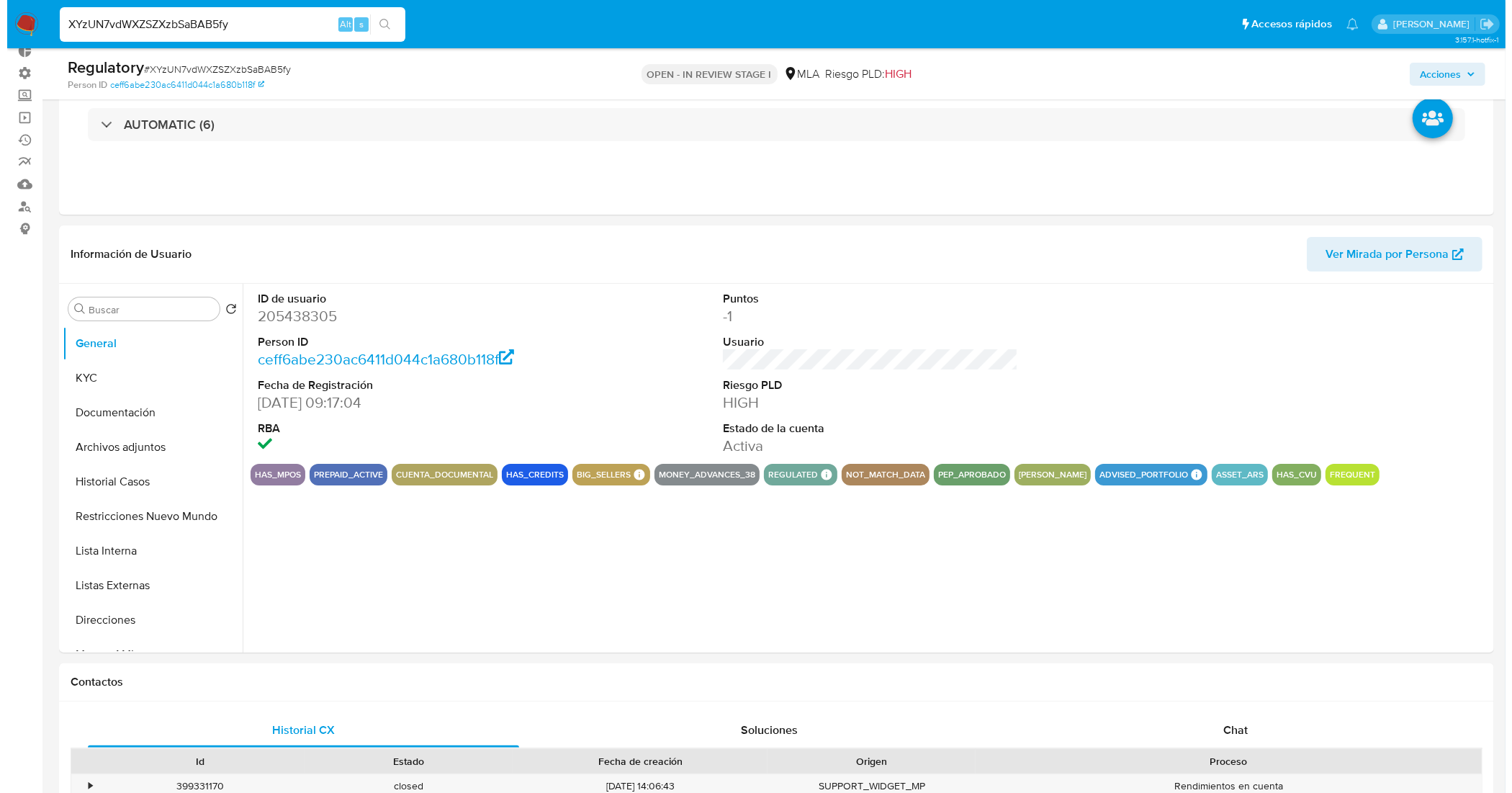
scroll to position [0, 0]
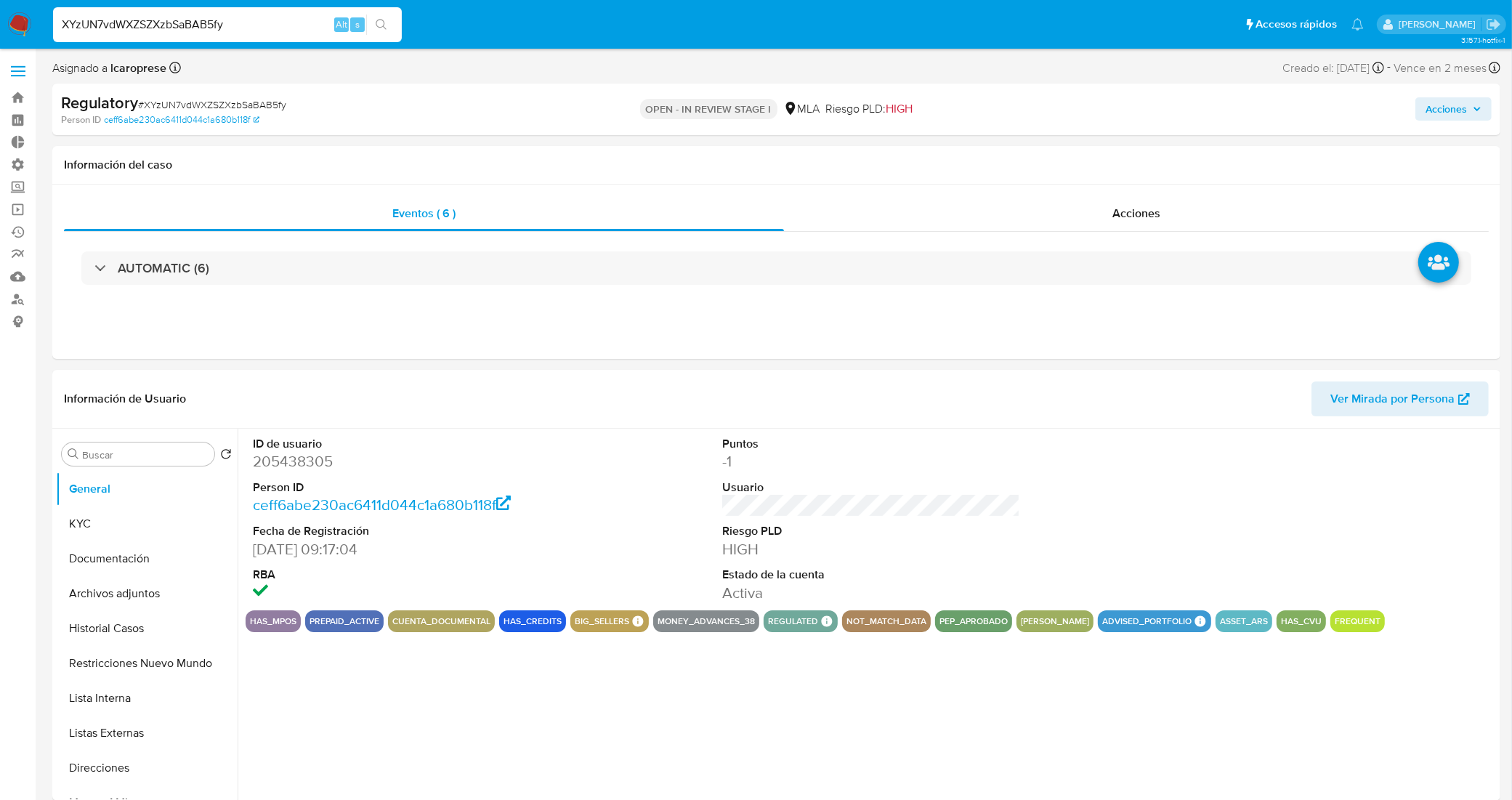
click at [1444, 112] on span "Acciones" at bounding box center [1446, 109] width 42 height 23
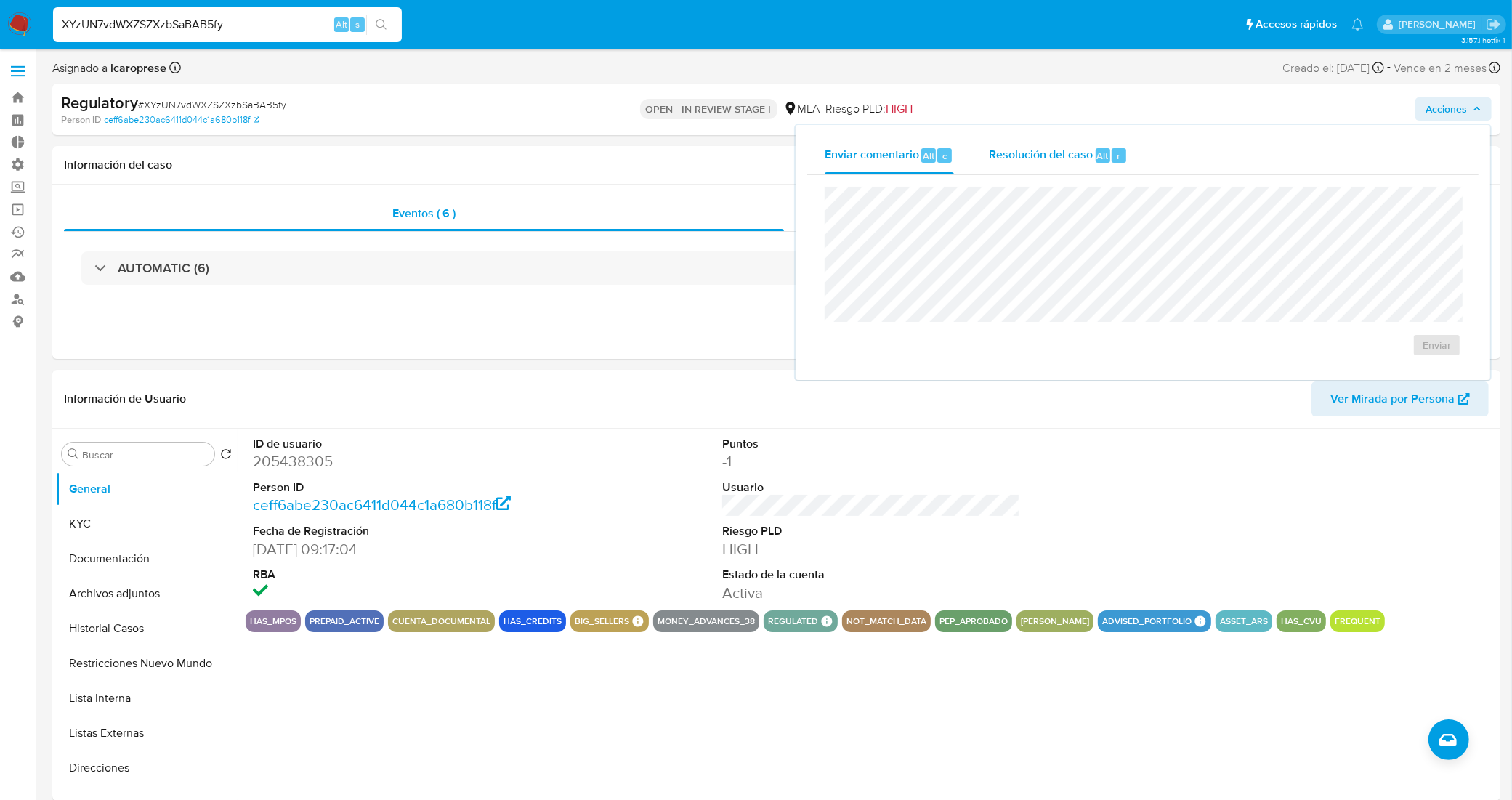
click at [1030, 147] on span "Resolución del caso" at bounding box center [1040, 155] width 104 height 17
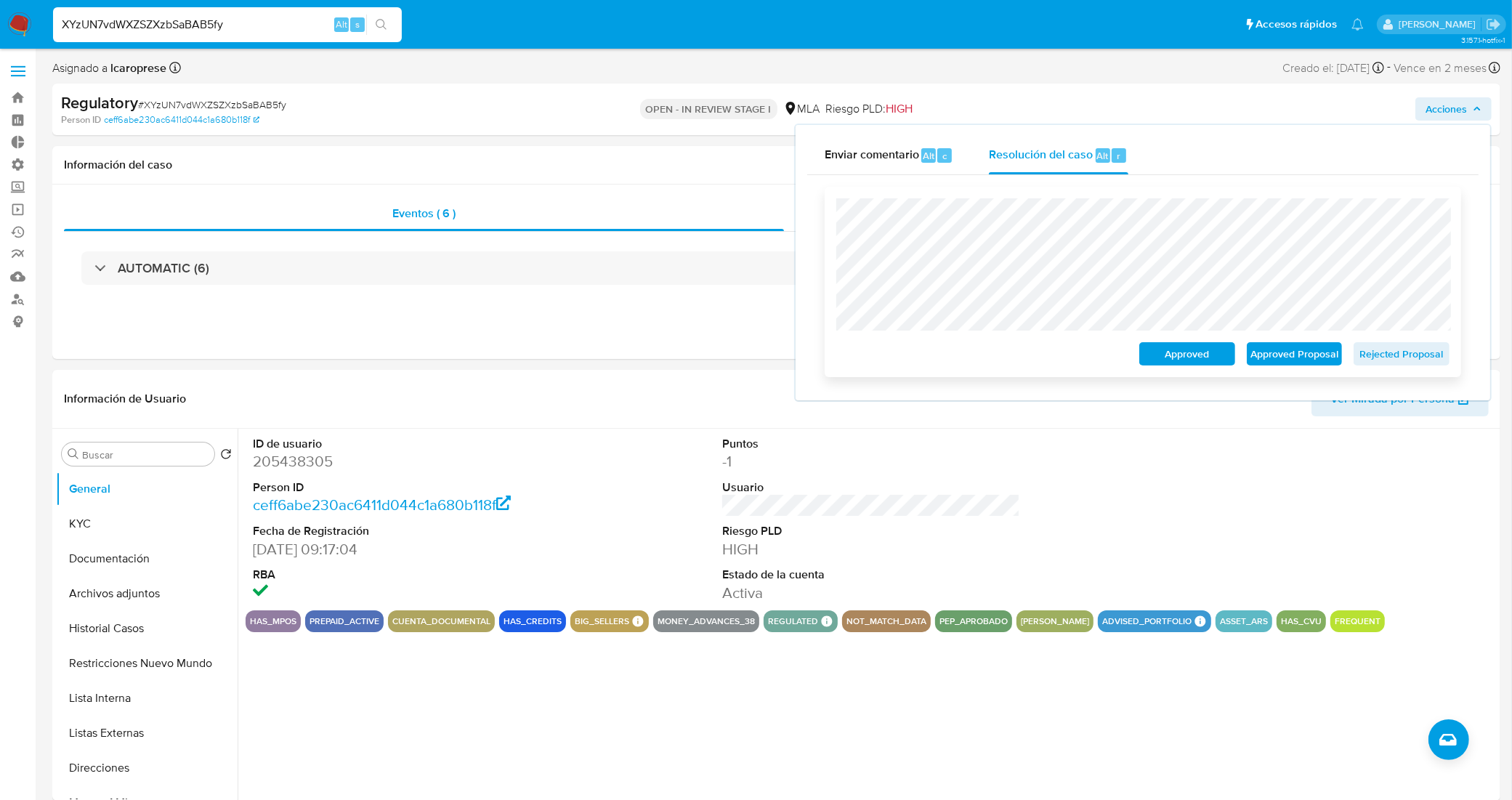
click at [1308, 356] on span "Approved Proposal" at bounding box center [1294, 353] width 76 height 20
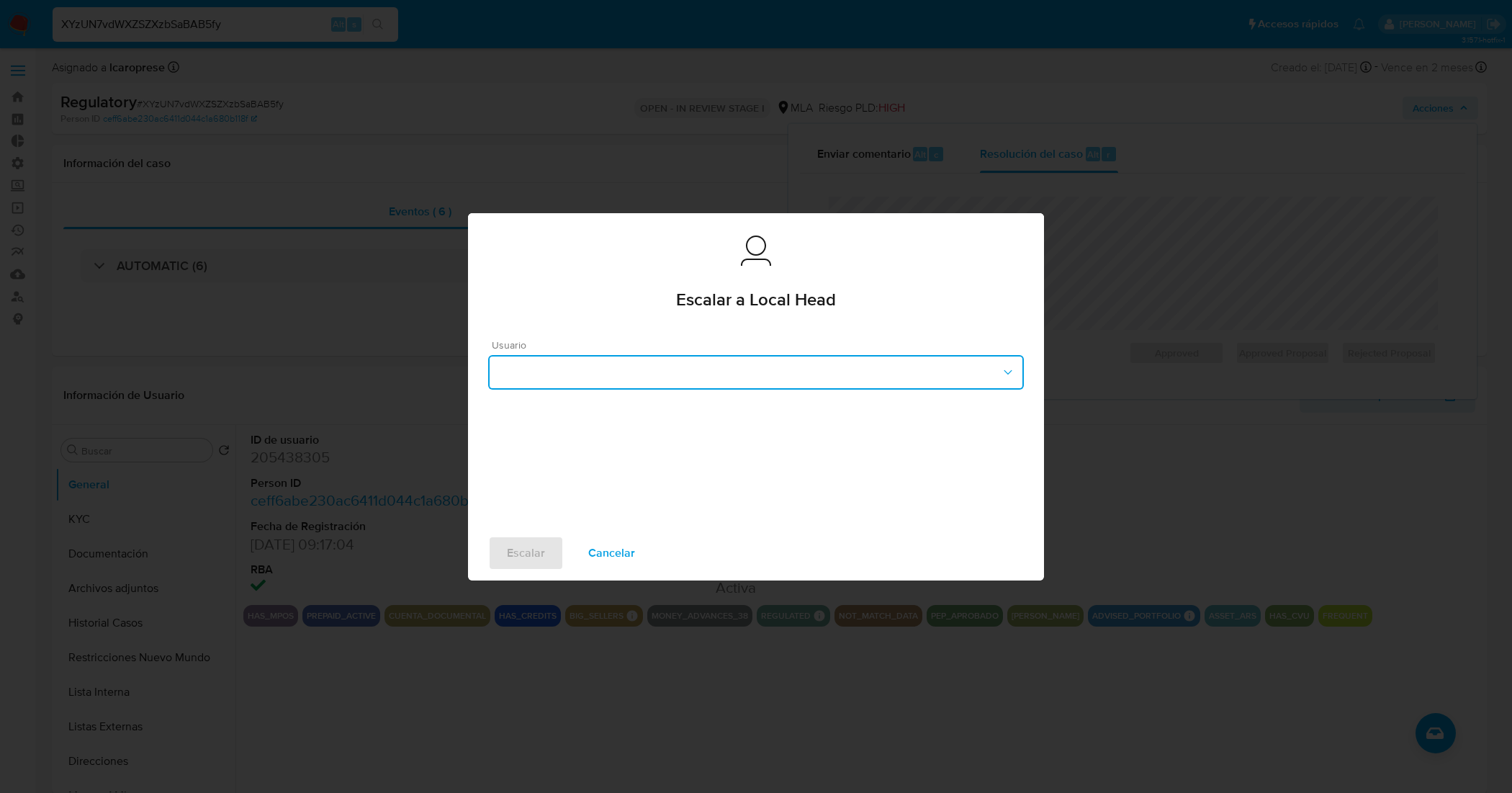
click at [801, 361] on button "button" at bounding box center [756, 373] width 536 height 35
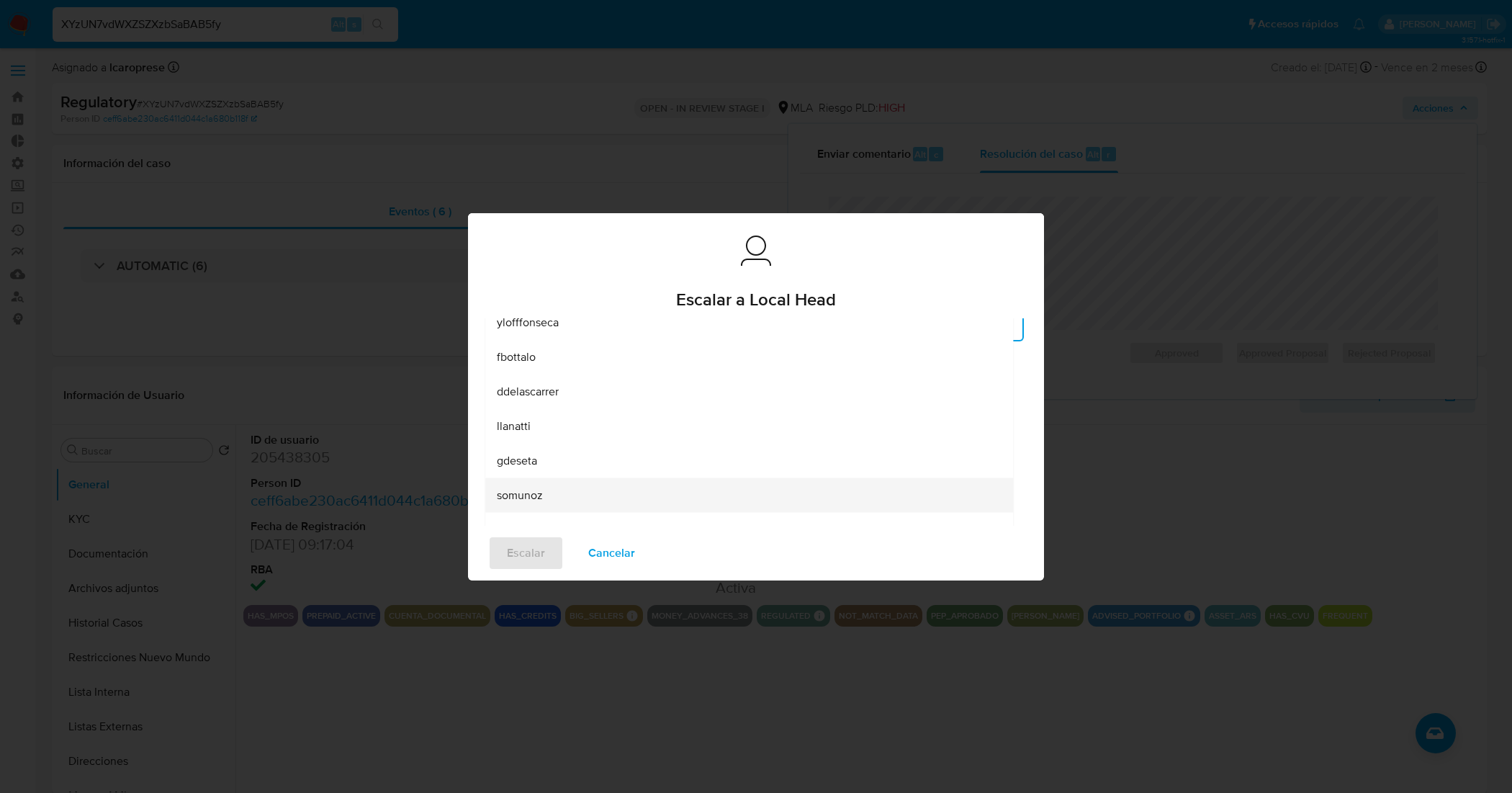
scroll to position [90, 0]
click at [614, 522] on div "lcaroprese" at bounding box center [749, 522] width 505 height 35
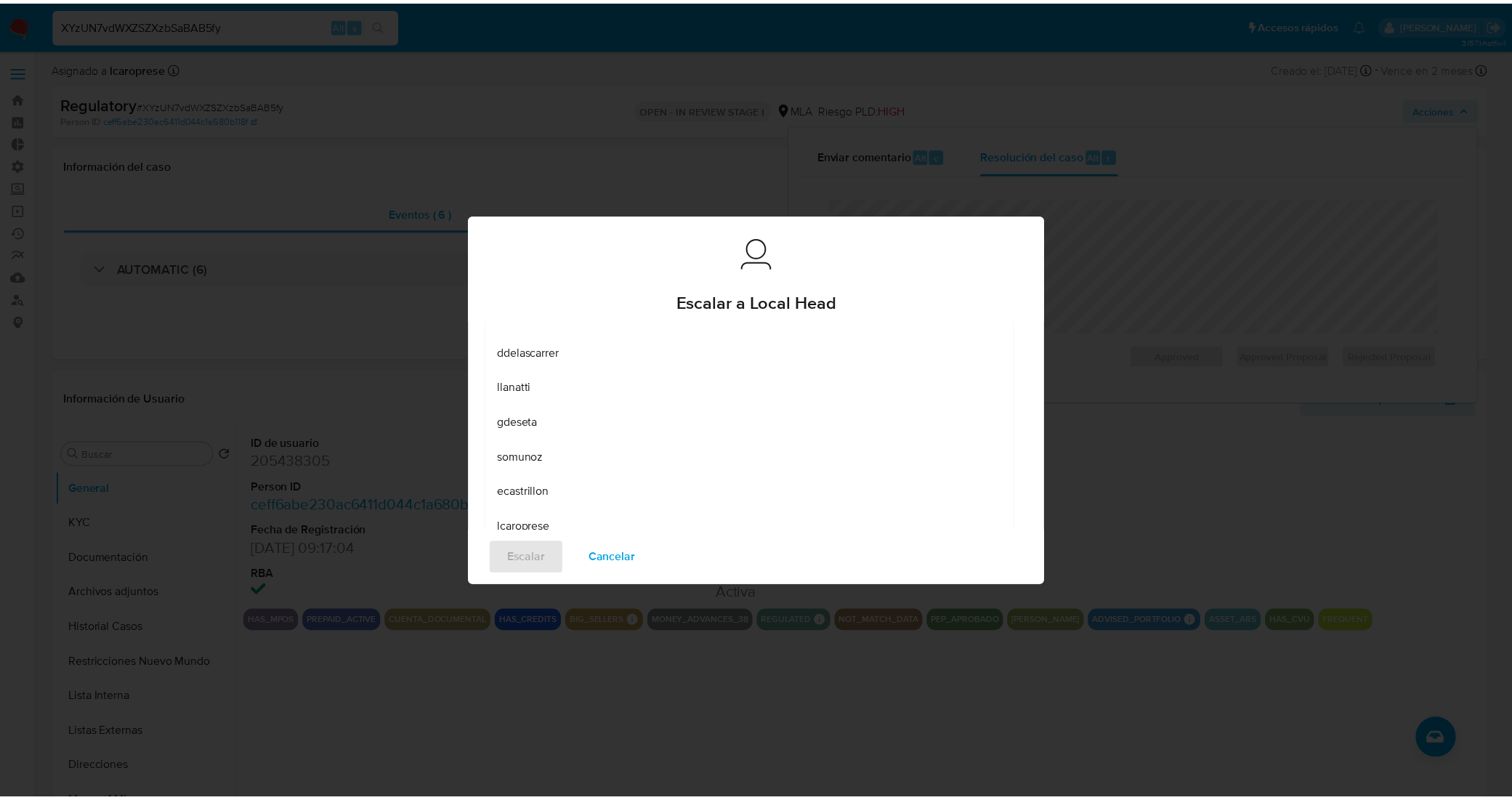
scroll to position [20, 0]
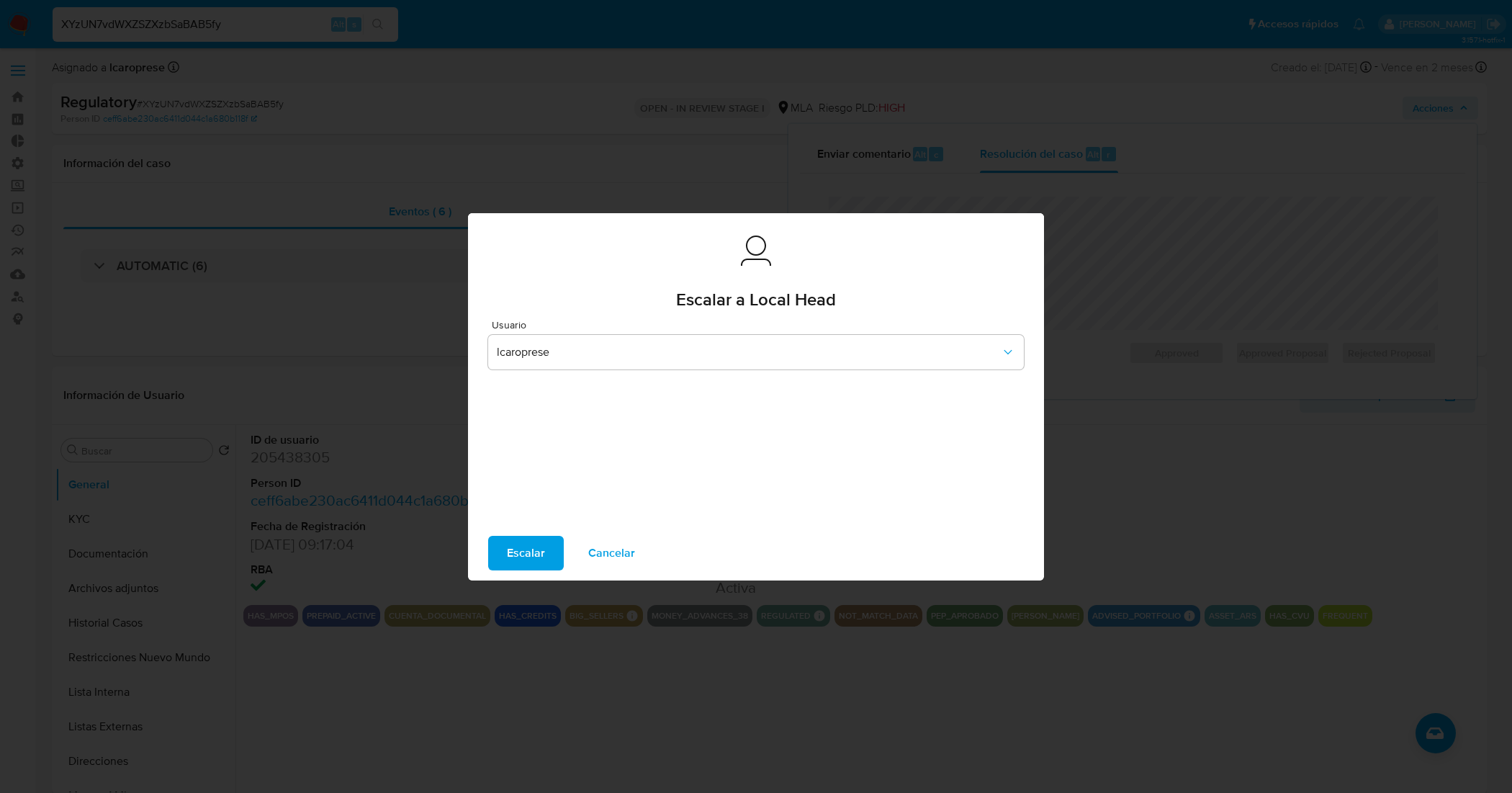
click at [512, 549] on span "Escalar" at bounding box center [526, 553] width 38 height 31
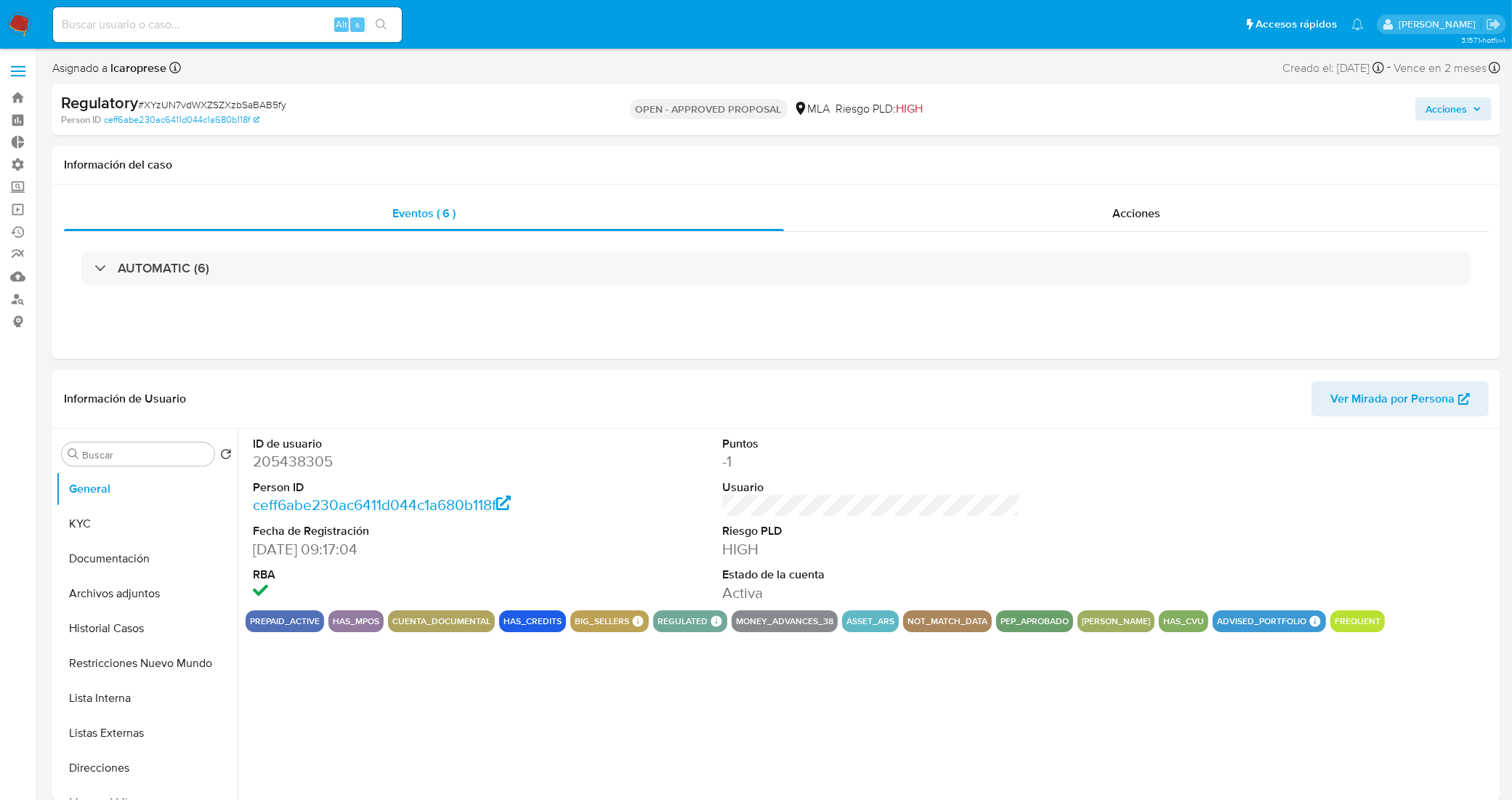
select select "10"
click at [205, 30] on input at bounding box center [227, 24] width 349 height 19
paste input "xVzeoXUhqIjQxBLSc2LMpZG2"
type input "xVzeoXUhqIjQxBLSc2LMpZG2"
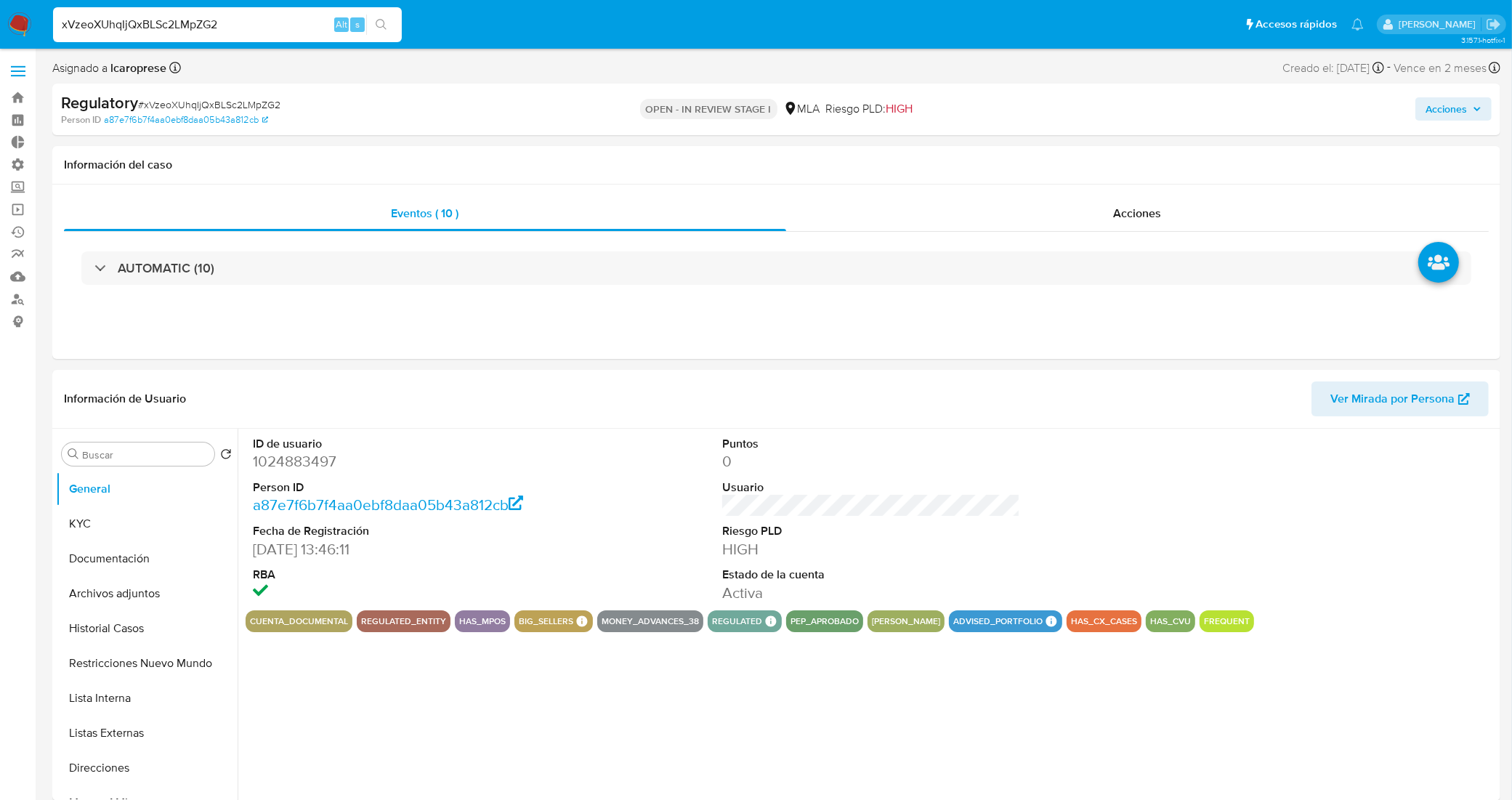
select select "10"
click at [1460, 112] on span "Acciones" at bounding box center [1446, 109] width 42 height 23
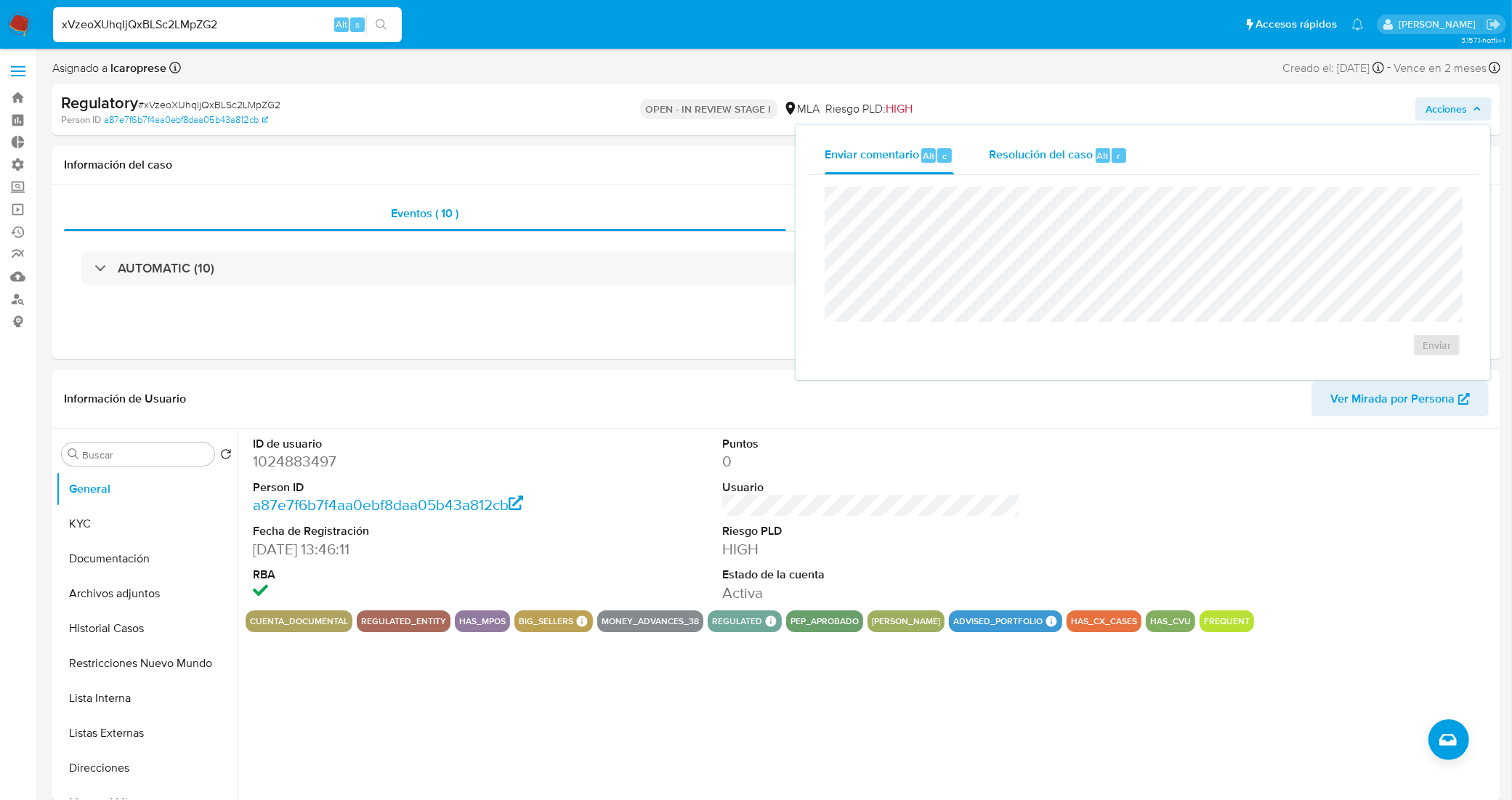
drag, startPoint x: 1040, startPoint y: 151, endPoint x: 1030, endPoint y: 174, distance: 25.1
click at [1037, 158] on span "Resolución del caso" at bounding box center [1040, 155] width 104 height 17
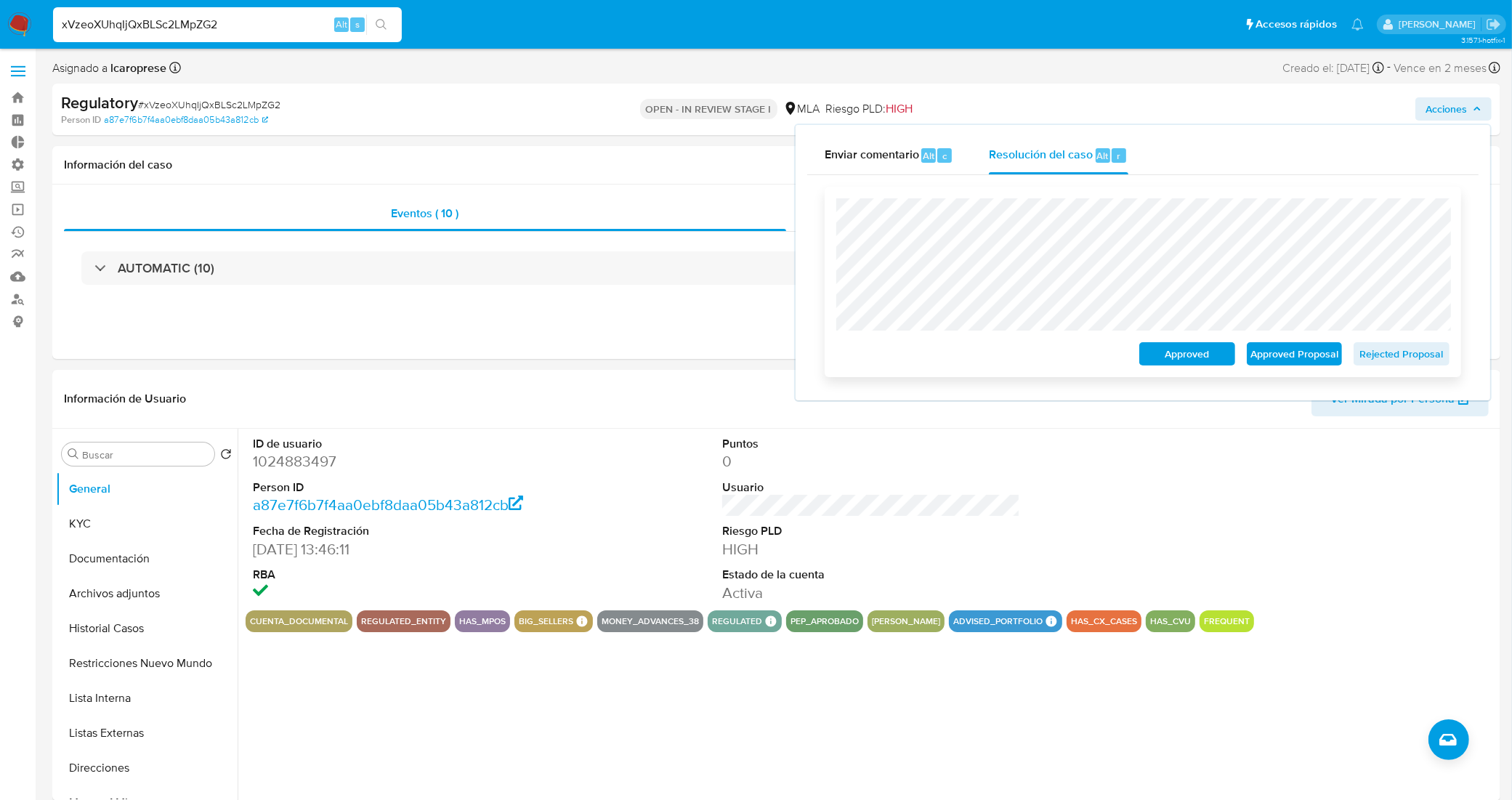
click at [1301, 356] on span "Approved Proposal" at bounding box center [1294, 353] width 76 height 20
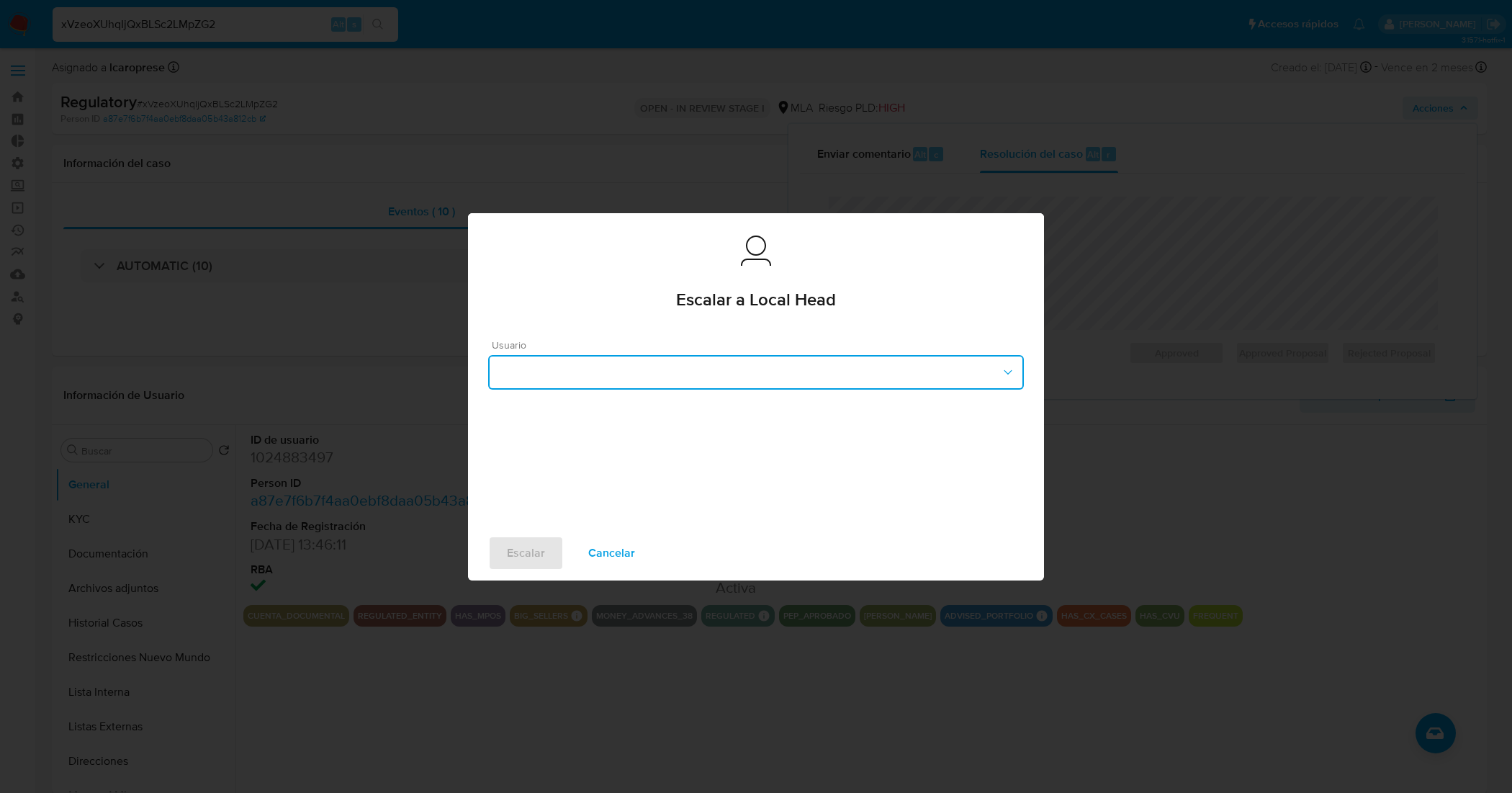
click at [816, 358] on button "button" at bounding box center [756, 373] width 536 height 35
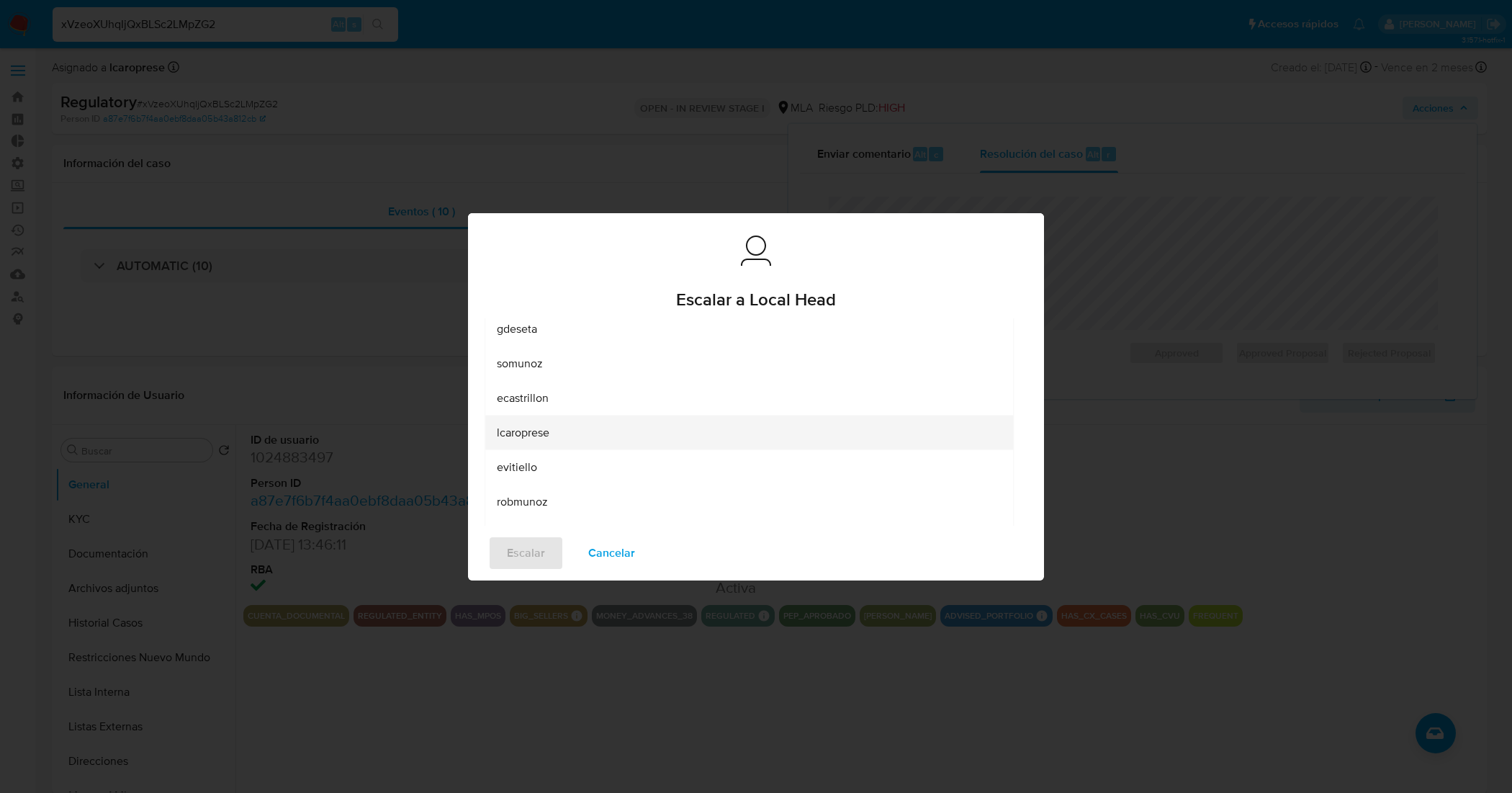
click at [621, 425] on div "lcaroprese" at bounding box center [749, 432] width 505 height 35
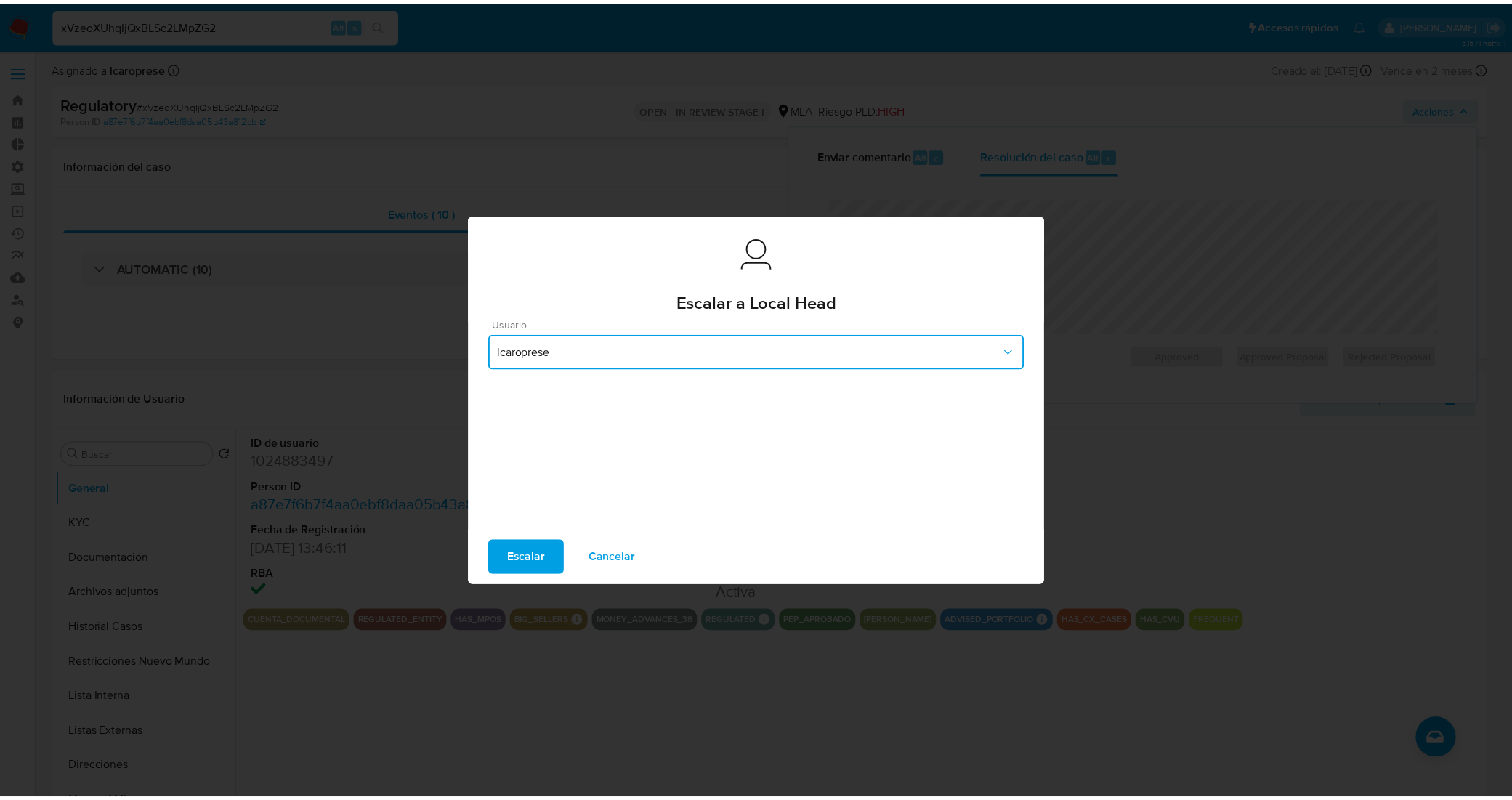
scroll to position [20, 0]
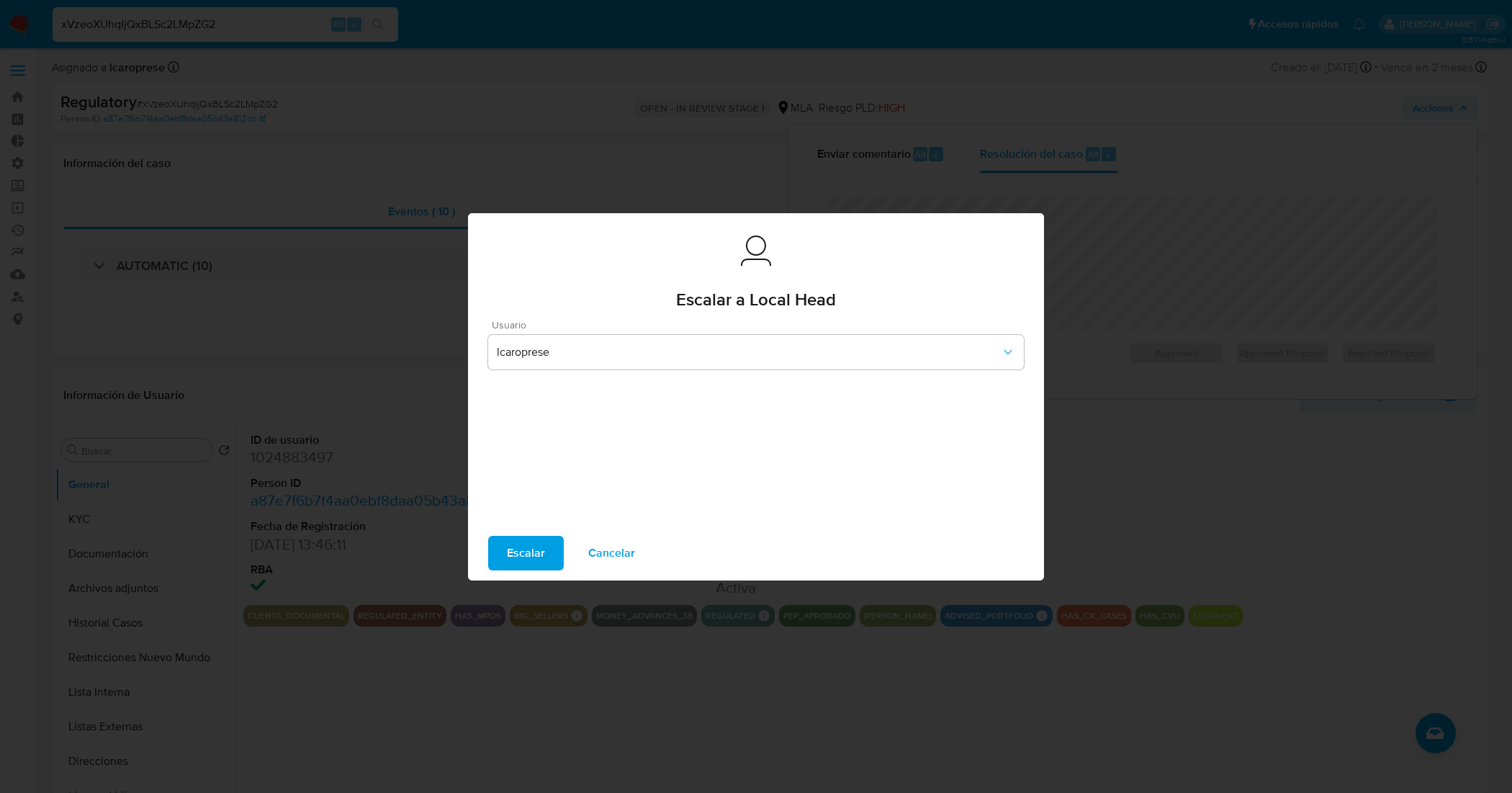
click at [517, 552] on span "Escalar" at bounding box center [526, 553] width 38 height 31
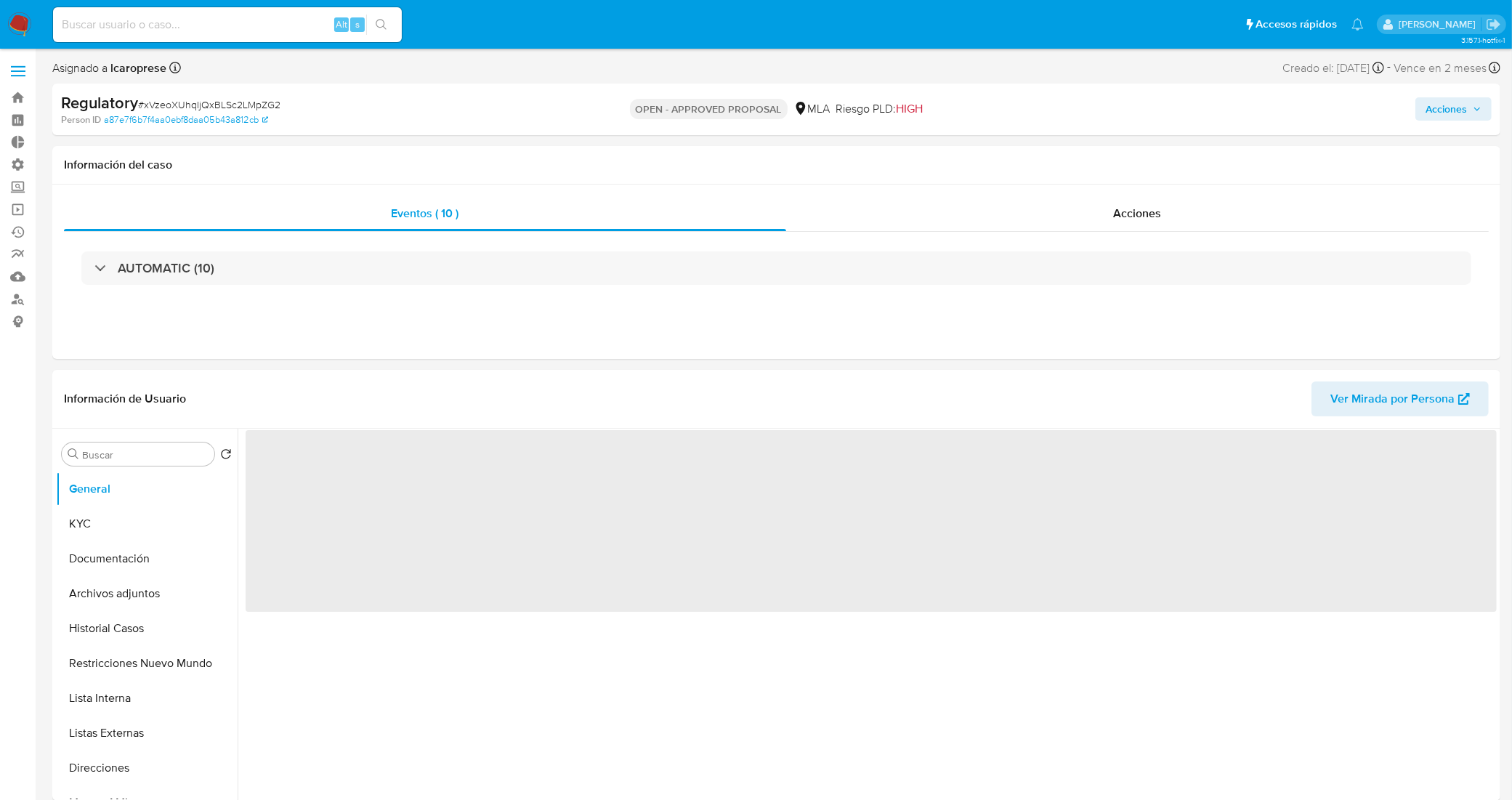
select select "10"
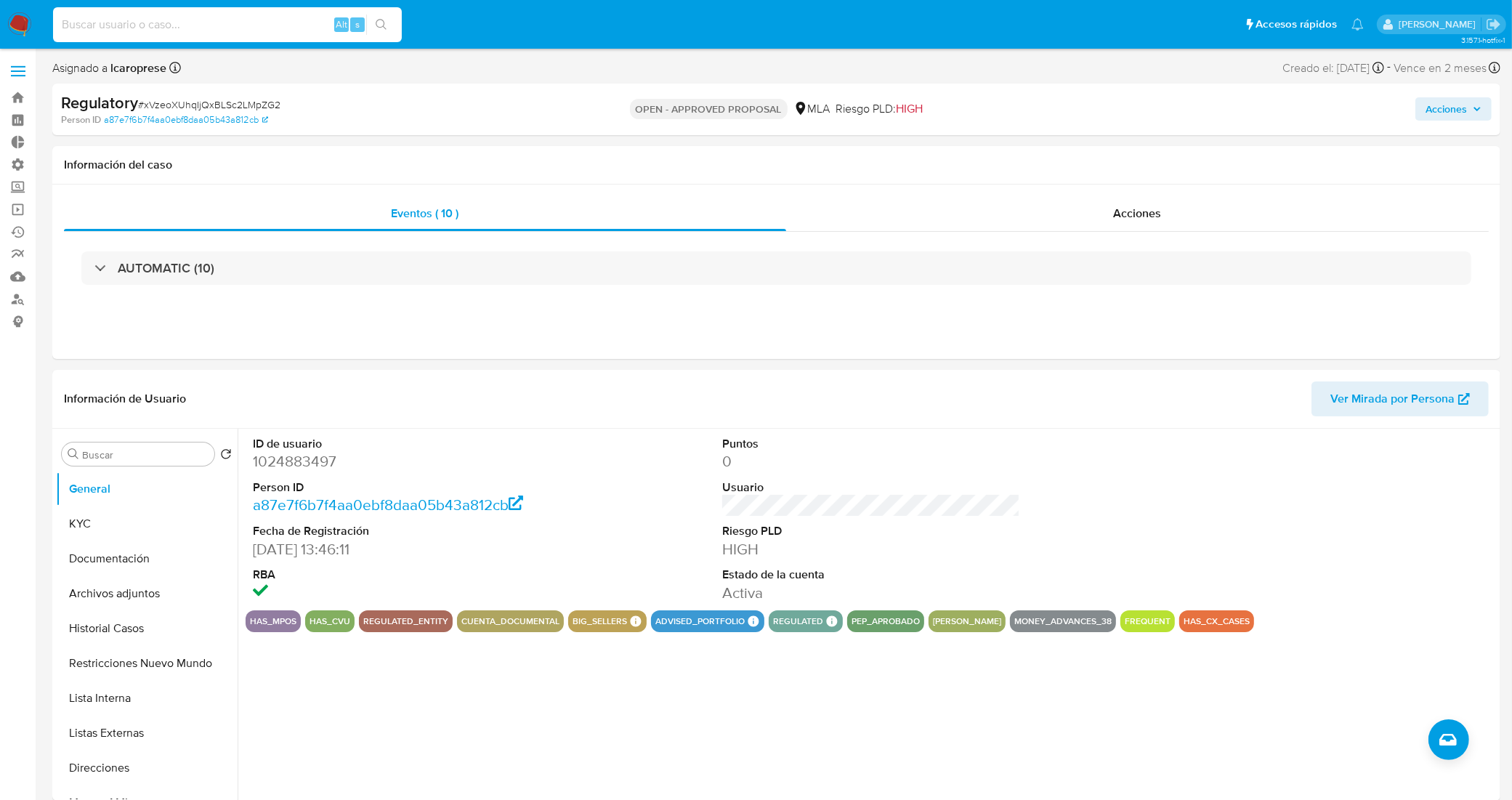
click at [149, 32] on input at bounding box center [227, 24] width 349 height 19
paste input "k1zlqshheTktGrFKfndPzcB5"
type input "k1zlqshheTktGrFKfndPzcB5"
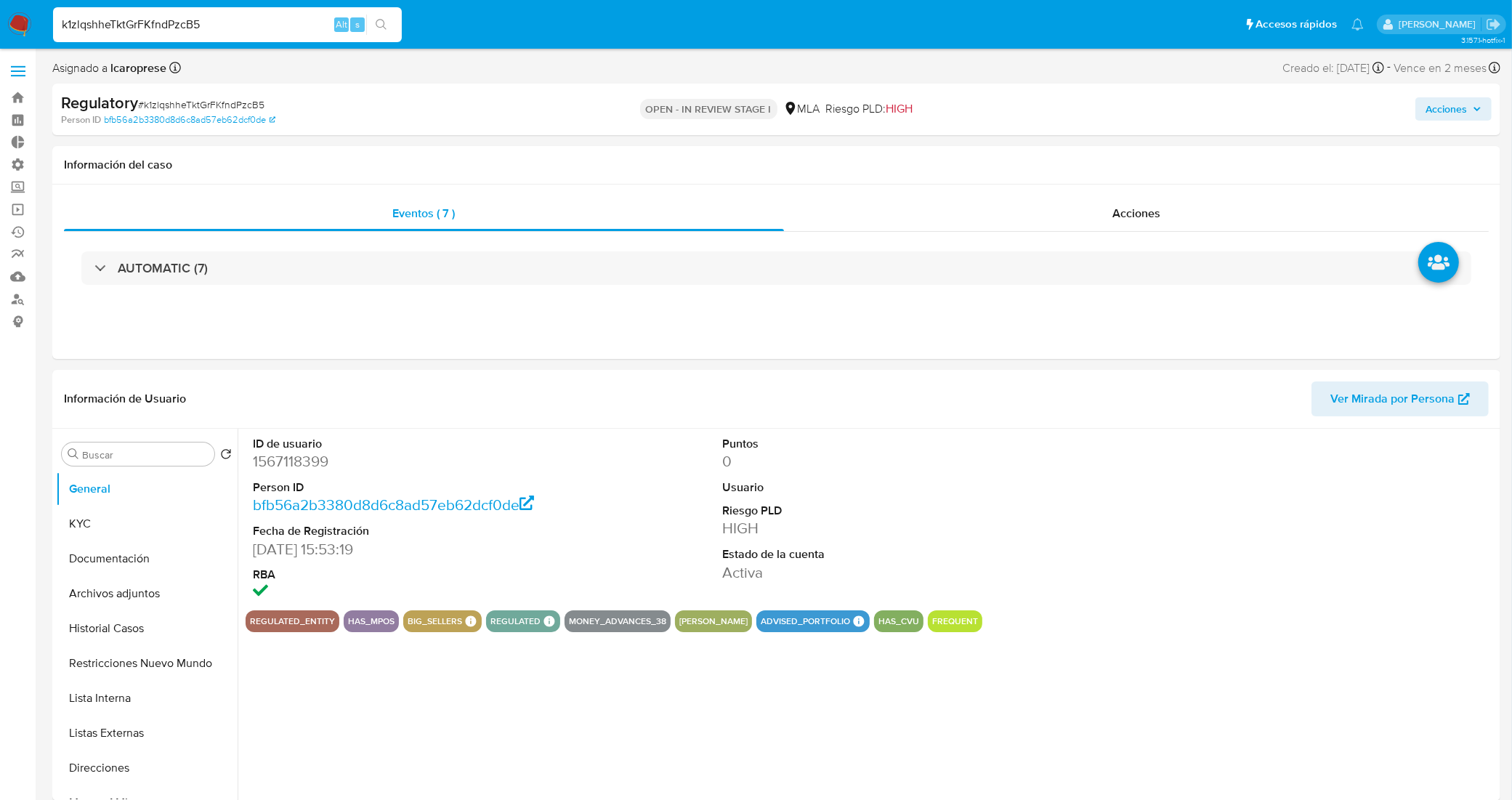
select select "10"
click at [1432, 103] on span "Acciones" at bounding box center [1446, 109] width 42 height 23
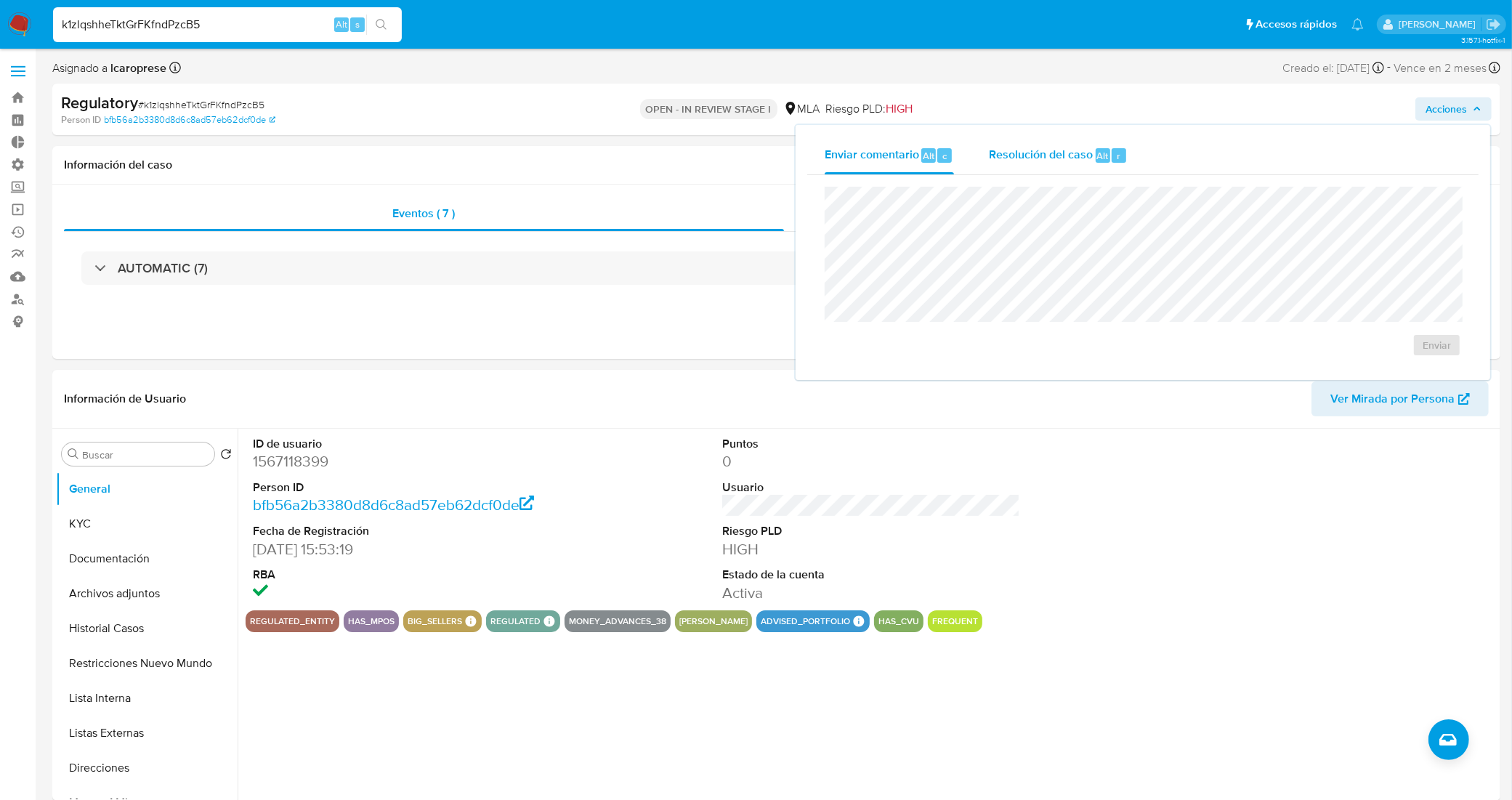
click at [1050, 153] on span "Resolución del caso" at bounding box center [1040, 155] width 104 height 17
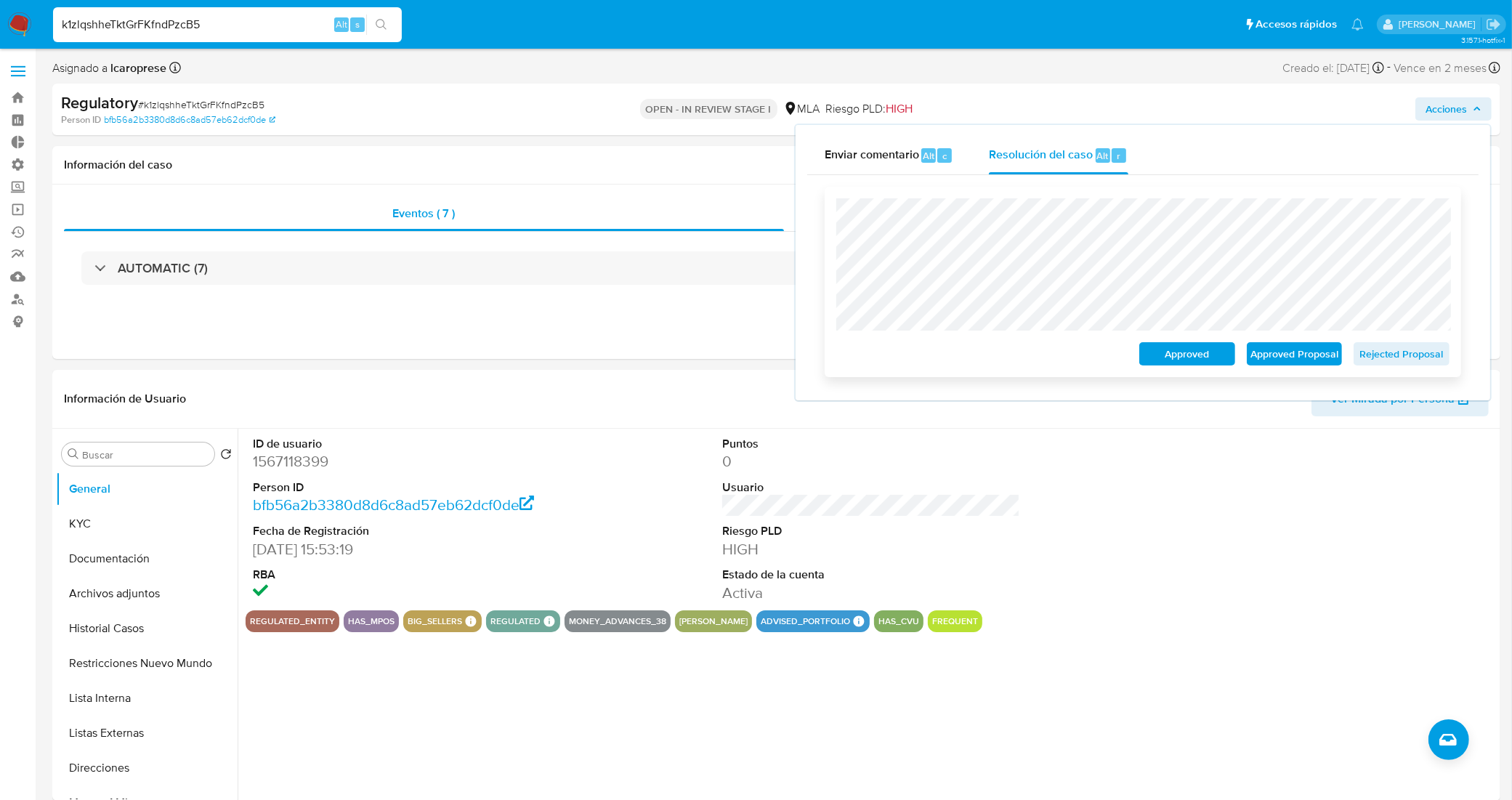
click at [1290, 361] on span "Approved Proposal" at bounding box center [1294, 353] width 76 height 20
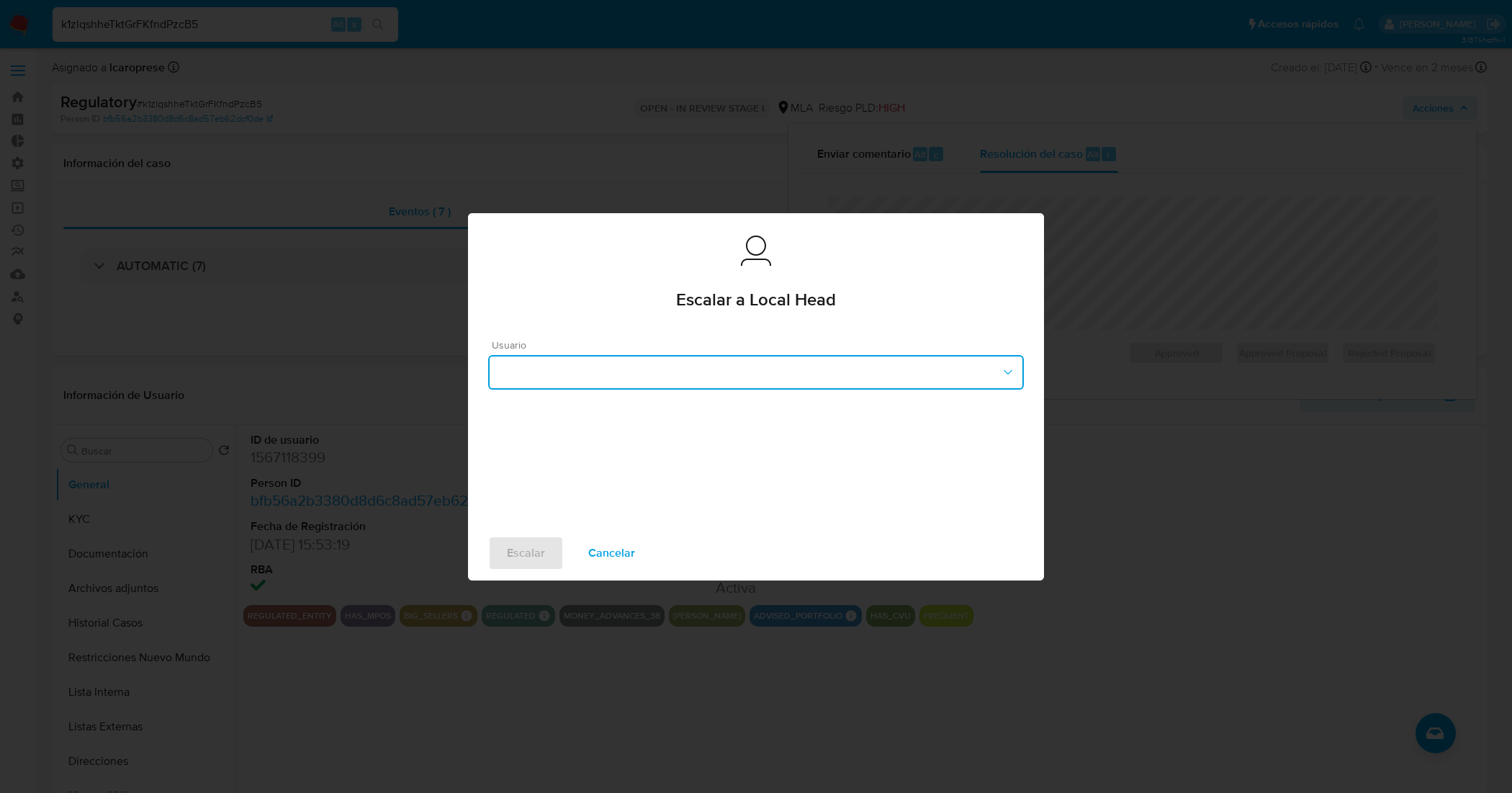
click at [686, 373] on button "button" at bounding box center [756, 373] width 536 height 35
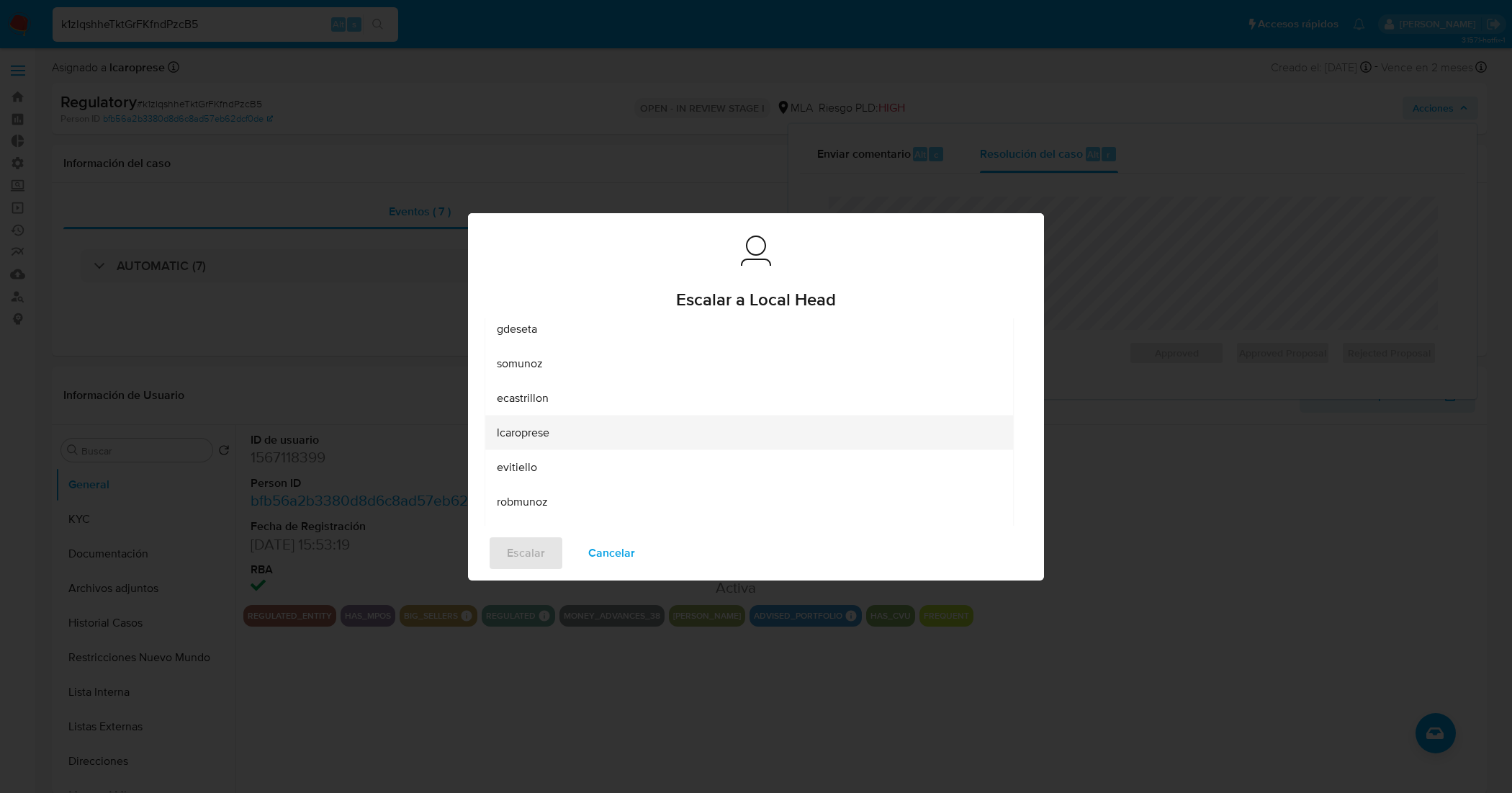
click at [614, 438] on div "lcaroprese" at bounding box center [749, 432] width 505 height 35
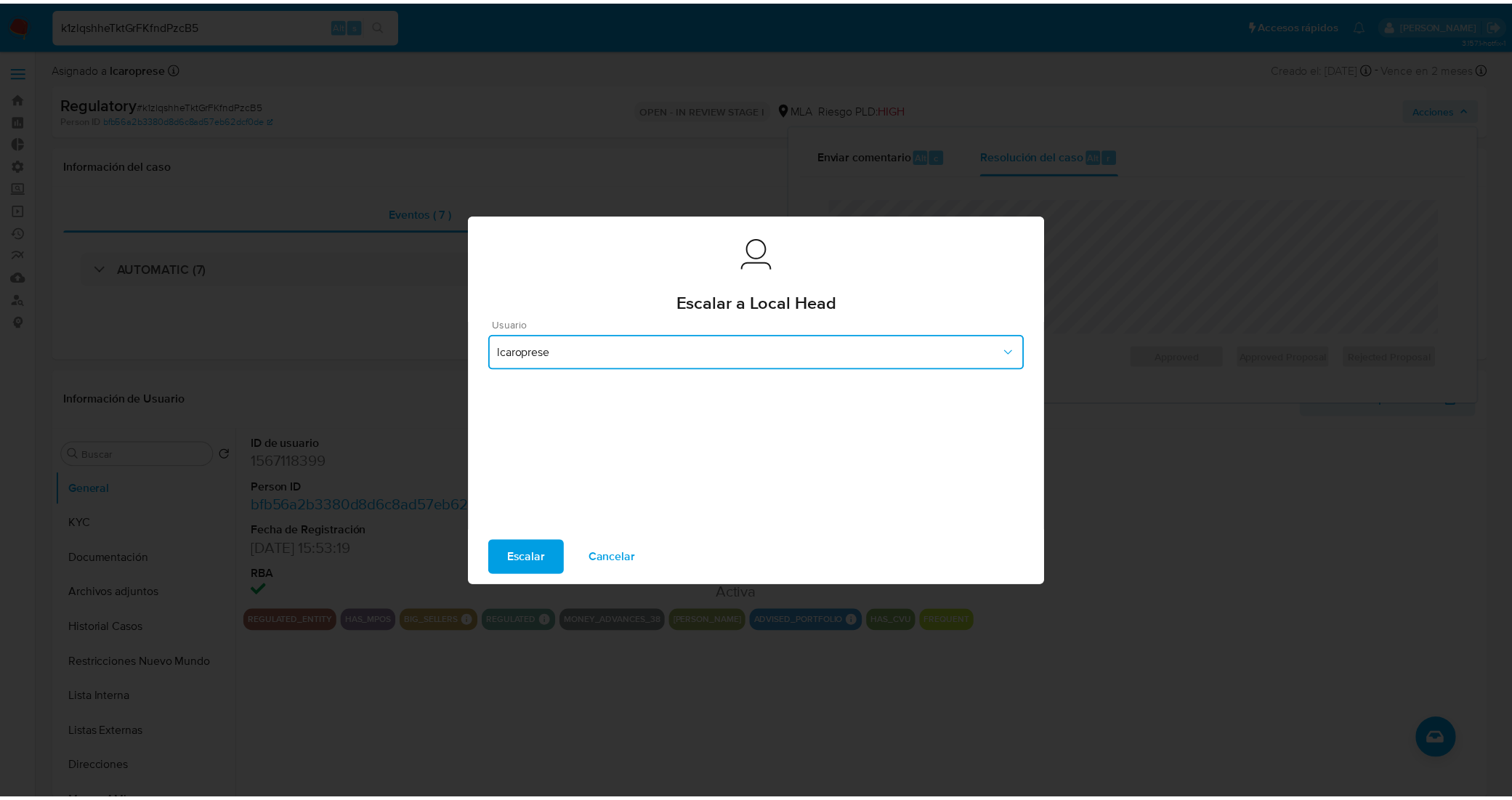
scroll to position [20, 0]
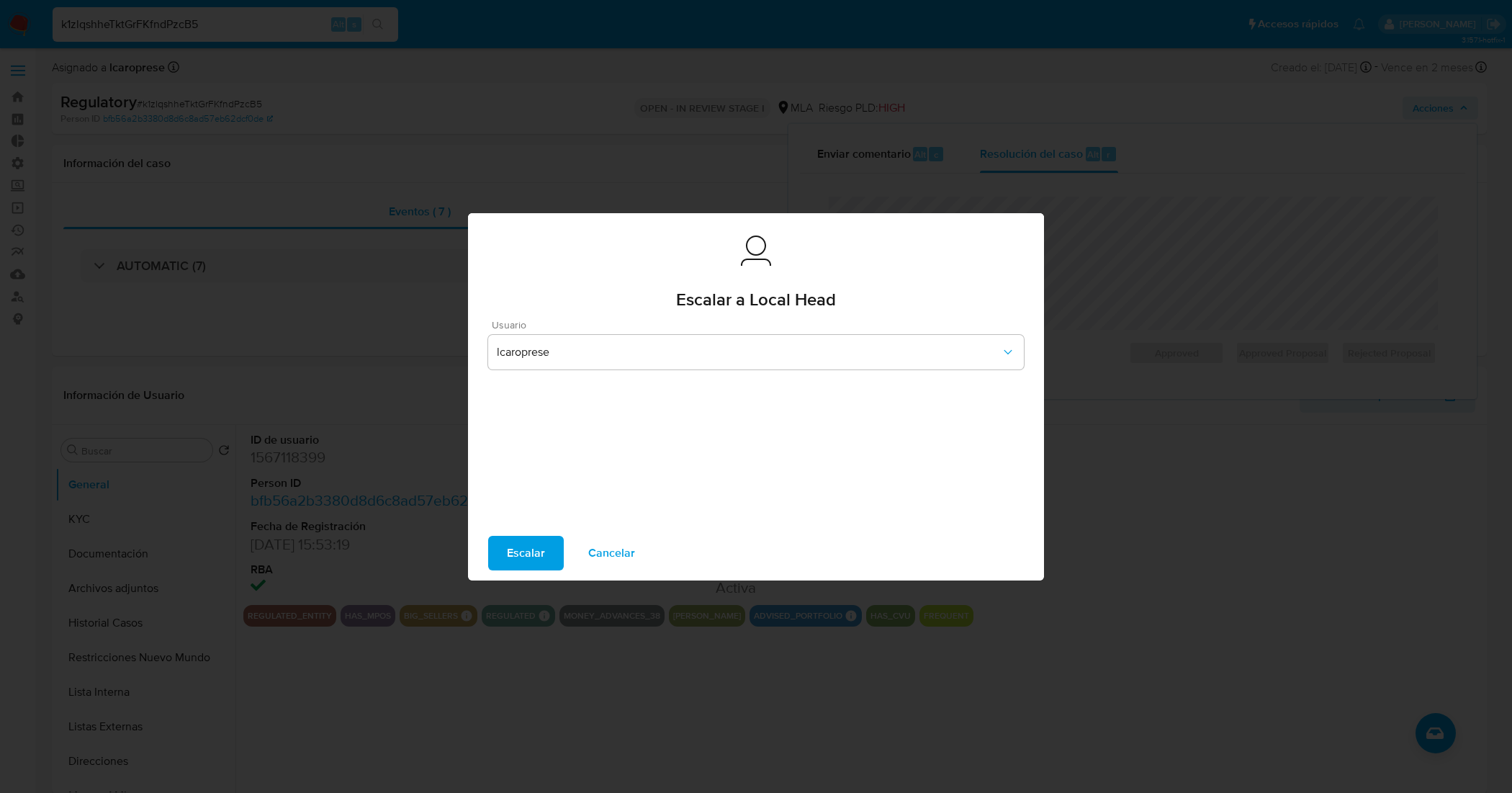
click at [540, 560] on span "Escalar" at bounding box center [526, 553] width 38 height 31
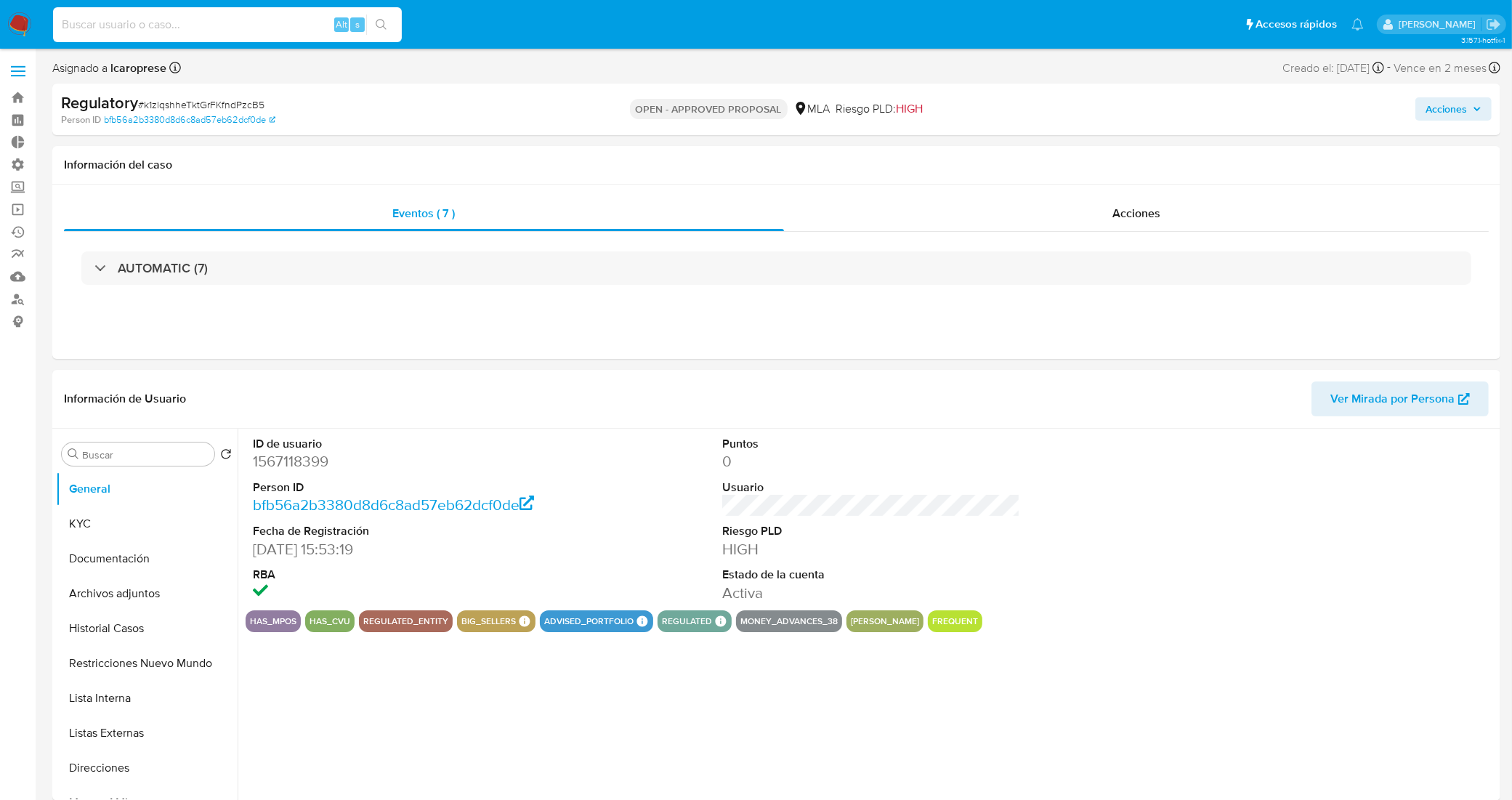
click at [273, 24] on input at bounding box center [227, 24] width 349 height 19
select select "10"
paste input "NR5gKIanY2K5iAPcsMKi2G8z"
type input "NR5gKIanY2K5iAPcsMKi2G8z"
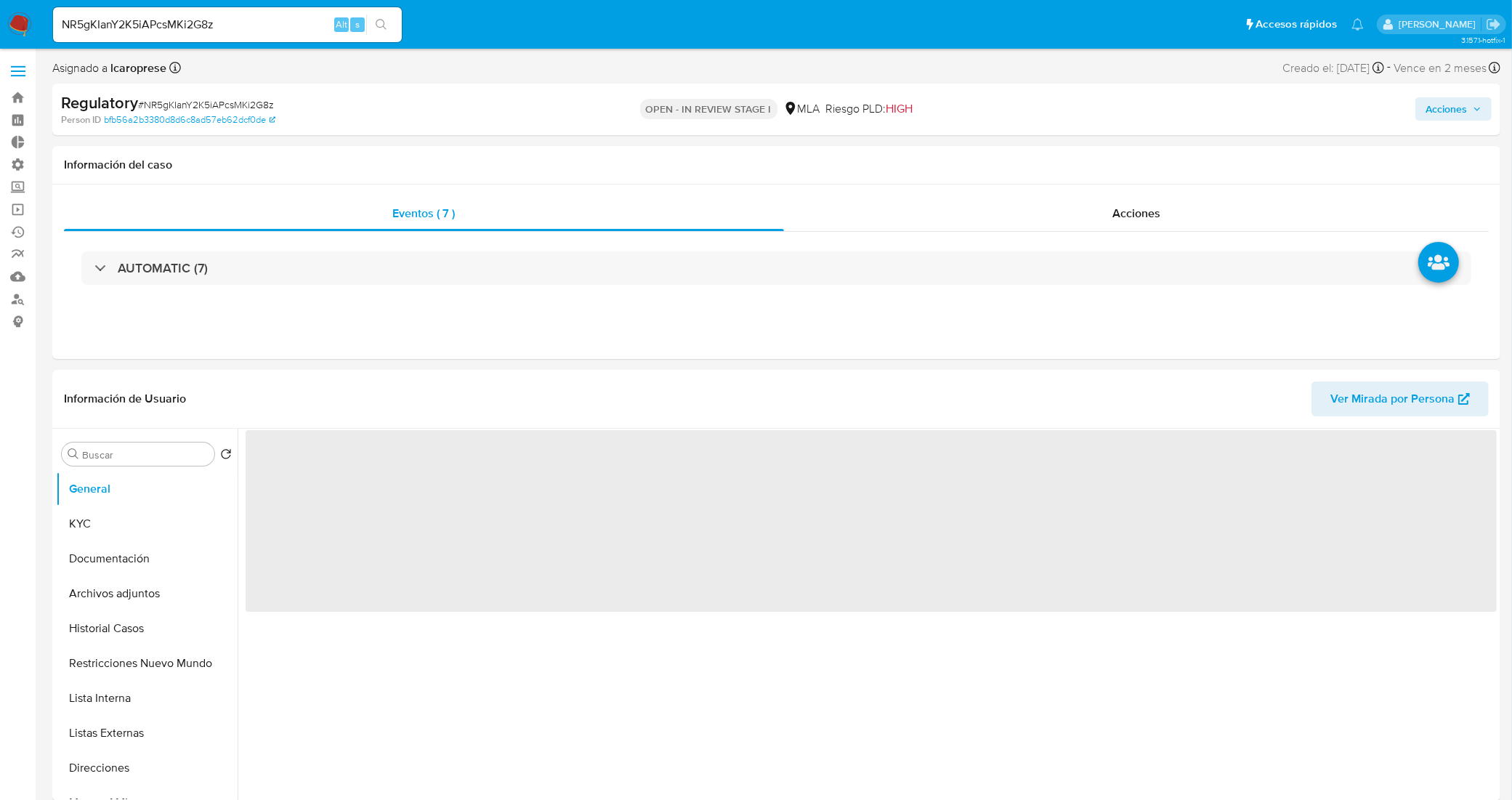
select select "10"
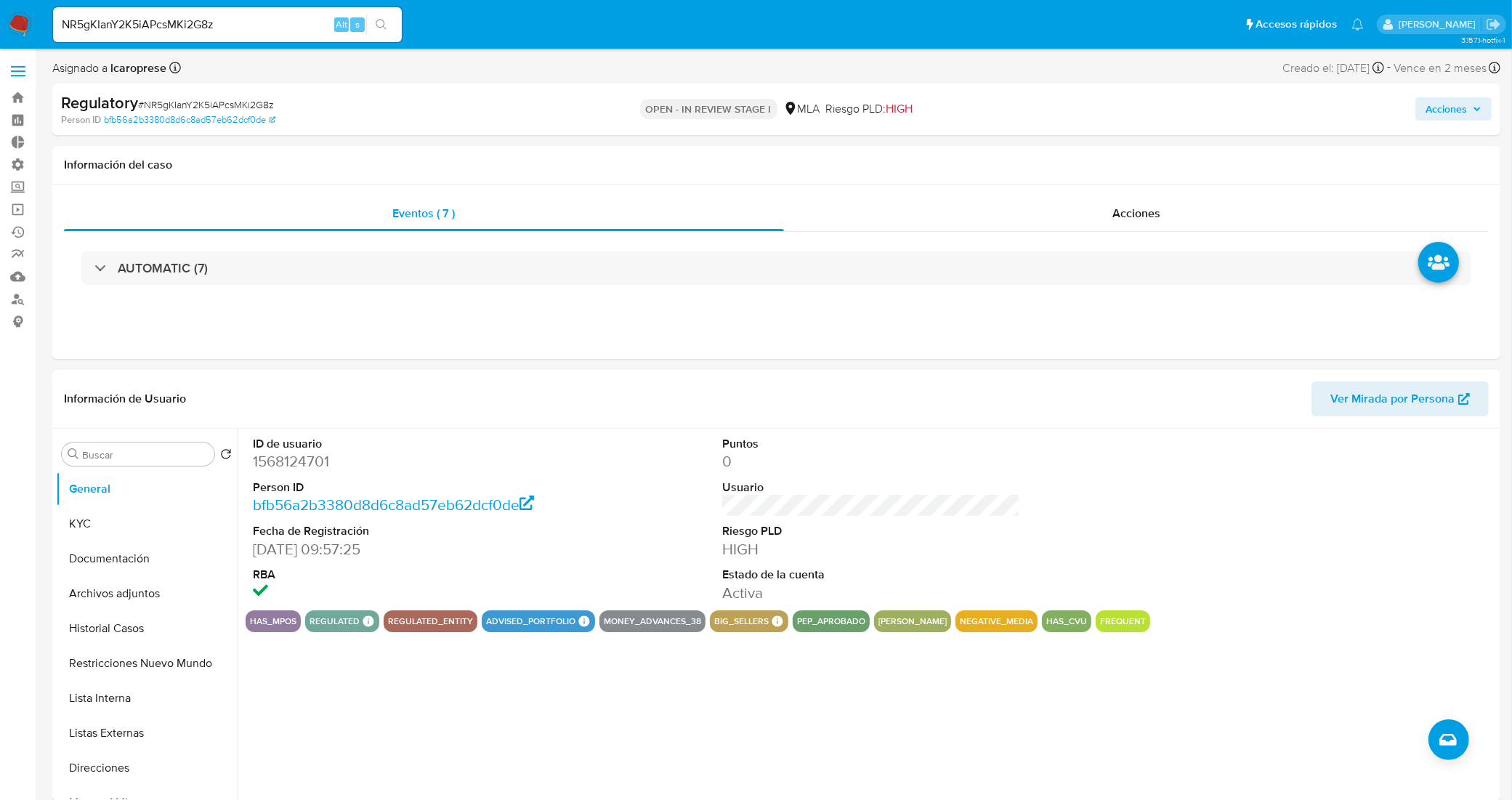
click at [1450, 120] on span "Acciones" at bounding box center [1446, 109] width 42 height 23
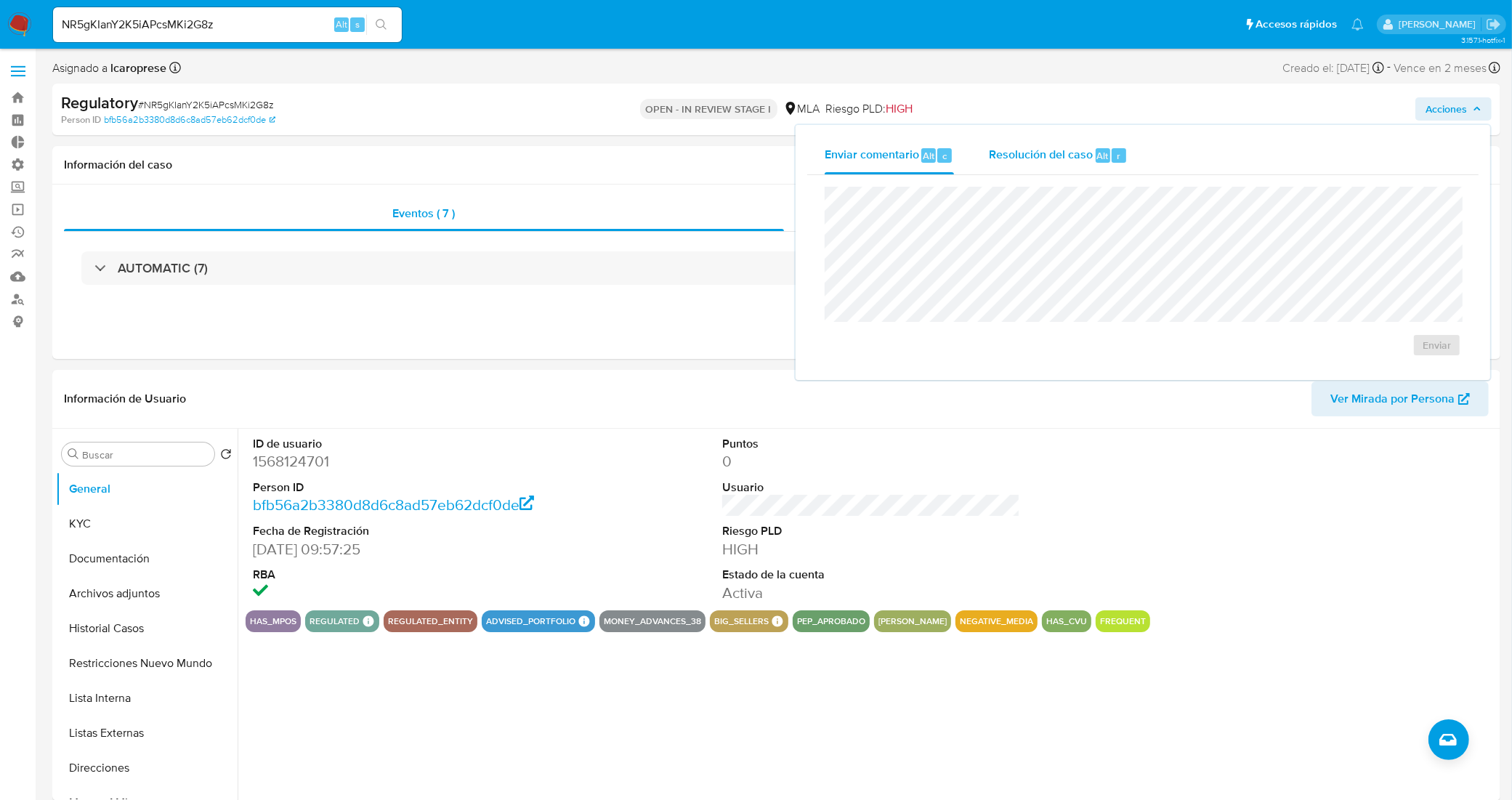
drag, startPoint x: 1048, startPoint y: 152, endPoint x: 1040, endPoint y: 171, distance: 20.6
click at [1048, 151] on span "Resolución del caso" at bounding box center [1040, 155] width 104 height 17
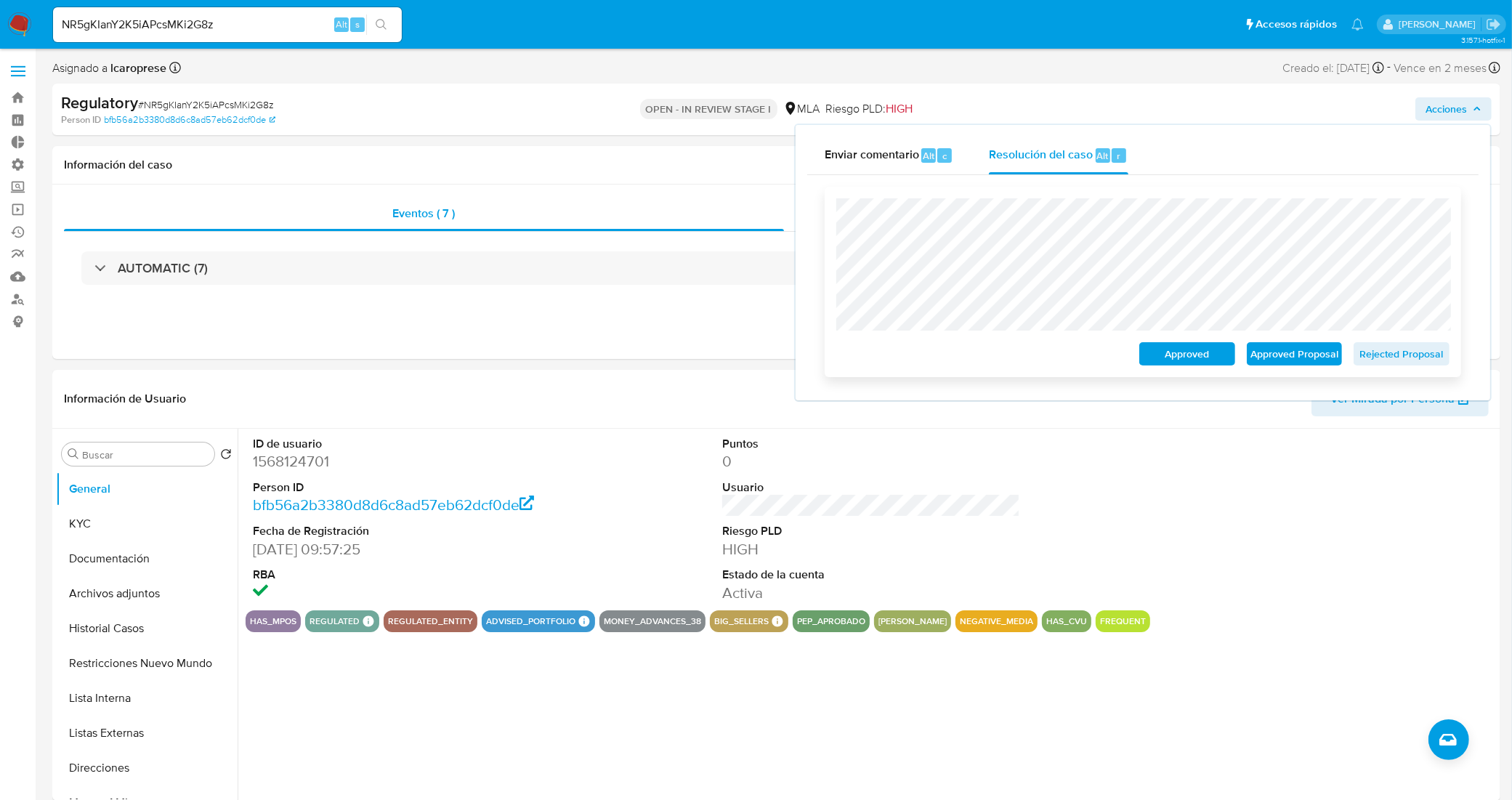
click at [1285, 356] on span "Approved Proposal" at bounding box center [1294, 353] width 76 height 20
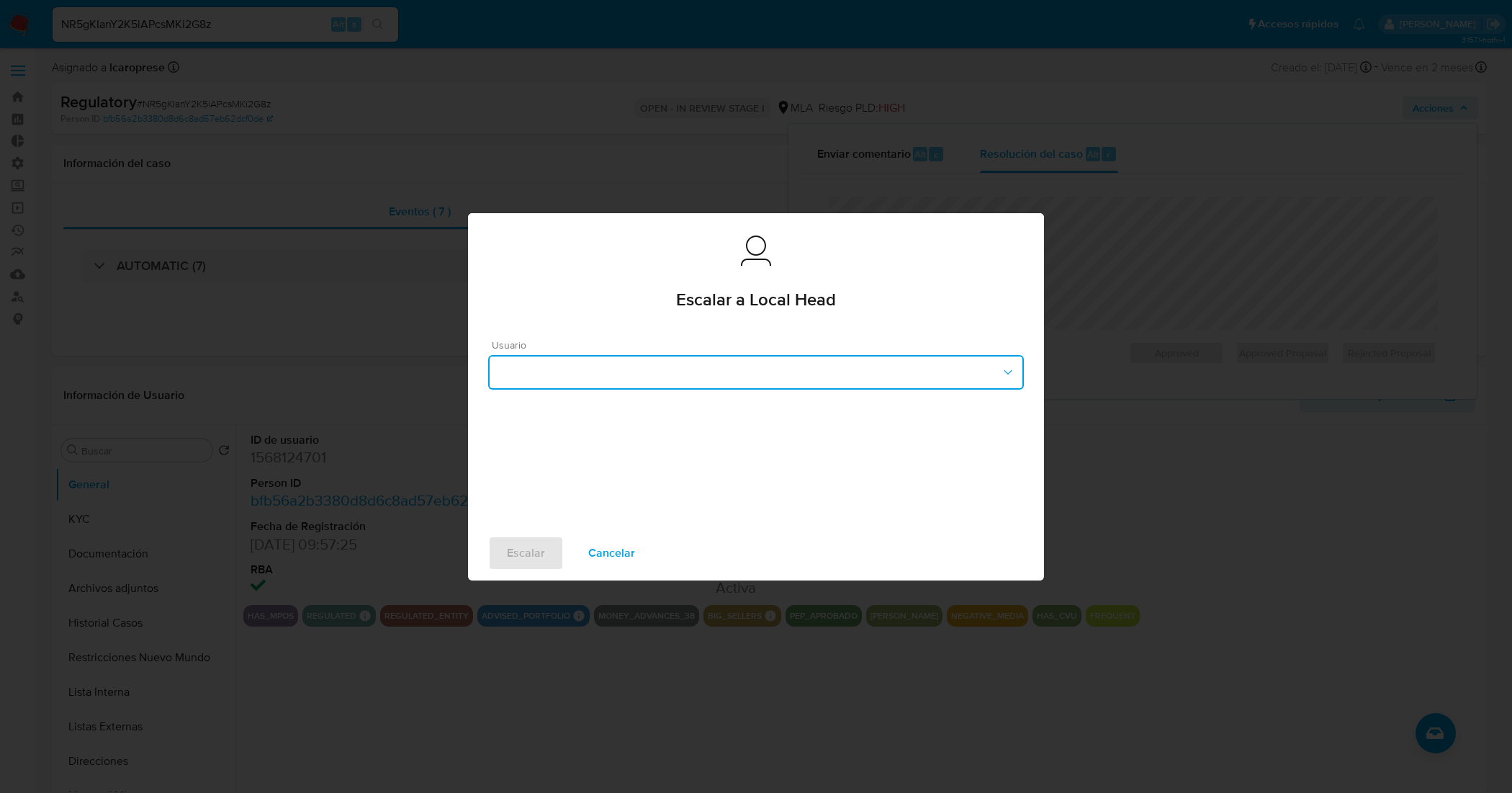
click at [694, 360] on button "button" at bounding box center [756, 373] width 536 height 35
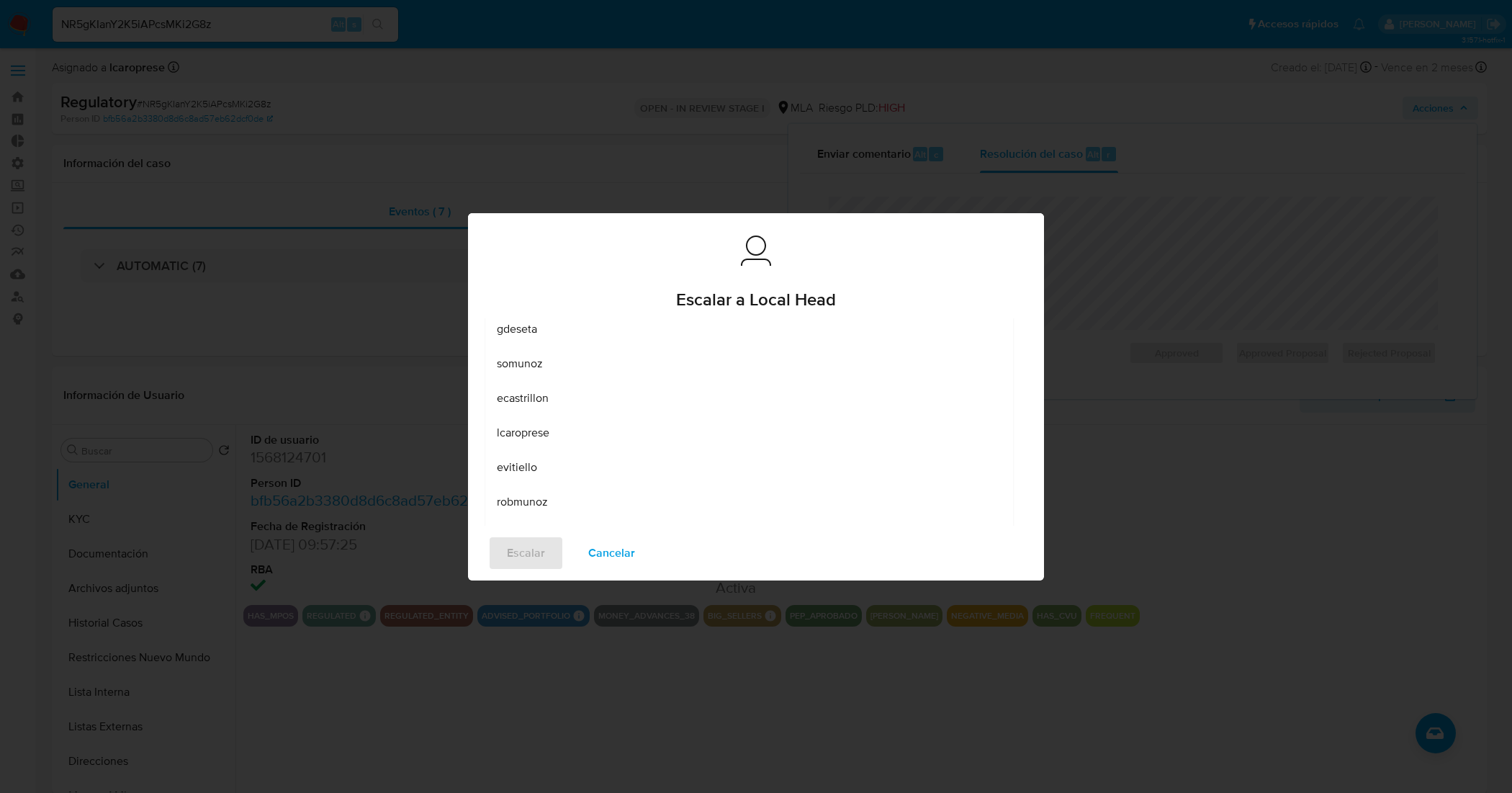
click at [595, 442] on div "lcaroprese" at bounding box center [749, 432] width 505 height 35
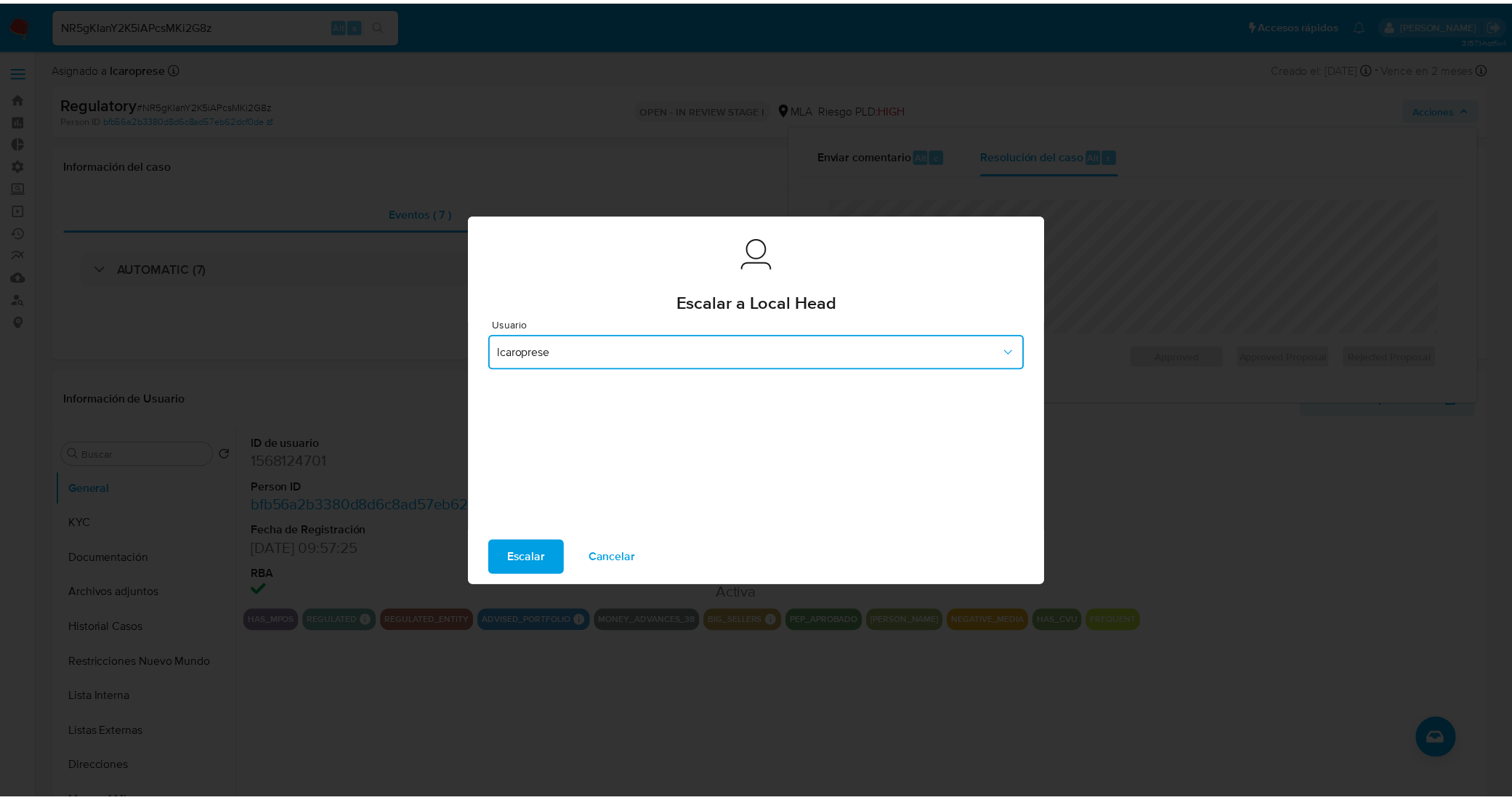
scroll to position [20, 0]
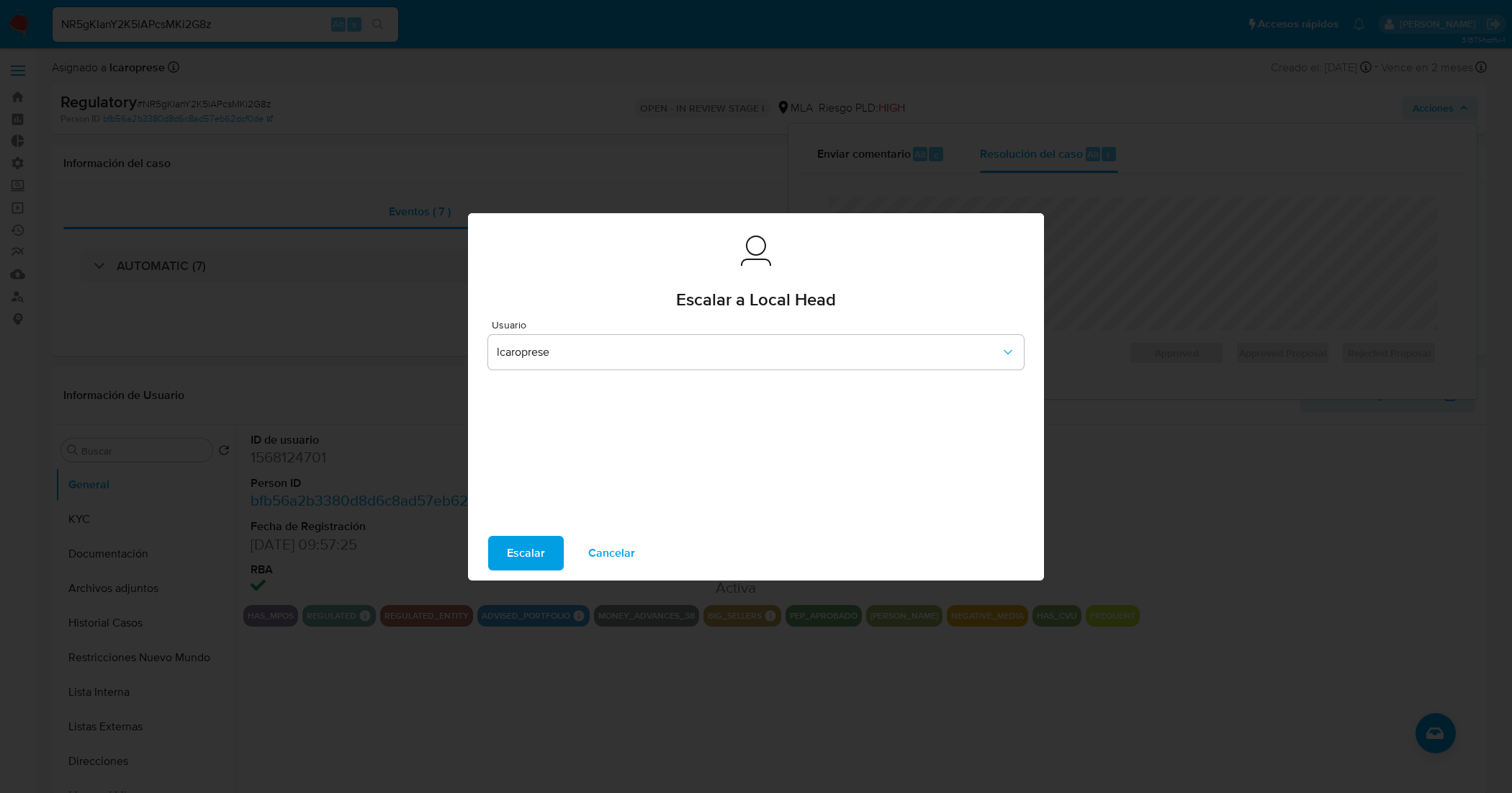
click at [546, 544] on button "Escalar" at bounding box center [526, 553] width 76 height 35
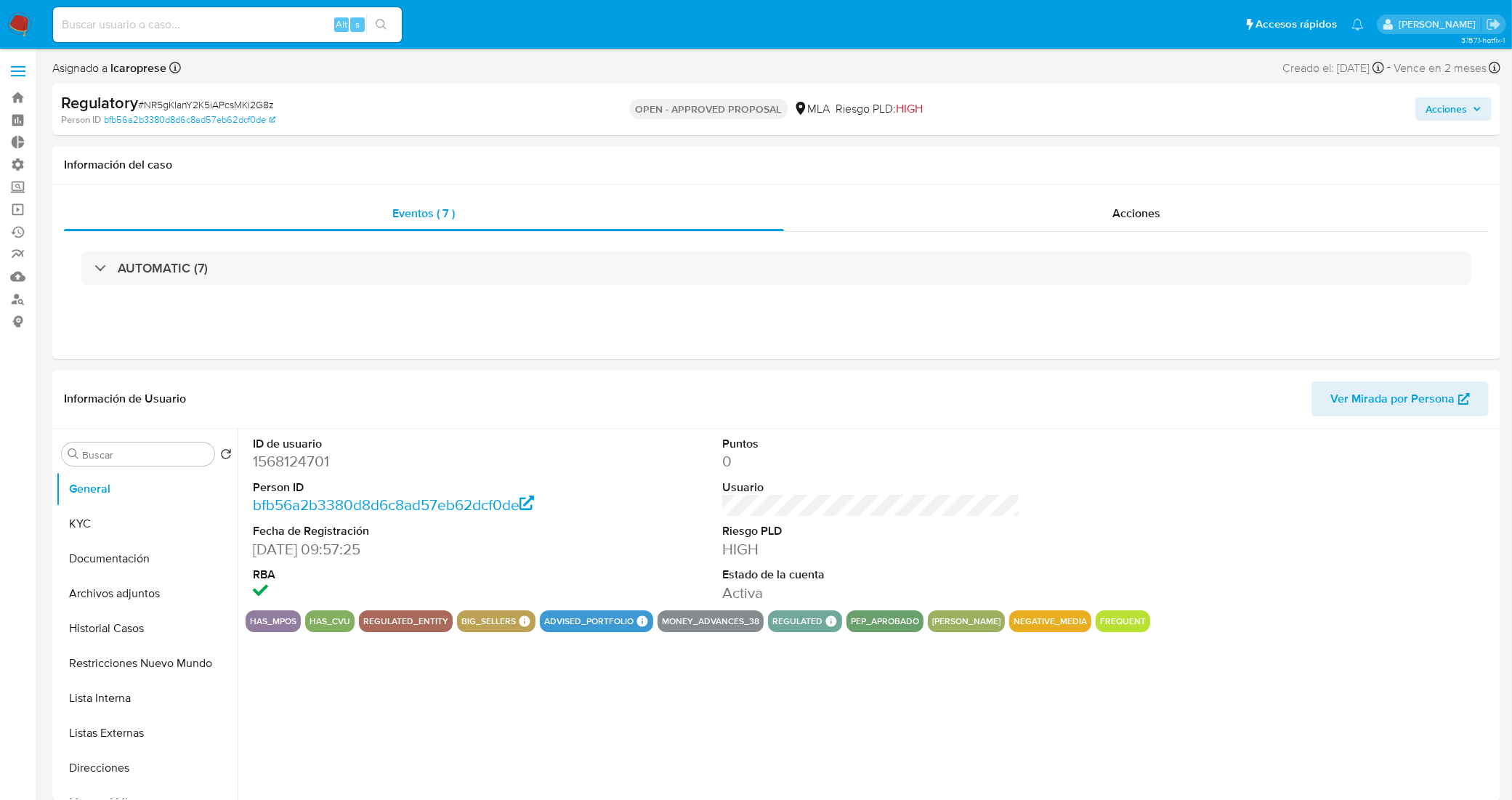
click at [248, 22] on input at bounding box center [227, 24] width 349 height 19
paste input "aBgxVyGBS1m3kd2ZbCPEKzNM"
type input "aBgxVyGBS1m3kd2ZbCPEKzNM"
select select "10"
type input "aBgxVyGBS1m3kd2ZbCPEKzNM"
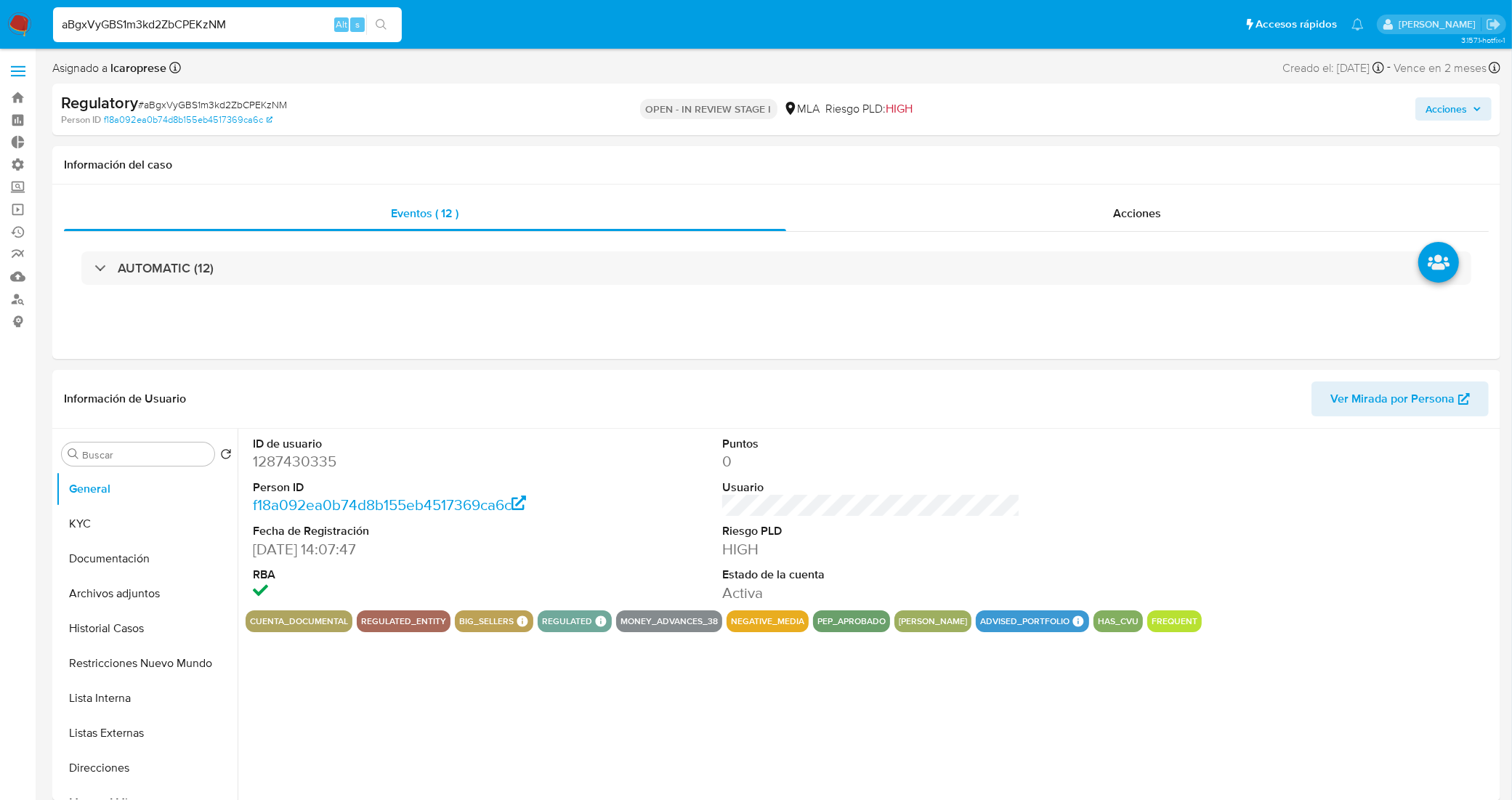
select select "10"
click at [1435, 106] on span "Acciones" at bounding box center [1446, 109] width 42 height 23
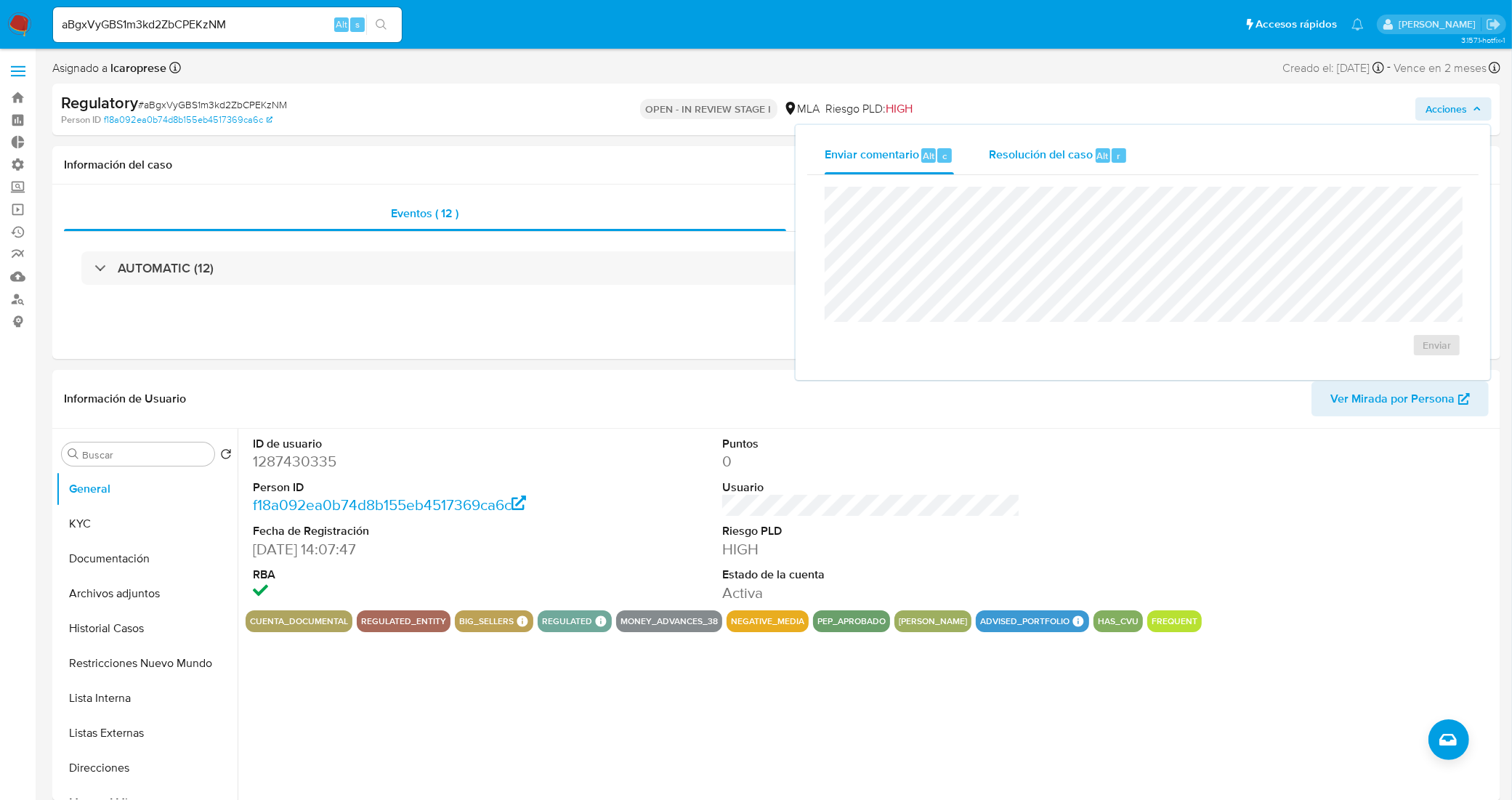
drag, startPoint x: 1029, startPoint y: 150, endPoint x: 1013, endPoint y: 180, distance: 34.0
click at [1028, 151] on span "Resolución del caso" at bounding box center [1040, 155] width 104 height 17
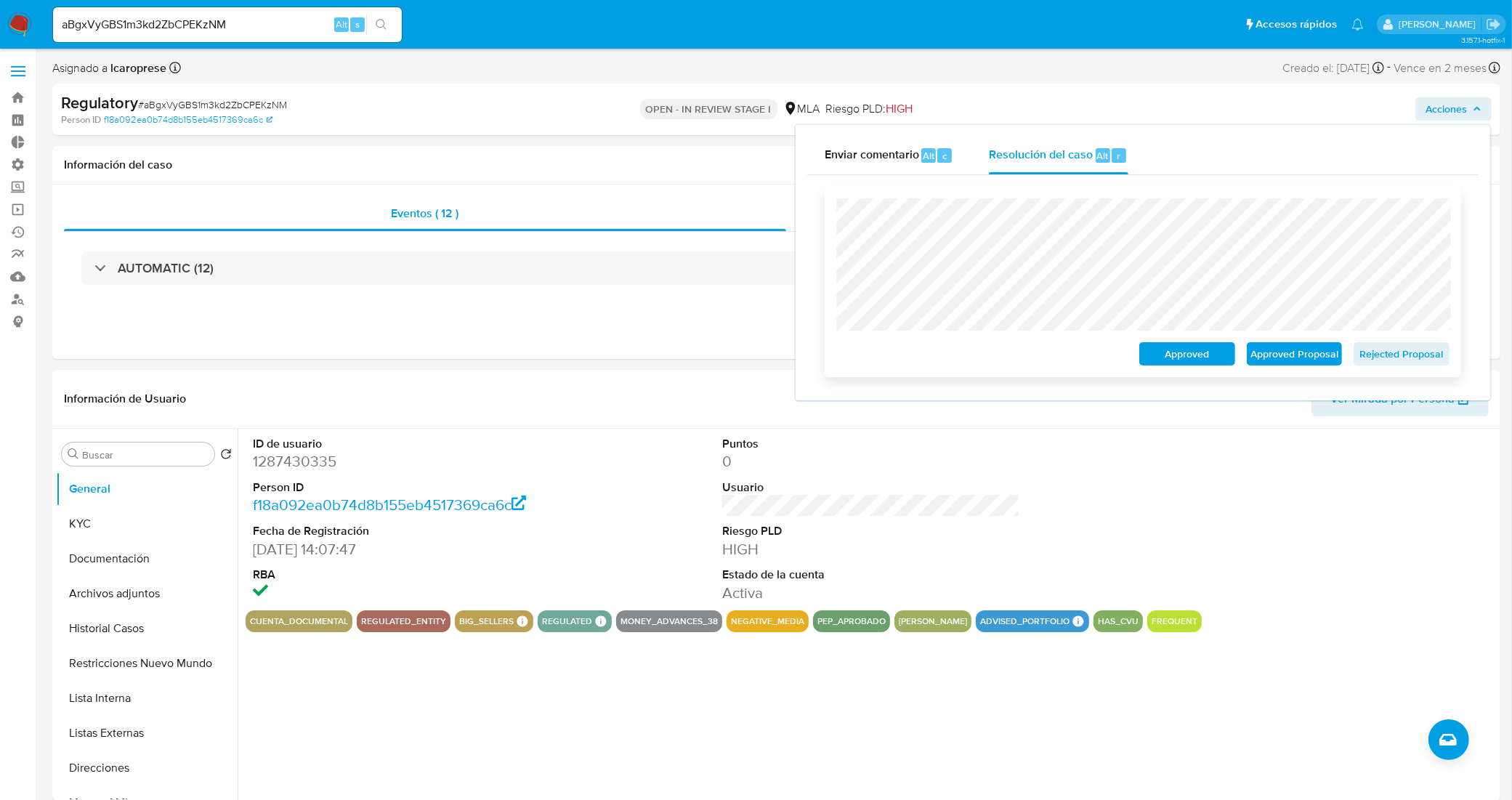
click at [834, 246] on div "Approved Approved Proposal Rejected Proposal" at bounding box center [1143, 282] width 636 height 190
click at [1296, 358] on span "Approved Proposal" at bounding box center [1294, 353] width 76 height 20
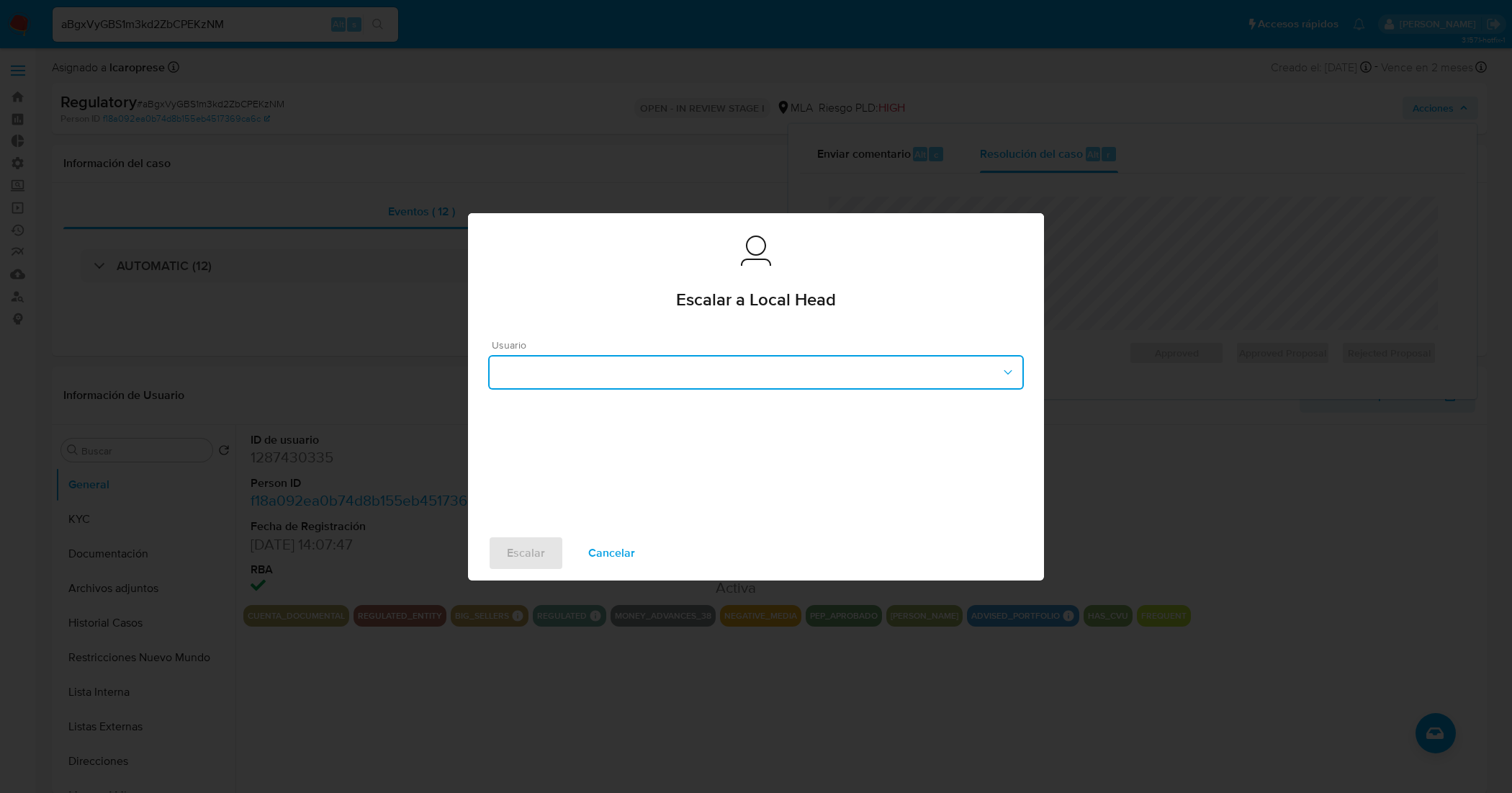
click at [794, 373] on button "button" at bounding box center [756, 373] width 536 height 35
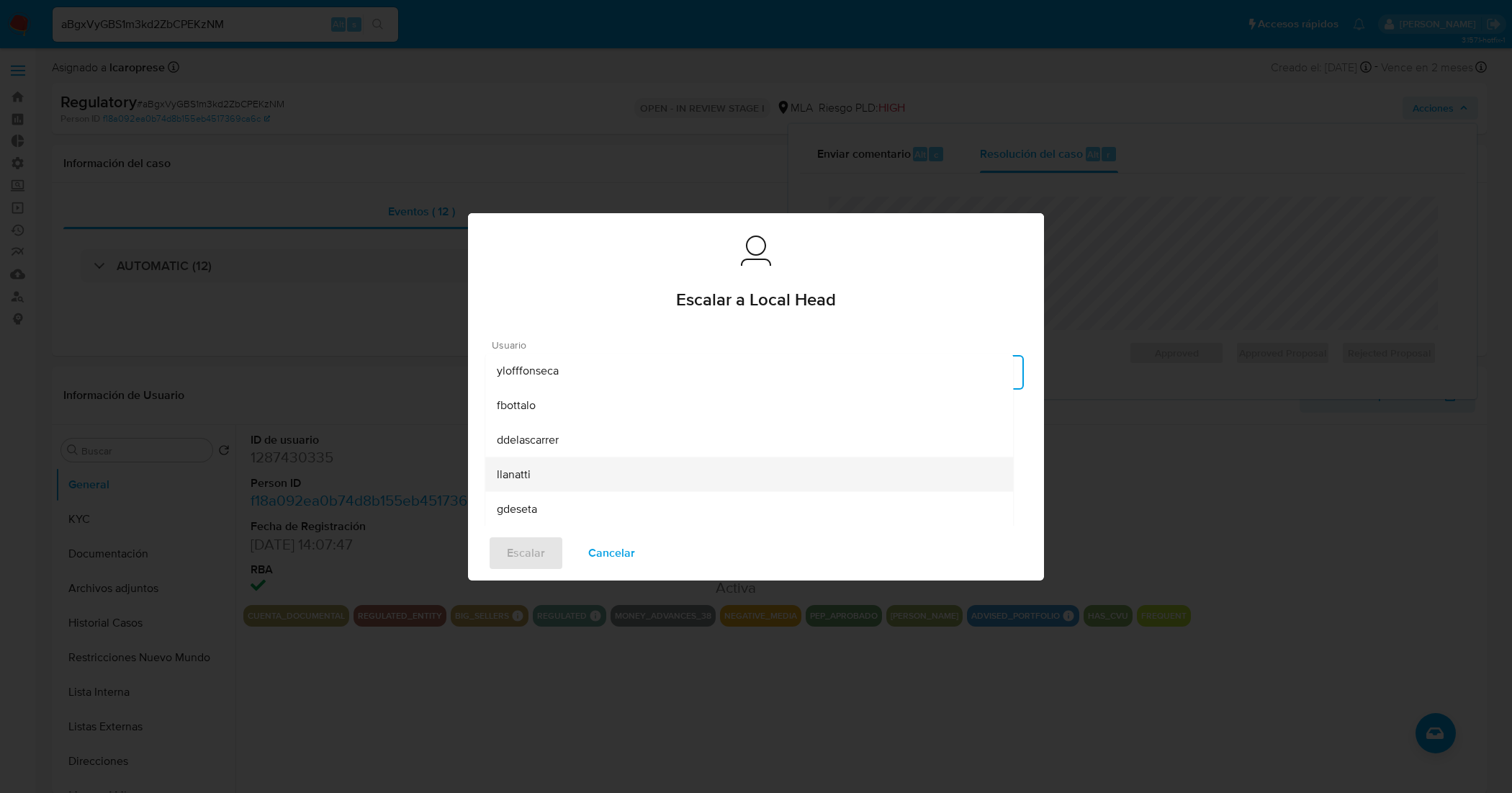
scroll to position [90, 0]
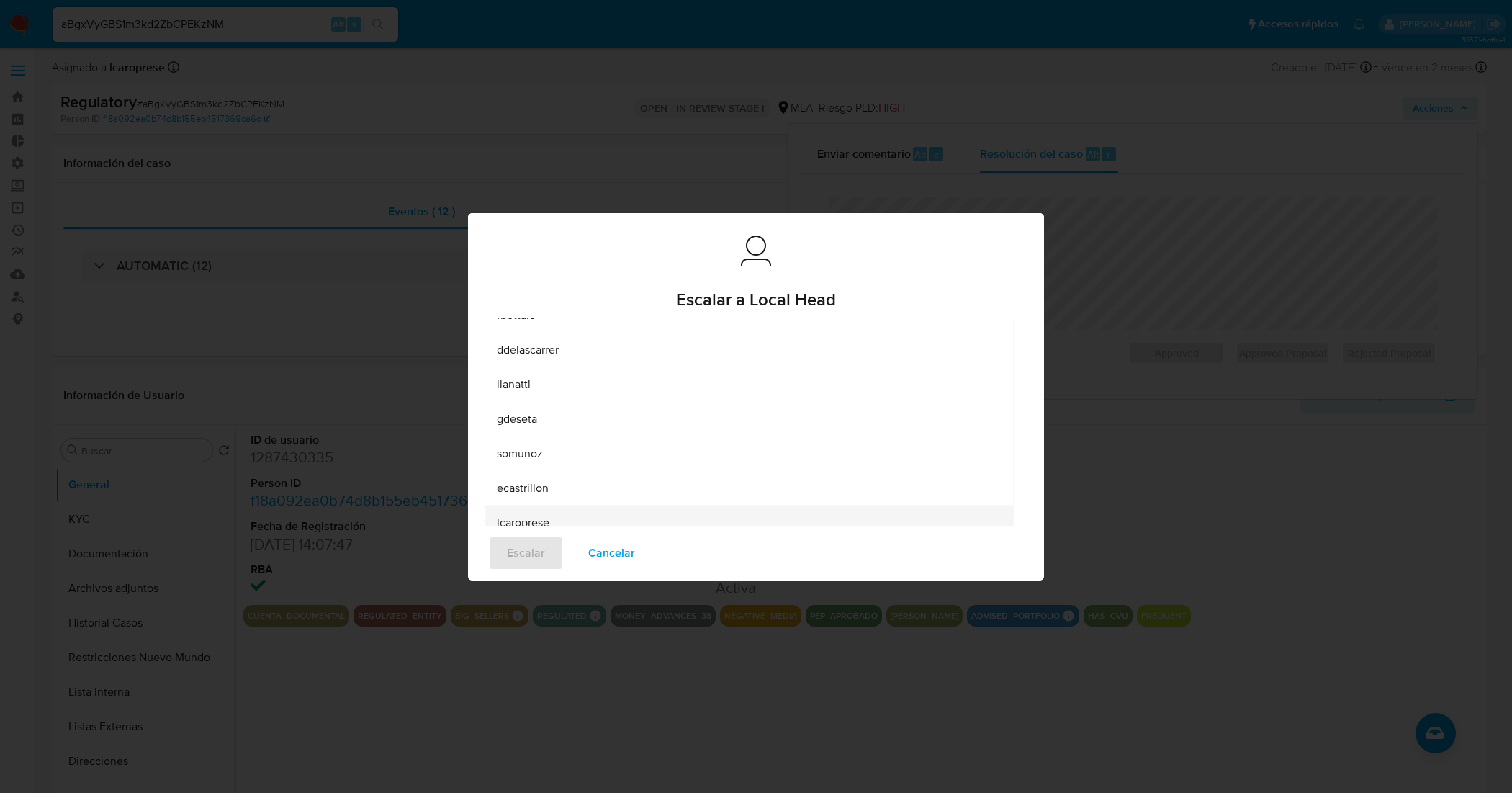
click at [537, 515] on span "lcaroprese" at bounding box center [524, 521] width 53 height 14
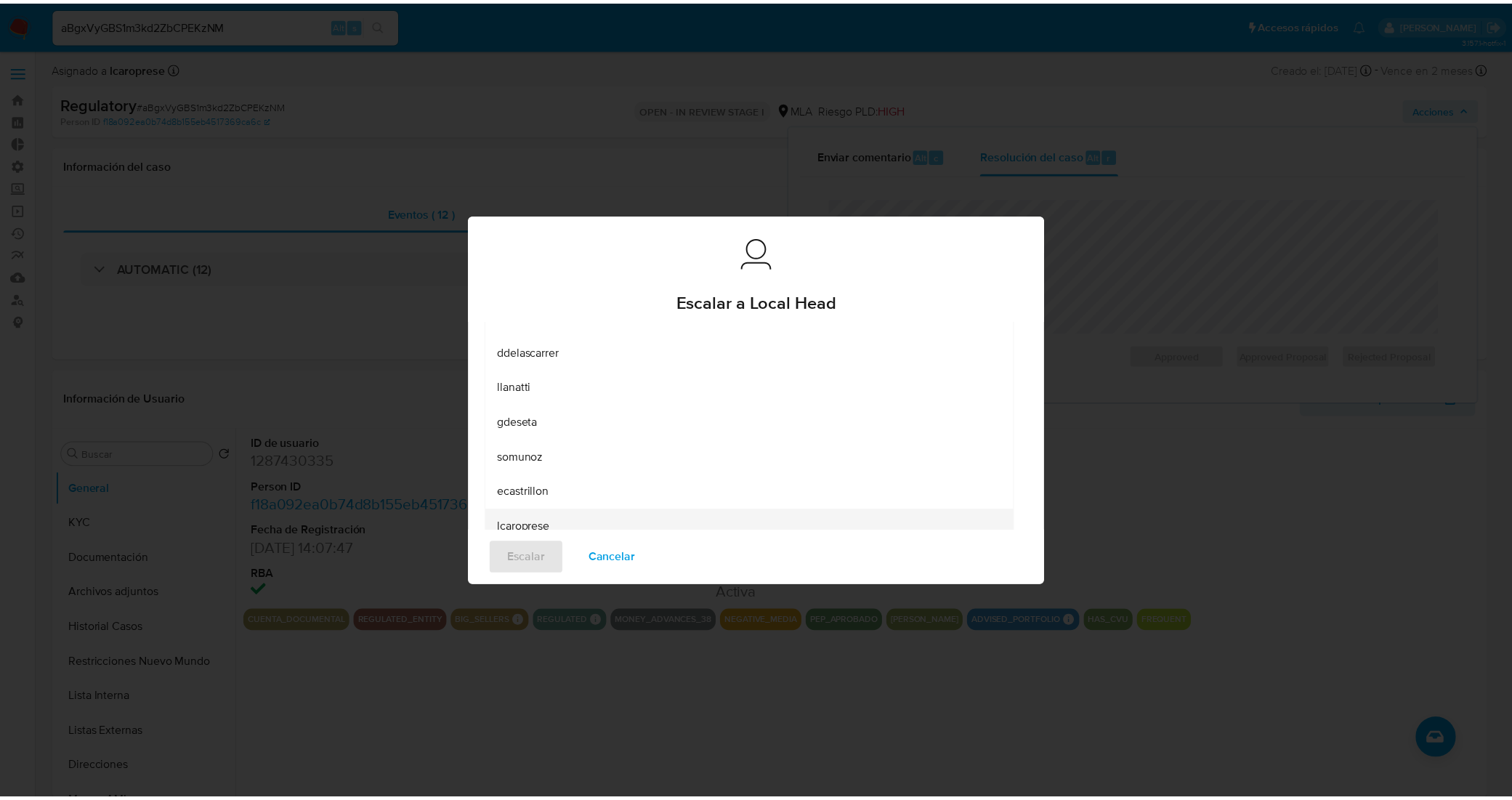
scroll to position [20, 0]
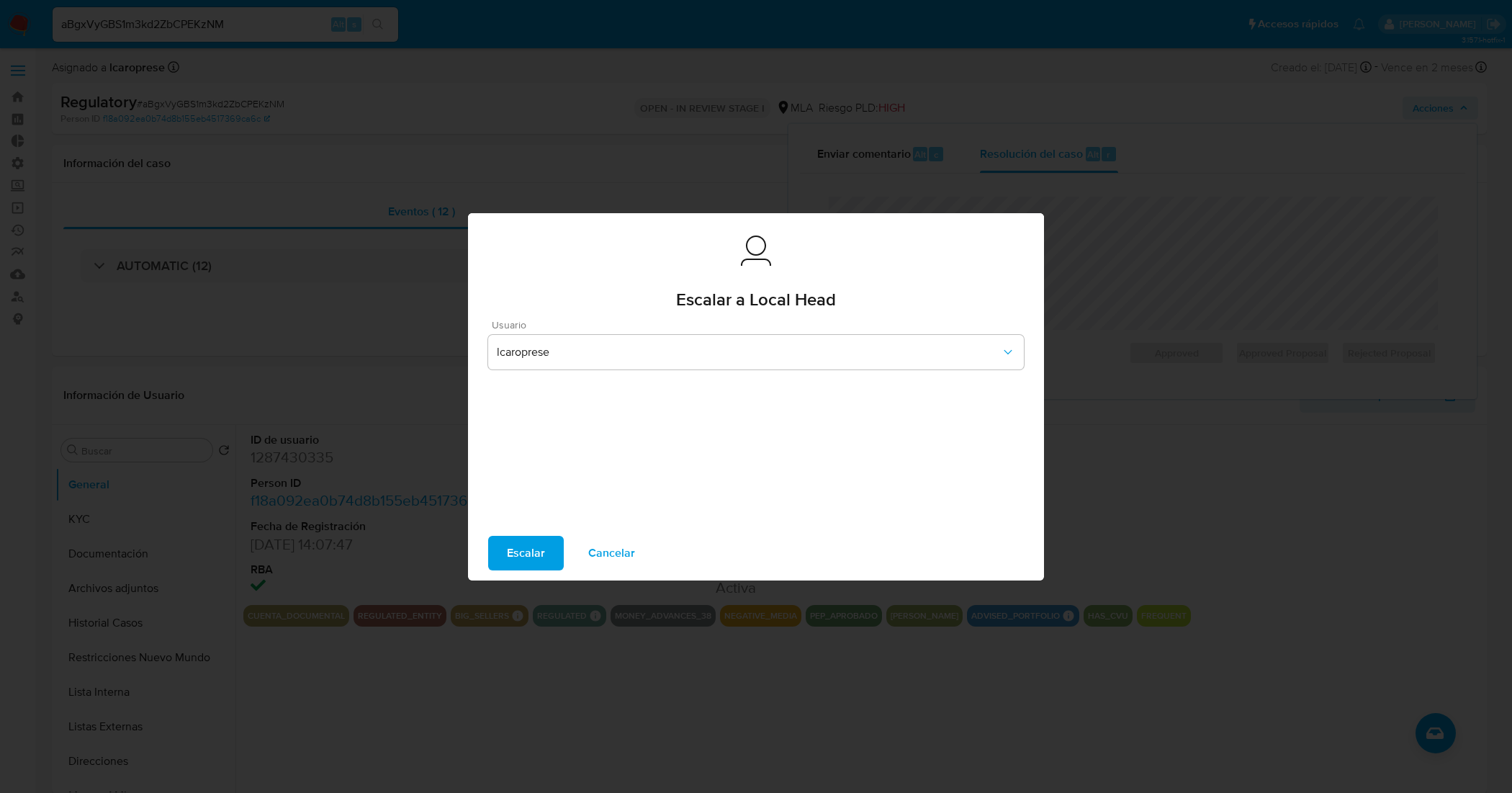
click at [519, 558] on span "Escalar" at bounding box center [526, 553] width 38 height 31
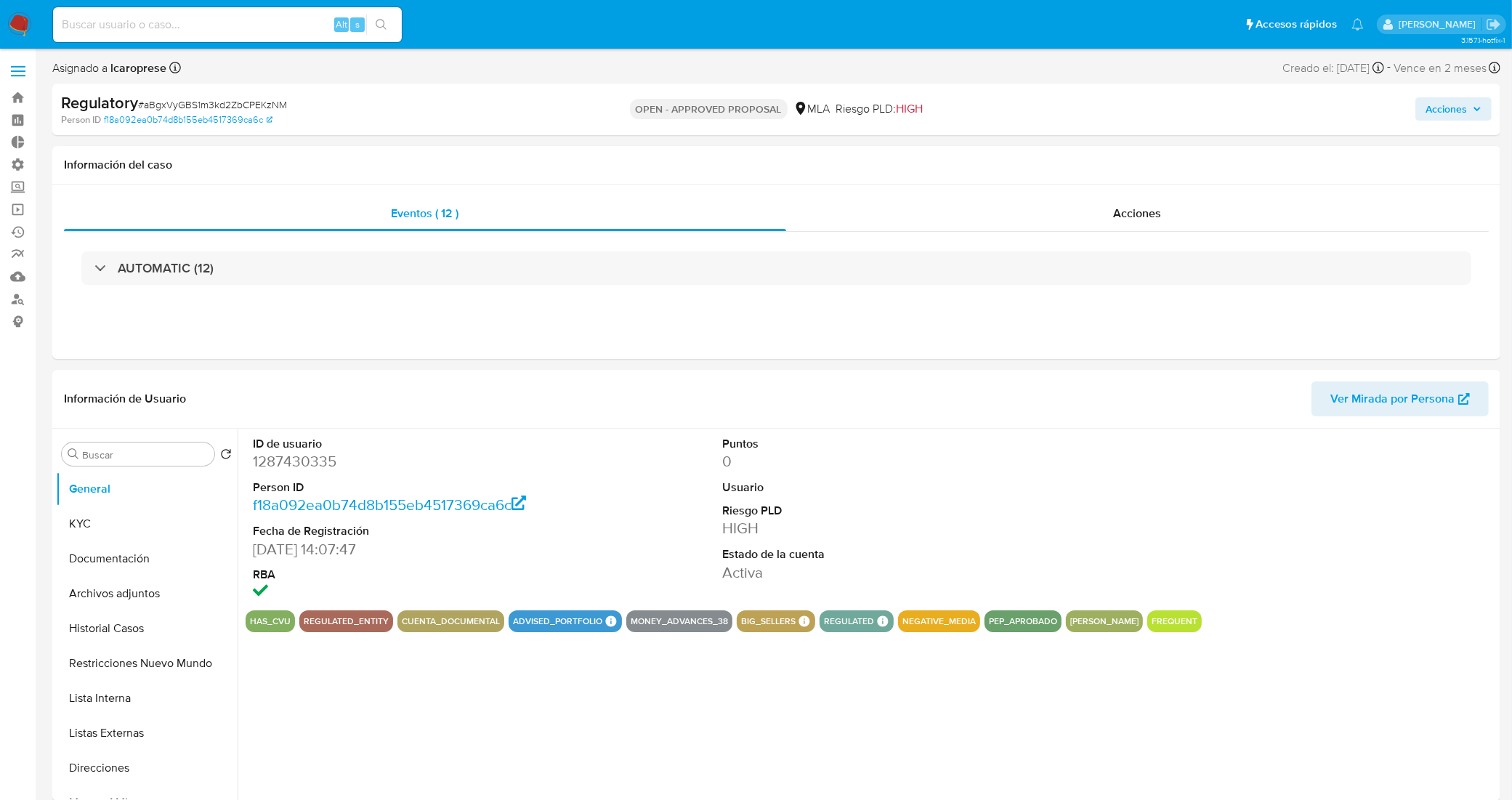
select select "10"
click at [214, 22] on input at bounding box center [227, 24] width 349 height 19
paste input "dJfQT5mTkw8ltDf628M36gzu"
type input "dJfQT5mTkw8ltDf628M36gzu"
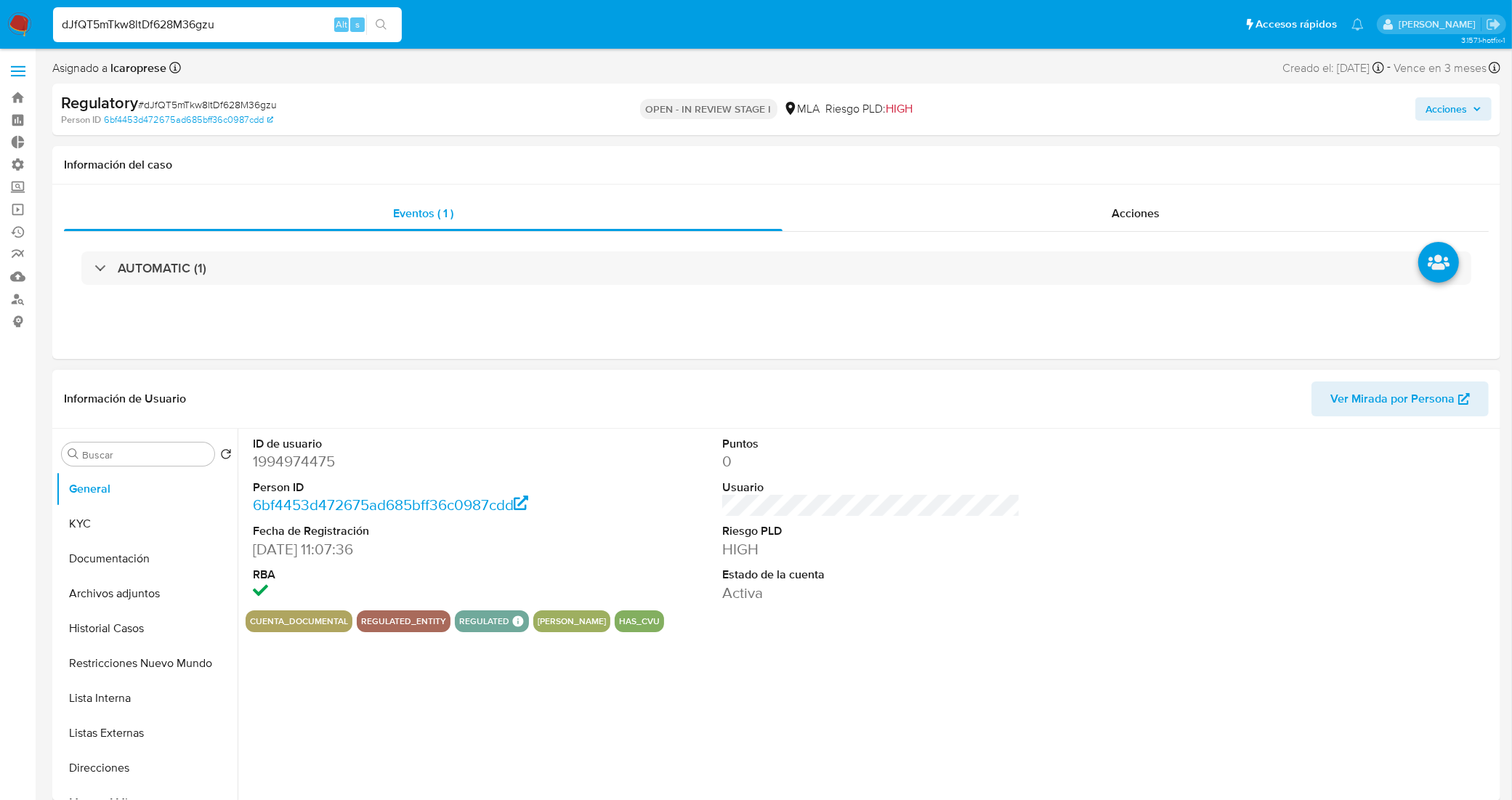
select select "10"
click at [1459, 112] on span "Acciones" at bounding box center [1446, 109] width 42 height 23
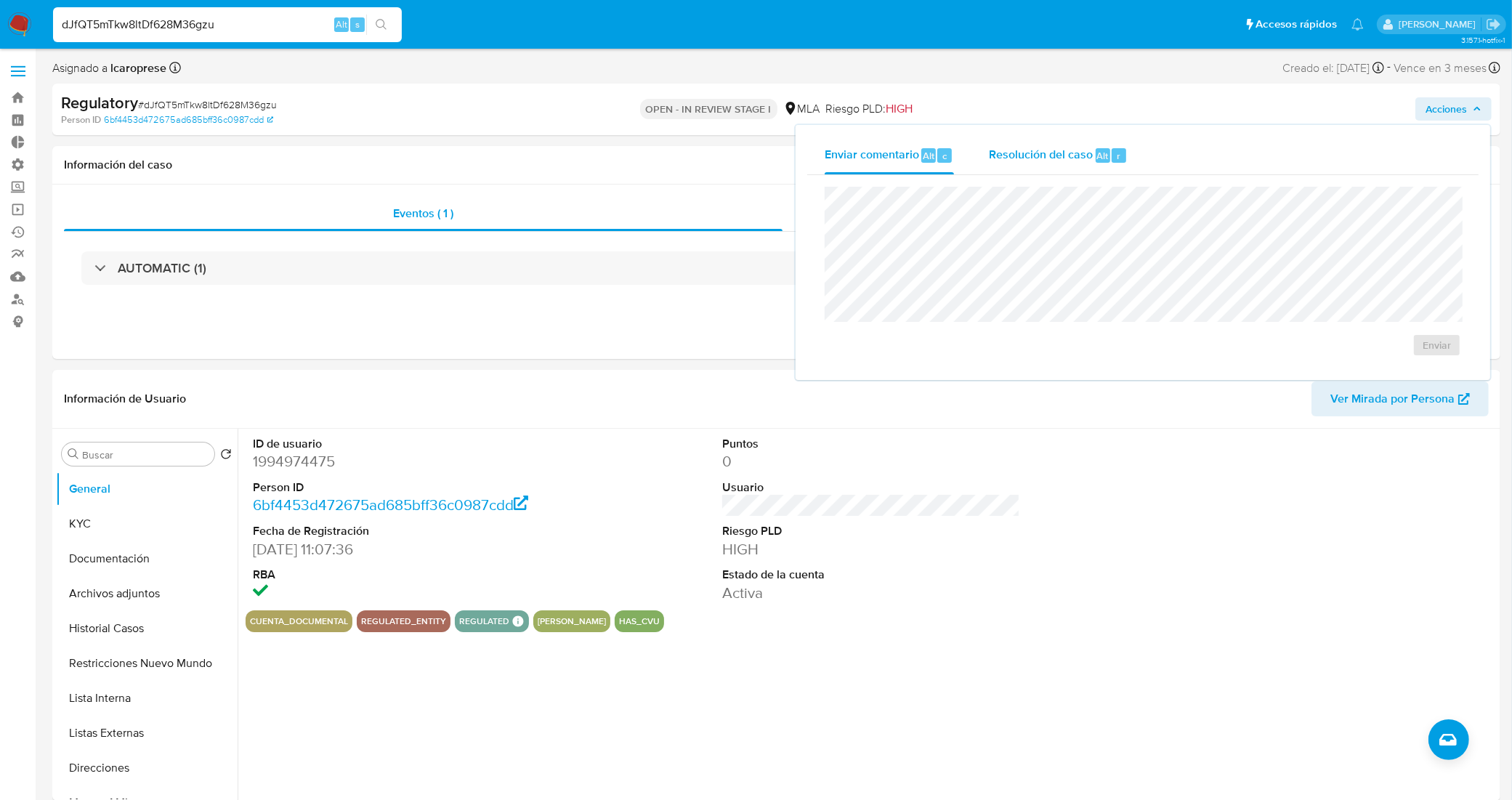
click at [1057, 150] on span "Resolución del caso" at bounding box center [1040, 155] width 104 height 17
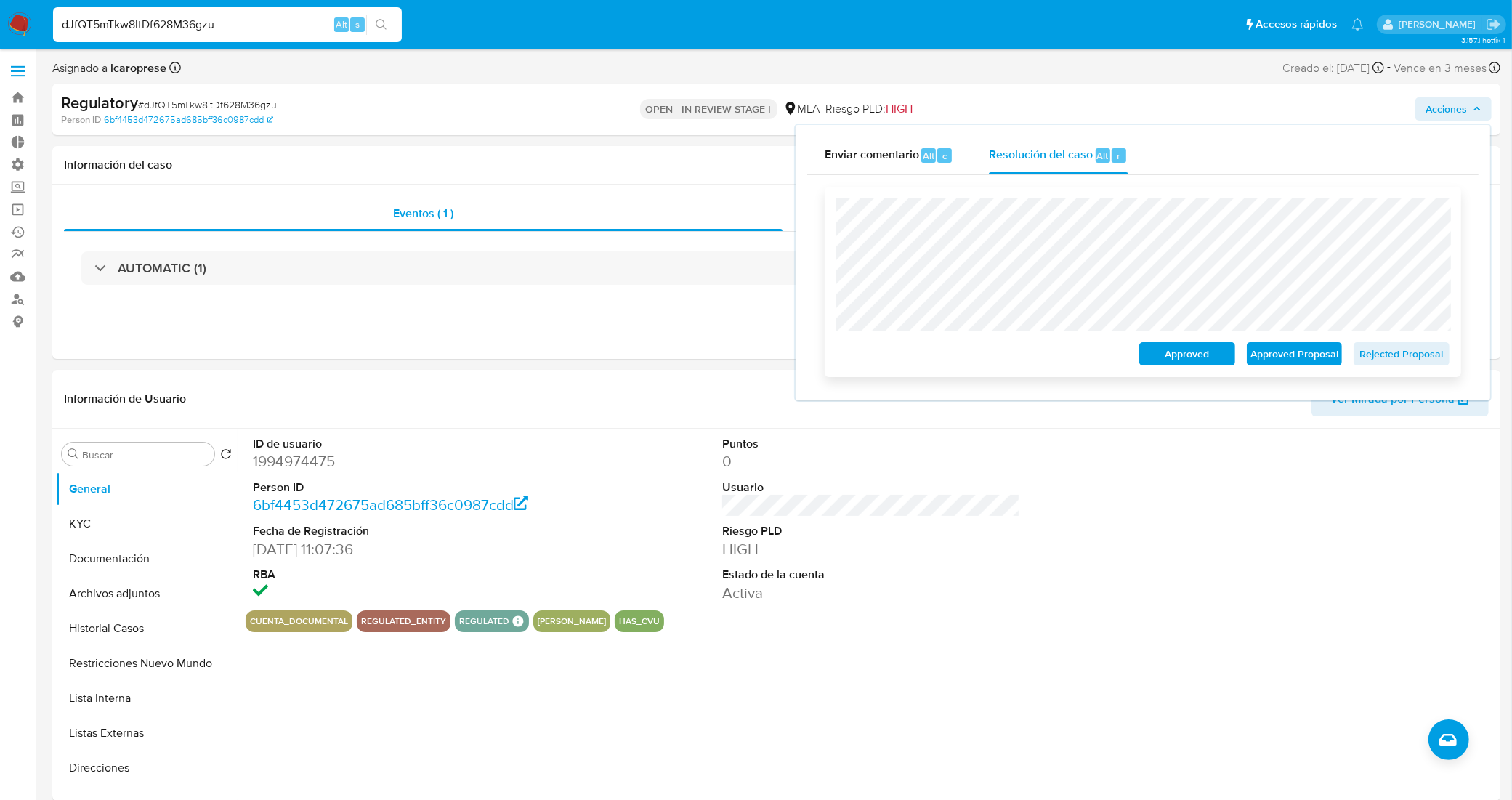
click at [1280, 360] on span "Approved Proposal" at bounding box center [1294, 353] width 76 height 20
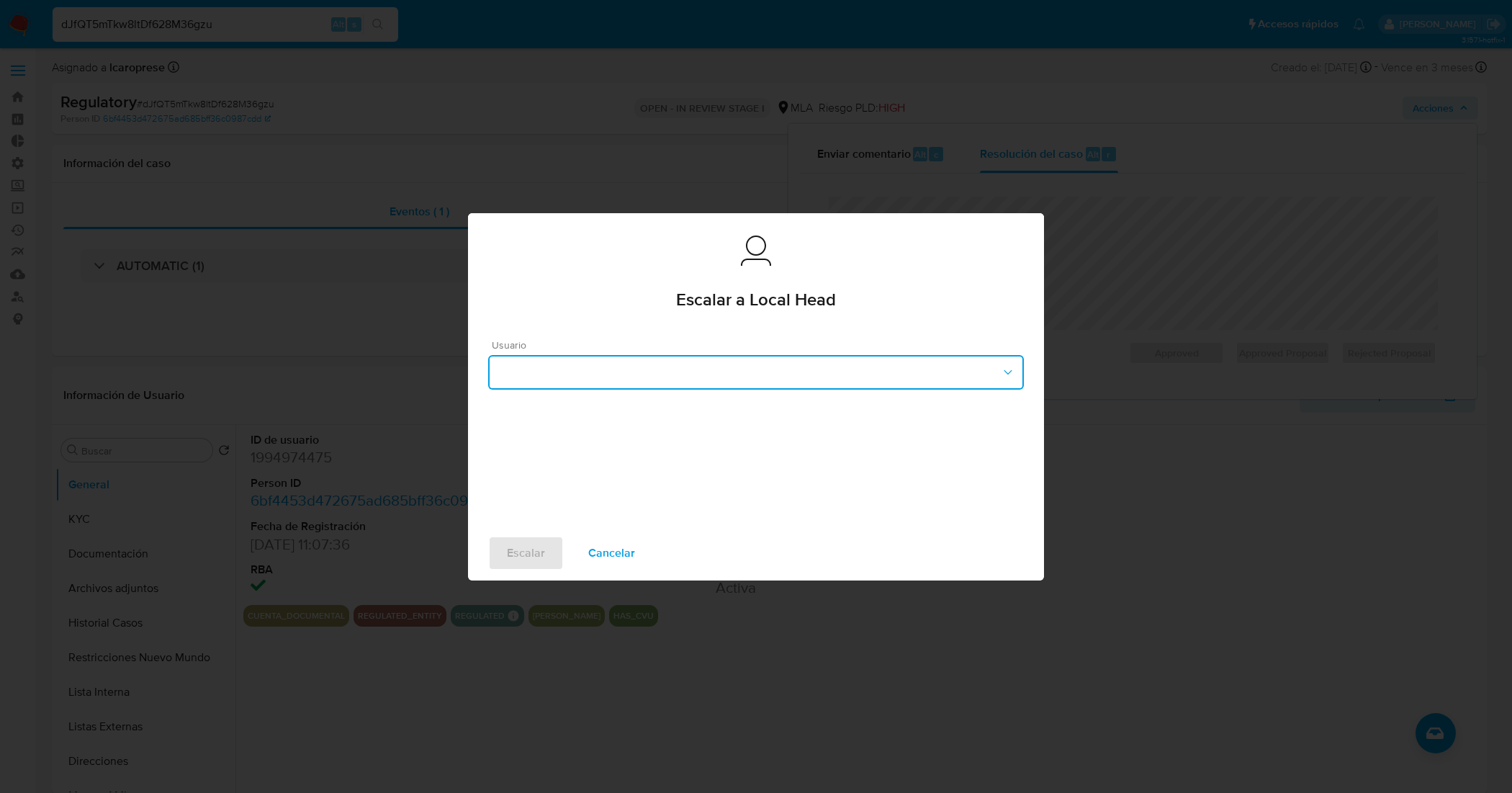
drag, startPoint x: 724, startPoint y: 374, endPoint x: 706, endPoint y: 384, distance: 20.6
click at [722, 374] on button "button" at bounding box center [756, 373] width 536 height 35
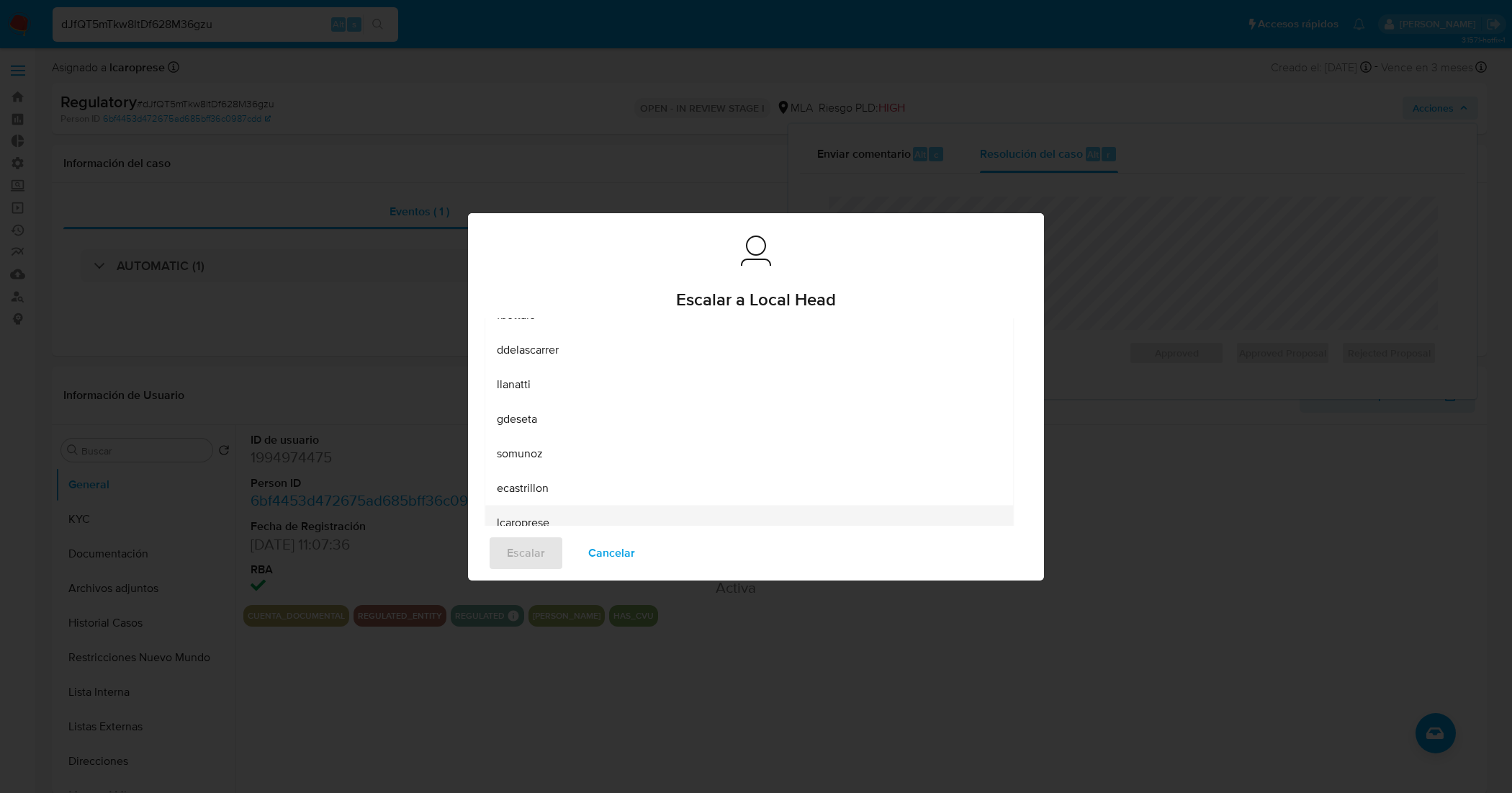
click at [528, 516] on span "lcaroprese" at bounding box center [524, 521] width 53 height 14
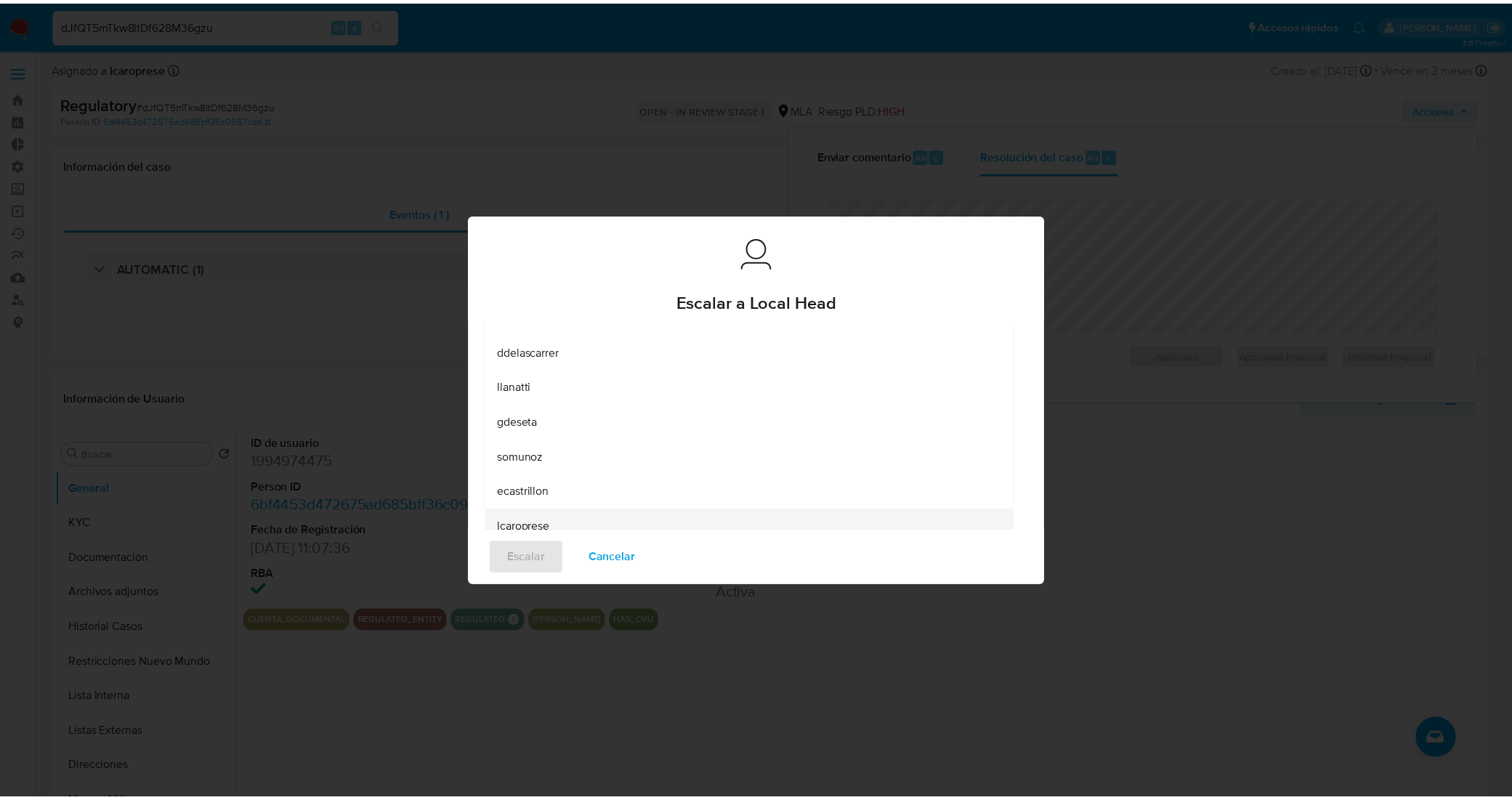
scroll to position [20, 0]
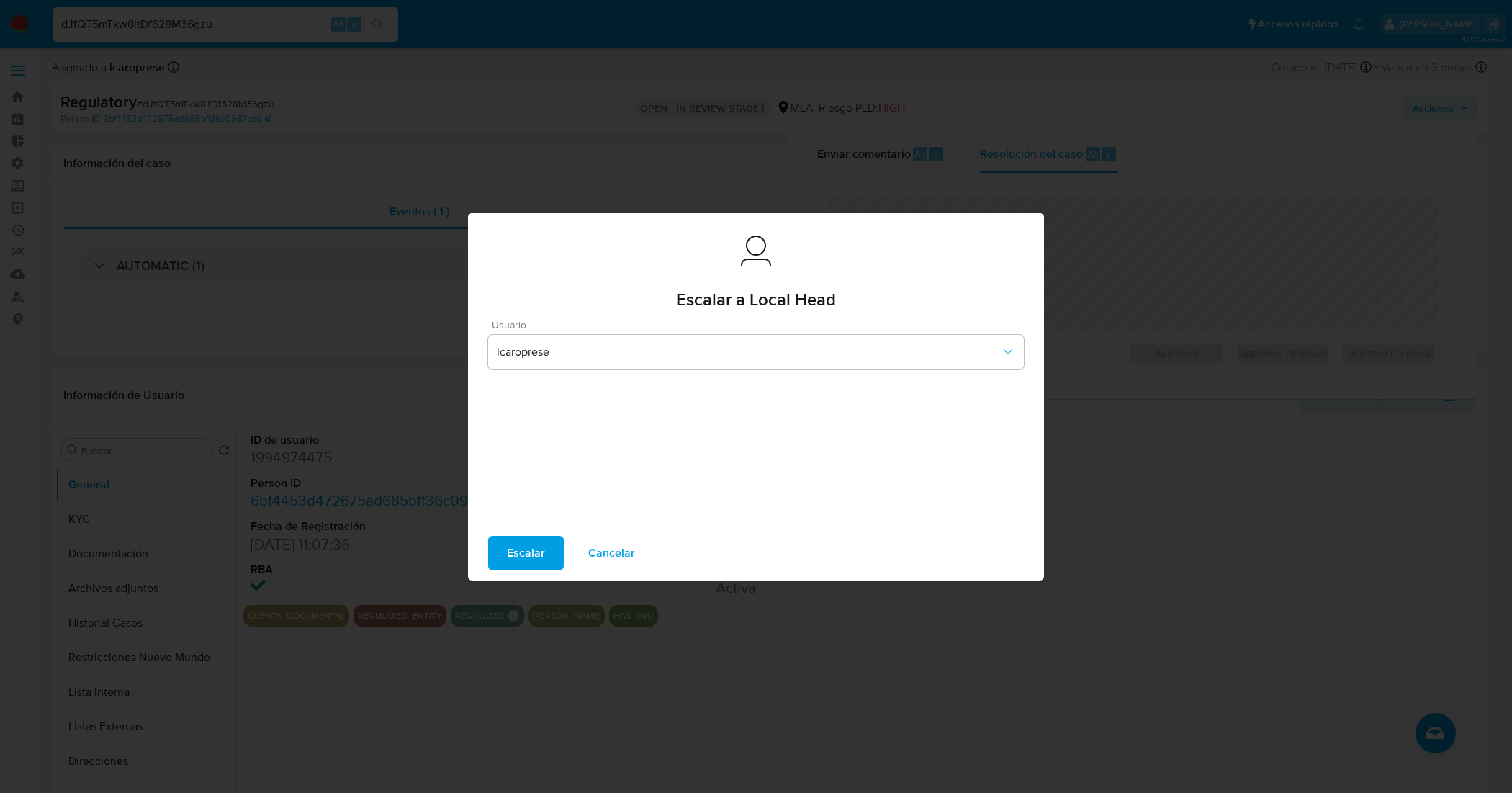
click at [510, 540] on span "Escalar" at bounding box center [526, 553] width 38 height 31
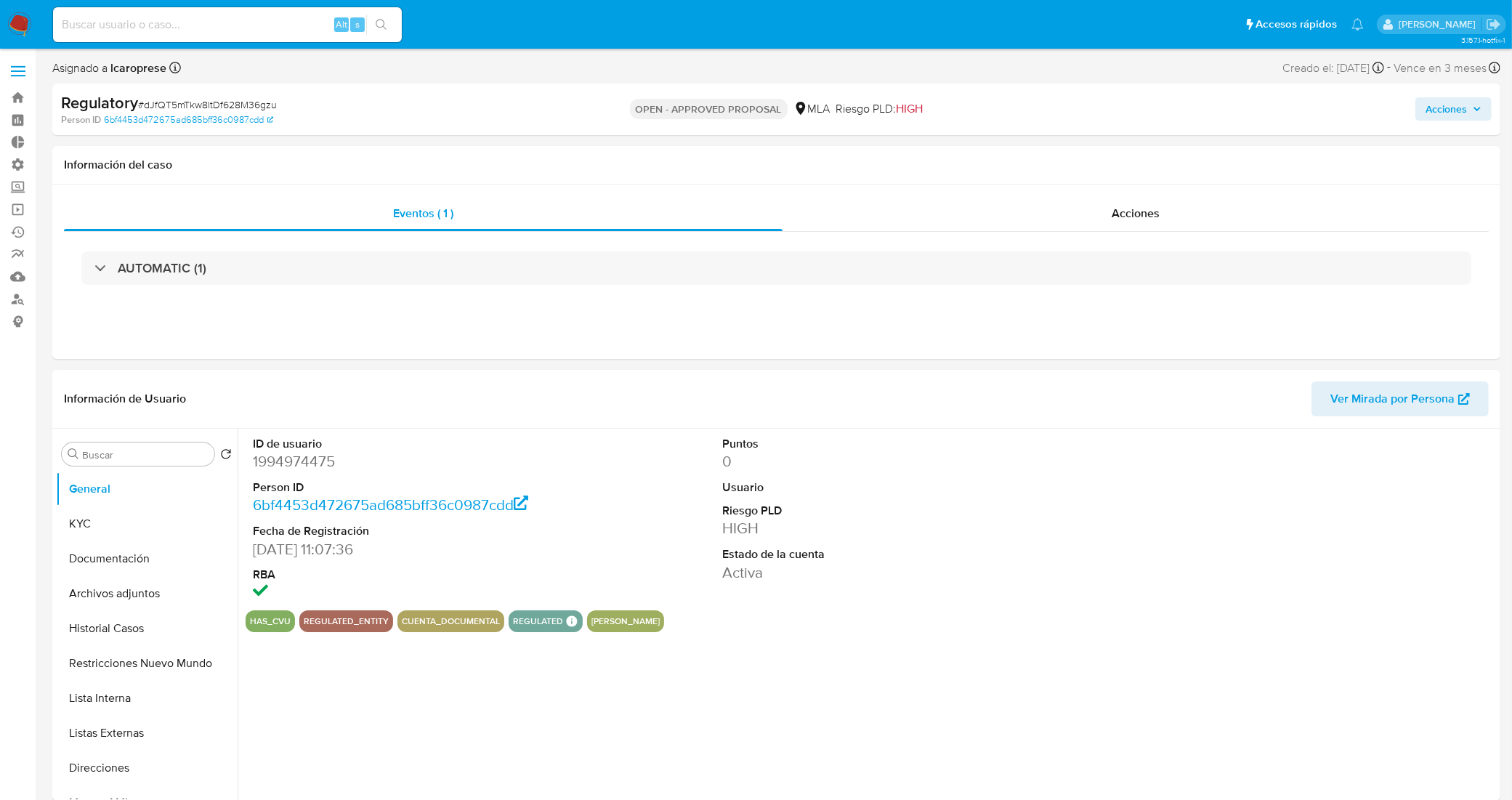
select select "10"
click at [208, 20] on input at bounding box center [227, 24] width 349 height 19
paste input "g9H8KEHaH2Imq1NEh1oUKEoj"
type input "g9H8KEHaH2Imq1NEh1oUKEoj"
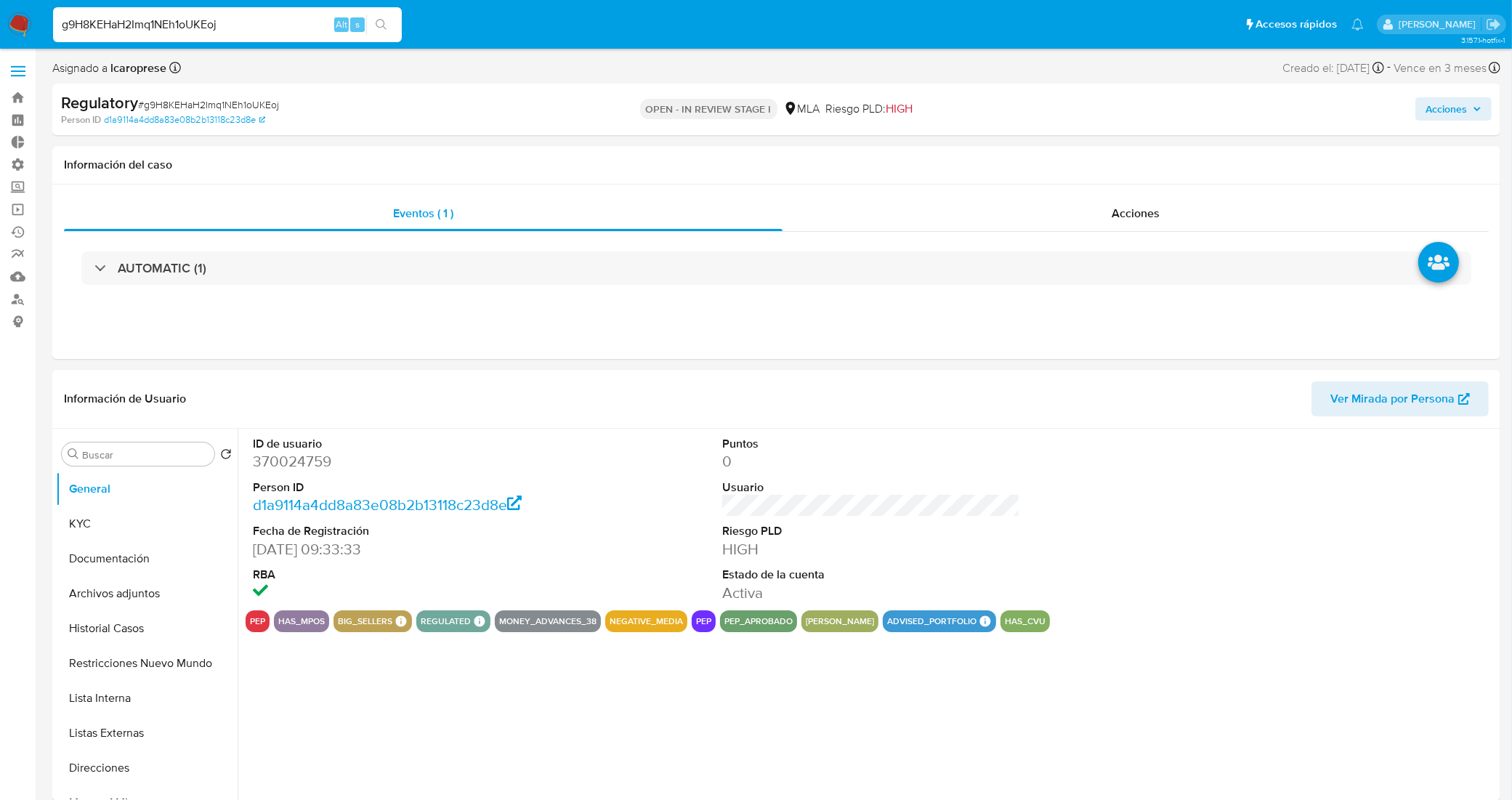
select select "10"
click at [1472, 88] on div "Regulatory # g9H8KEHaH2Imq1NEh1oUKEoj Person ID d1a9114a4dd8a83e08b2b13118c23d8…" at bounding box center [776, 109] width 1448 height 52
click at [1462, 103] on span "Acciones" at bounding box center [1446, 109] width 42 height 23
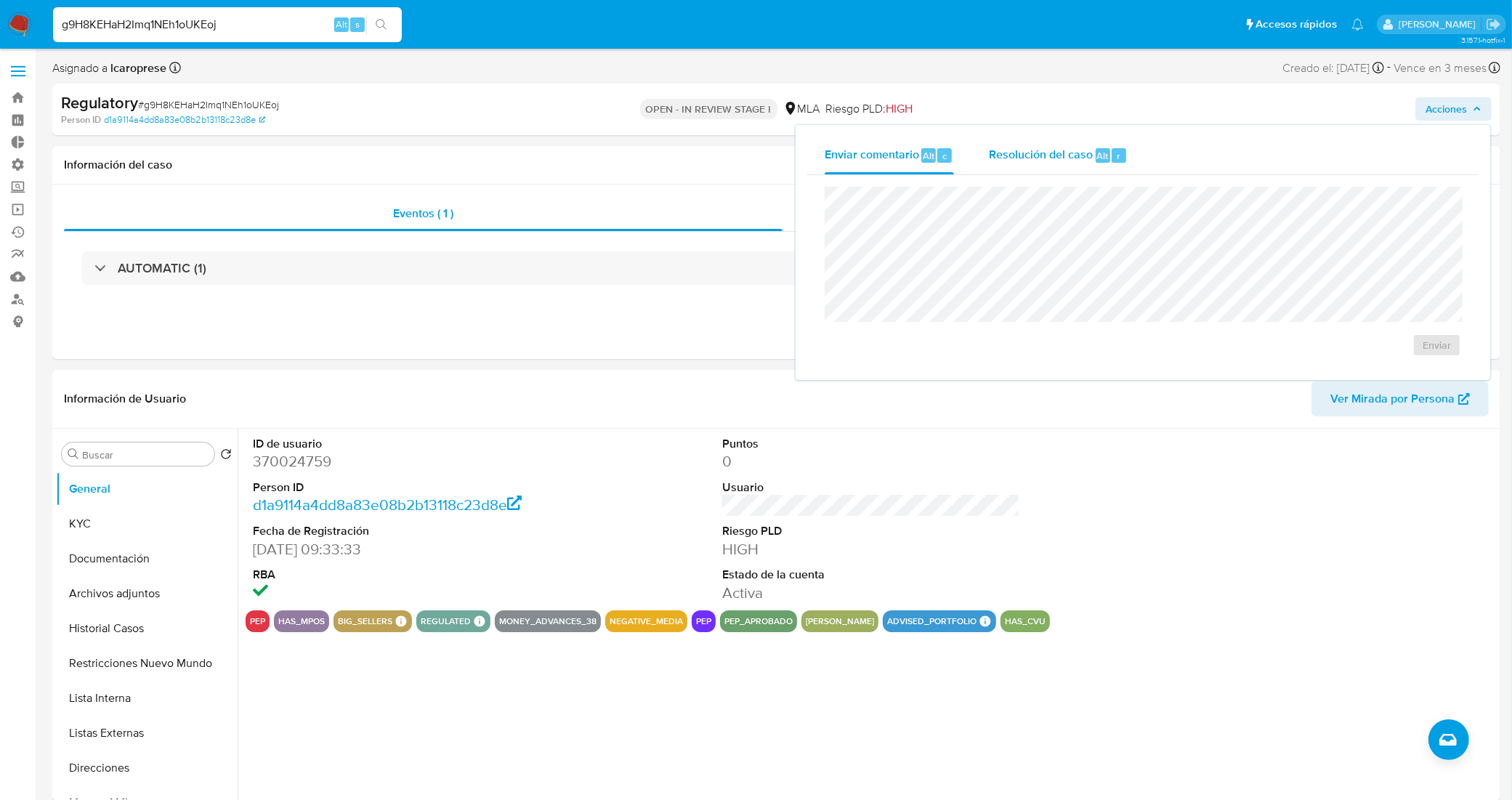
click at [1046, 168] on div "Resolución del caso Alt r" at bounding box center [1058, 155] width 139 height 38
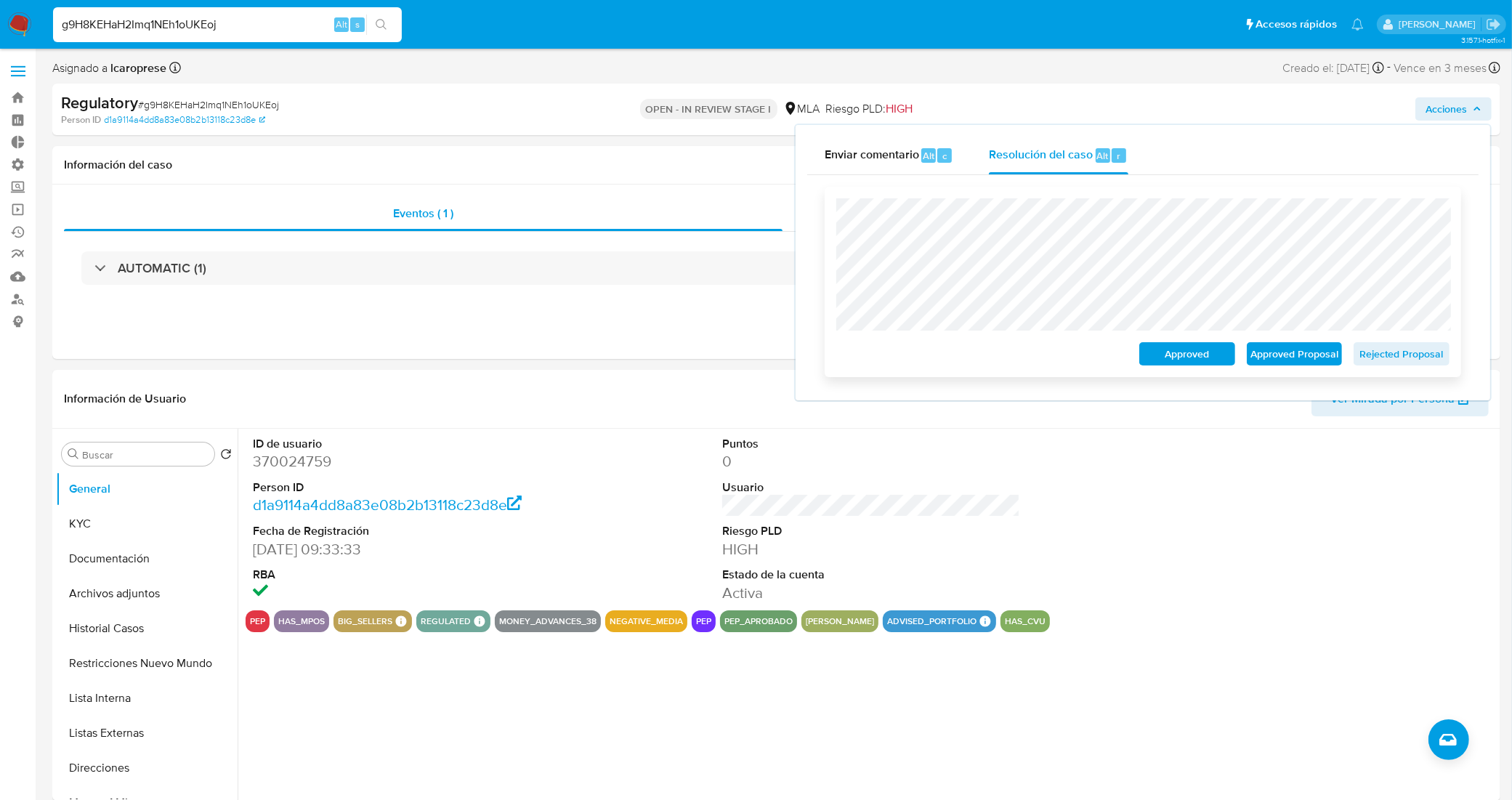
click at [1313, 355] on span "Approved Proposal" at bounding box center [1294, 353] width 76 height 20
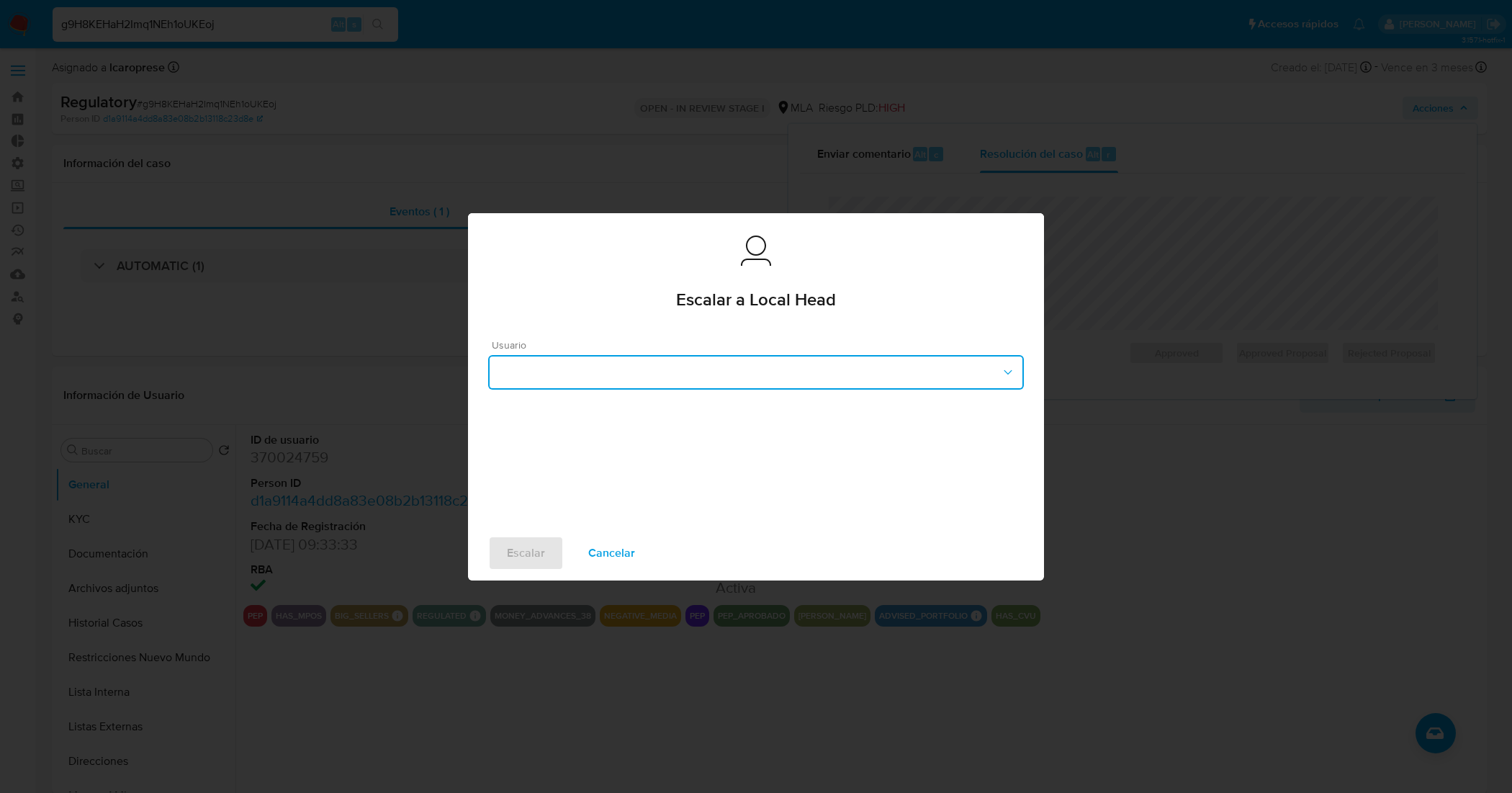
click at [731, 380] on button "button" at bounding box center [756, 373] width 536 height 35
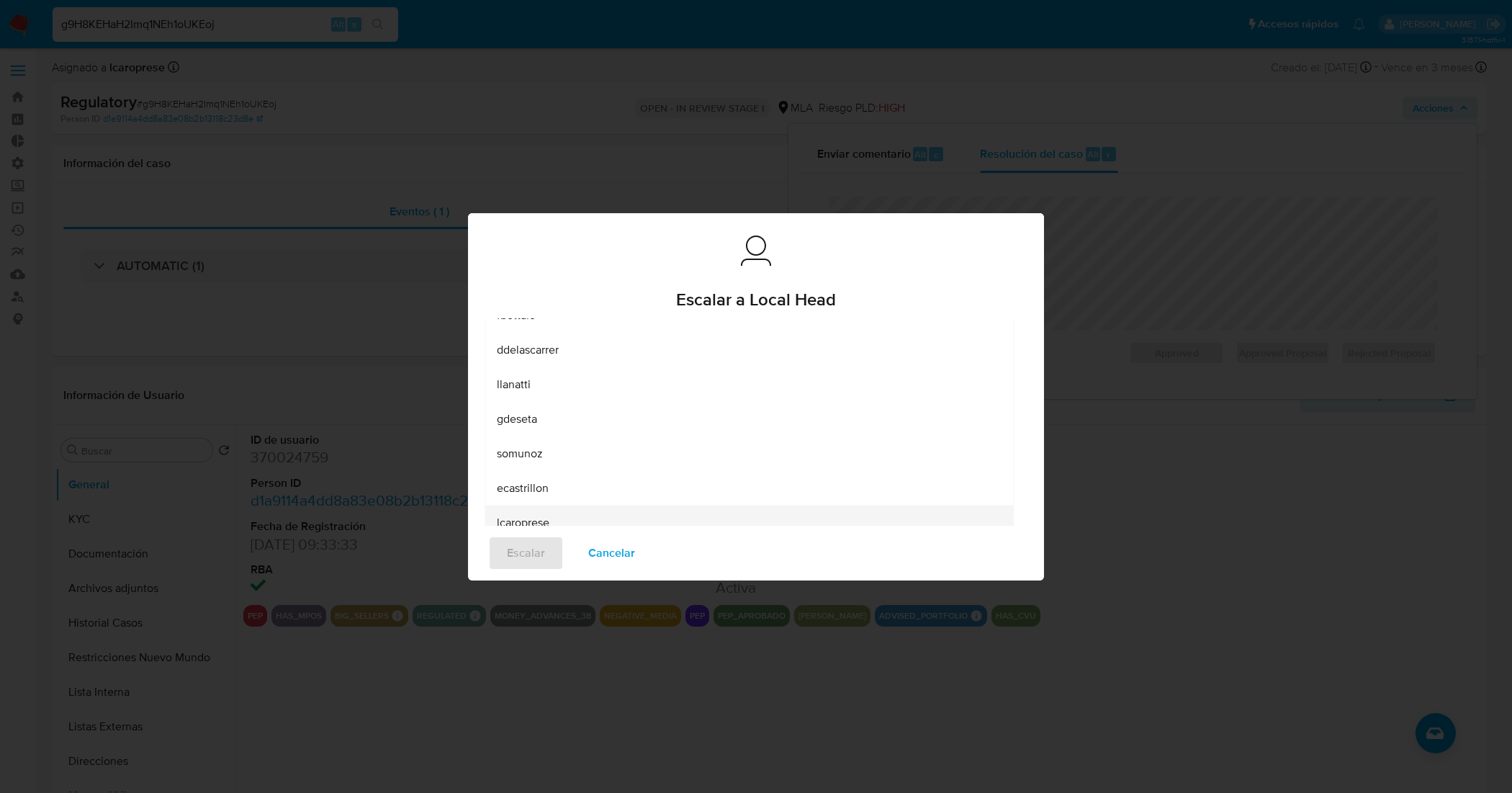
click at [576, 512] on div "lcaroprese" at bounding box center [749, 522] width 505 height 35
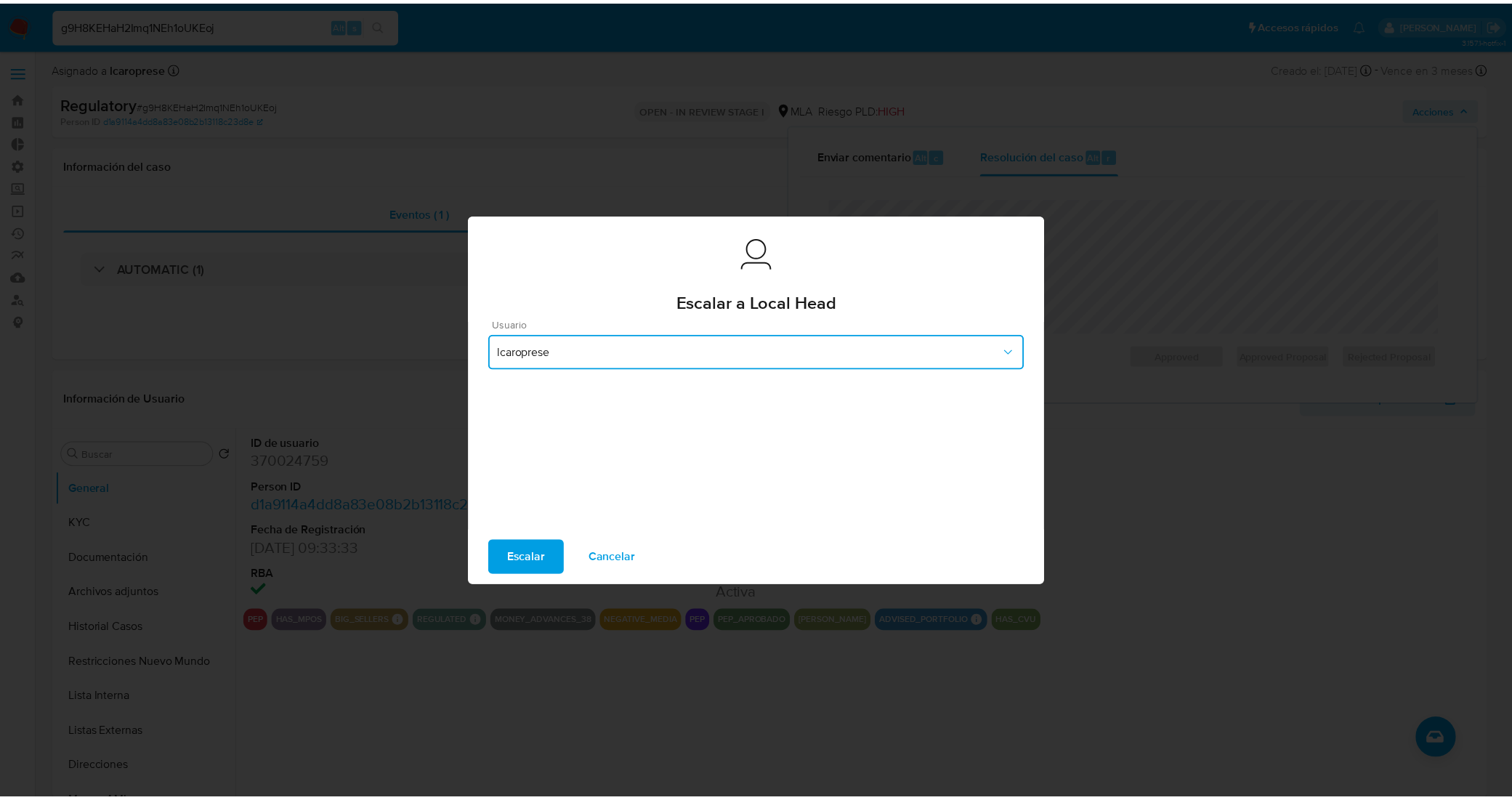
scroll to position [20, 0]
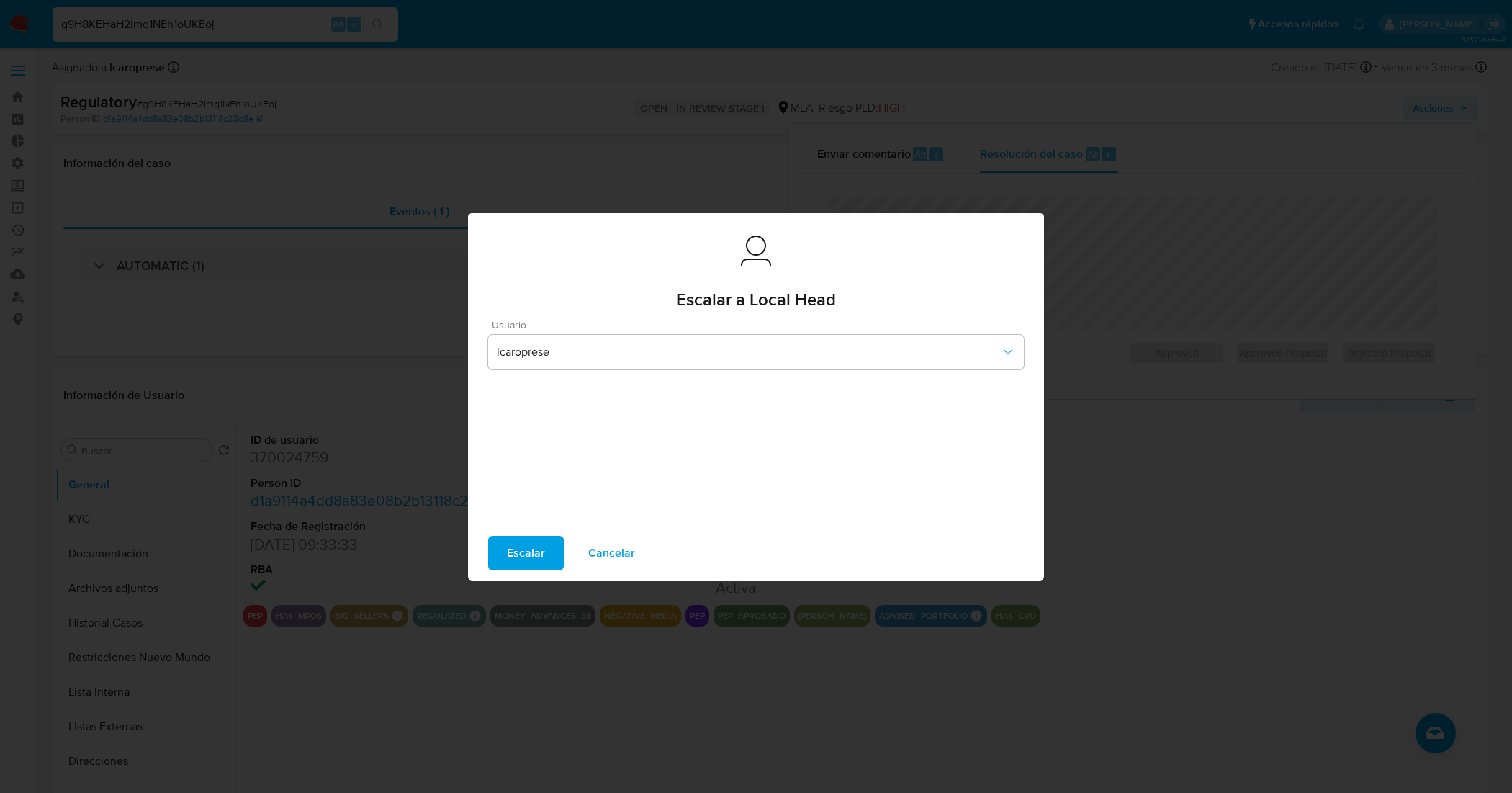
click at [520, 548] on span "Escalar" at bounding box center [526, 553] width 38 height 31
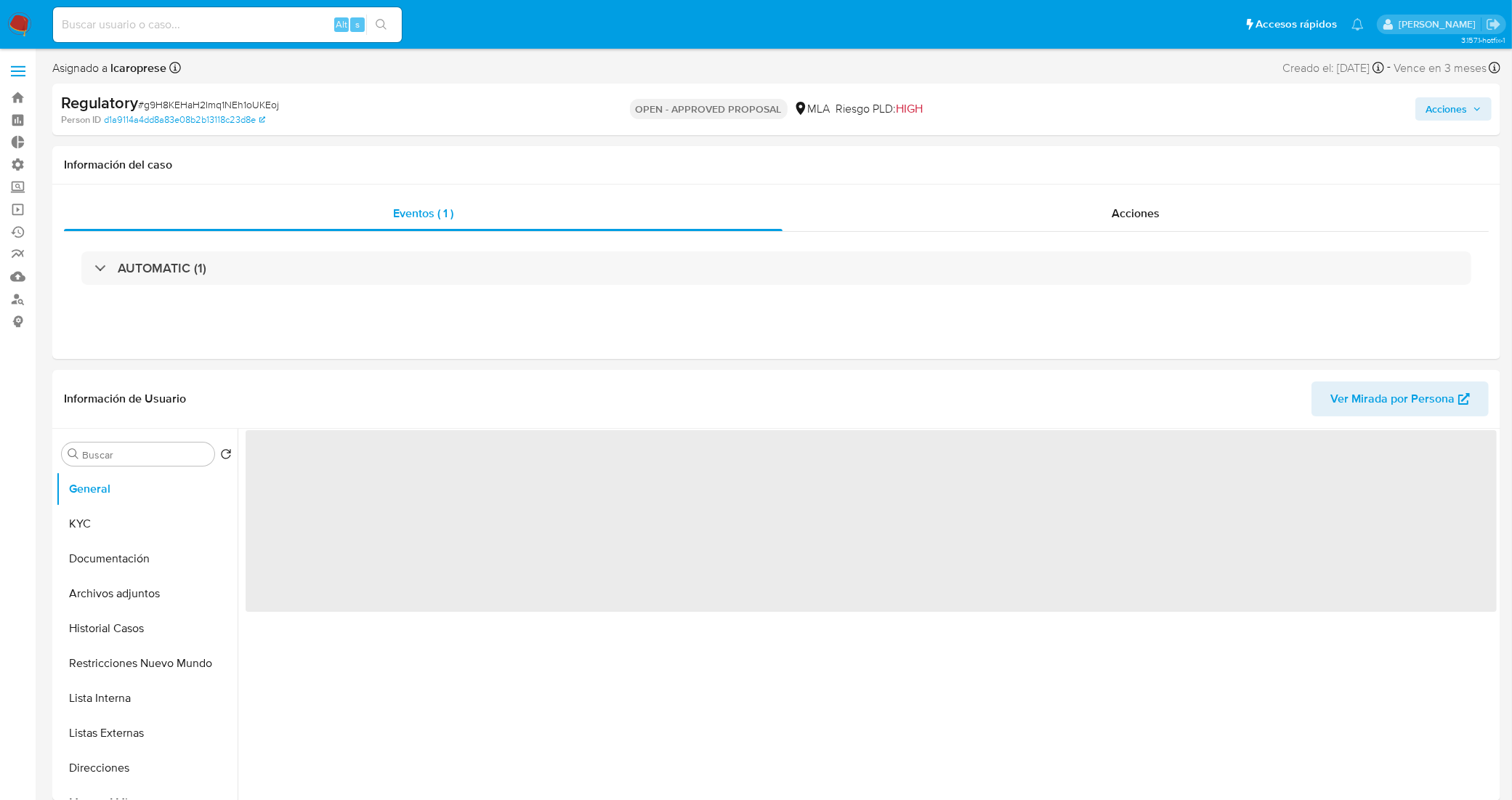
select select "10"
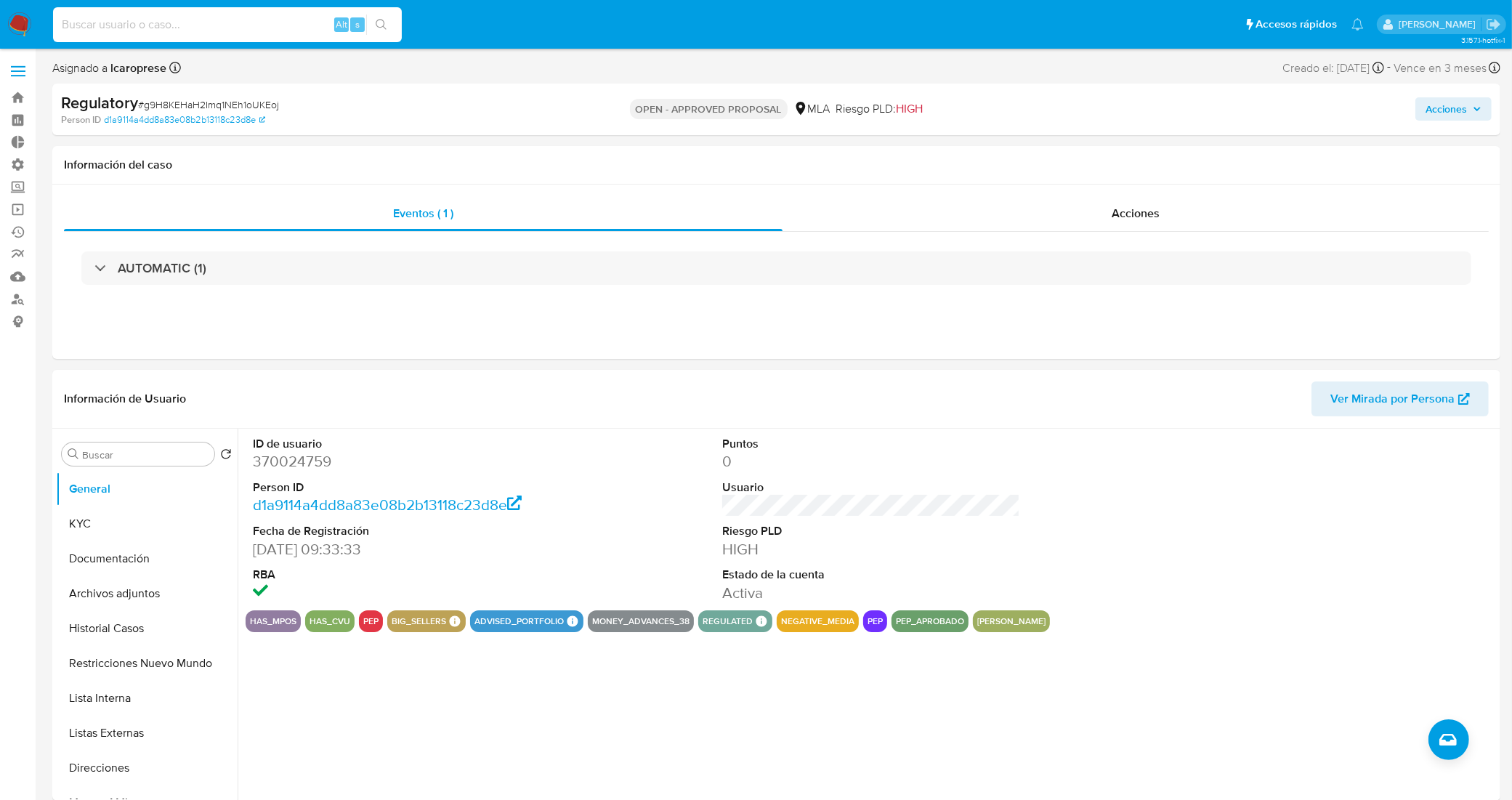
click at [183, 15] on input at bounding box center [227, 24] width 349 height 19
paste input "6egZj2HbNUzQ4Skm7XS1d3LU"
type input "6egZj2HbNUzQ4Skm7XS1d3LU"
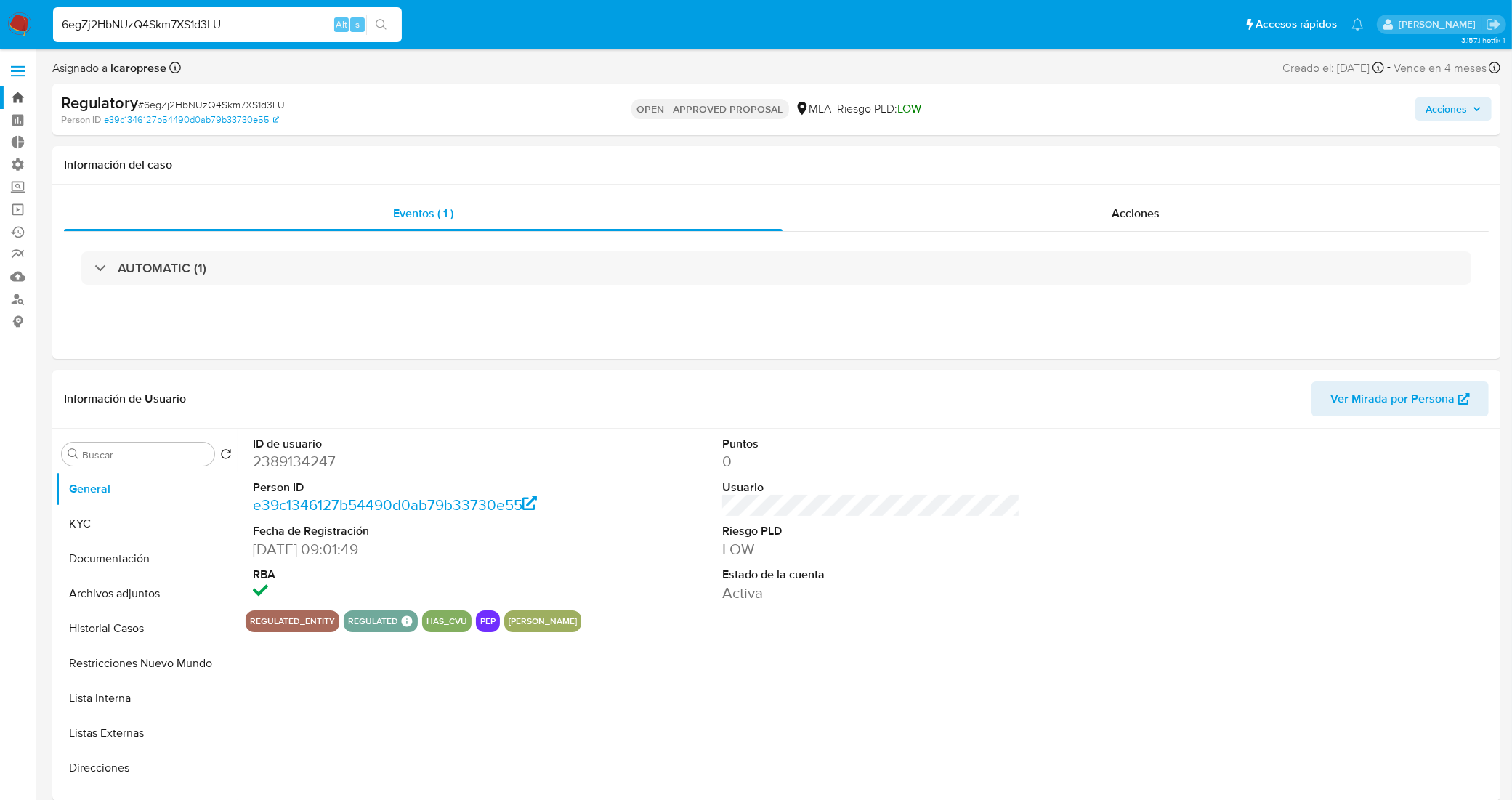
select select "10"
click at [26, 95] on link "Bandeja" at bounding box center [87, 98] width 173 height 22
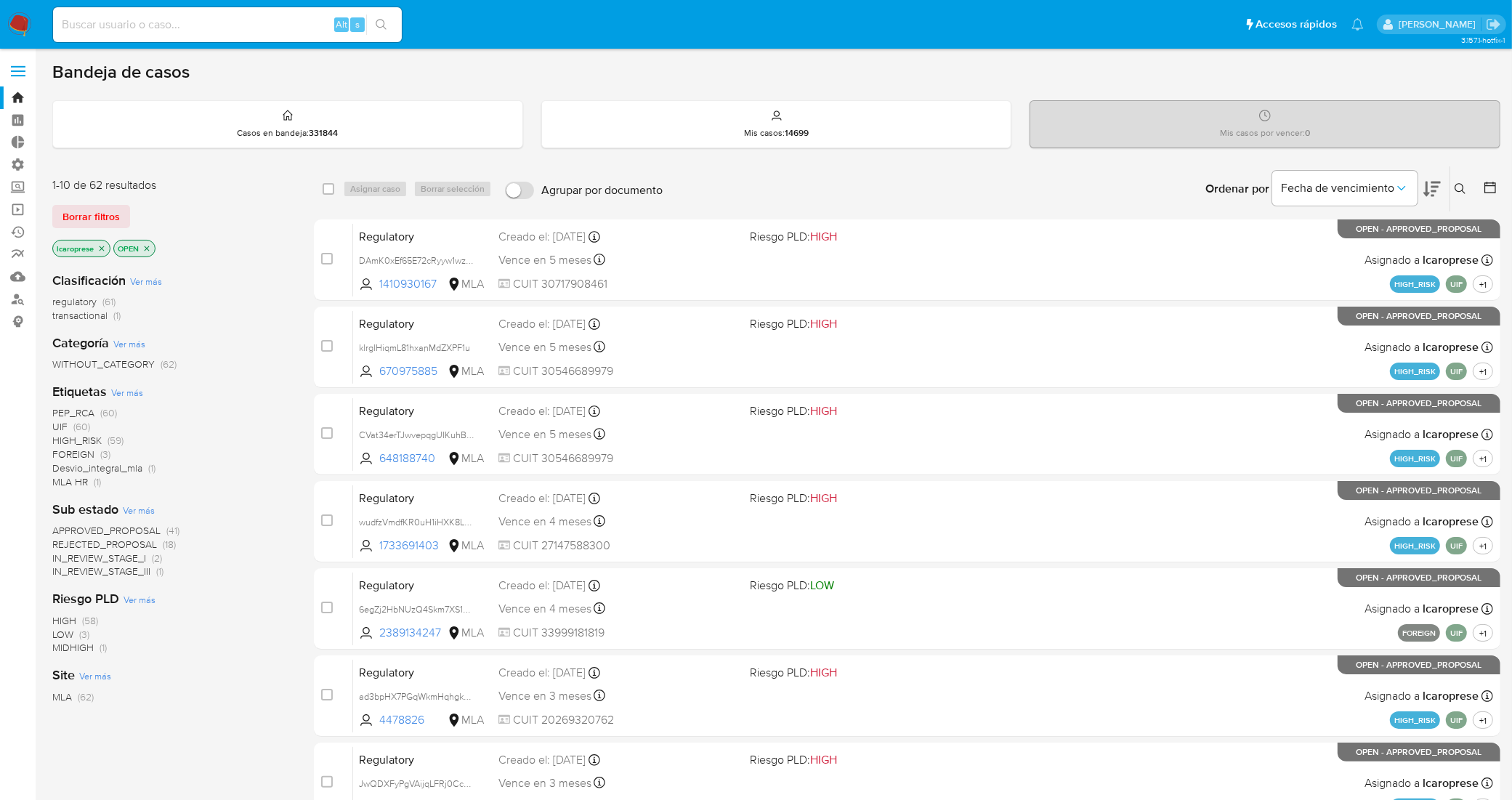
click at [197, 23] on input at bounding box center [227, 24] width 349 height 19
paste input "qoBxrcD0ycKL87VayzNVWLNx"
type input "qoBxrcD0ycKL87VayzNVWLNx"
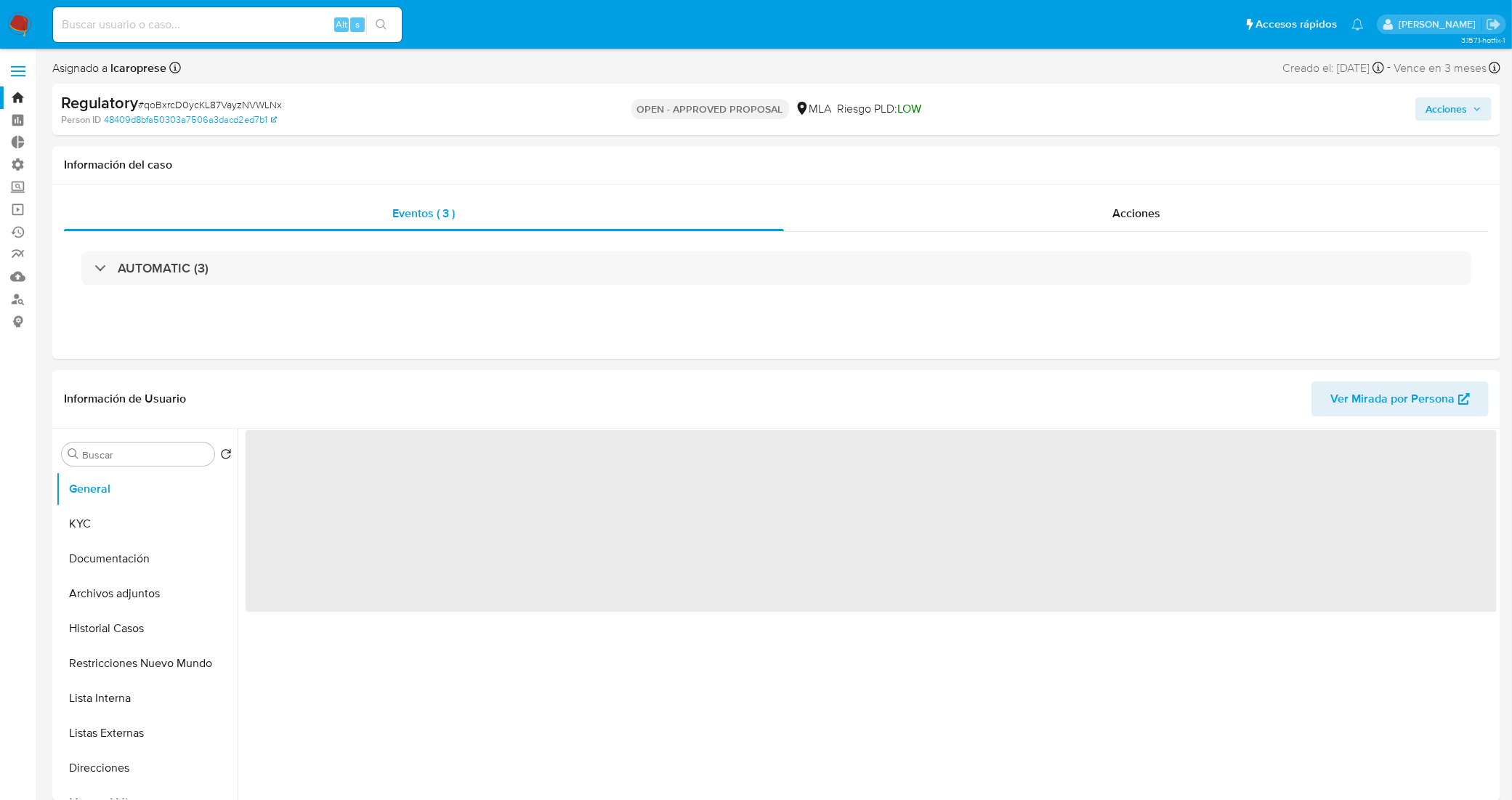
select select "10"
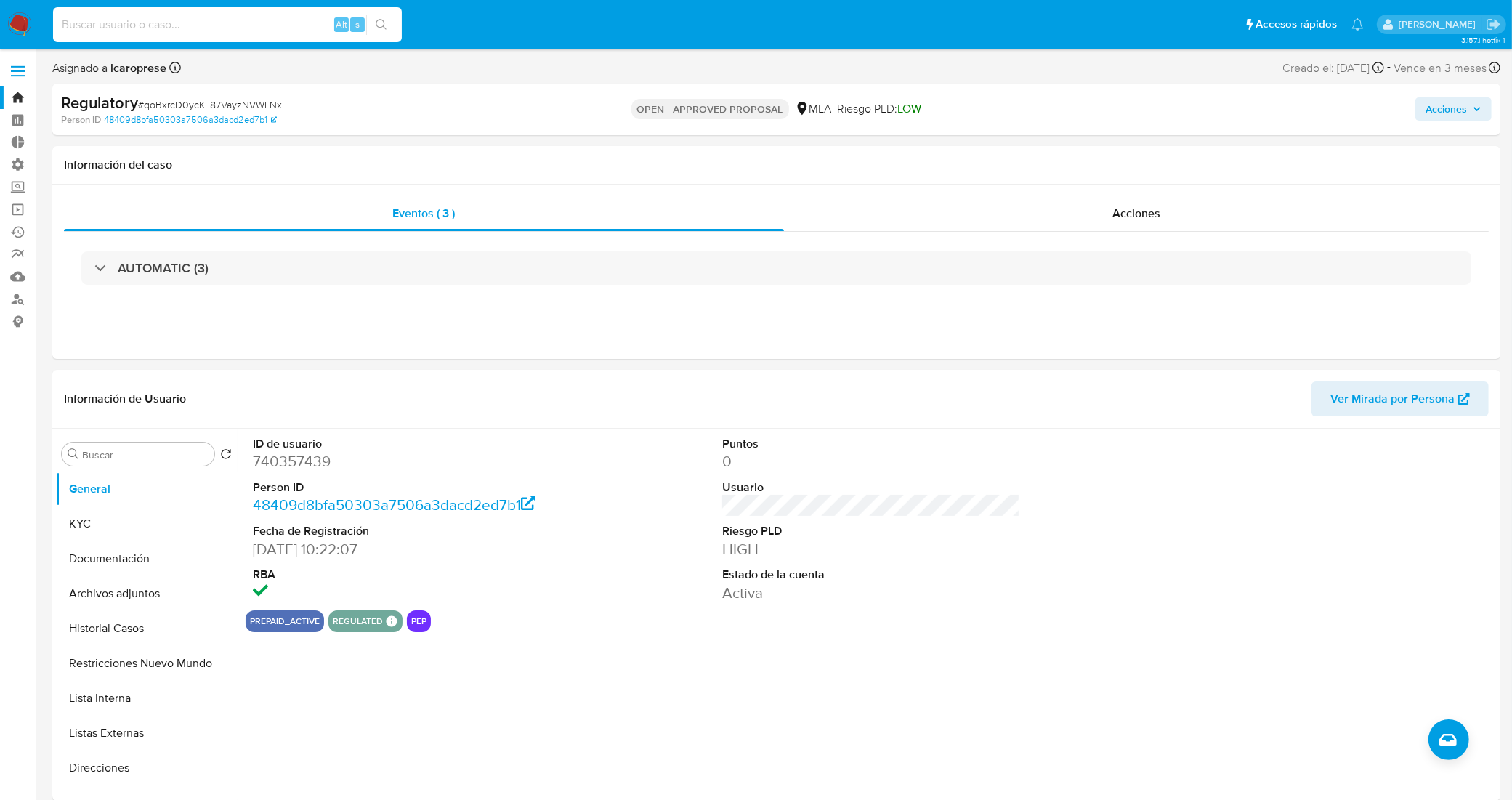
click at [220, 19] on input at bounding box center [227, 24] width 349 height 19
paste input "vc5vDREsxc9WUYTXJthtAgRi"
type input "vc5vDREsxc9WUYTXJthtAgRi"
click at [12, 102] on link "Bandeja" at bounding box center [87, 98] width 173 height 22
select select "10"
